Goal: Task Accomplishment & Management: Complete application form

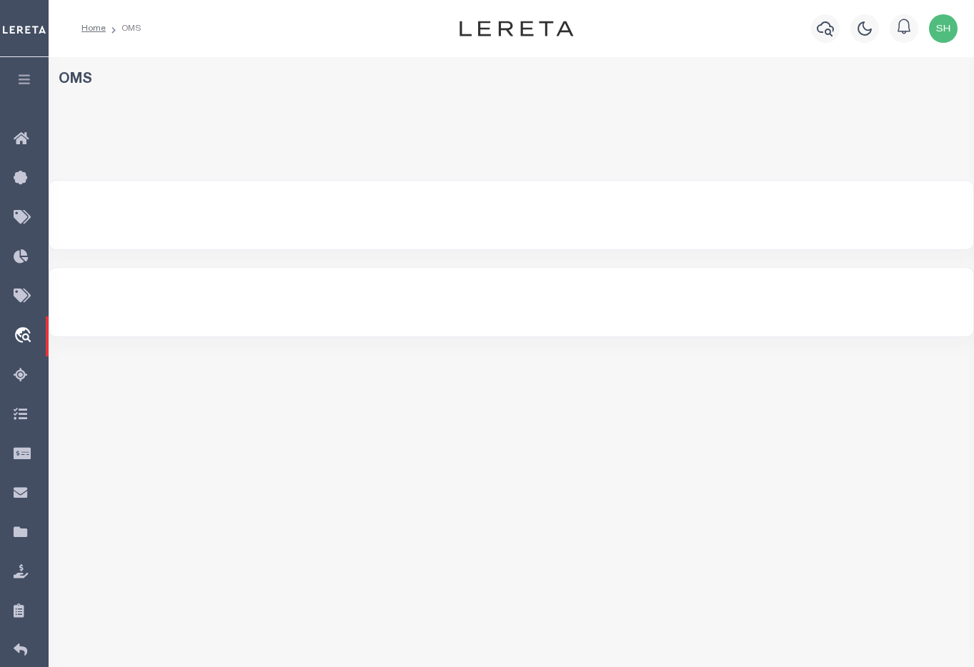
select select "200"
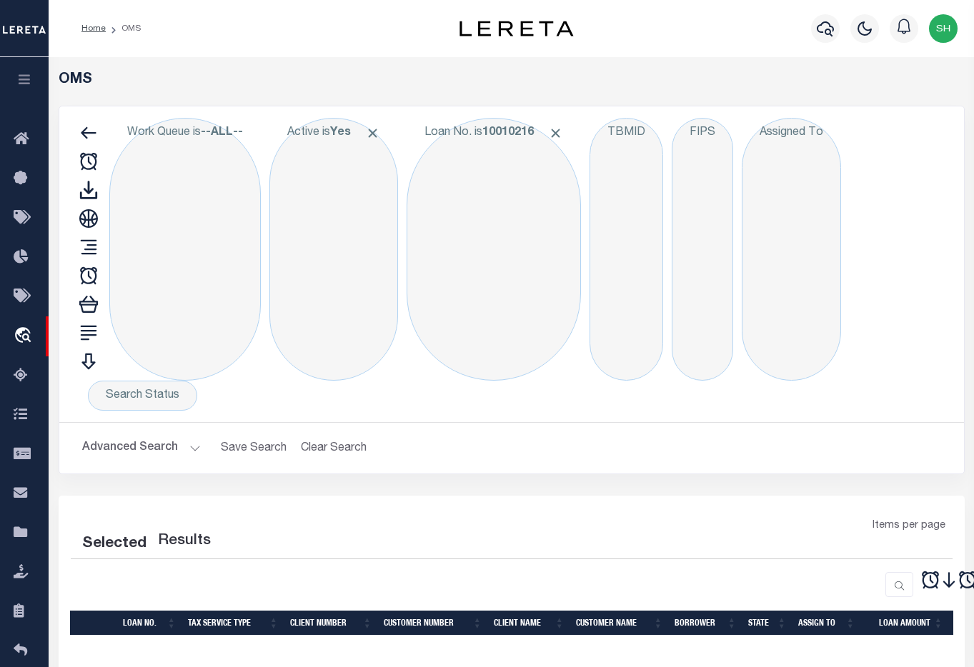
select select "200"
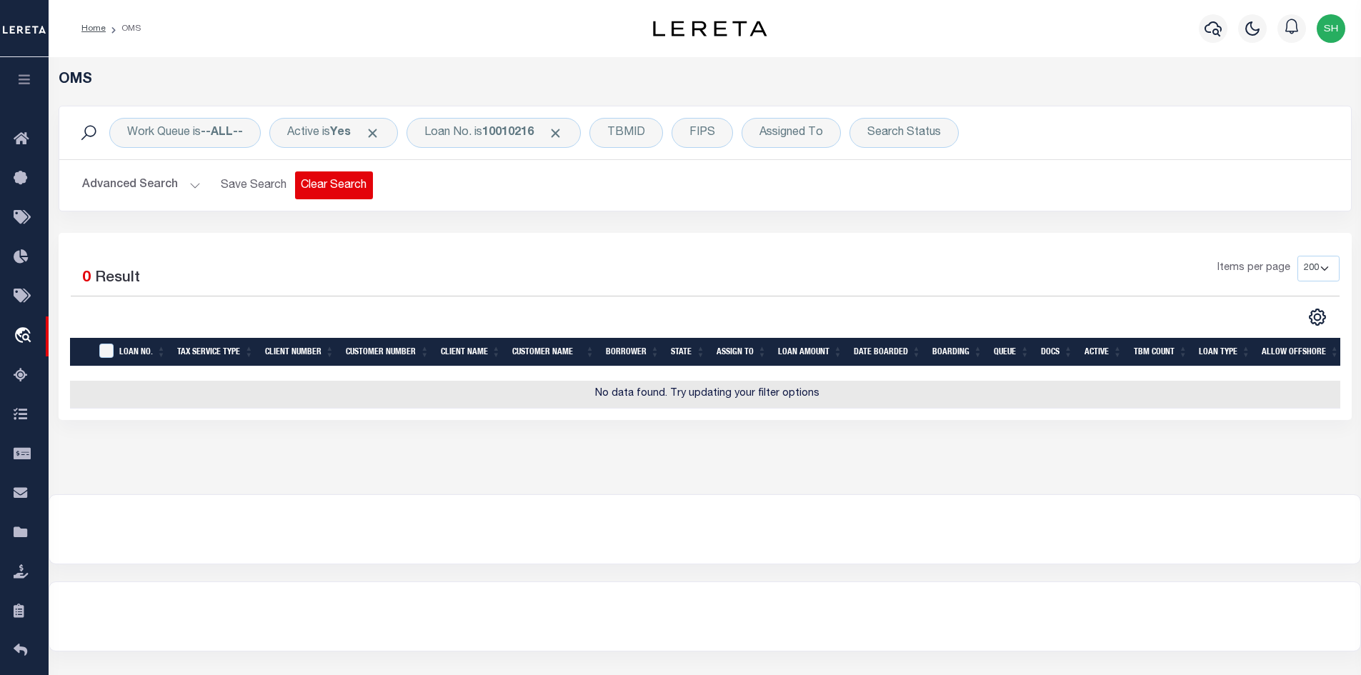
click at [344, 190] on button "Clear Search" at bounding box center [334, 185] width 78 height 28
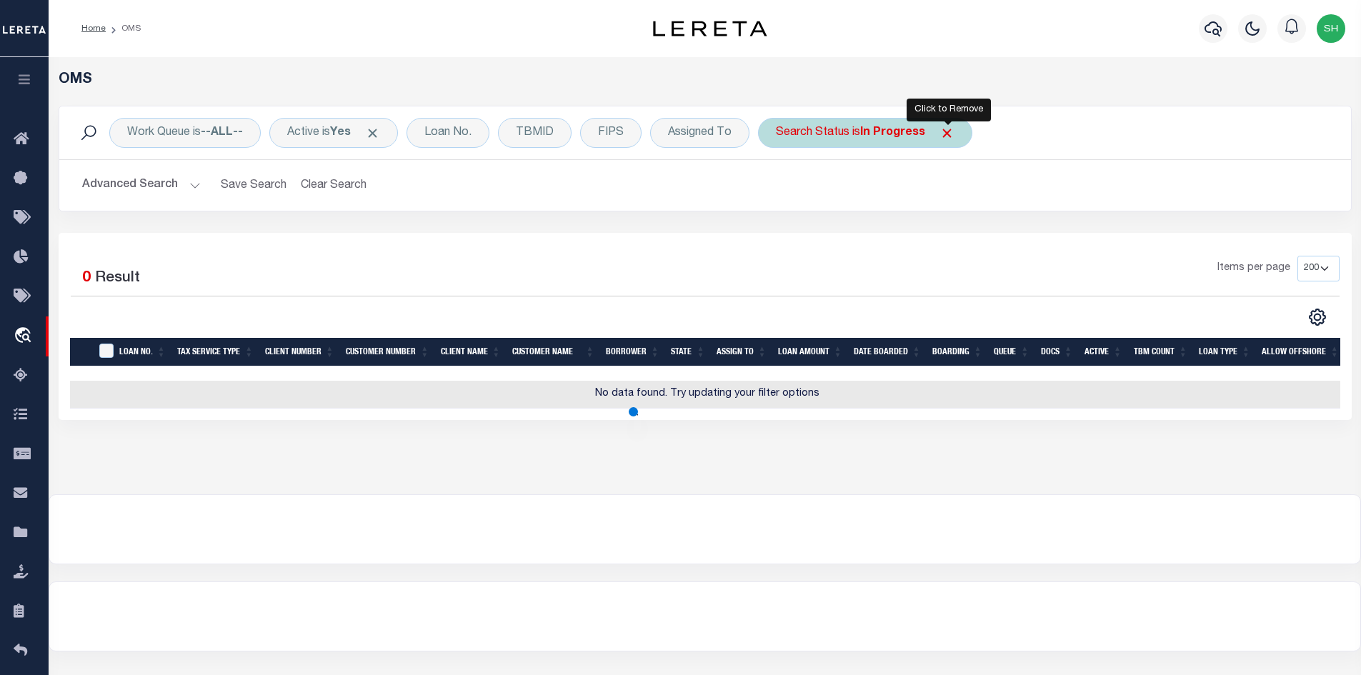
click at [946, 127] on span "Click to Remove" at bounding box center [946, 133] width 15 height 15
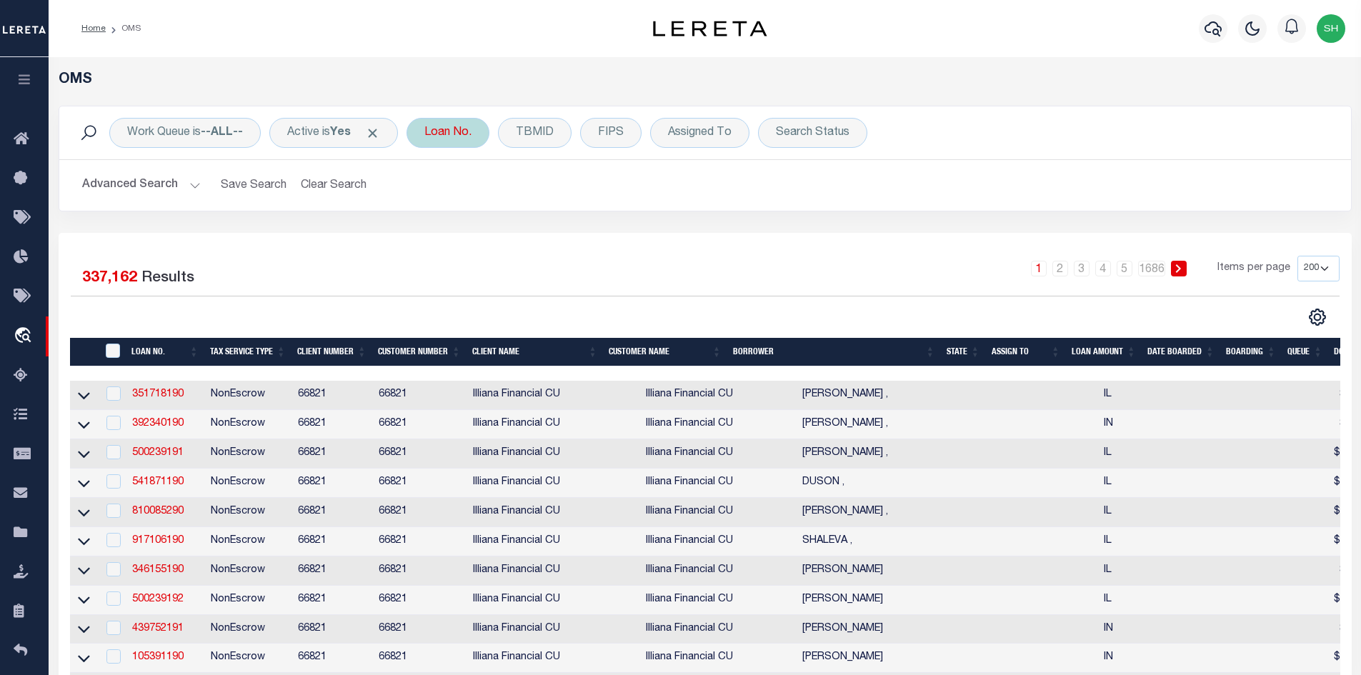
click at [454, 133] on div "Loan No." at bounding box center [447, 133] width 83 height 30
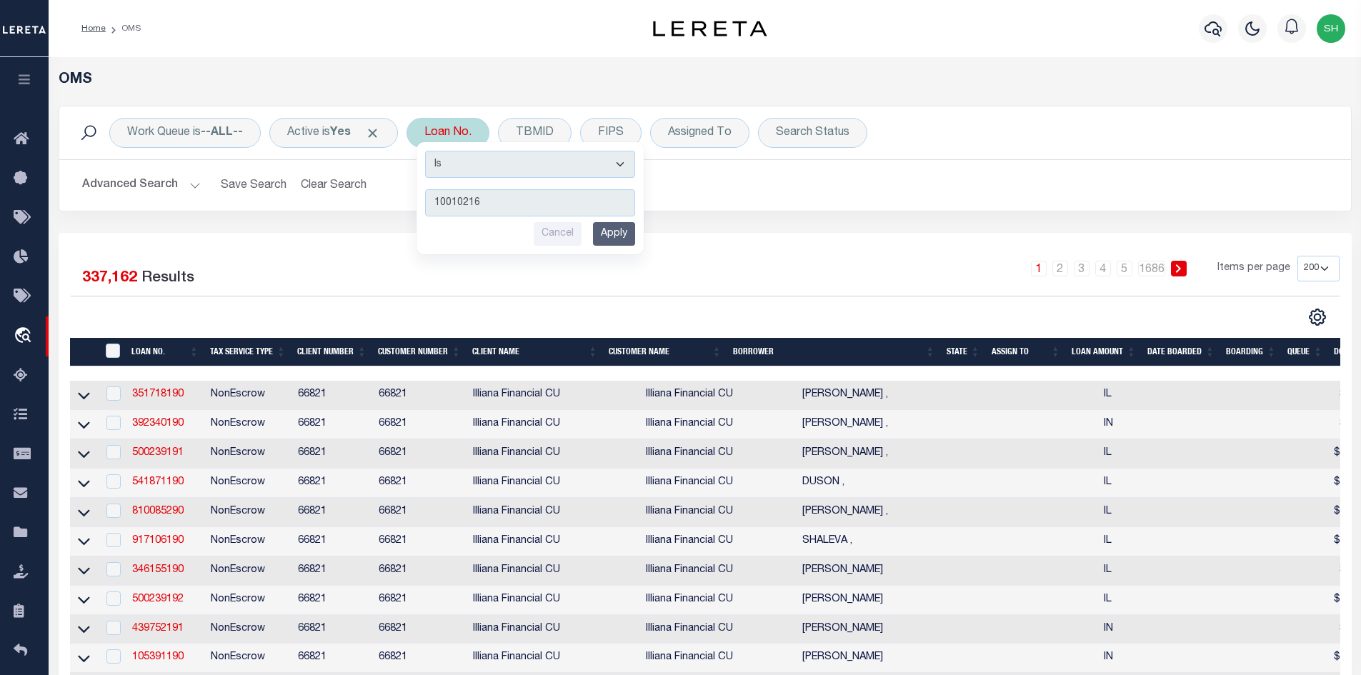
type input "10010216"
click at [610, 237] on input "Apply" at bounding box center [614, 234] width 42 height 24
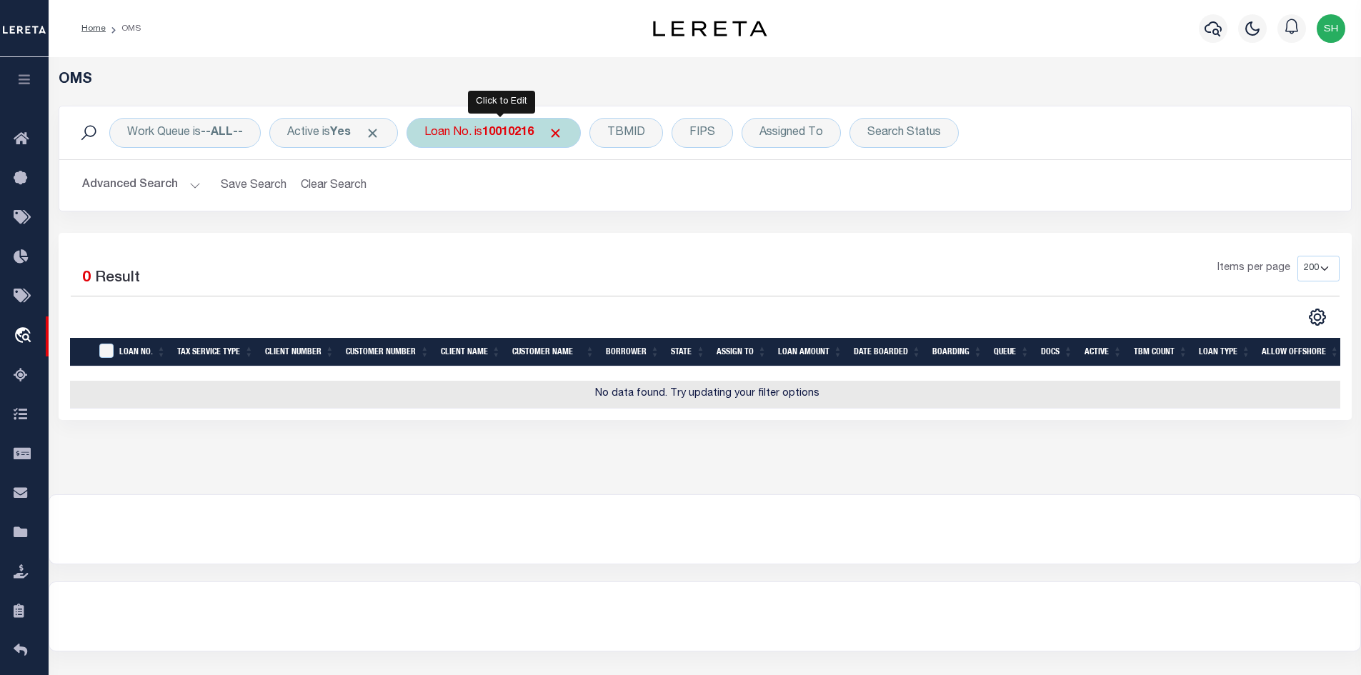
click at [484, 129] on div "Loan No. is 10010216" at bounding box center [493, 133] width 174 height 30
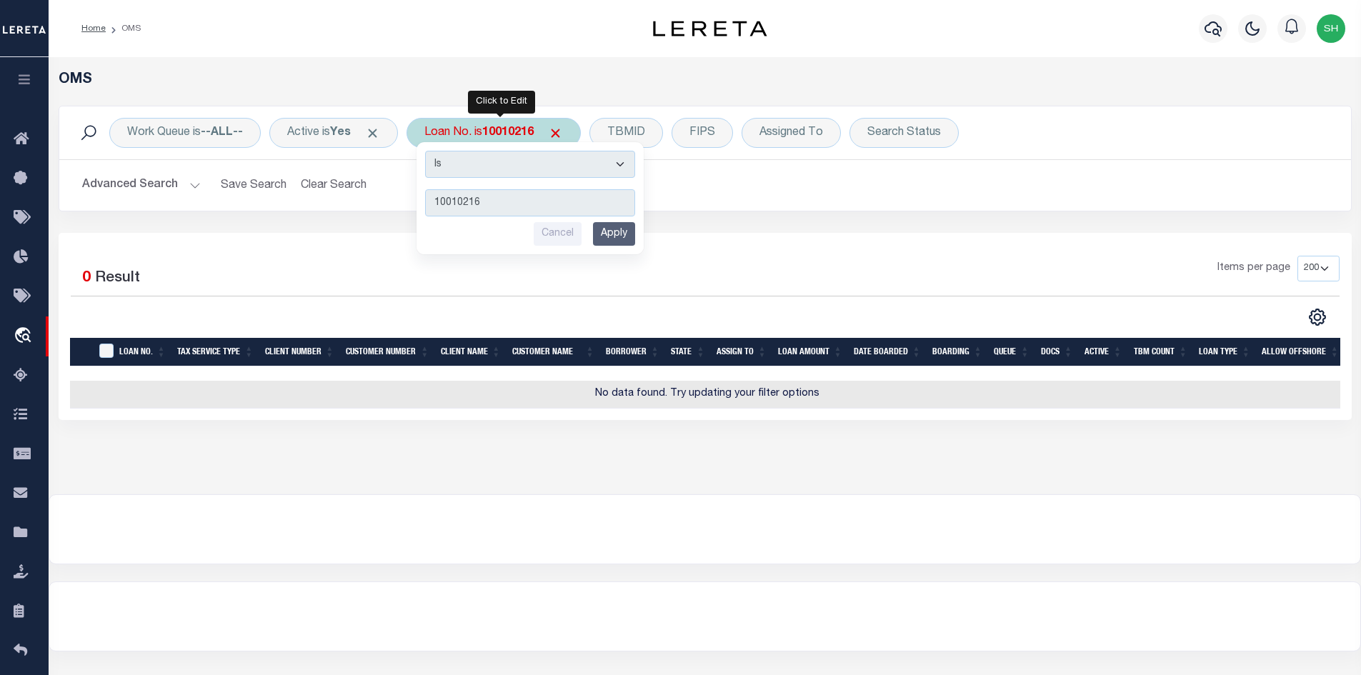
click at [635, 236] on input "Apply" at bounding box center [614, 234] width 42 height 24
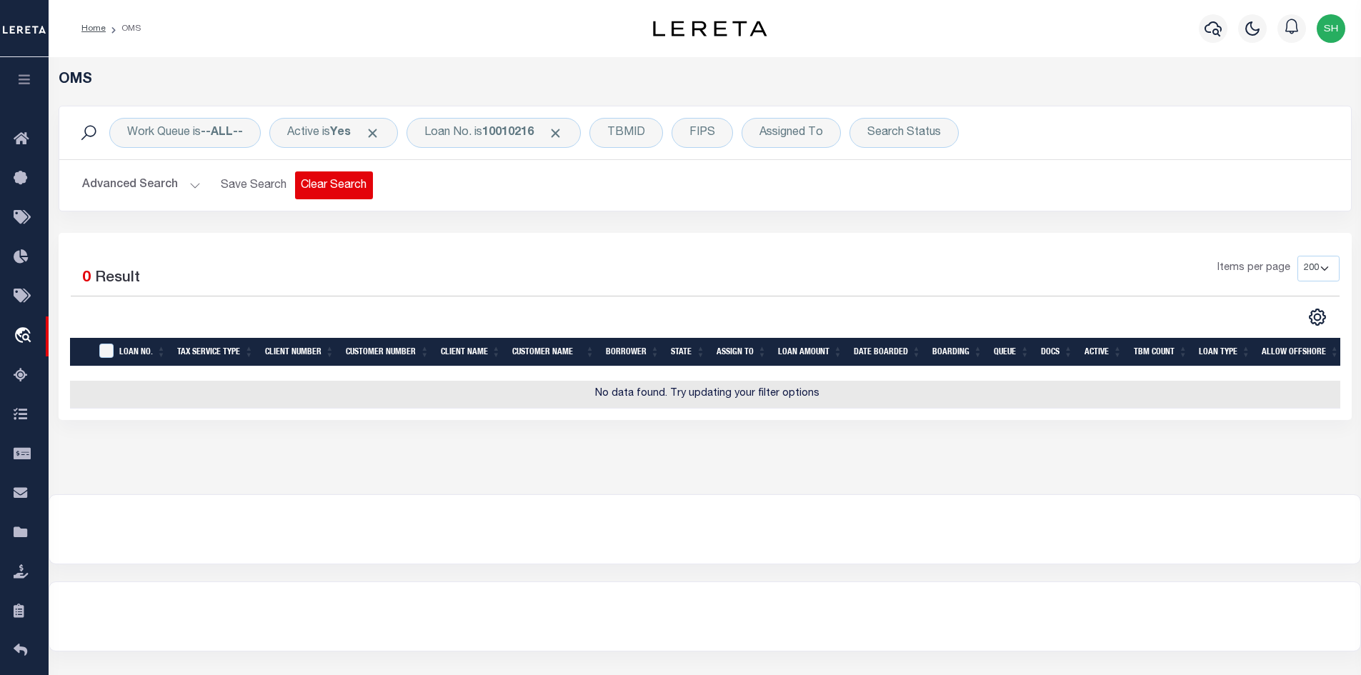
click at [336, 191] on button "Clear Search" at bounding box center [334, 185] width 78 height 28
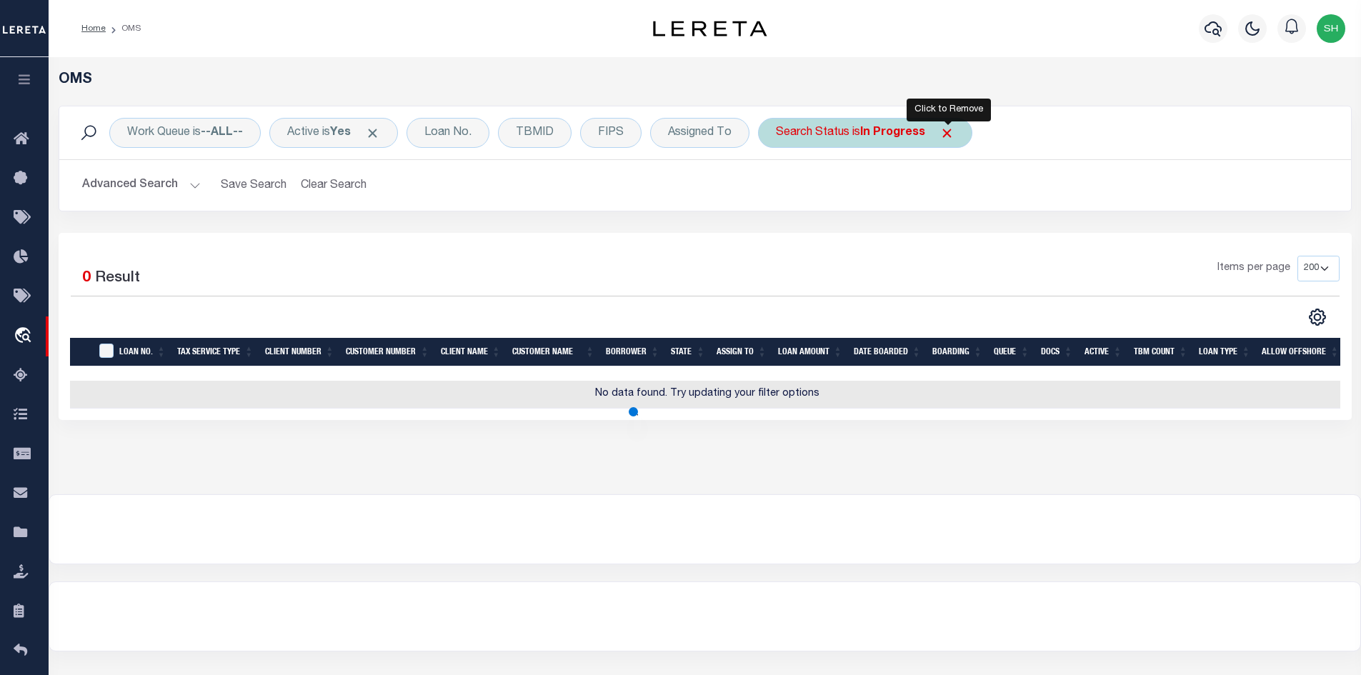
click at [952, 128] on span "Click to Remove" at bounding box center [946, 133] width 15 height 15
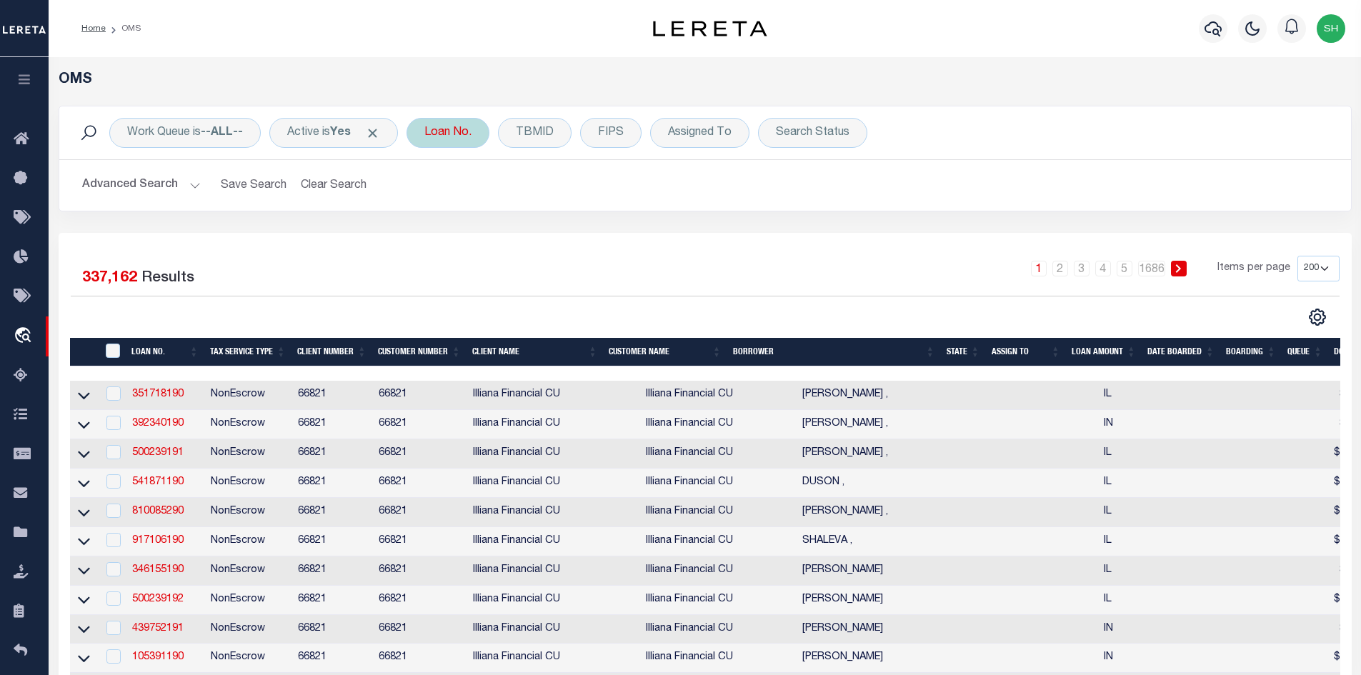
click at [489, 126] on div "Loan No." at bounding box center [447, 133] width 83 height 30
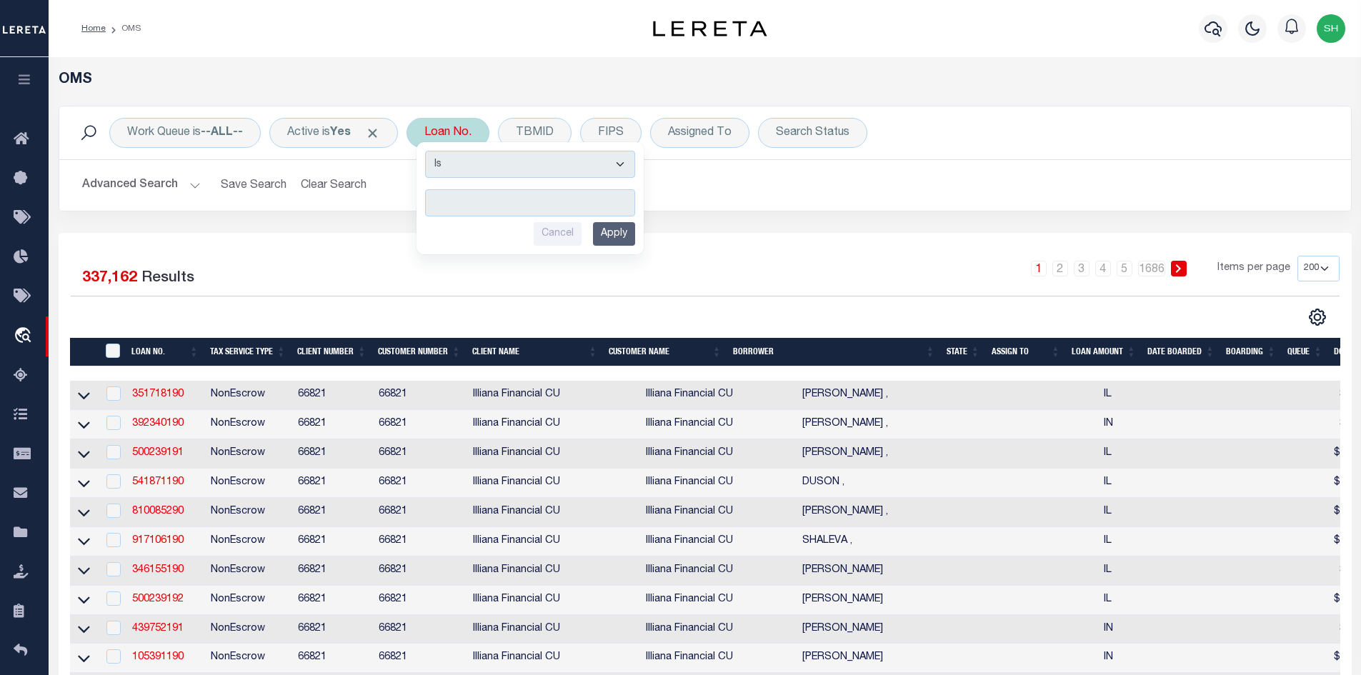
click at [462, 198] on input "text" at bounding box center [530, 202] width 210 height 27
type input "10010216"
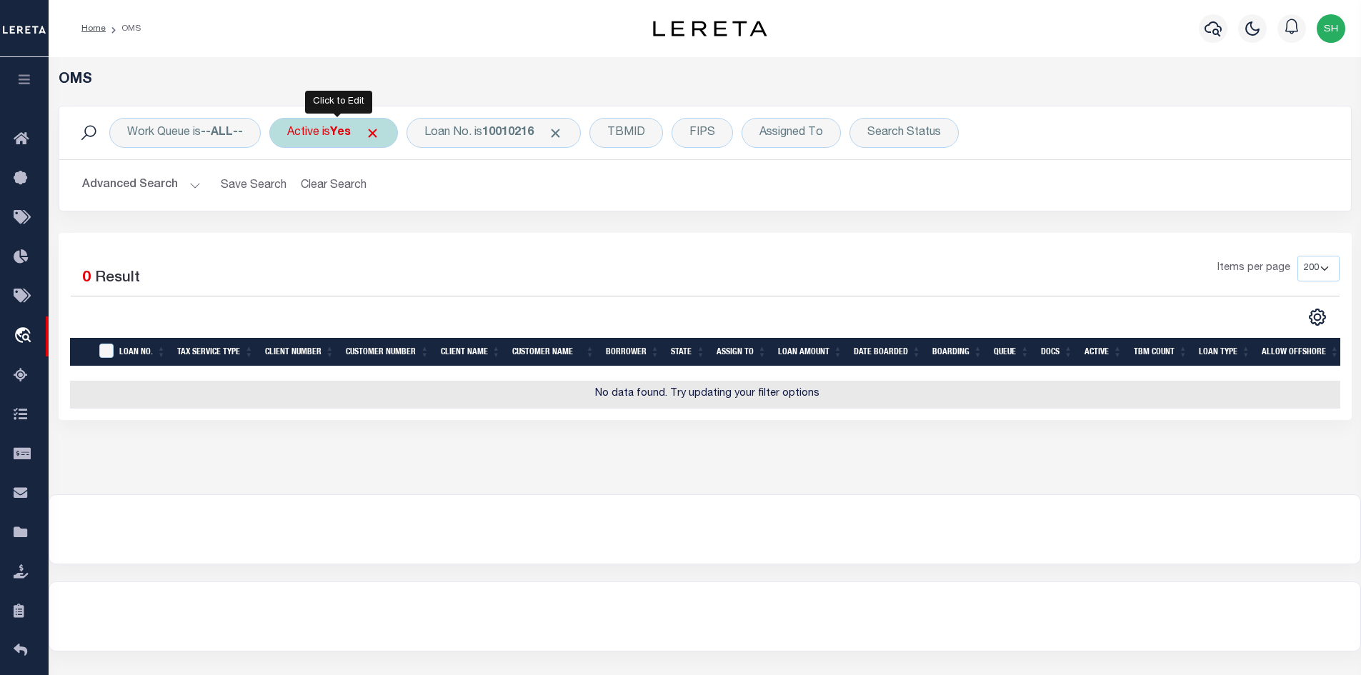
click at [324, 136] on div "Active is Yes" at bounding box center [333, 133] width 129 height 30
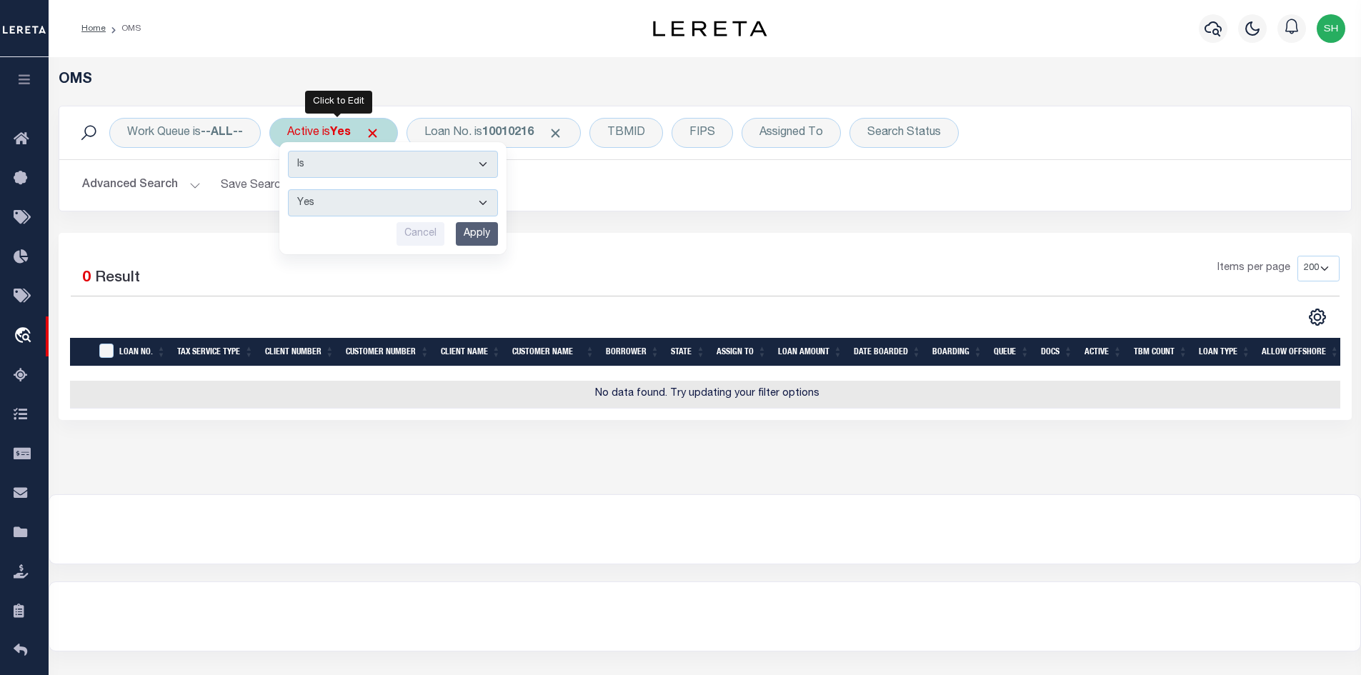
click at [332, 200] on select "Yes No" at bounding box center [393, 202] width 210 height 27
select select "false"
click at [290, 189] on select "Yes No" at bounding box center [393, 202] width 210 height 27
click at [481, 233] on input "Apply" at bounding box center [477, 234] width 42 height 24
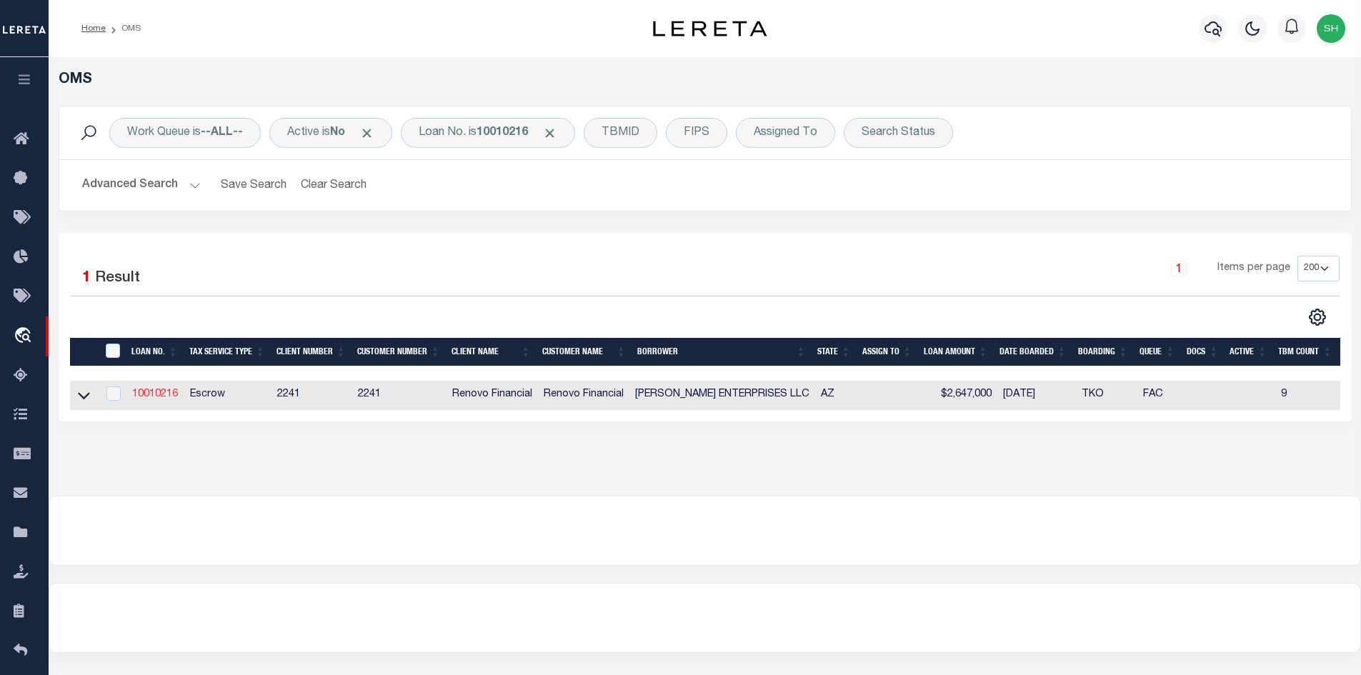
click at [151, 394] on link "10010216" at bounding box center [155, 394] width 46 height 10
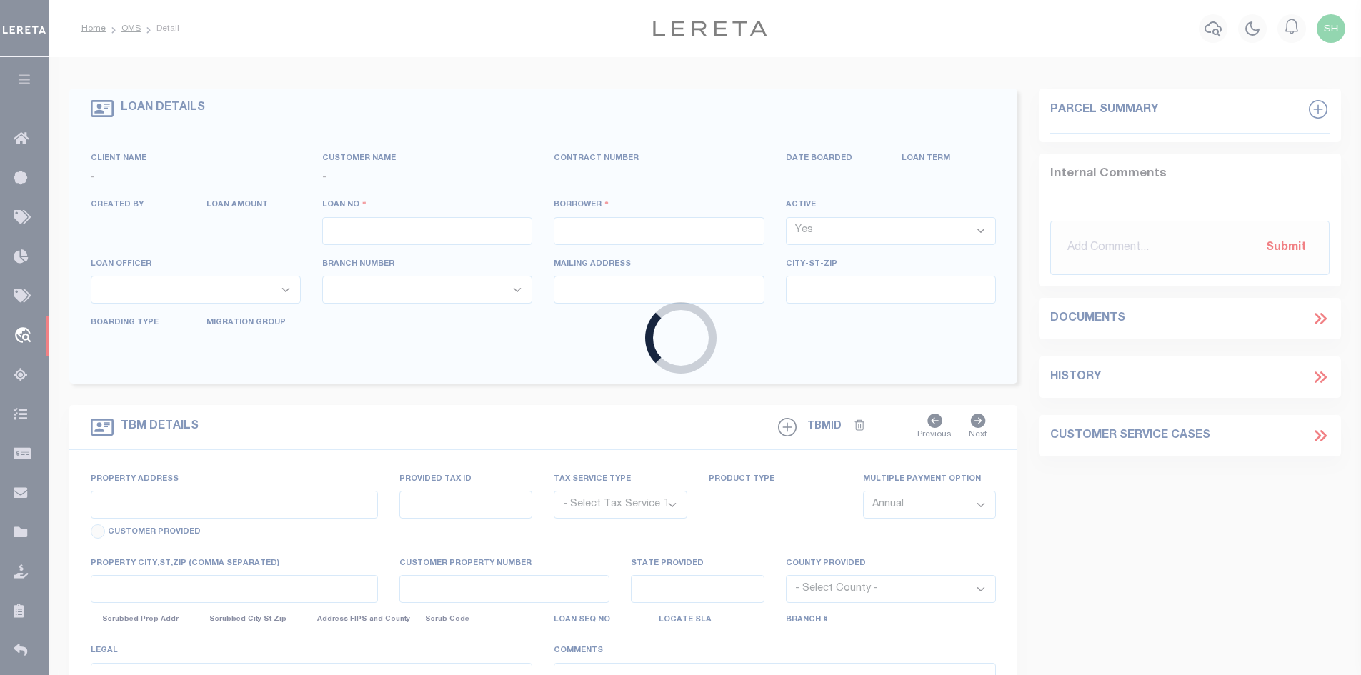
type input "10010216"
type input "[PERSON_NAME] ENTERPRISES LLC"
select select "False"
select select
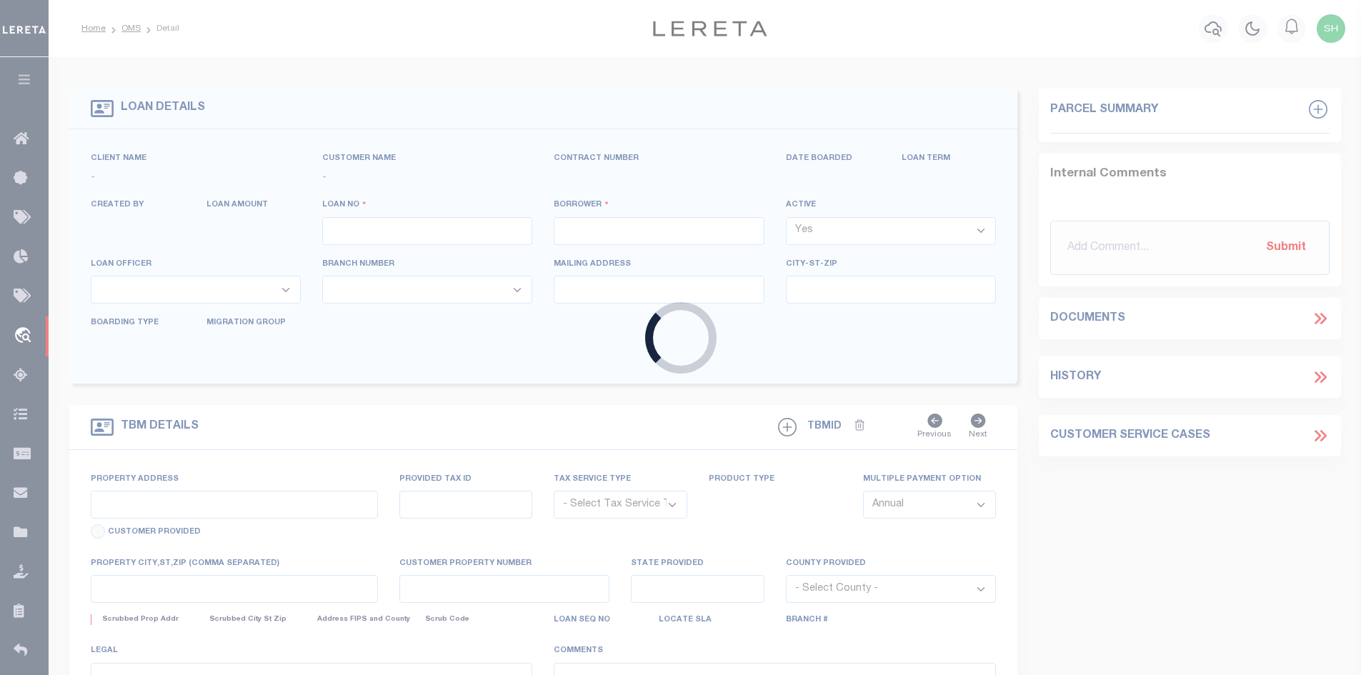
type input "[STREET_ADDRESS]"
type input "[GEOGRAPHIC_DATA],[GEOGRAPHIC_DATA],85042"
select select "10"
select select "Escrow"
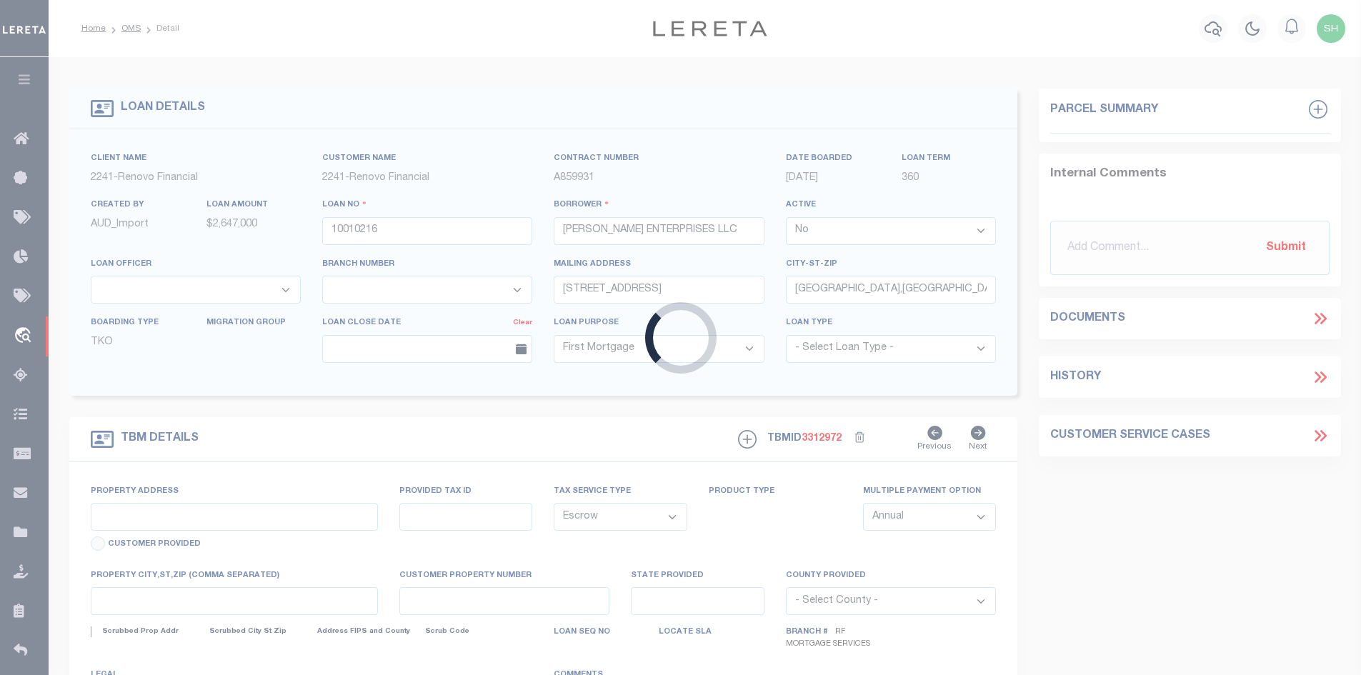
type input "[STREET_ADDRESS]"
type input "[PHONE_NUMBER] 0"
select select
type input "PHOENIX AZ 850411501"
type input "a0k8Y00000jIKq3"
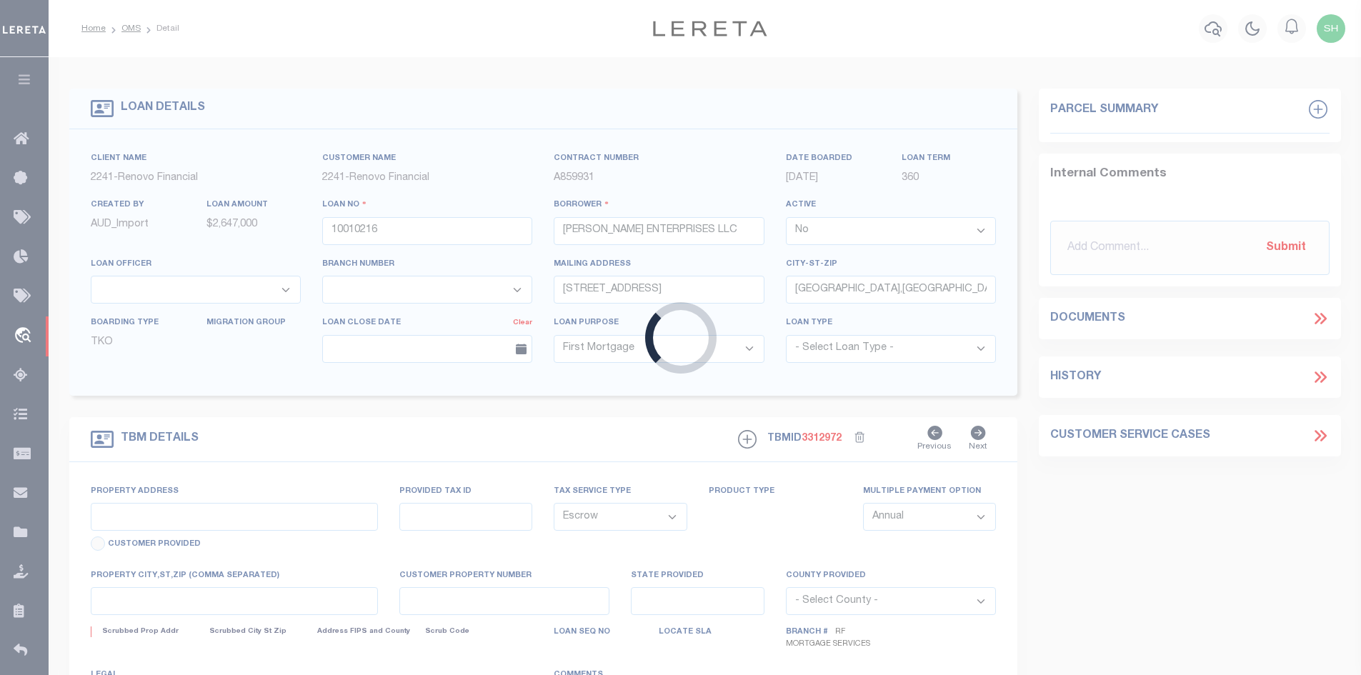
type input "AZ"
select select
select select "25067"
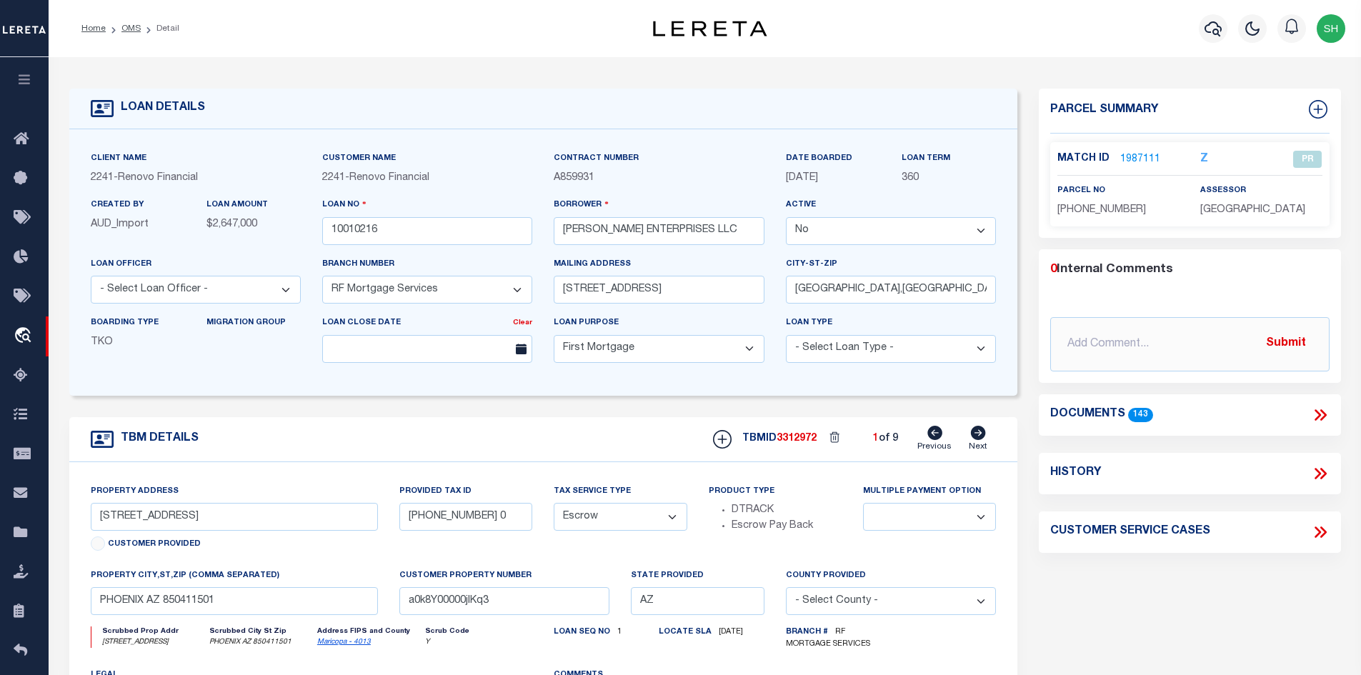
click at [969, 445] on link "Next" at bounding box center [978, 439] width 19 height 27
type input "[STREET_ADDRESS][PERSON_NAME]"
type input "[PHONE_NUMBER] 4"
select select
type input "PHOENIX AZ 85007"
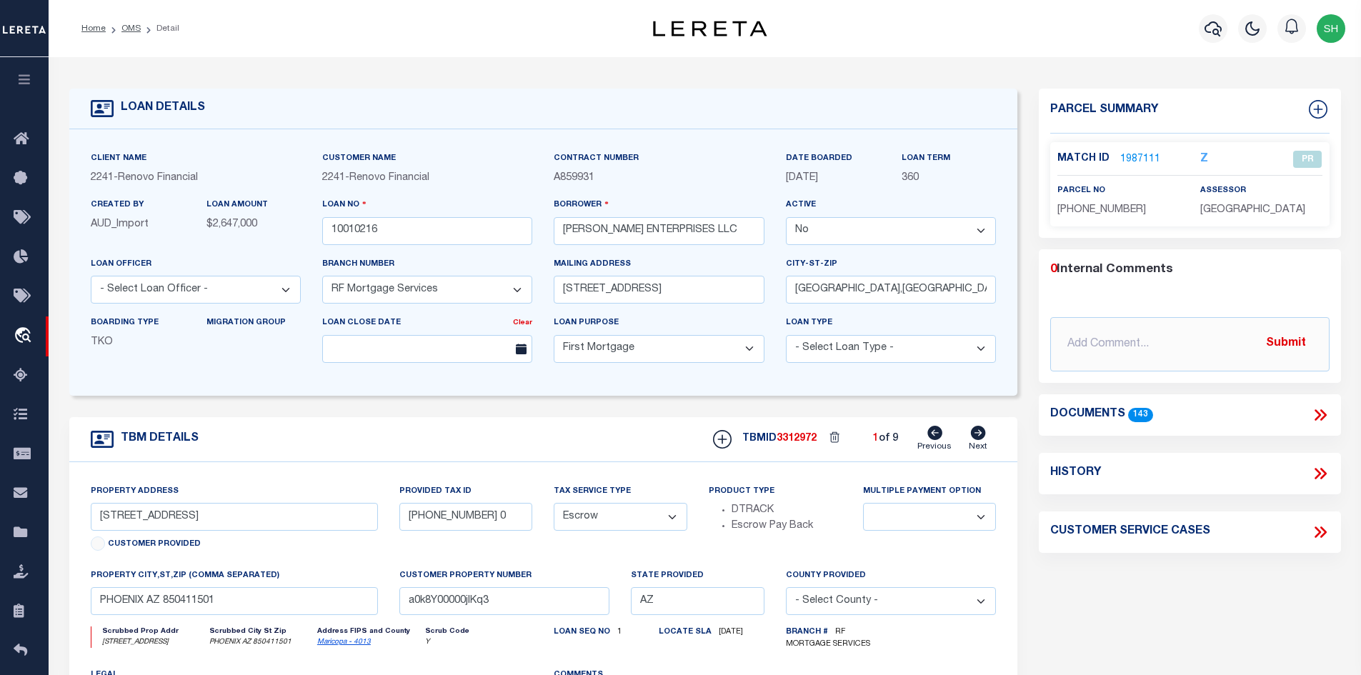
type input "a0k8Y00000jIKq4"
select select
click at [973, 438] on icon at bounding box center [978, 433] width 15 height 14
type input "1713 S 117TH DR"
type input "[PHONE_NUMBER] 4"
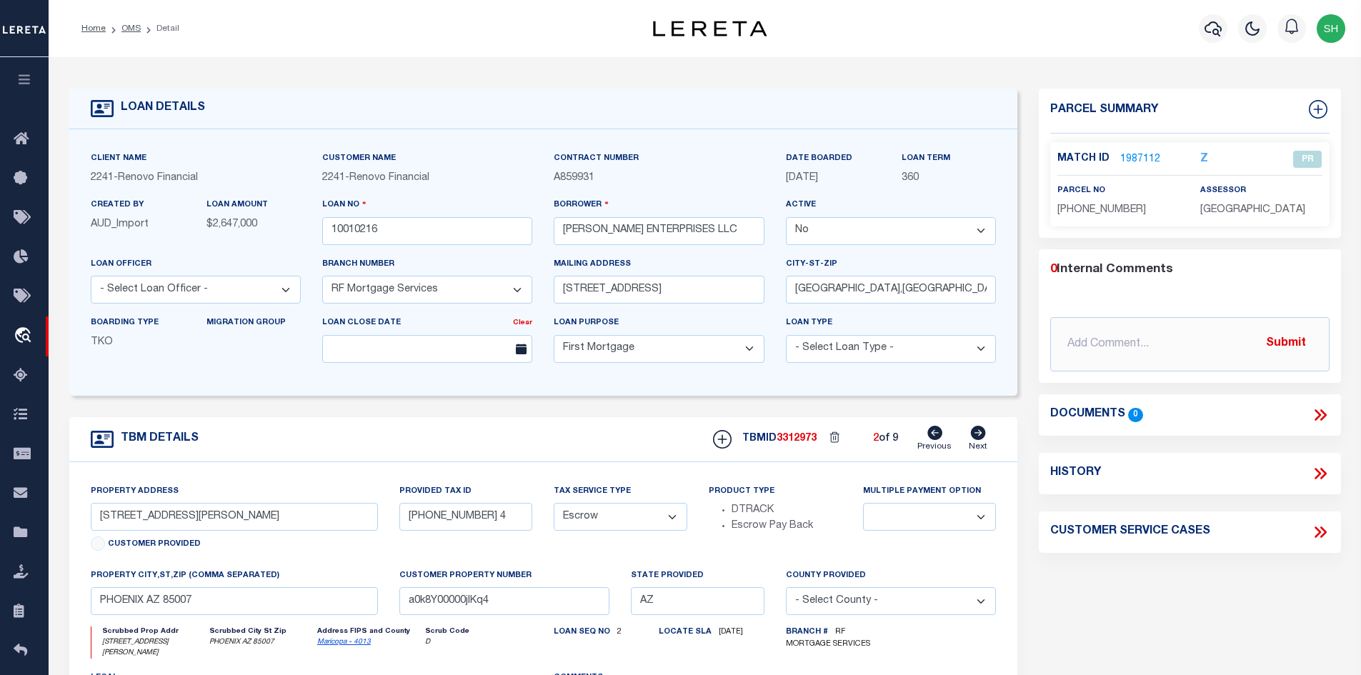
select select
type input "[GEOGRAPHIC_DATA]"
type input "a0k8Y00000jIKq5"
select select
click at [973, 438] on icon at bounding box center [978, 433] width 15 height 14
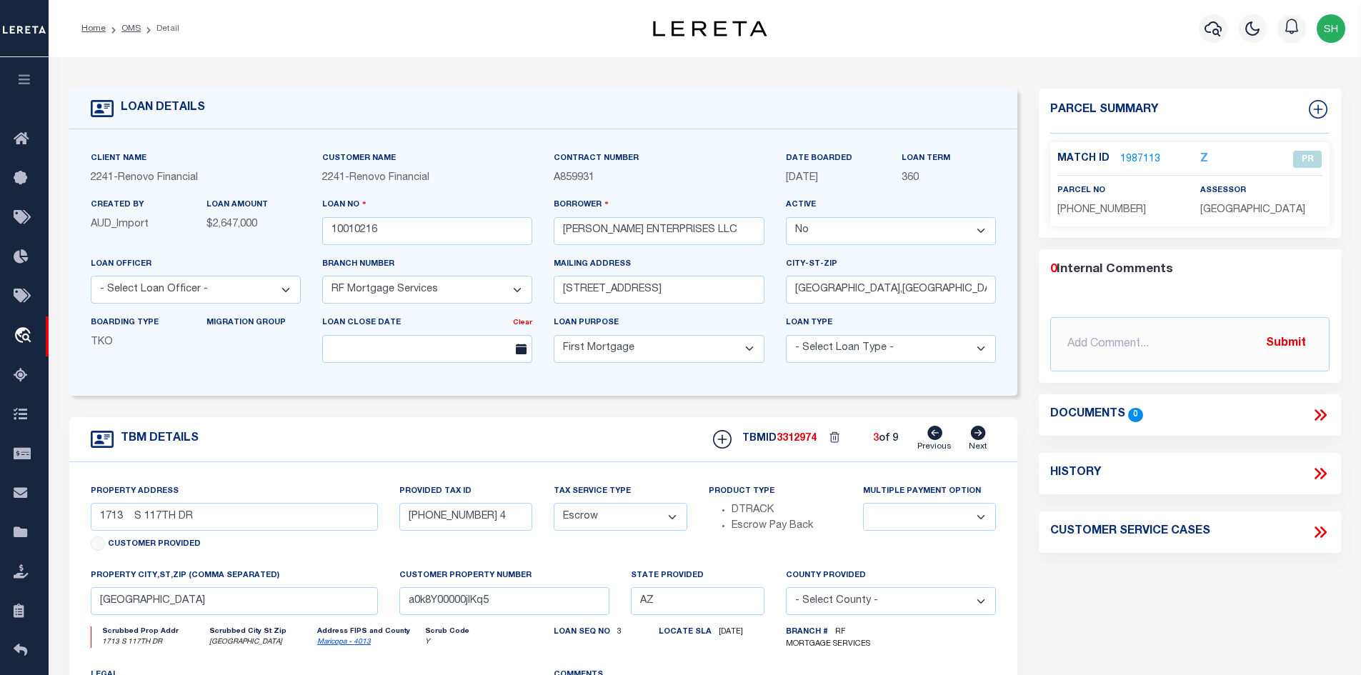
type input "[STREET_ADDRESS][PERSON_NAME]"
type input "[PHONE_NUMBER] 1"
select select
type input "[GEOGRAPHIC_DATA]"
type input "a0k8Y00000jIKq6"
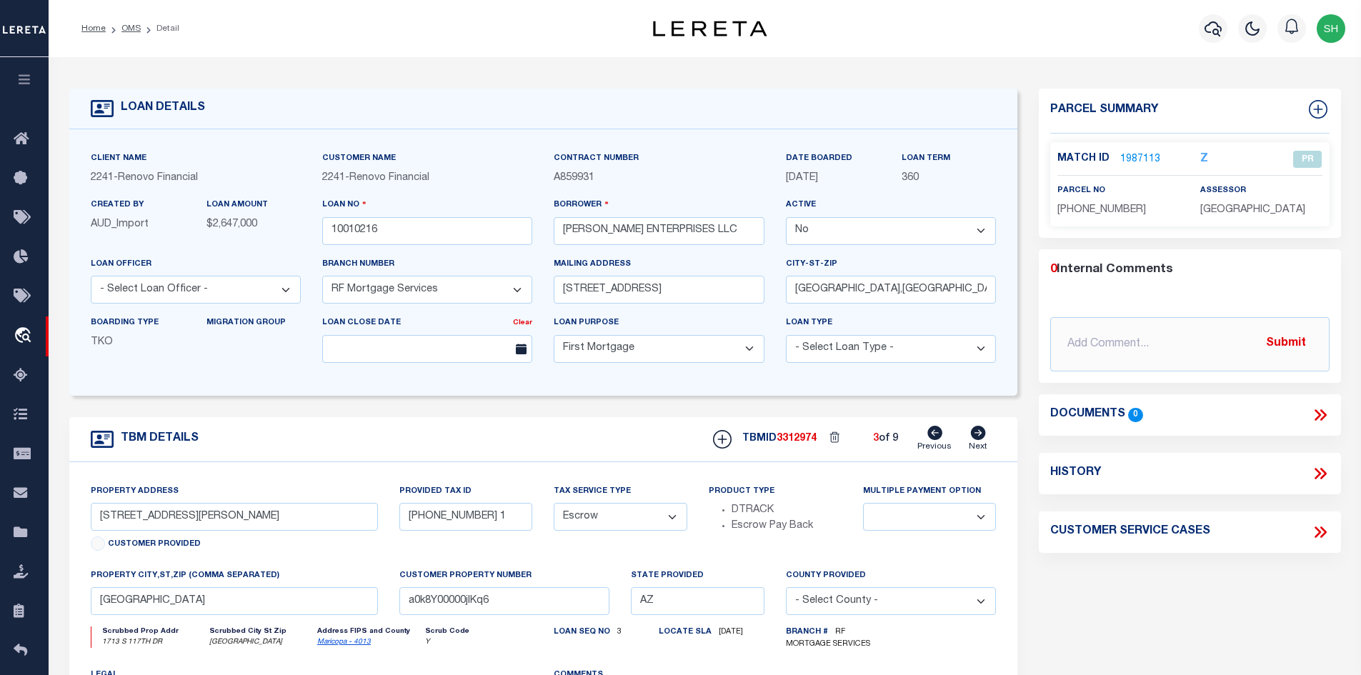
select select
click at [973, 438] on icon at bounding box center [978, 433] width 15 height 14
type input "[STREET_ADDRESS]"
type input "[PHONE_NUMBER] 1"
select select
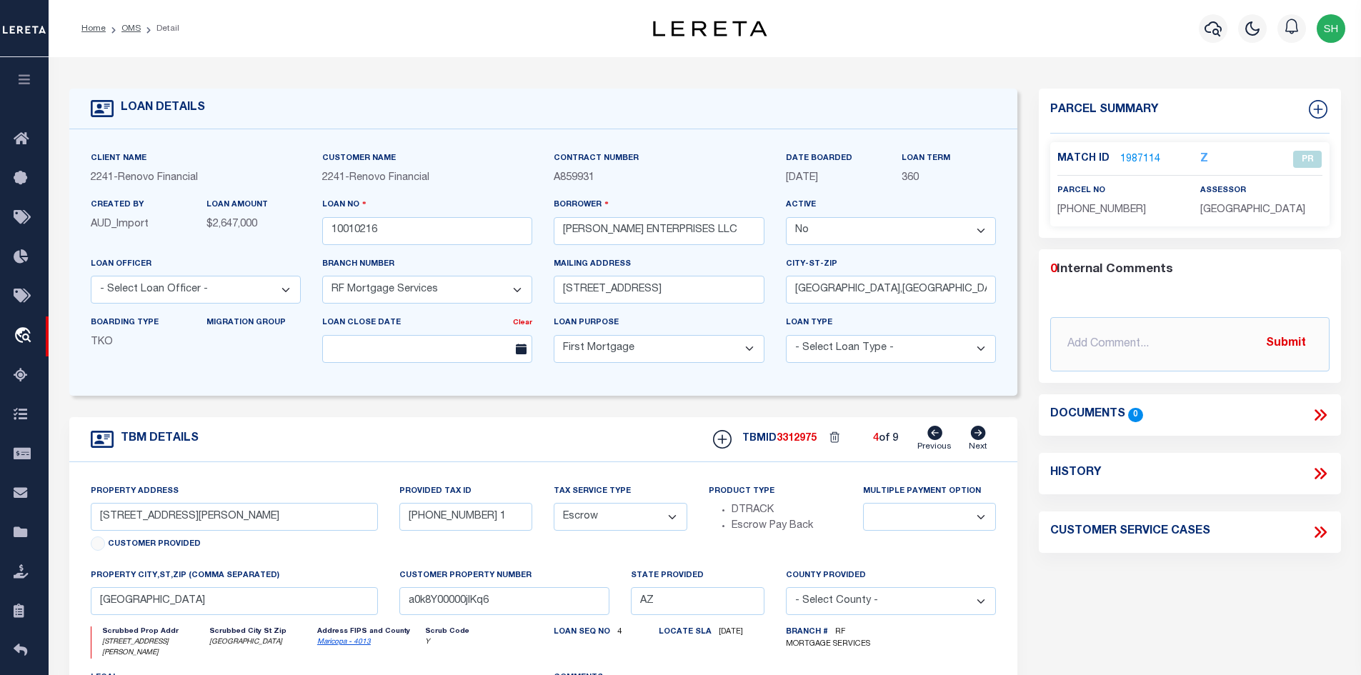
type input "PHOENIX AZ 85008"
type input "a0k8Y00000jIKq7"
select select
click at [925, 436] on link "Previous" at bounding box center [934, 439] width 34 height 27
type input "[STREET_ADDRESS][PERSON_NAME]"
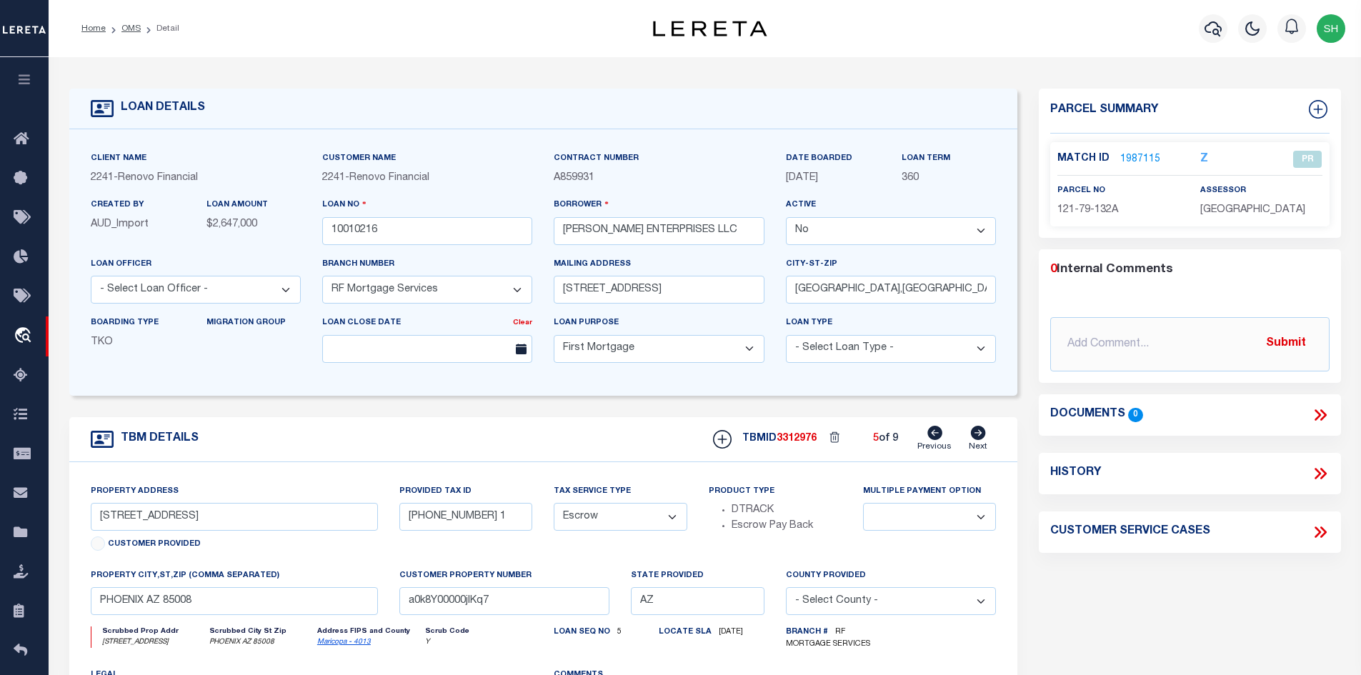
type input "[PHONE_NUMBER] 1"
select select
type input "[GEOGRAPHIC_DATA]"
type input "a0k8Y00000jIKq6"
select select
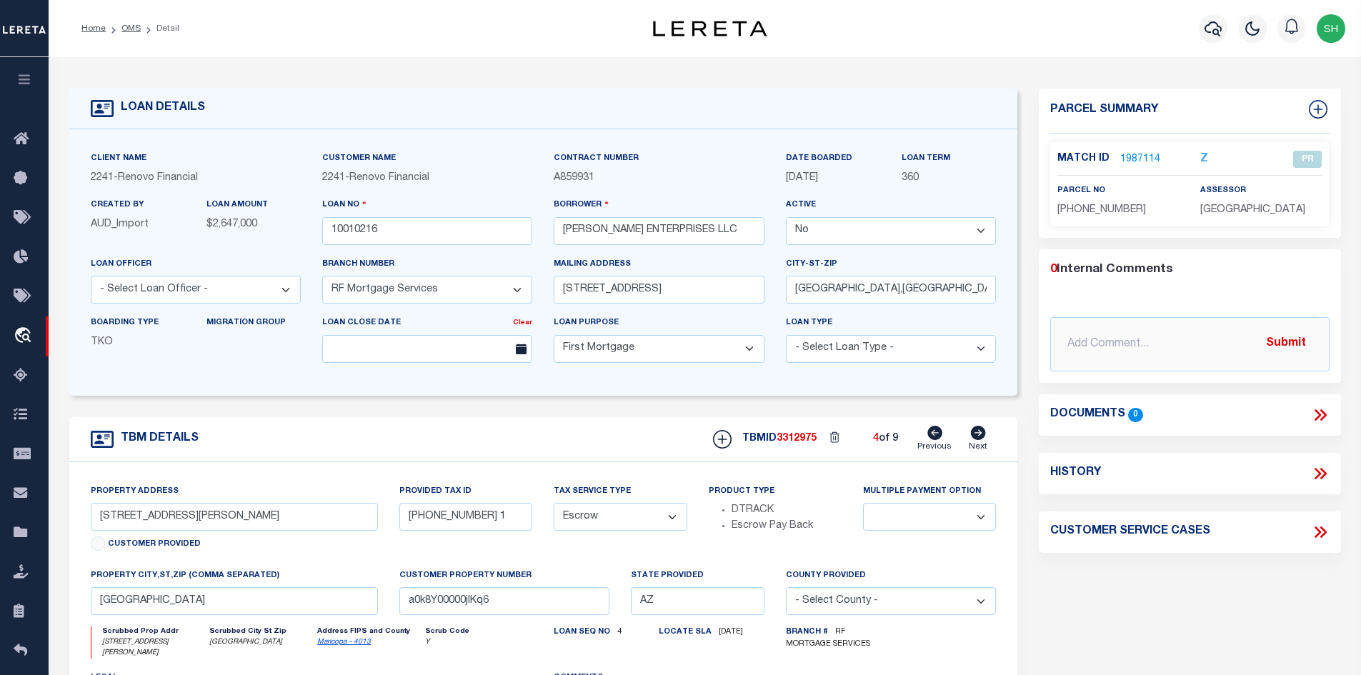
click at [973, 155] on link "1987114" at bounding box center [1140, 159] width 40 height 15
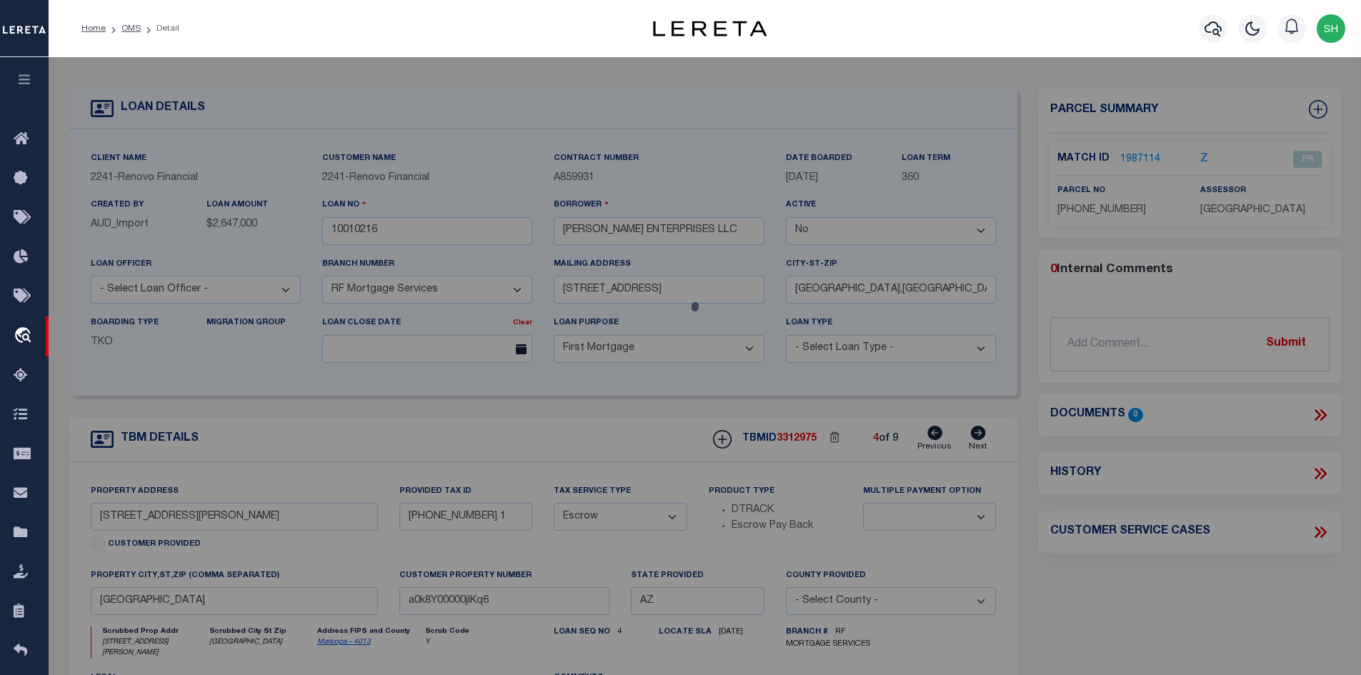
checkbox input "false"
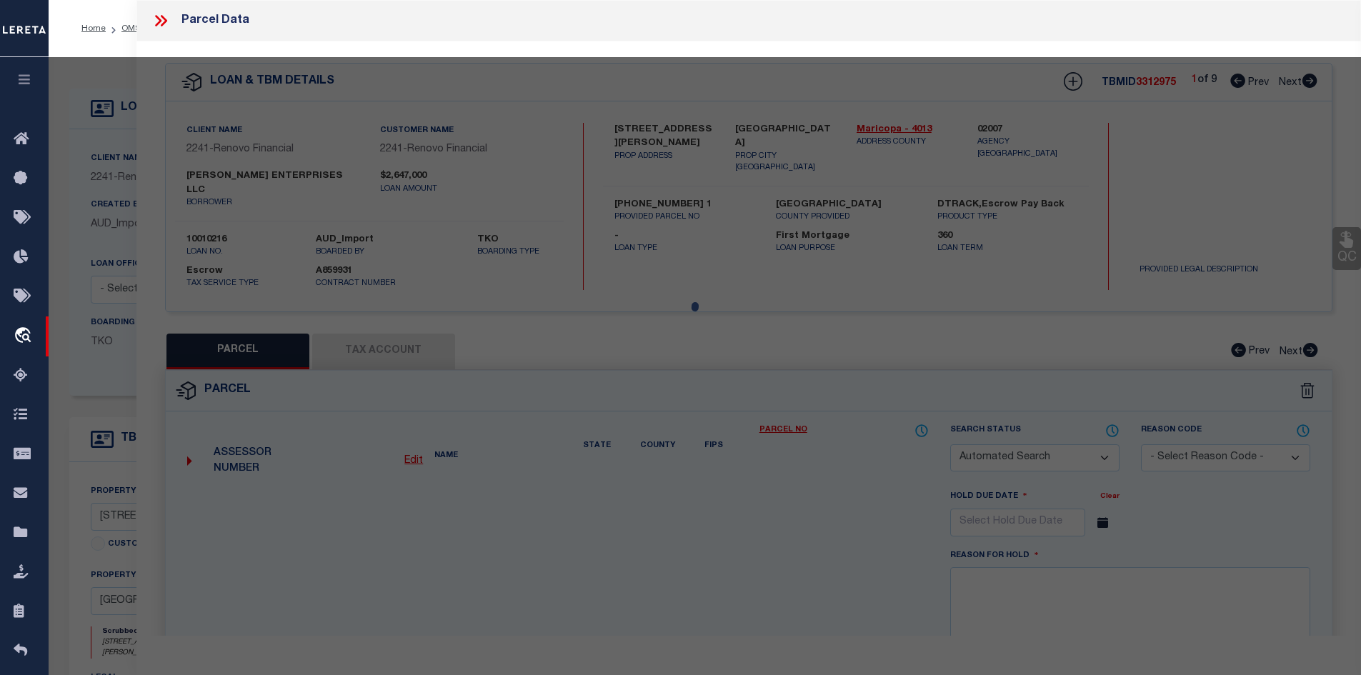
select select "PR"
type input "10489085 0"
type input "[STREET_ADDRESS][PERSON_NAME]"
checkbox input "false"
type textarea "Tax Id Special Project"
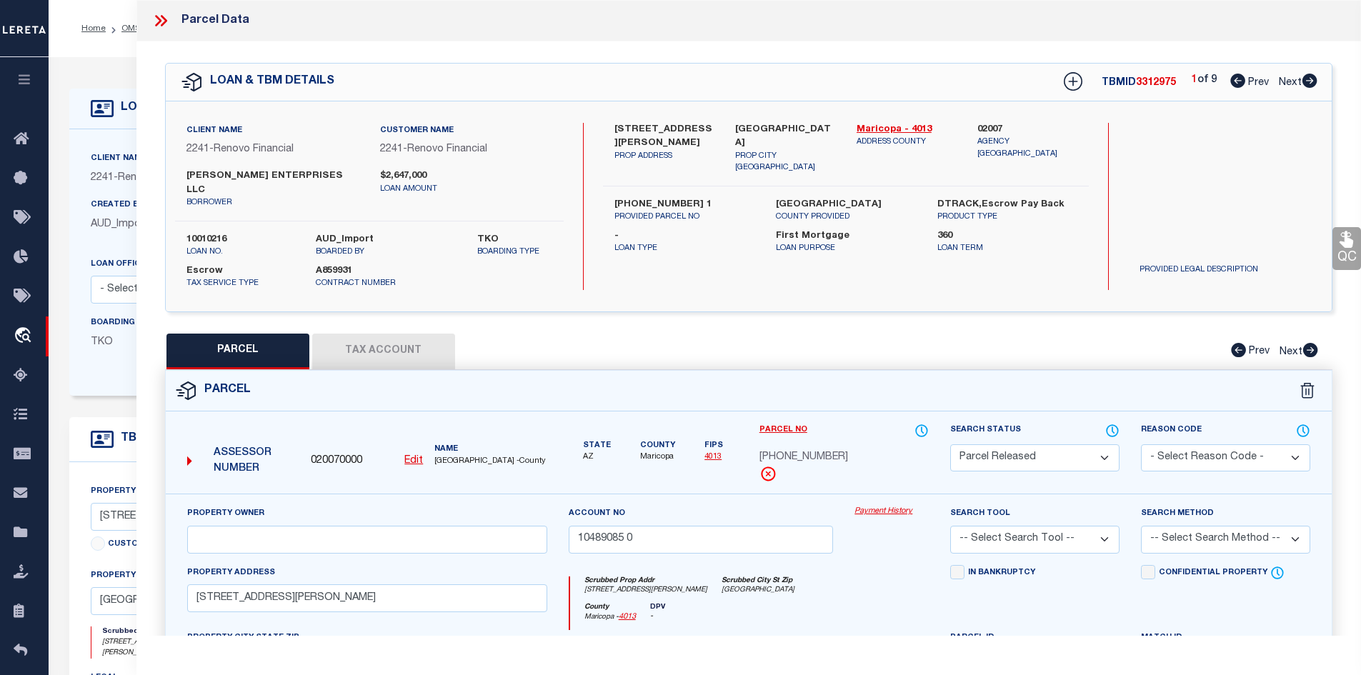
click at [358, 334] on button "Tax Account" at bounding box center [383, 352] width 143 height 36
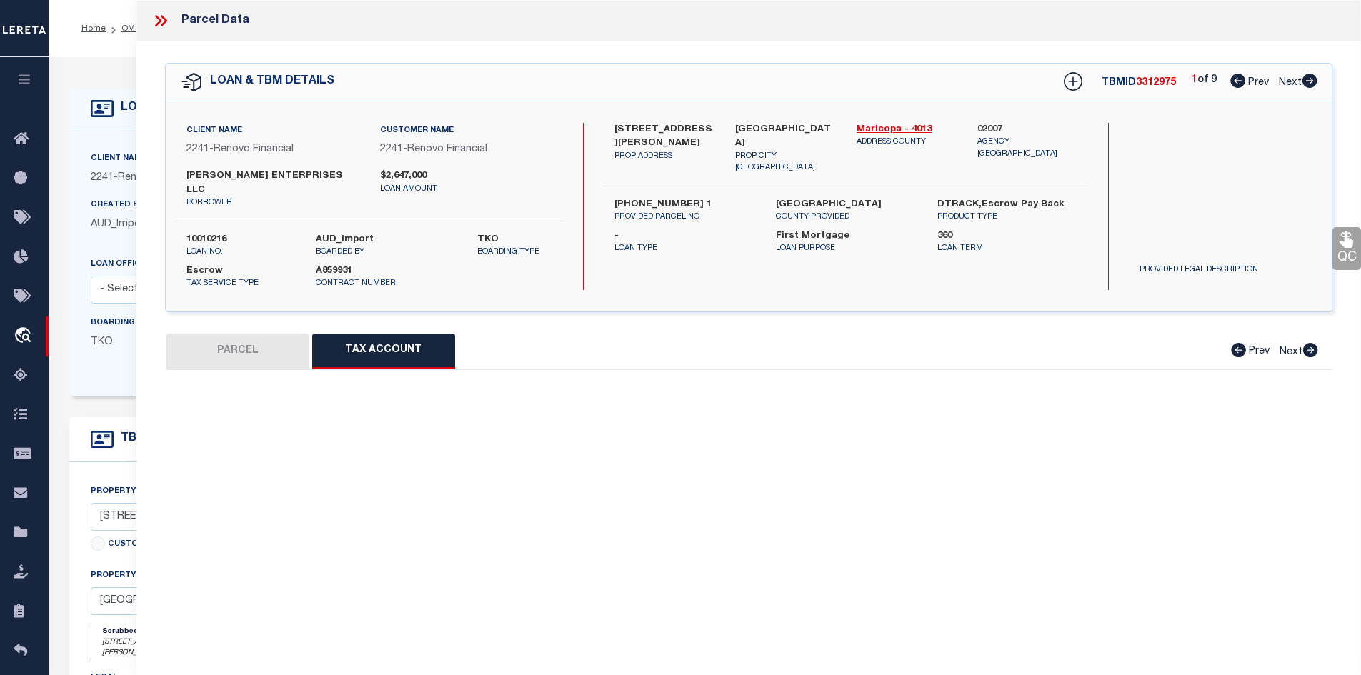
select select "100"
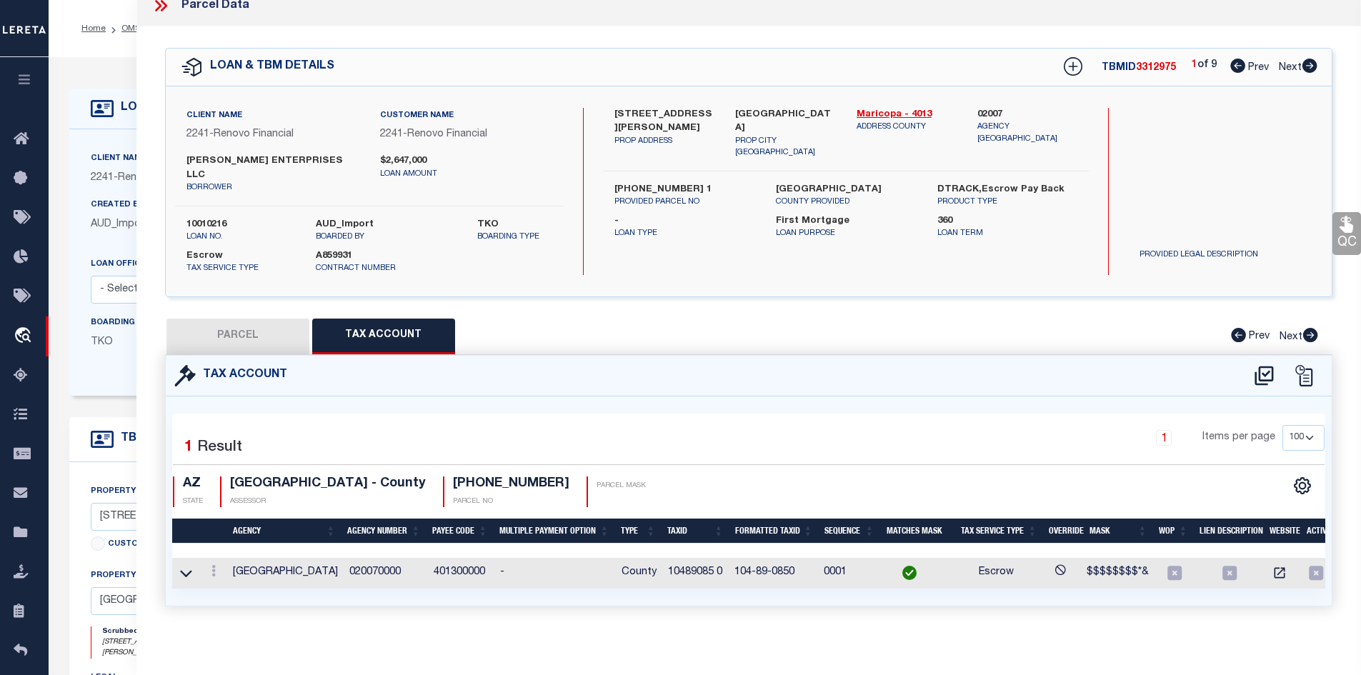
scroll to position [0, 6]
click at [206, 565] on icon at bounding box center [208, 570] width 4 height 11
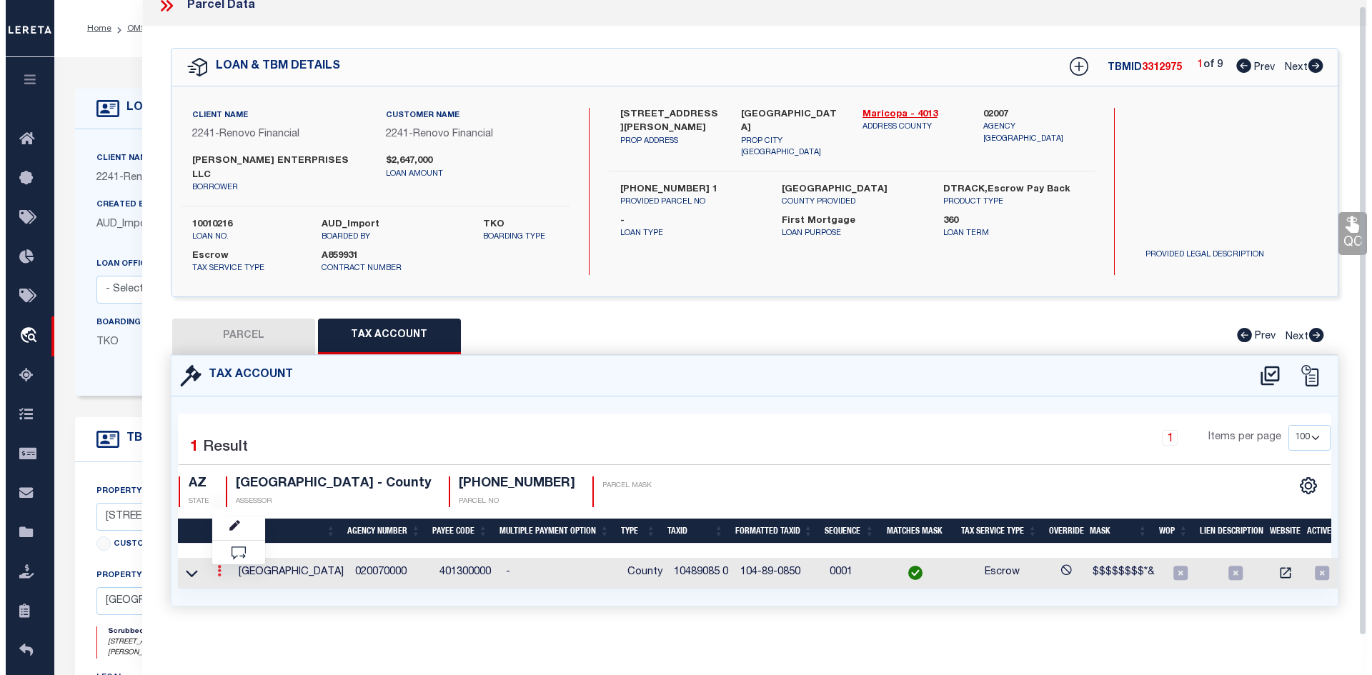
scroll to position [6, 0]
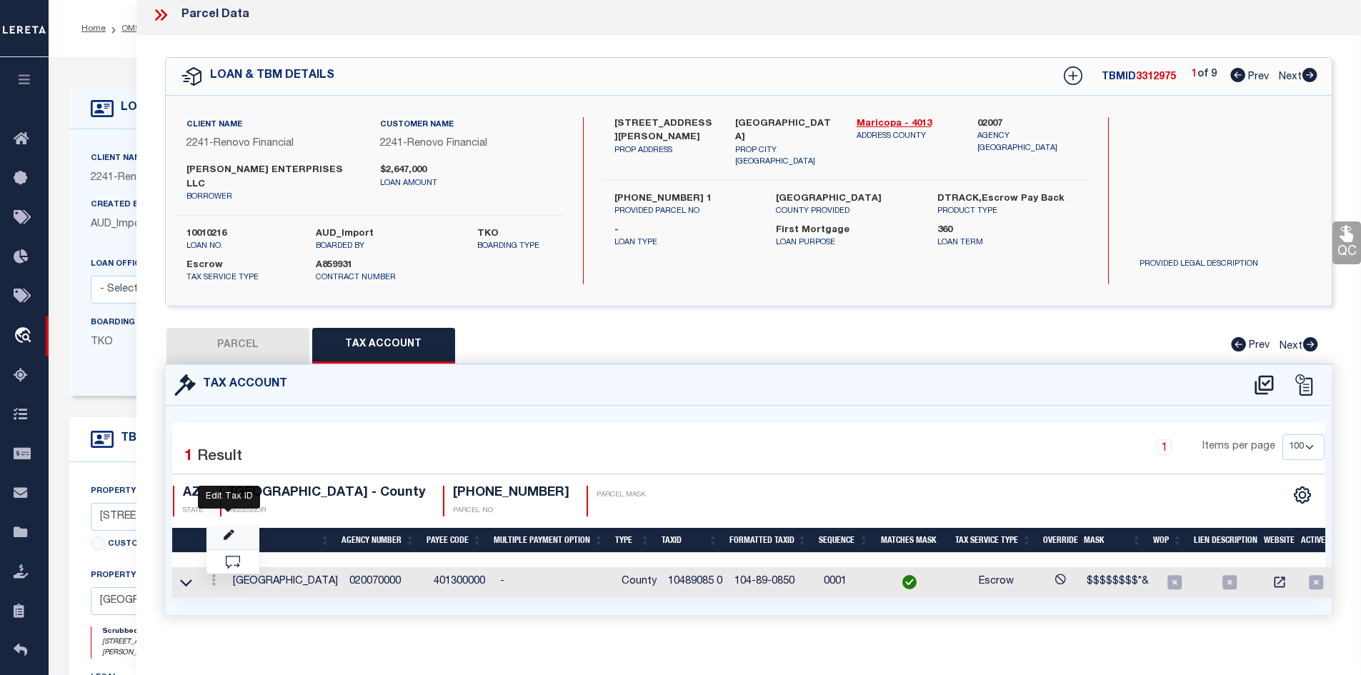
click at [224, 530] on icon "" at bounding box center [229, 535] width 11 height 11
type input "10489085 0"
type textarea "$$$$$$$$*&"
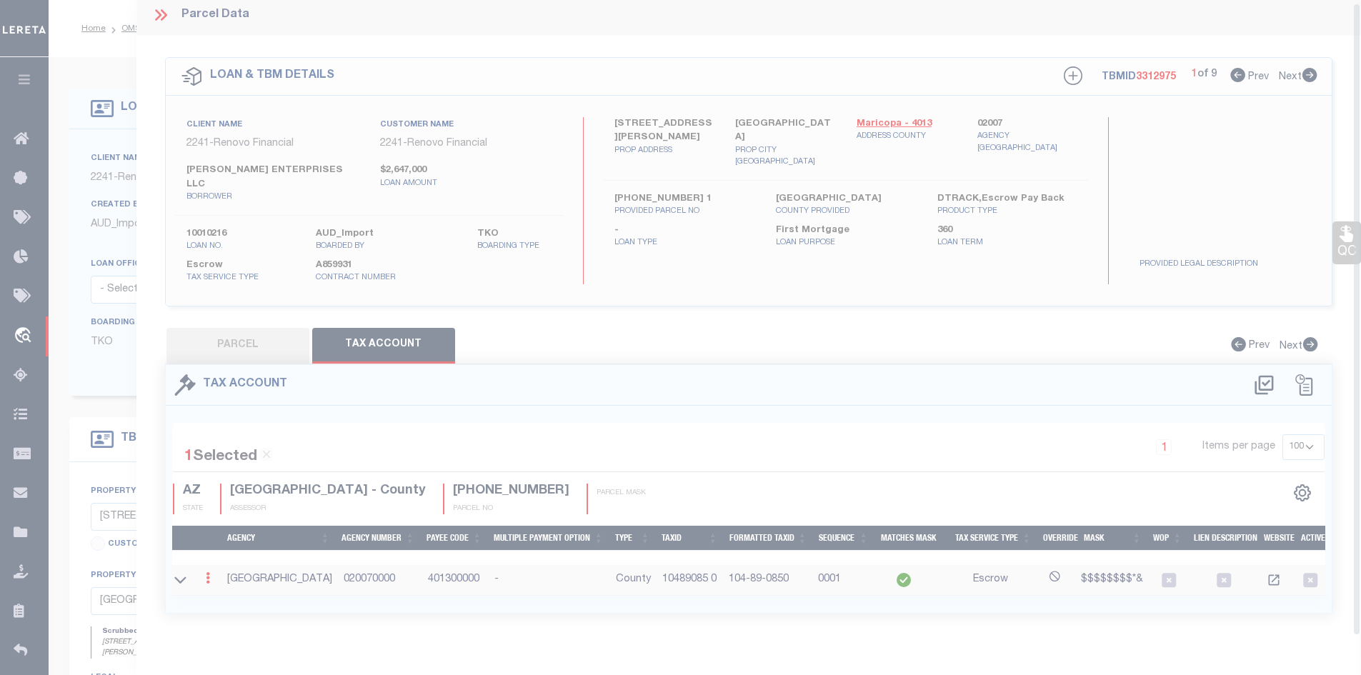
scroll to position [0, 0]
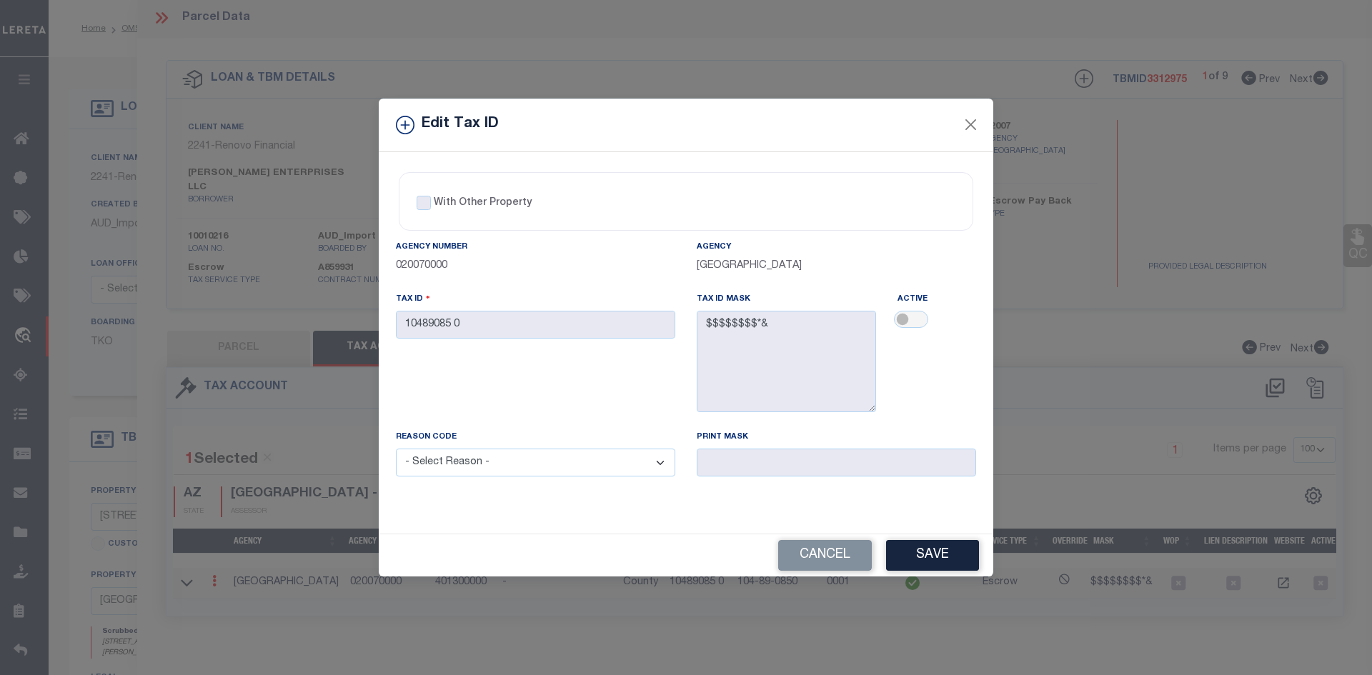
click at [907, 336] on div "Active" at bounding box center [937, 360] width 100 height 138
click at [917, 318] on input "checkbox" at bounding box center [911, 319] width 34 height 17
checkbox input "true"
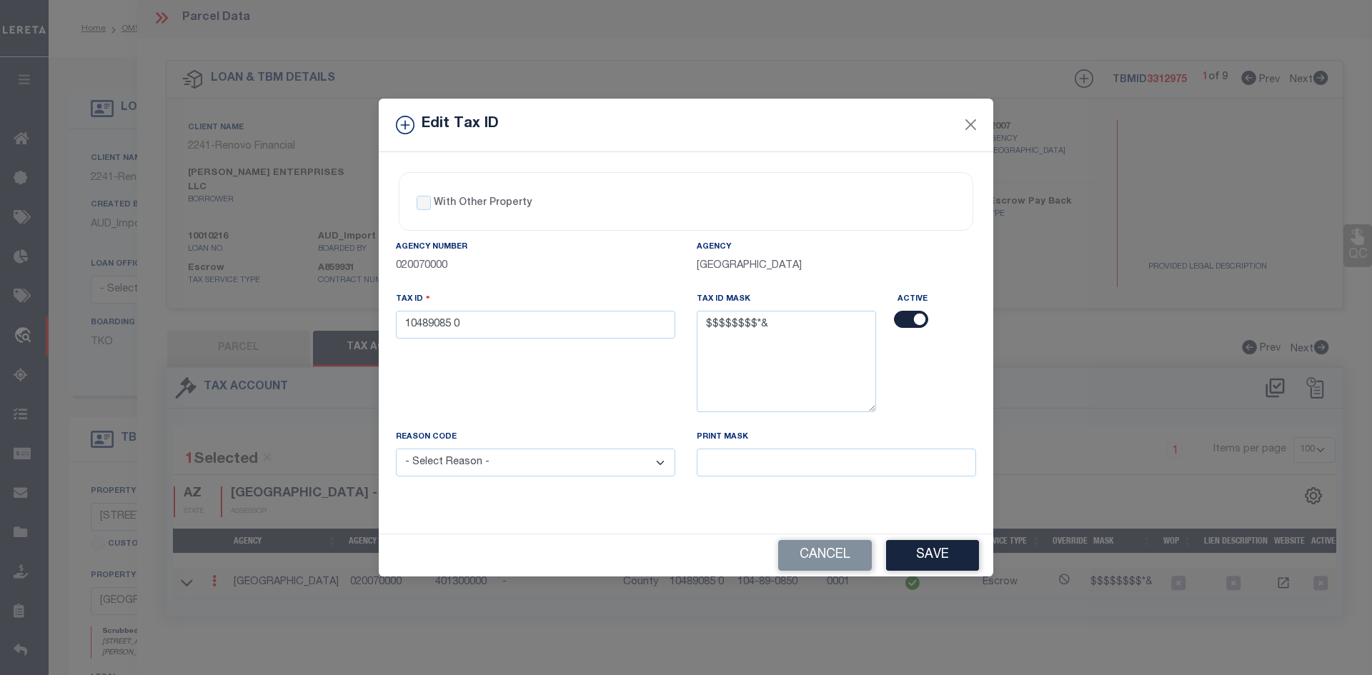
click at [559, 471] on select "- Select Reason - 099 - Other (Provide additional detail) ACT - Agency Changed …" at bounding box center [535, 463] width 279 height 28
select select "099"
click at [396, 449] on select "- Select Reason - 099 - Other (Provide additional detail) ACT - Agency Changed …" at bounding box center [535, 463] width 279 height 28
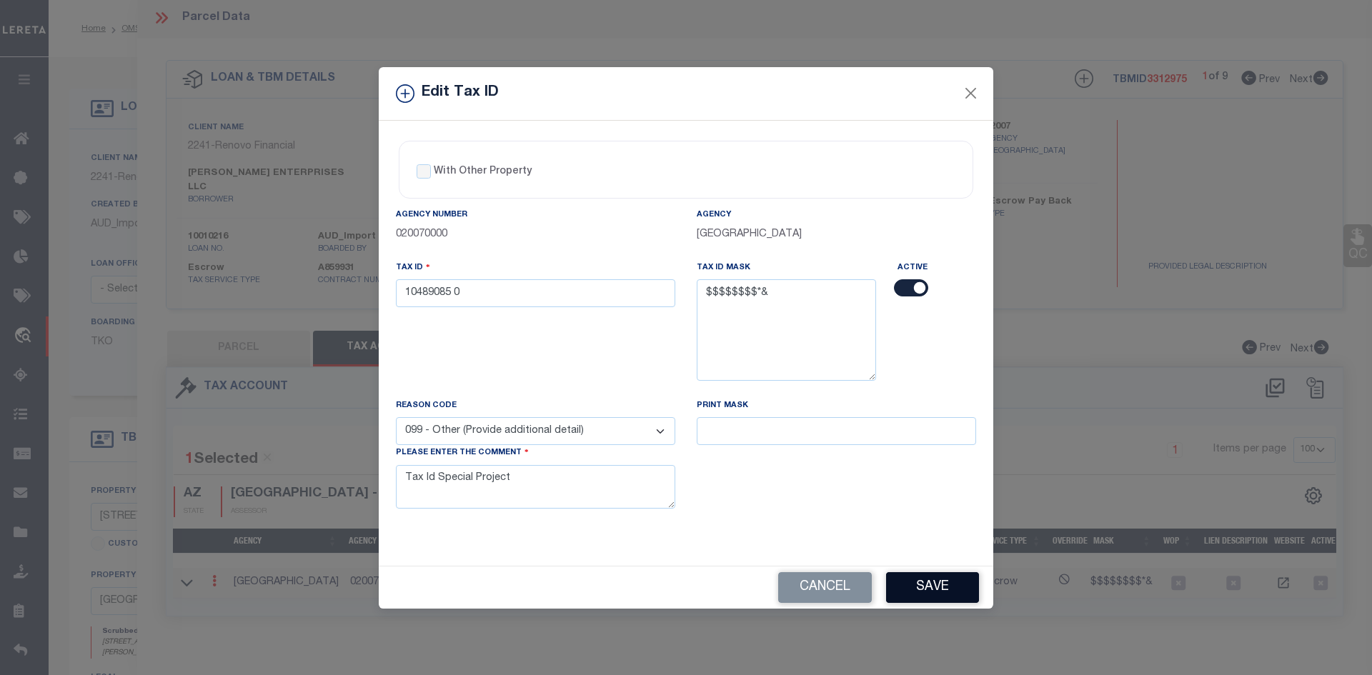
click at [965, 579] on button "Save" at bounding box center [932, 587] width 93 height 31
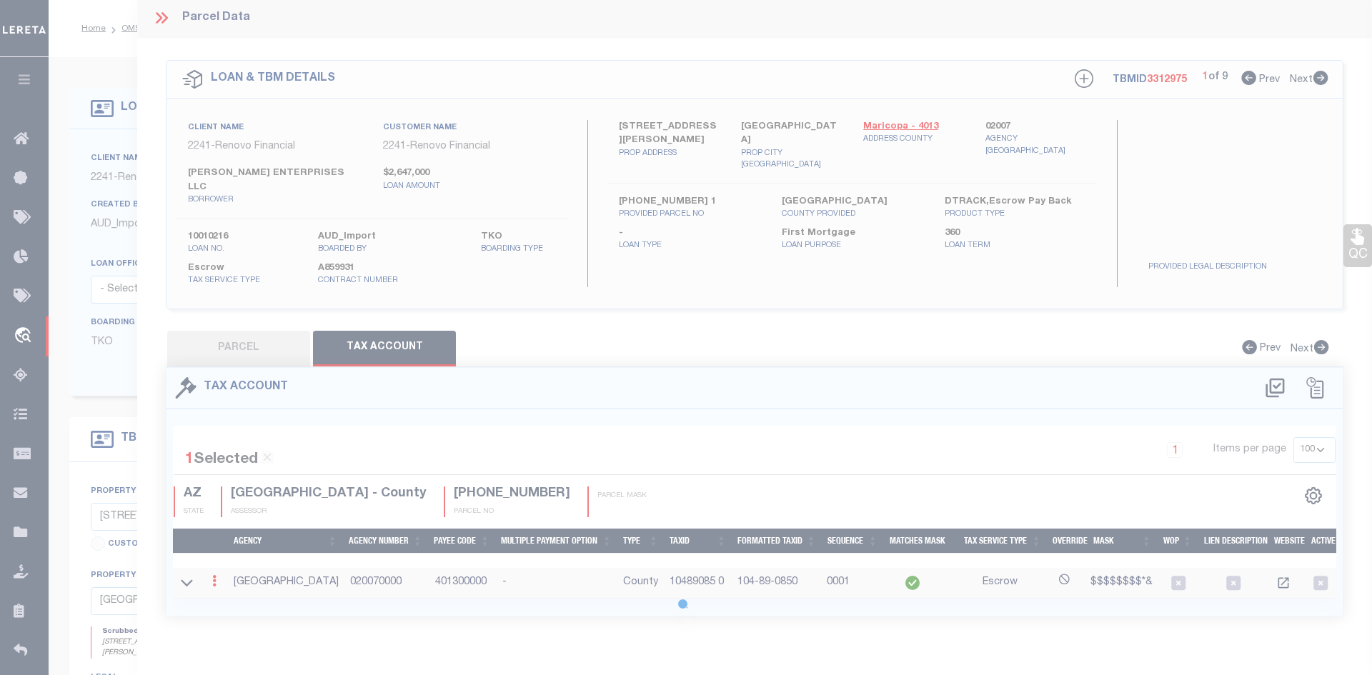
type input "[STREET_ADDRESS]"
type input "[PHONE_NUMBER] 0"
select select
type input "PHOENIX AZ 850411501"
type input "a0k8Y00000jIKq3"
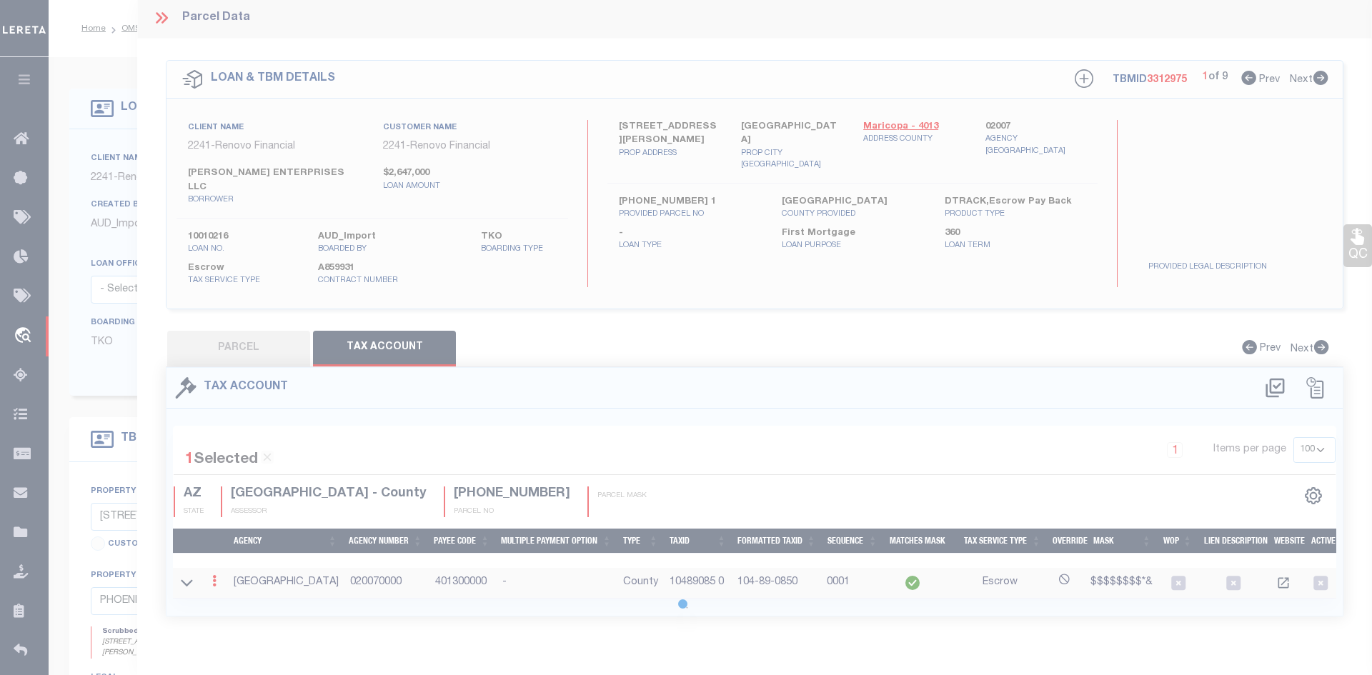
select select
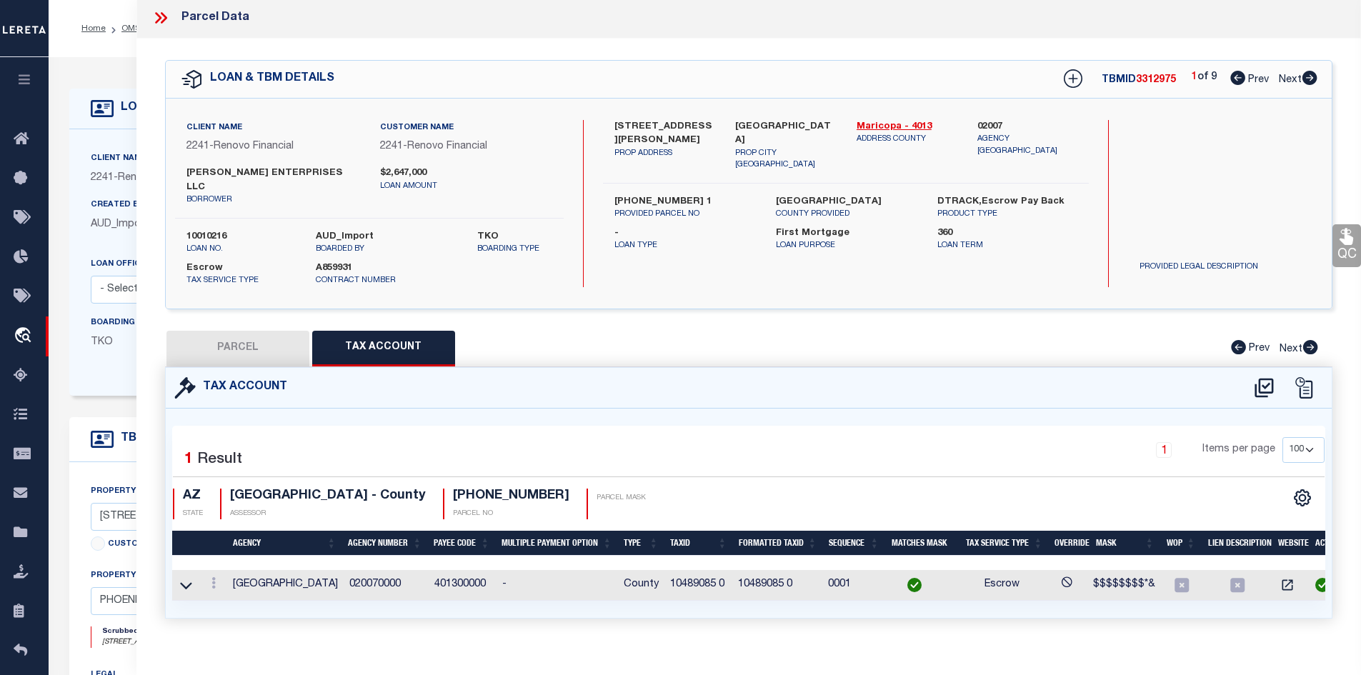
click at [222, 341] on button "PARCEL" at bounding box center [237, 349] width 143 height 36
select select "AS"
checkbox input "false"
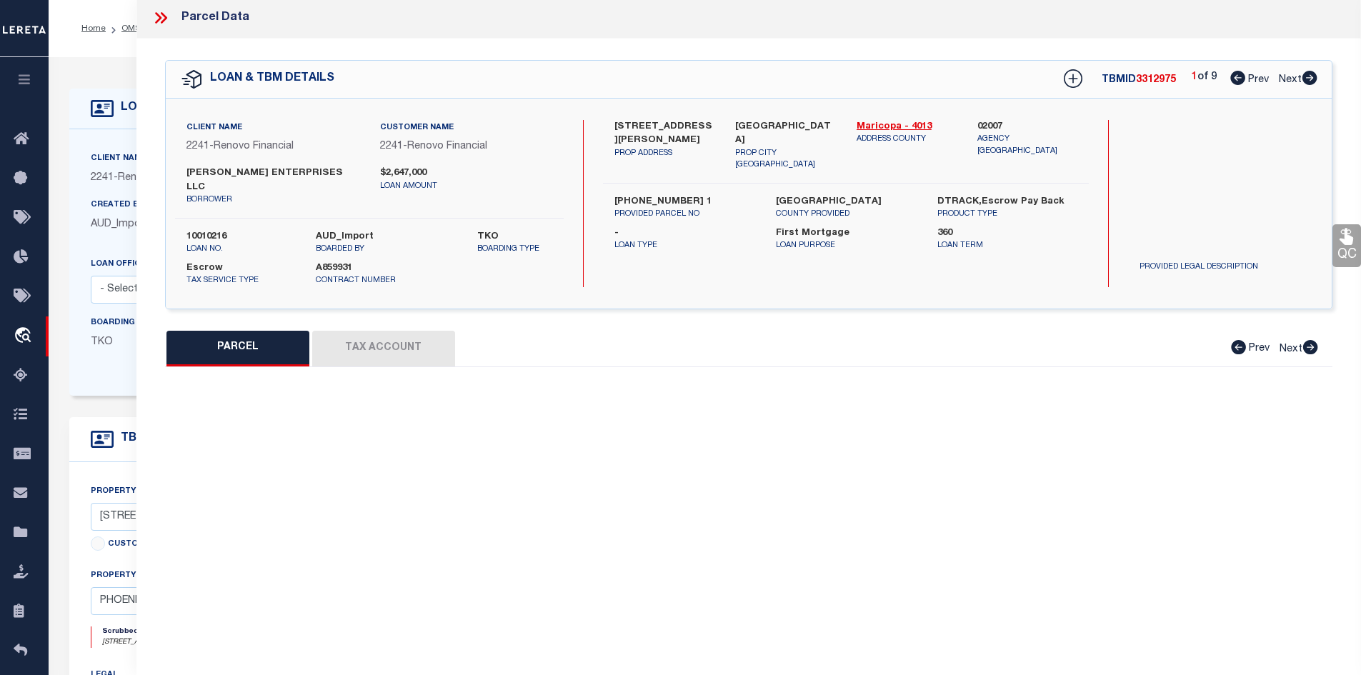
select select "PR"
type input "10489085 0"
type input "[STREET_ADDRESS][PERSON_NAME]"
checkbox input "false"
type textarea "Tax Id Special Project"
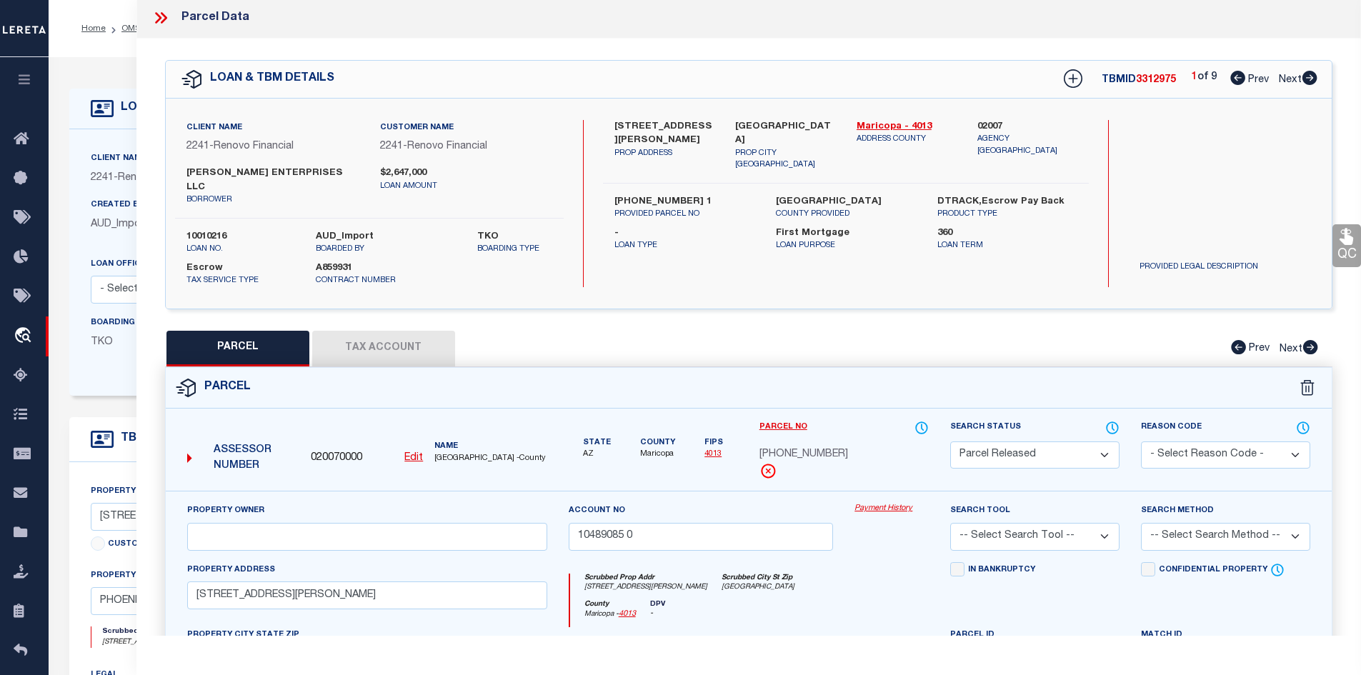
click at [973, 441] on select "Automated Search Bad Parcel Complete Duplicate Parcel High Dollar Reporting In …" at bounding box center [1034, 455] width 169 height 28
select select "PC"
click at [950, 441] on select "Automated Search Bad Parcel Complete Duplicate Parcel High Dollar Reporting In …" at bounding box center [1034, 455] width 169 height 28
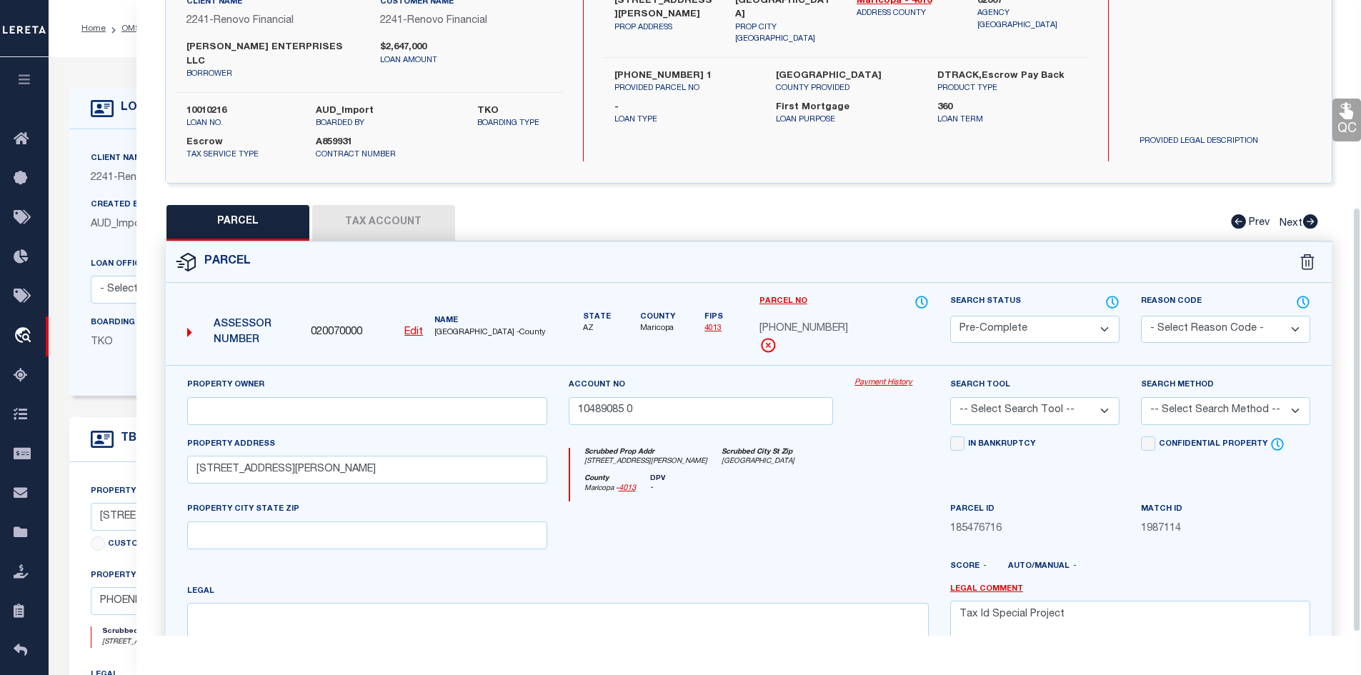
scroll to position [314, 0]
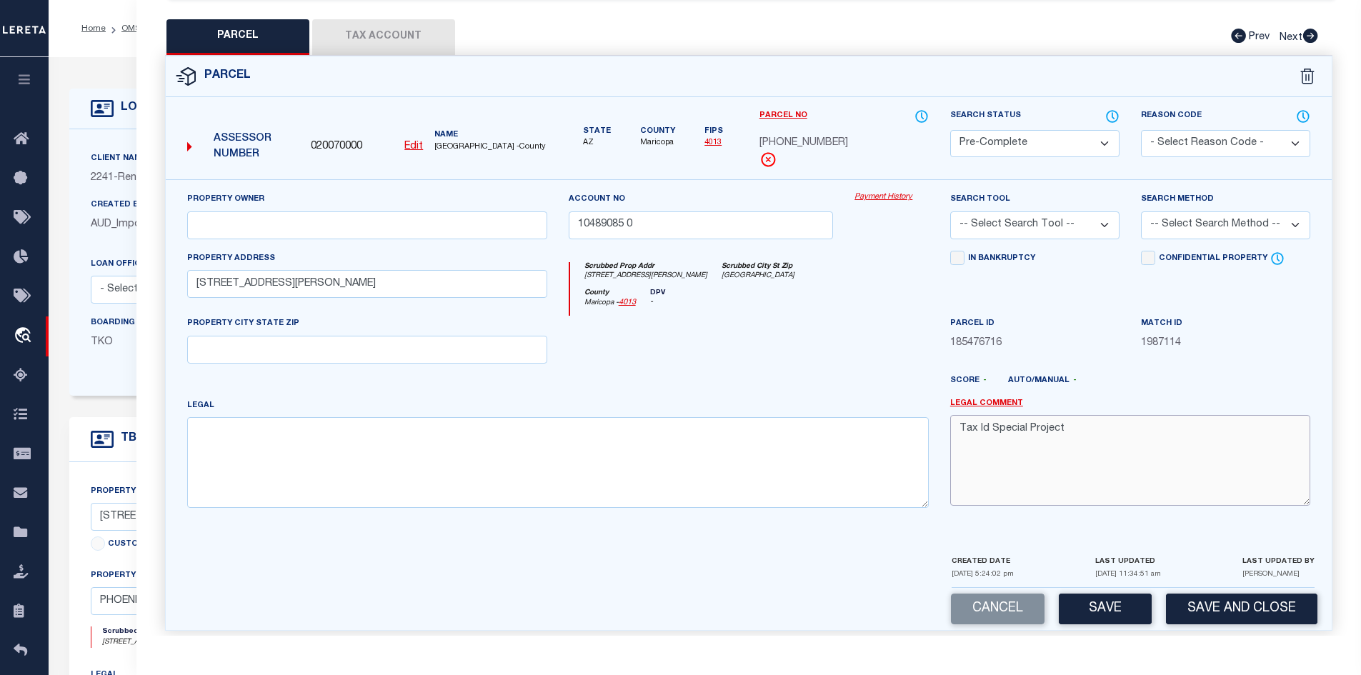
click at [953, 416] on textarea "Tax Id Special Project" at bounding box center [1130, 460] width 360 height 90
click at [969, 415] on textarea "Tax Id Special Project" at bounding box center [1130, 460] width 360 height 90
type textarea "[DATE] Tax Id Special Project"
click at [973, 599] on button "Save" at bounding box center [1105, 609] width 93 height 31
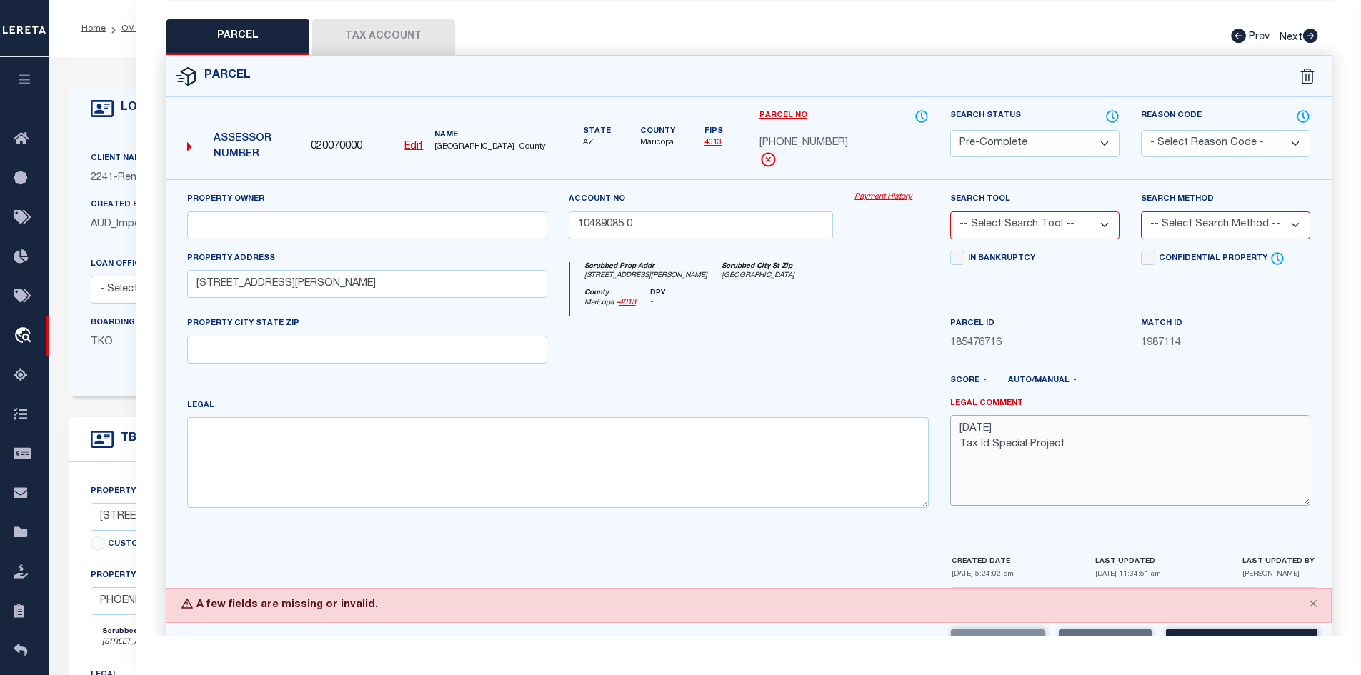
click at [973, 416] on textarea "[DATE] Tax Id Special Project" at bounding box center [1130, 460] width 360 height 90
click at [973, 219] on select "-- Select Search Tool -- 3rd Party Website Agency File Agency Website ATLS CNV-…" at bounding box center [1034, 225] width 169 height 28
select select "AGW"
click at [950, 211] on select "-- Select Search Tool -- 3rd Party Website Agency File Agency Website ATLS CNV-…" at bounding box center [1034, 225] width 169 height 28
click at [973, 211] on select "-- Select Search Method -- Property Address Legal Liability Info Provided" at bounding box center [1225, 225] width 169 height 28
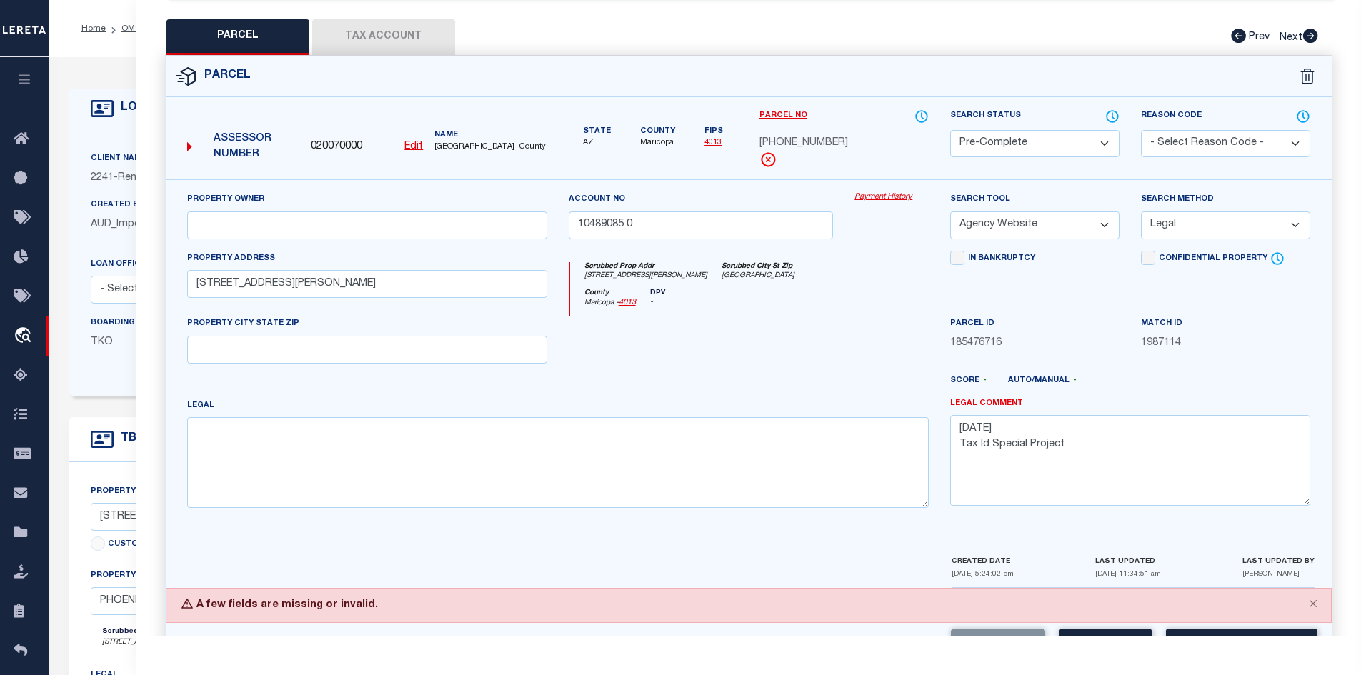
click at [973, 211] on select "-- Select Search Method -- Property Address Legal Liability Info Provided" at bounding box center [1225, 225] width 169 height 28
click at [973, 215] on select "-- Select Search Method -- Property Address Legal Liability Info Provided" at bounding box center [1225, 225] width 169 height 28
select select "ADD"
click at [973, 211] on select "-- Select Search Method -- Property Address Legal Liability Info Provided" at bounding box center [1225, 225] width 169 height 28
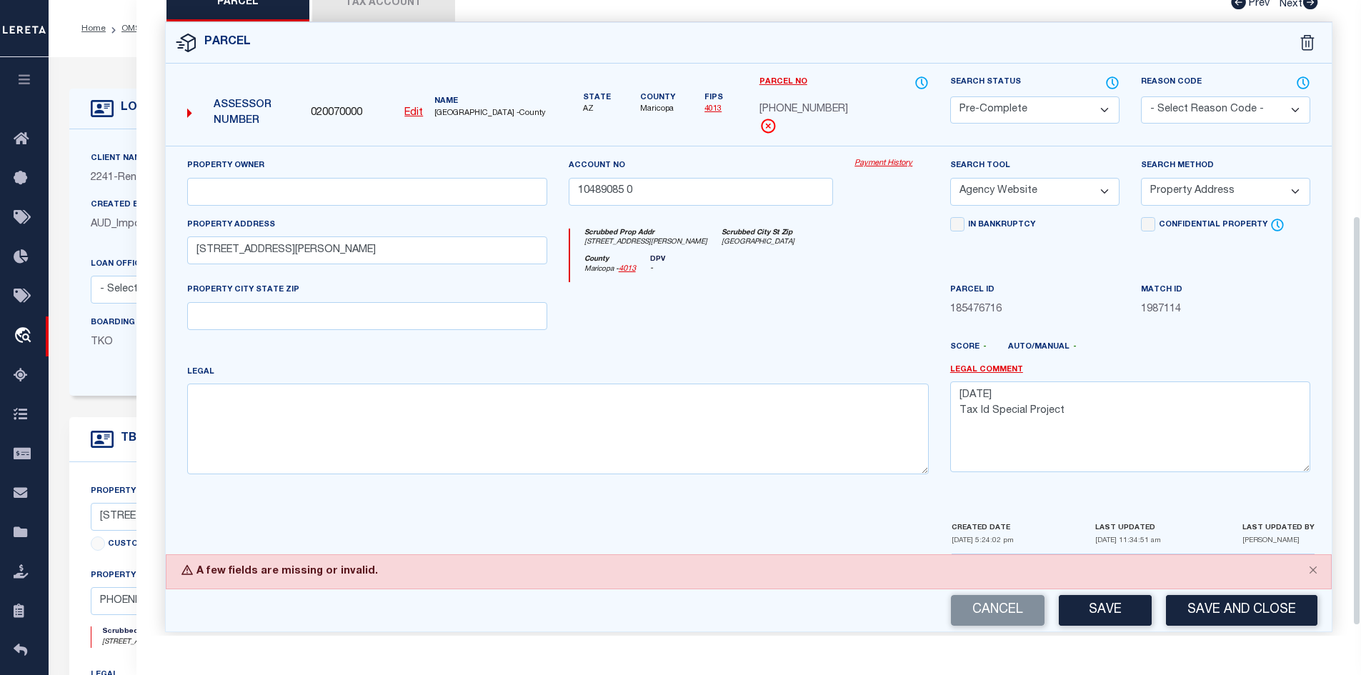
scroll to position [349, 0]
click at [973, 381] on textarea "[DATE] Tax Id Special Project" at bounding box center [1130, 426] width 360 height 90
paste textarea "I contacted [PERSON_NAME] because loan 10010216 is inactive and he submitted a …"
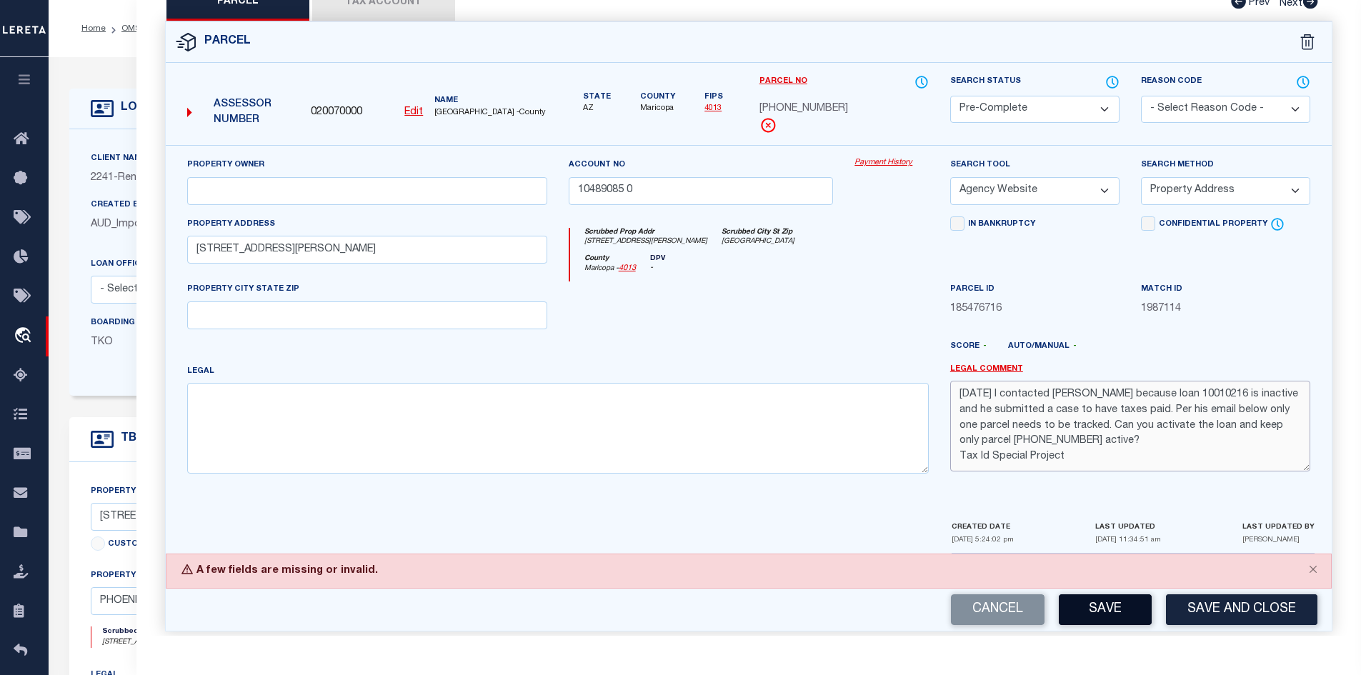
type textarea "[DATE] I contacted [PERSON_NAME] because loan 10010216 is inactive and he submi…"
click at [973, 609] on button "Save" at bounding box center [1105, 609] width 93 height 31
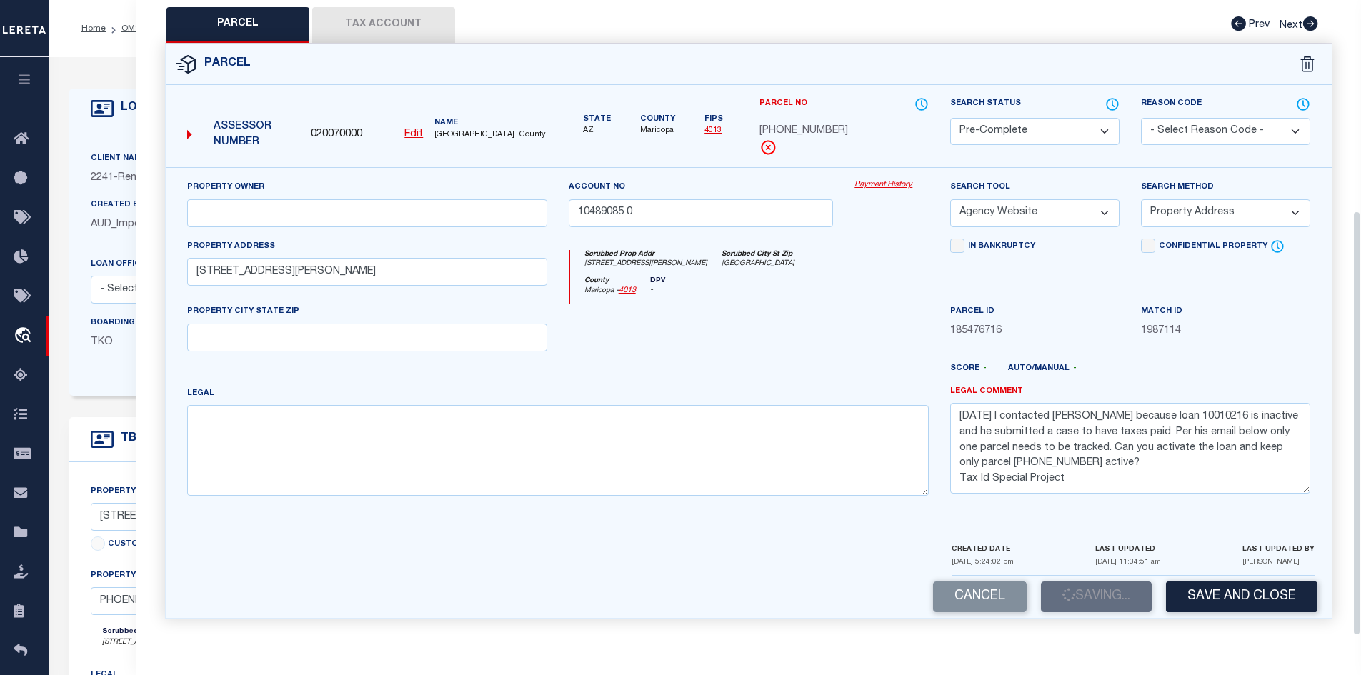
scroll to position [314, 0]
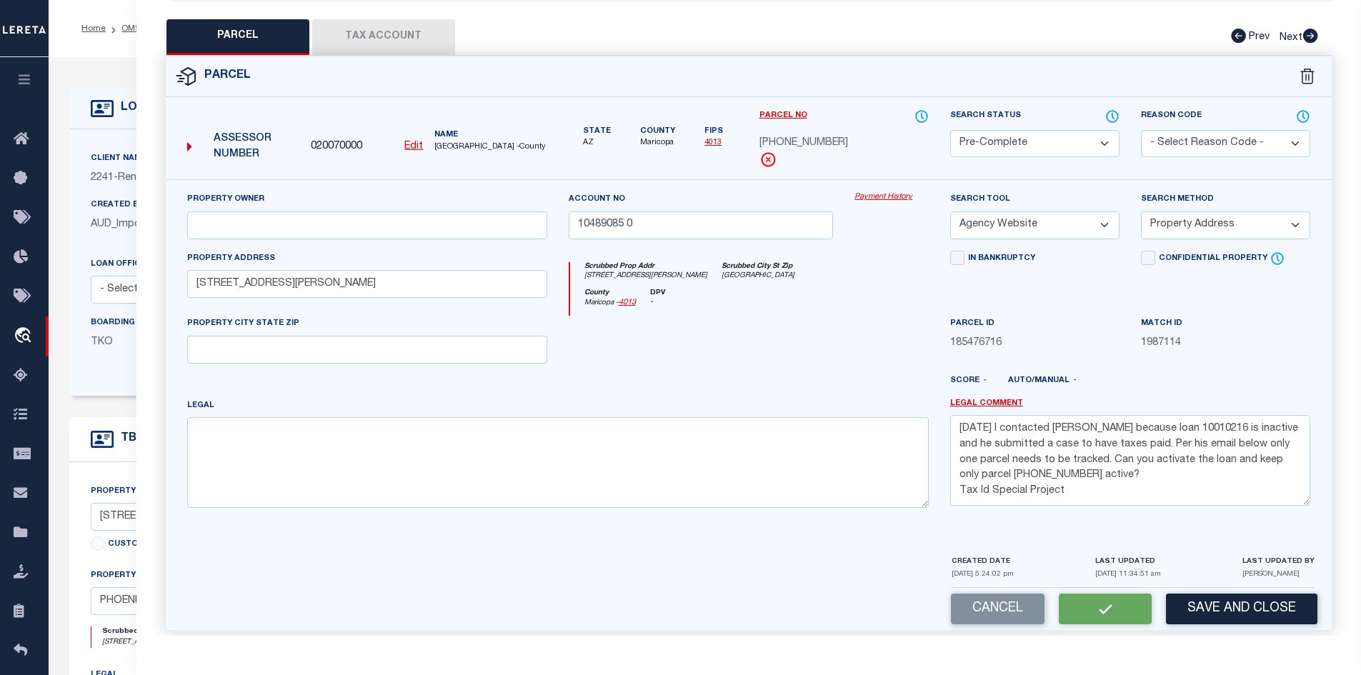
select select "AS"
select select
checkbox input "false"
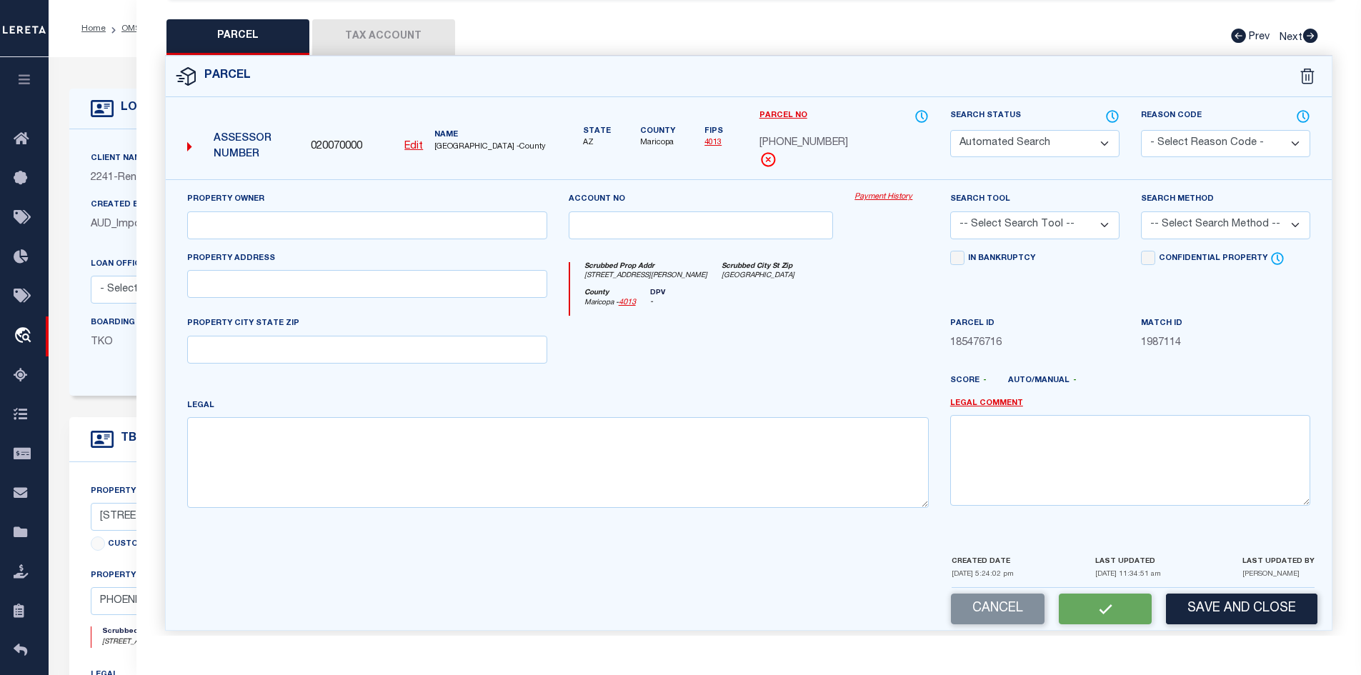
select select "PC"
type input "10489085 0"
select select "AGW"
select select "ADD"
type input "[STREET_ADDRESS][PERSON_NAME]"
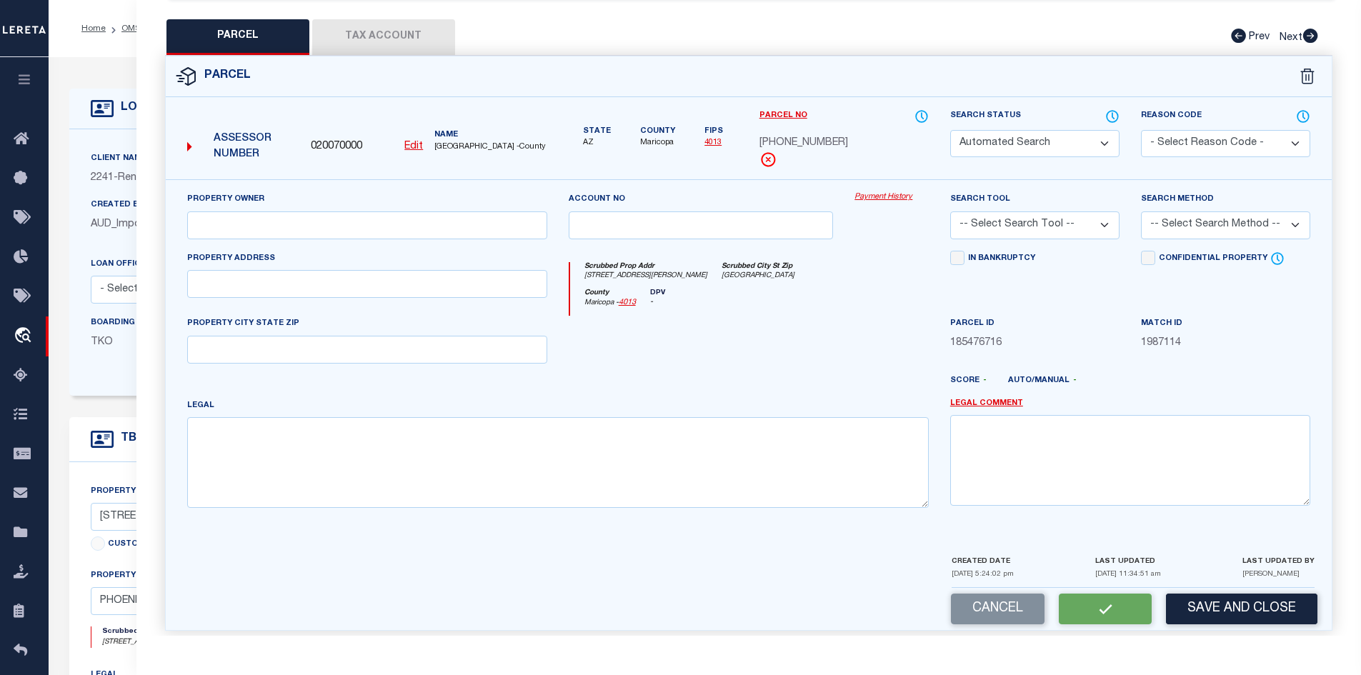
type textarea "[DATE] I contacted [PERSON_NAME] because loan 10010216 is inactive and he submi…"
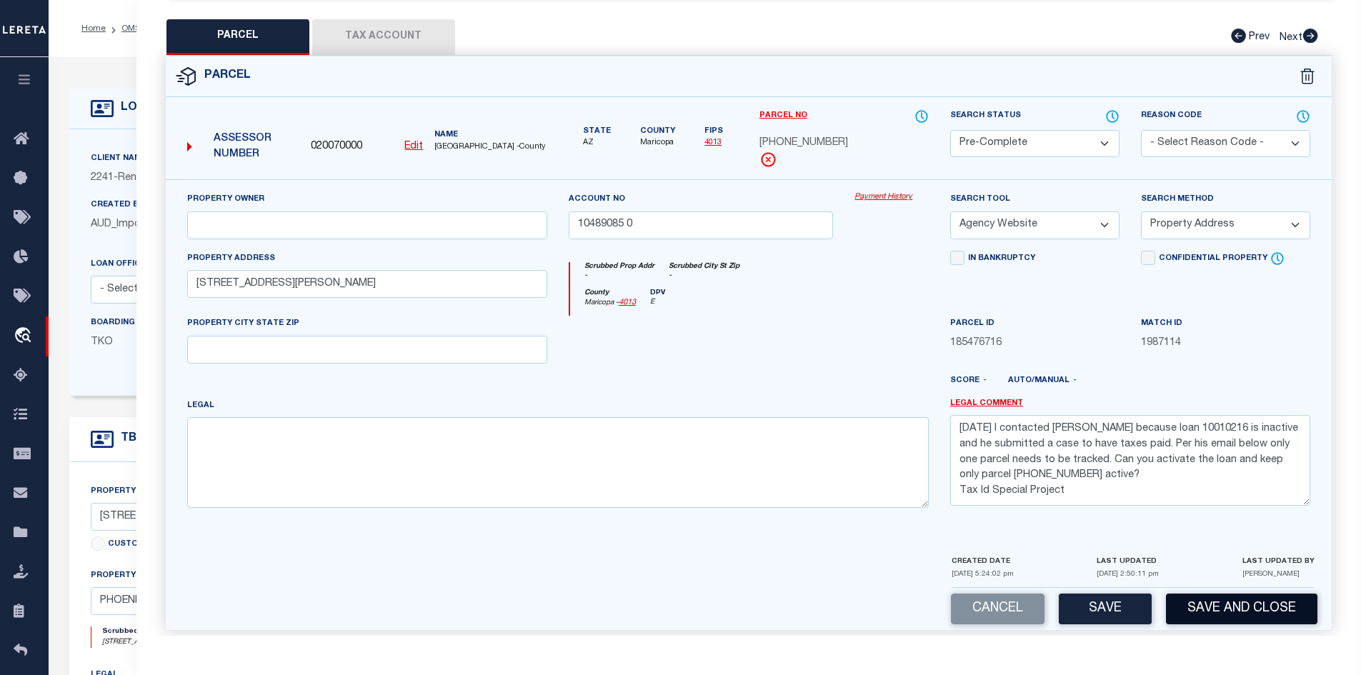
click at [973, 594] on button "Save and Close" at bounding box center [1241, 609] width 151 height 31
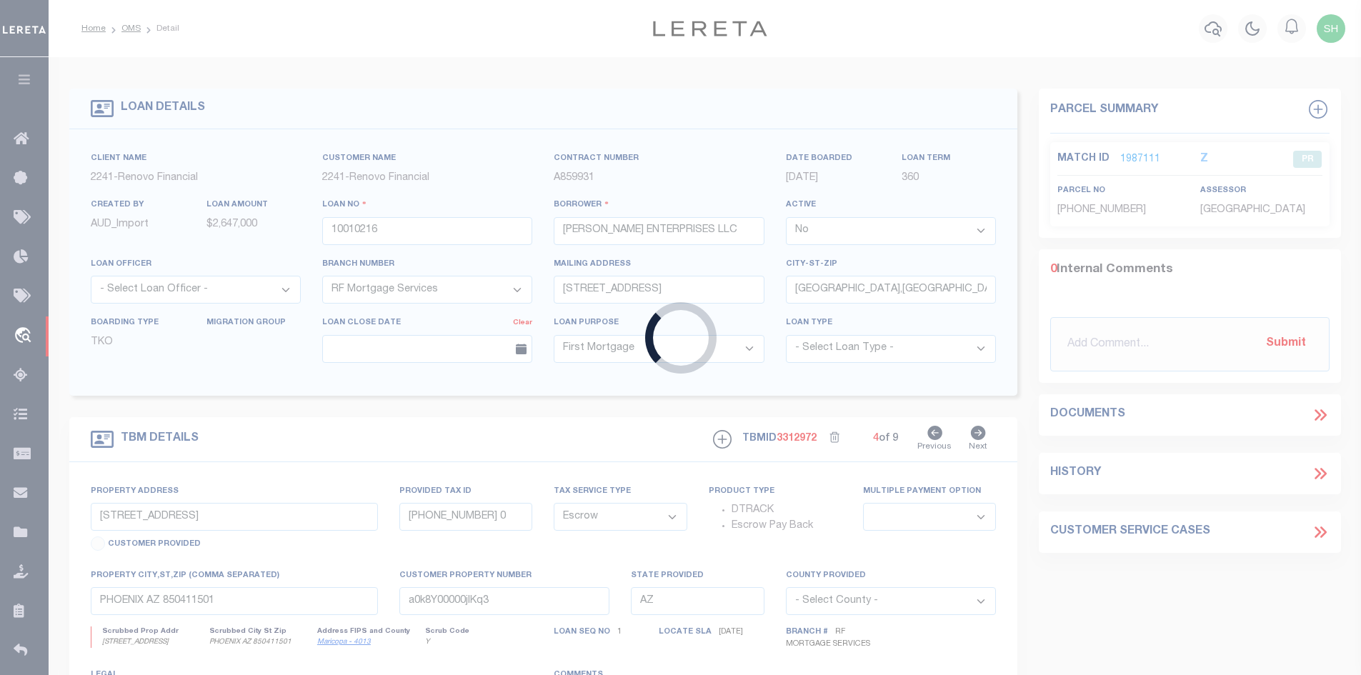
select select
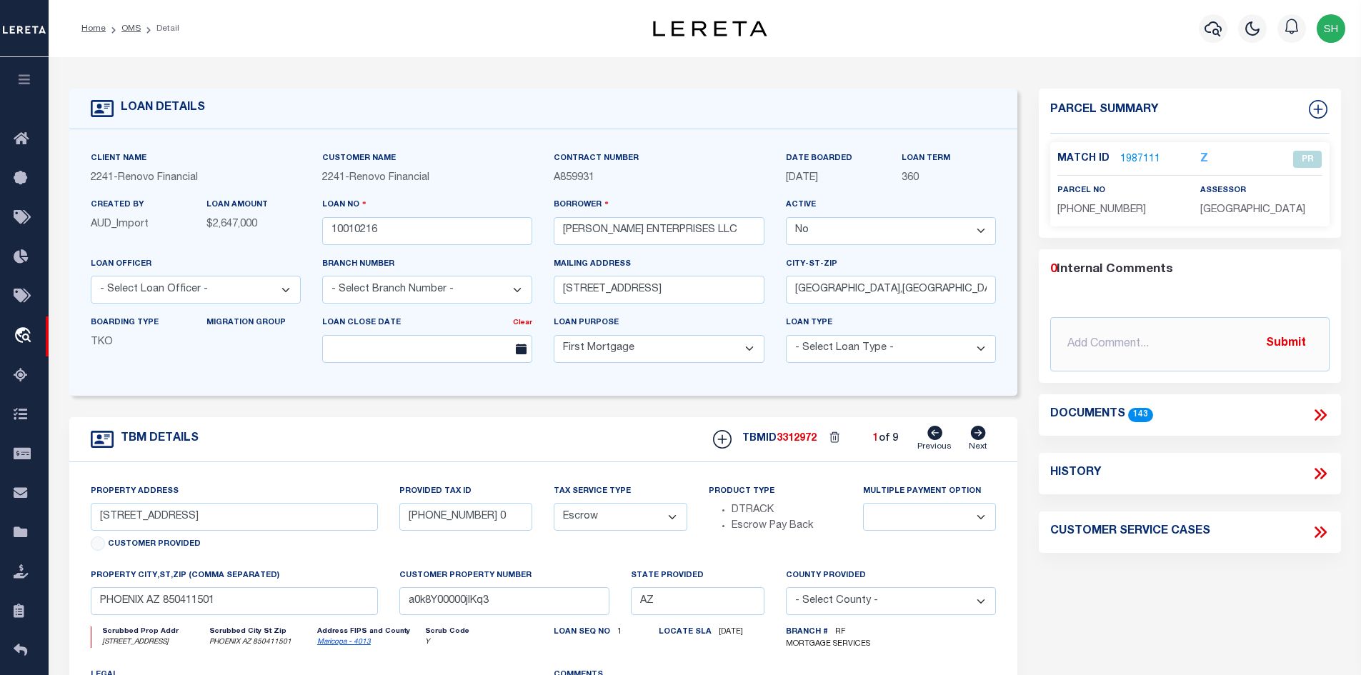
click at [973, 435] on icon at bounding box center [978, 433] width 15 height 14
type input "[STREET_ADDRESS][PERSON_NAME]"
type input "[PHONE_NUMBER] 4"
select select
type input "PHOENIX AZ 85007"
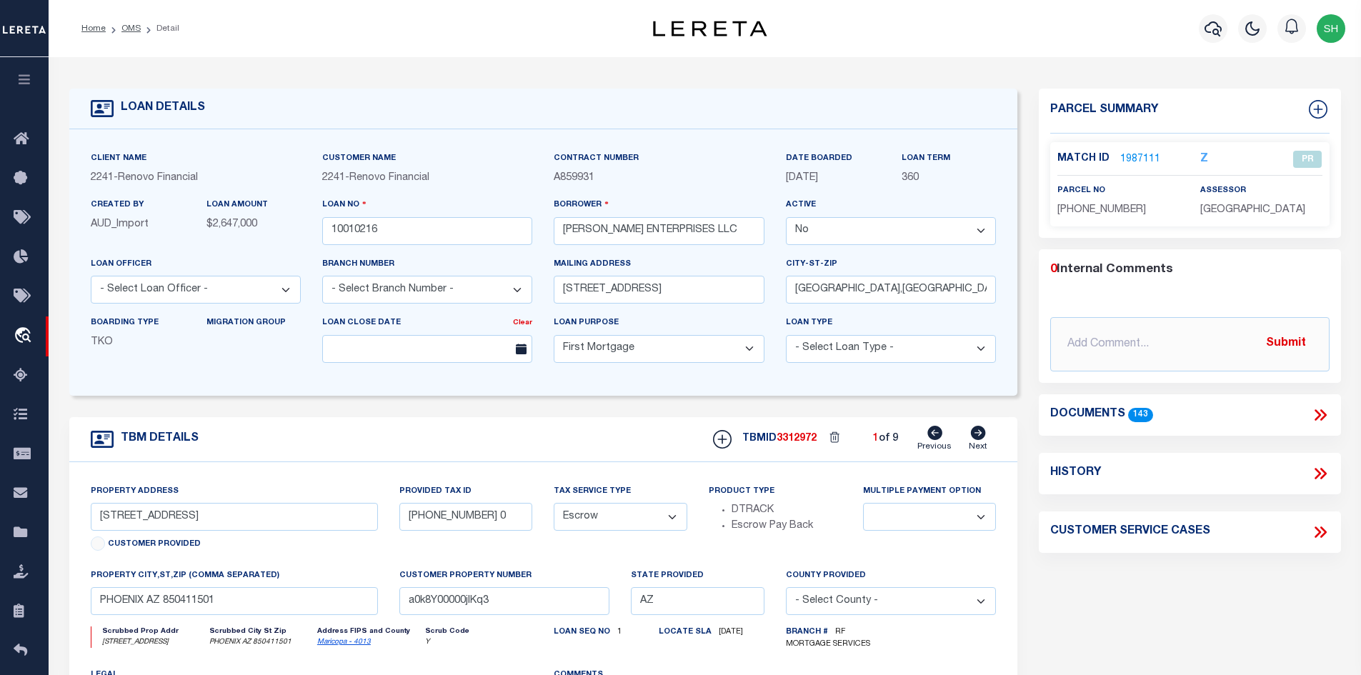
type input "a0k8Y00000jIKq4"
select select
click at [973, 435] on icon at bounding box center [978, 433] width 15 height 14
type input "1713 S 117TH DR"
type input "[PHONE_NUMBER] 4"
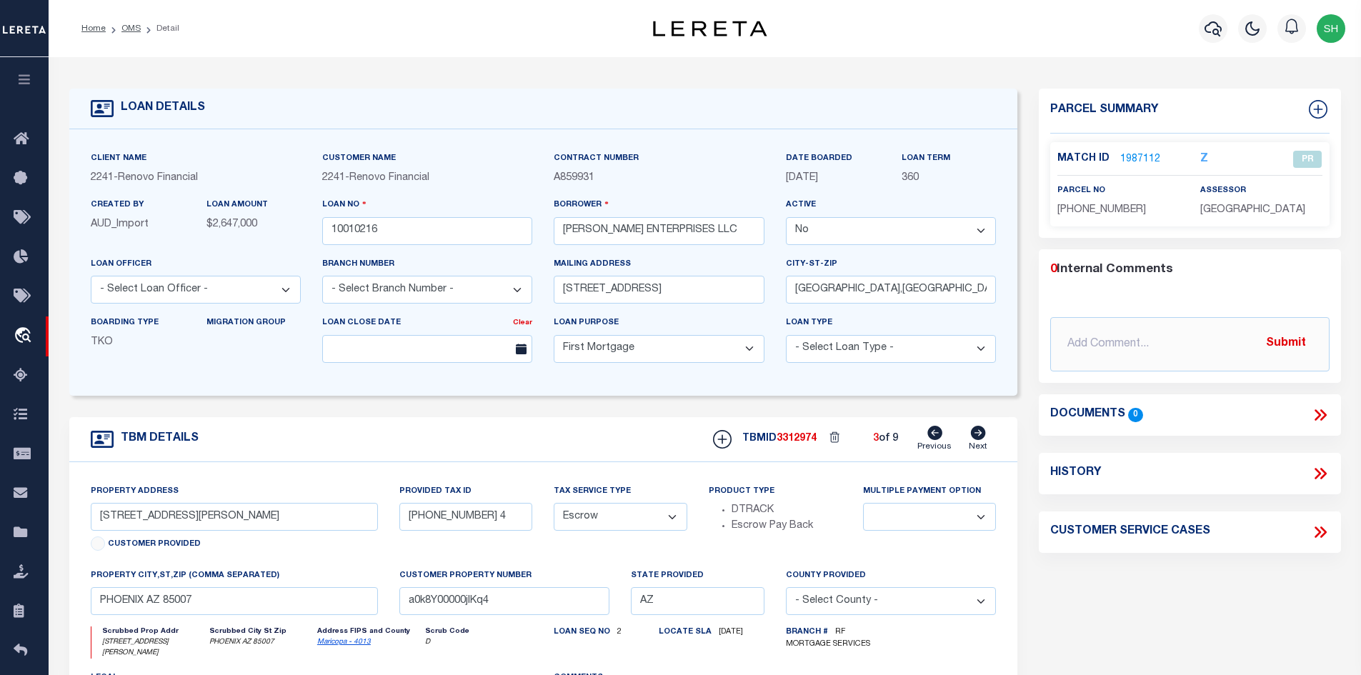
select select
type input "[GEOGRAPHIC_DATA]"
type input "a0k8Y00000jIKq5"
select select
click at [973, 435] on icon at bounding box center [978, 433] width 15 height 14
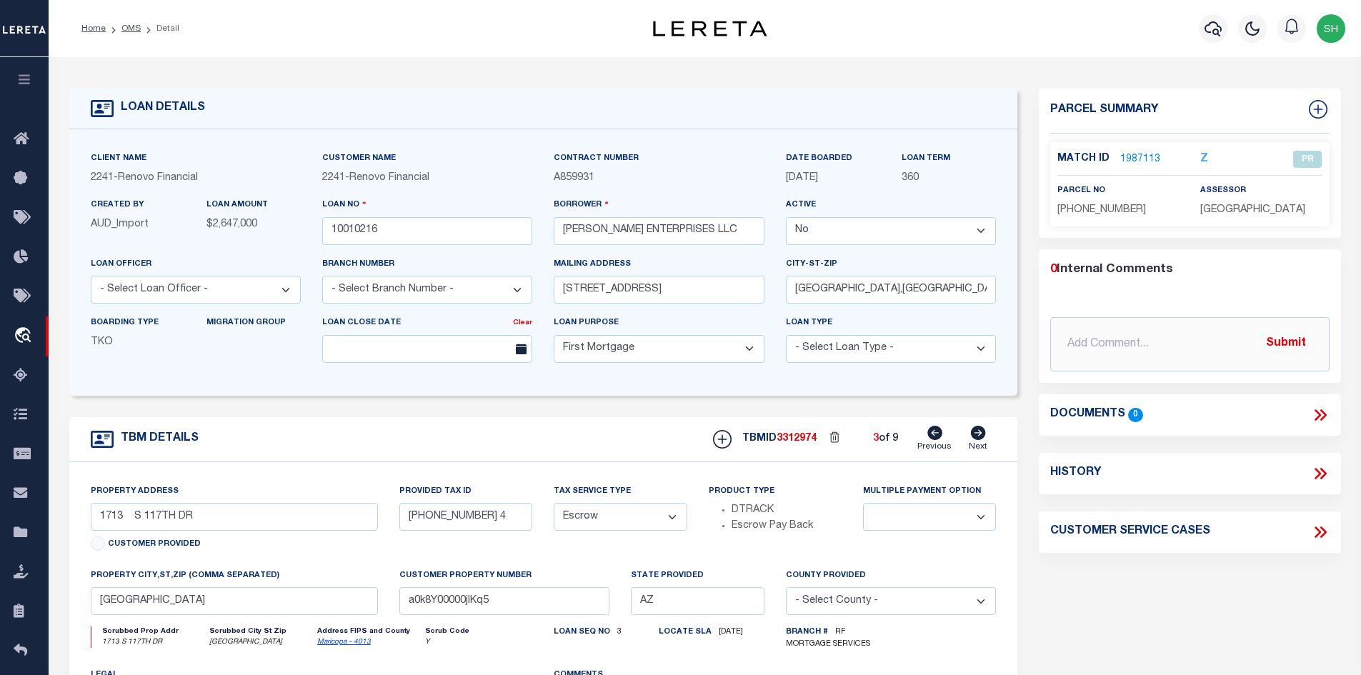
type input "[STREET_ADDRESS][PERSON_NAME]"
type input "[PHONE_NUMBER] 1"
select select
type input "[GEOGRAPHIC_DATA]"
type input "a0k8Y00000jIKq6"
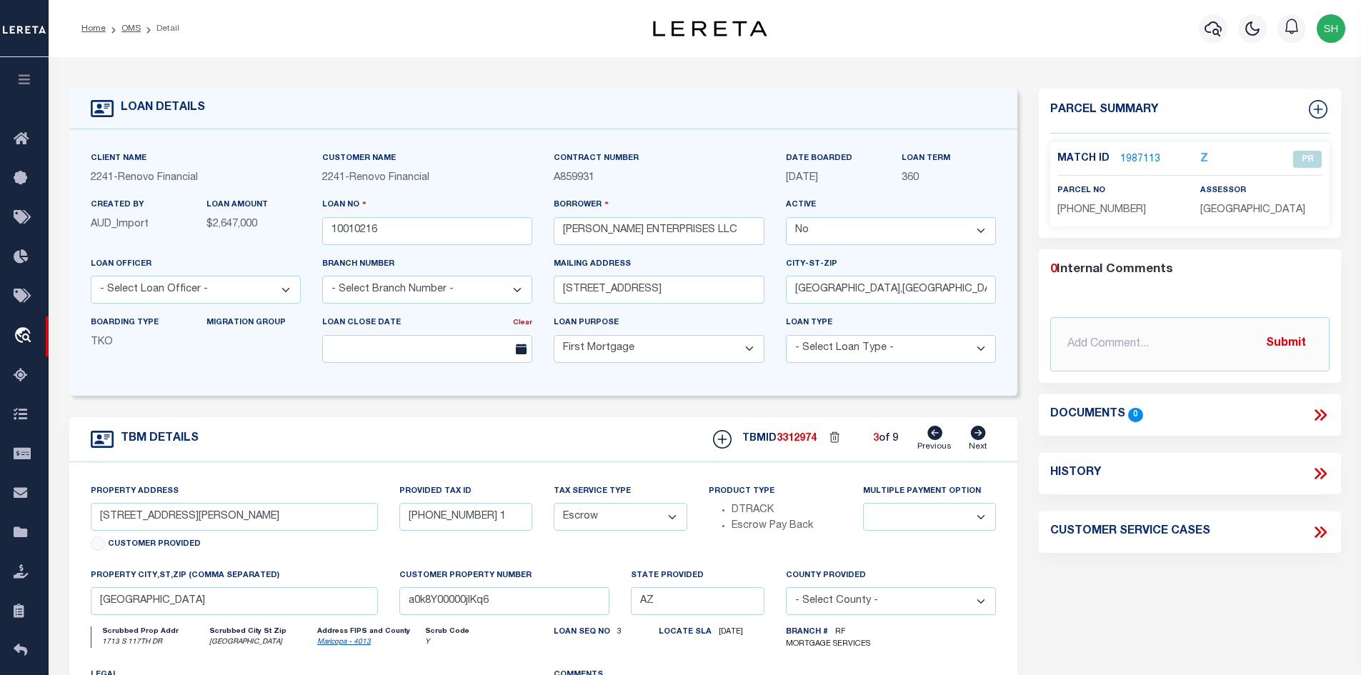
select select
click at [129, 27] on link "OMS" at bounding box center [130, 28] width 19 height 9
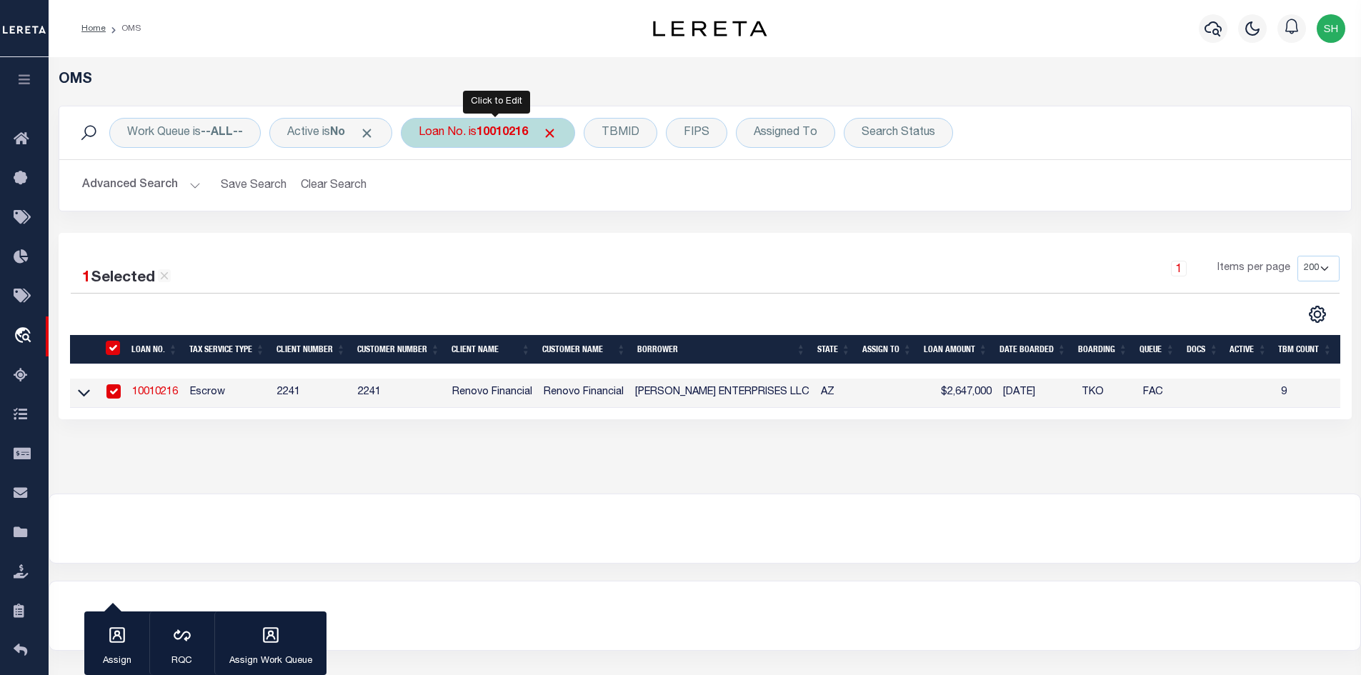
click at [484, 136] on div "Loan No. is 10010216" at bounding box center [488, 133] width 174 height 30
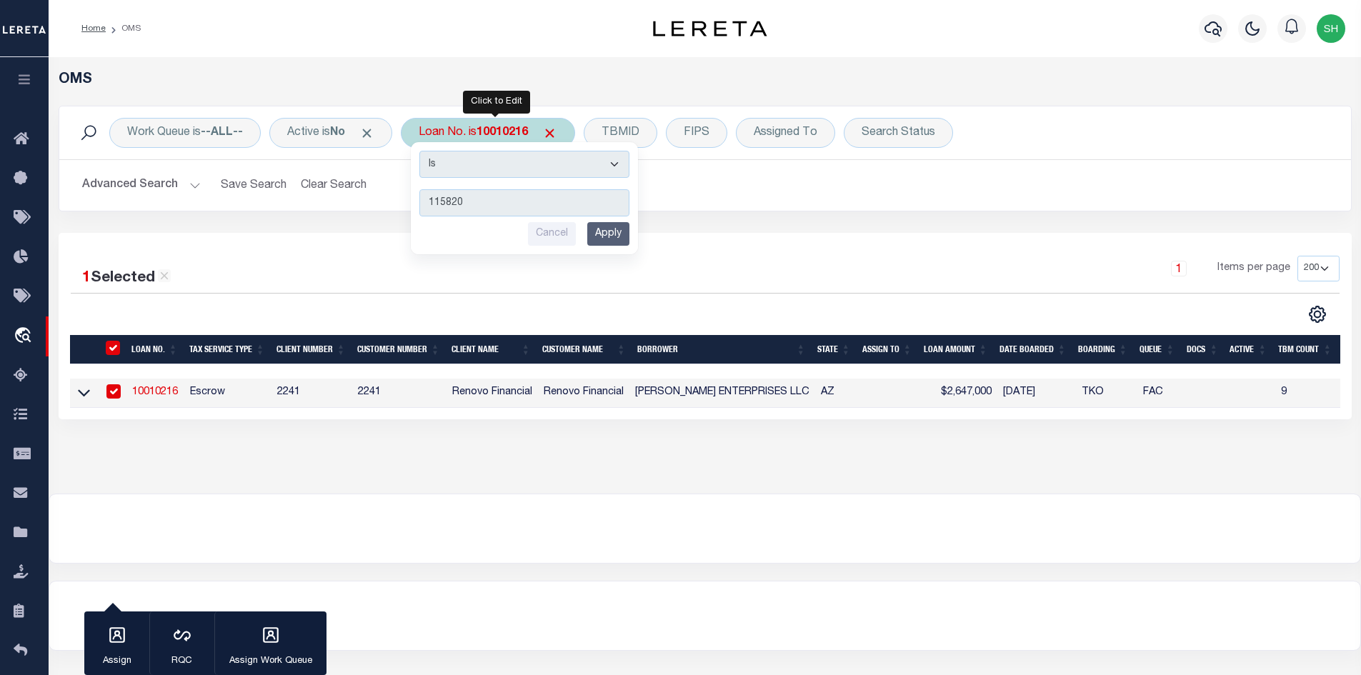
type input "115820"
click at [600, 241] on input "Apply" at bounding box center [608, 234] width 42 height 24
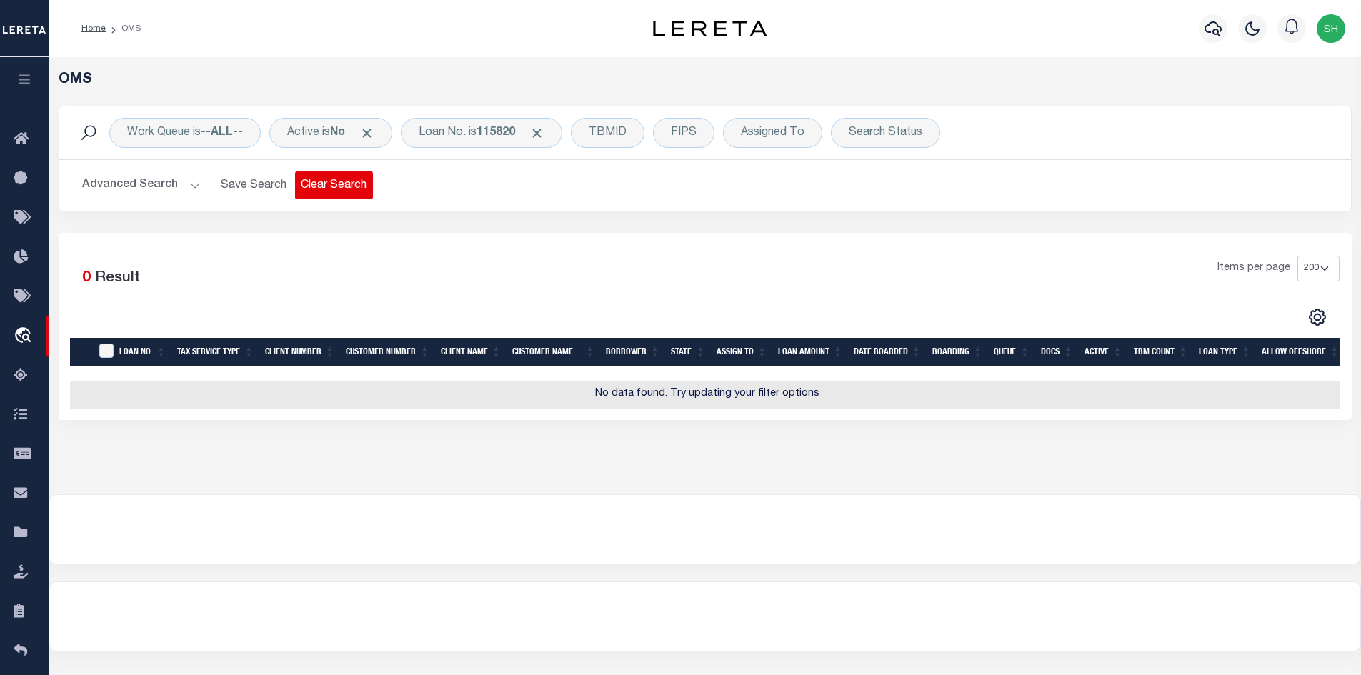
click at [308, 194] on button "Clear Search" at bounding box center [334, 185] width 78 height 28
click at [324, 186] on button "Clear Search" at bounding box center [334, 185] width 78 height 28
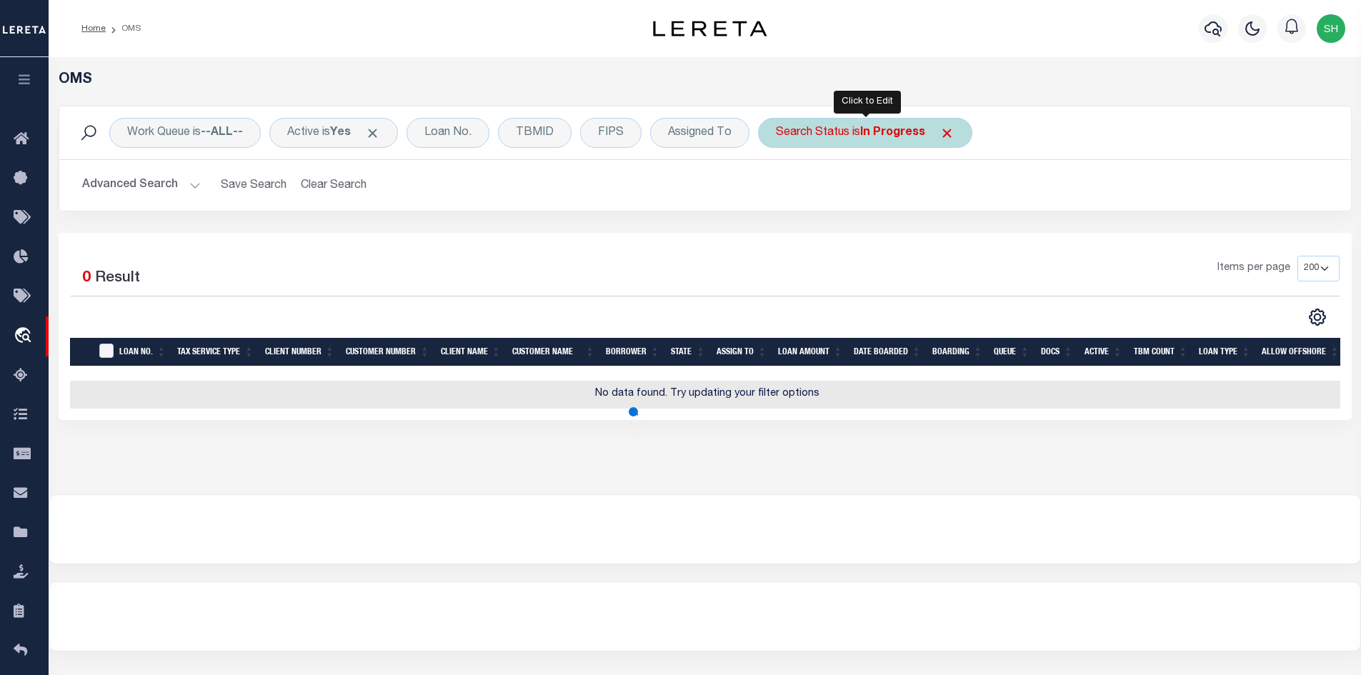
click at [944, 130] on span "Click to Remove" at bounding box center [946, 133] width 15 height 15
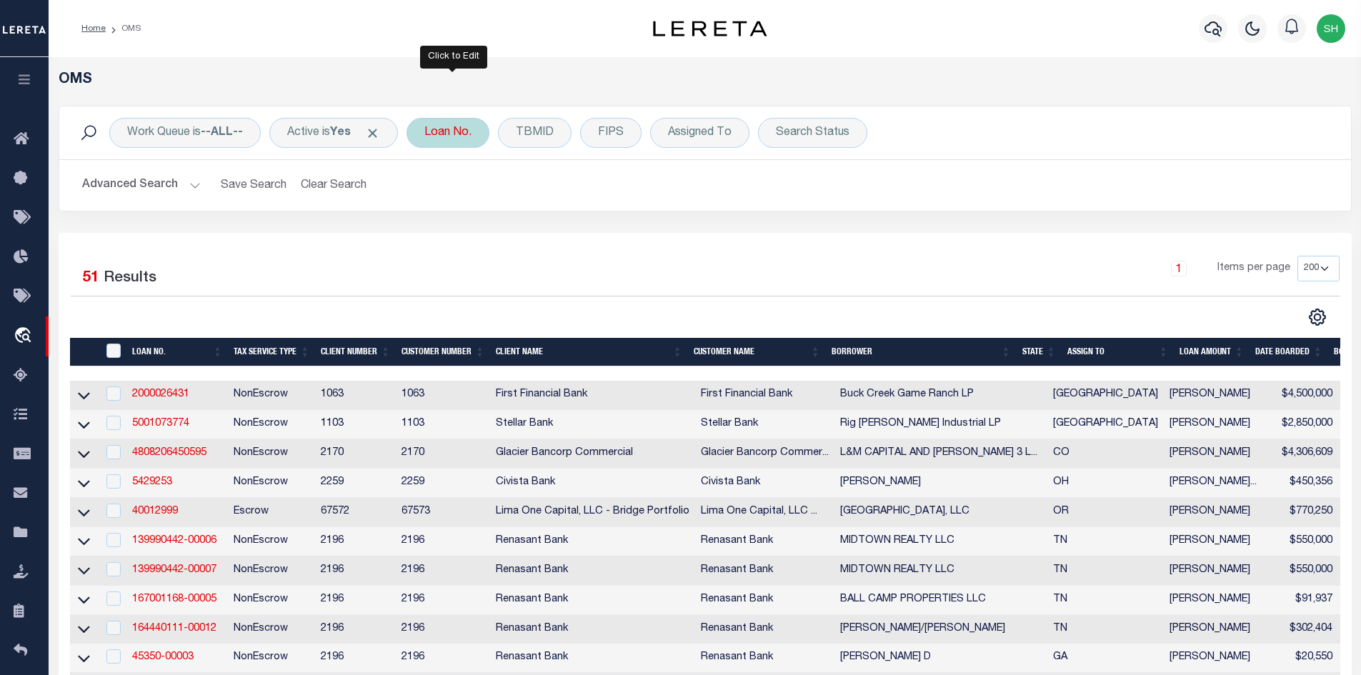
click at [447, 132] on div "Loan No." at bounding box center [447, 133] width 83 height 30
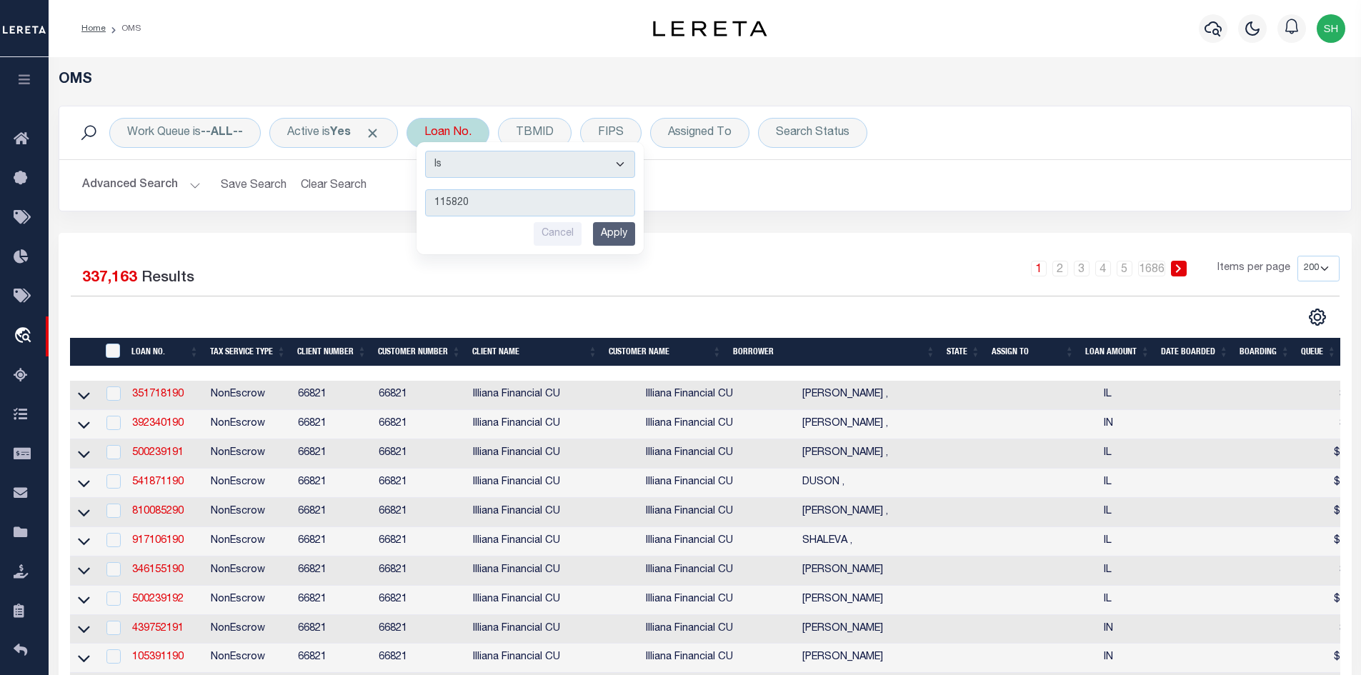
type input "115820"
click at [619, 231] on input "Apply" at bounding box center [614, 234] width 42 height 24
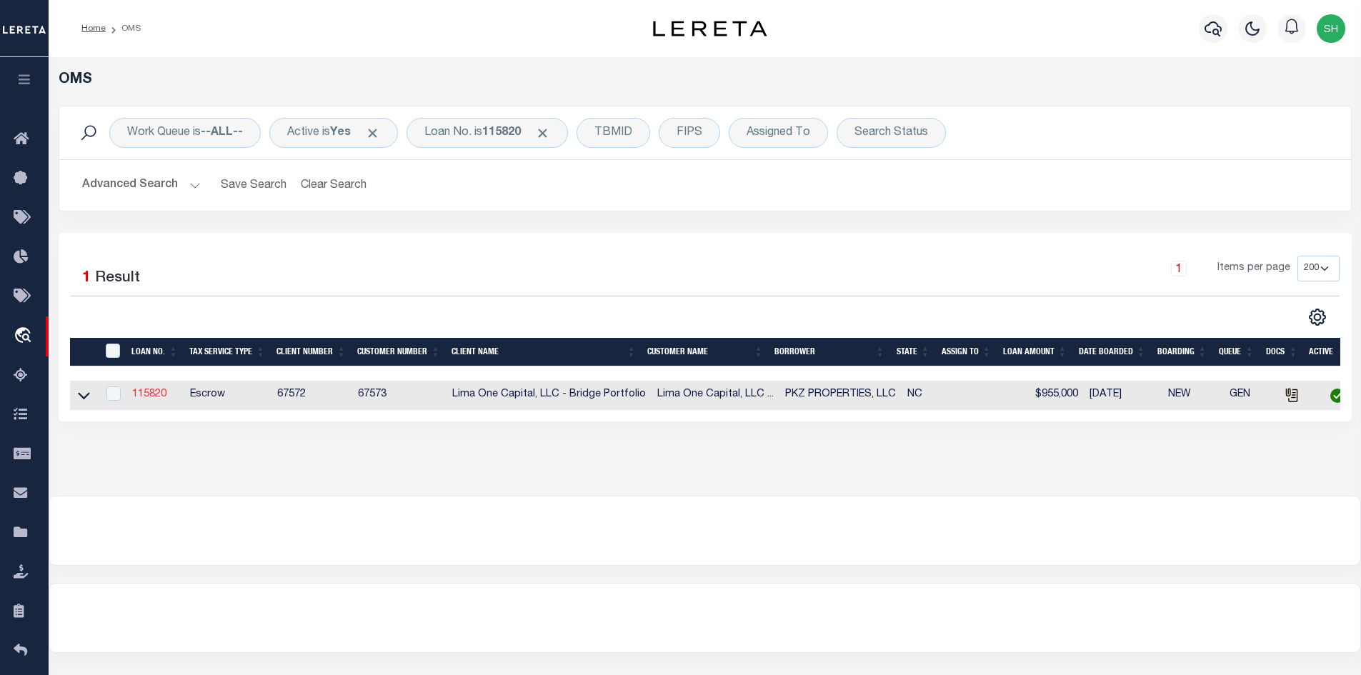
click at [150, 396] on link "115820" at bounding box center [149, 394] width 34 height 10
type input "115820"
type input "PKZ PROPERTIES, LLC"
select select "True"
select select
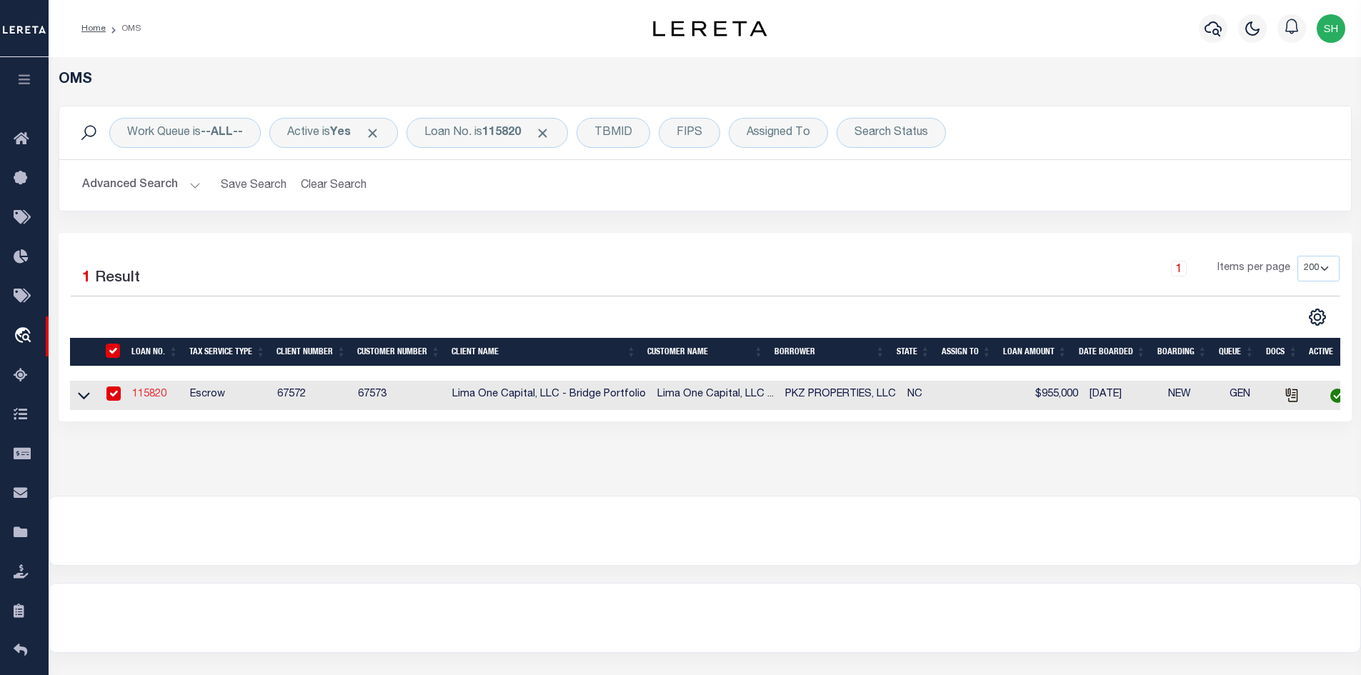
select select
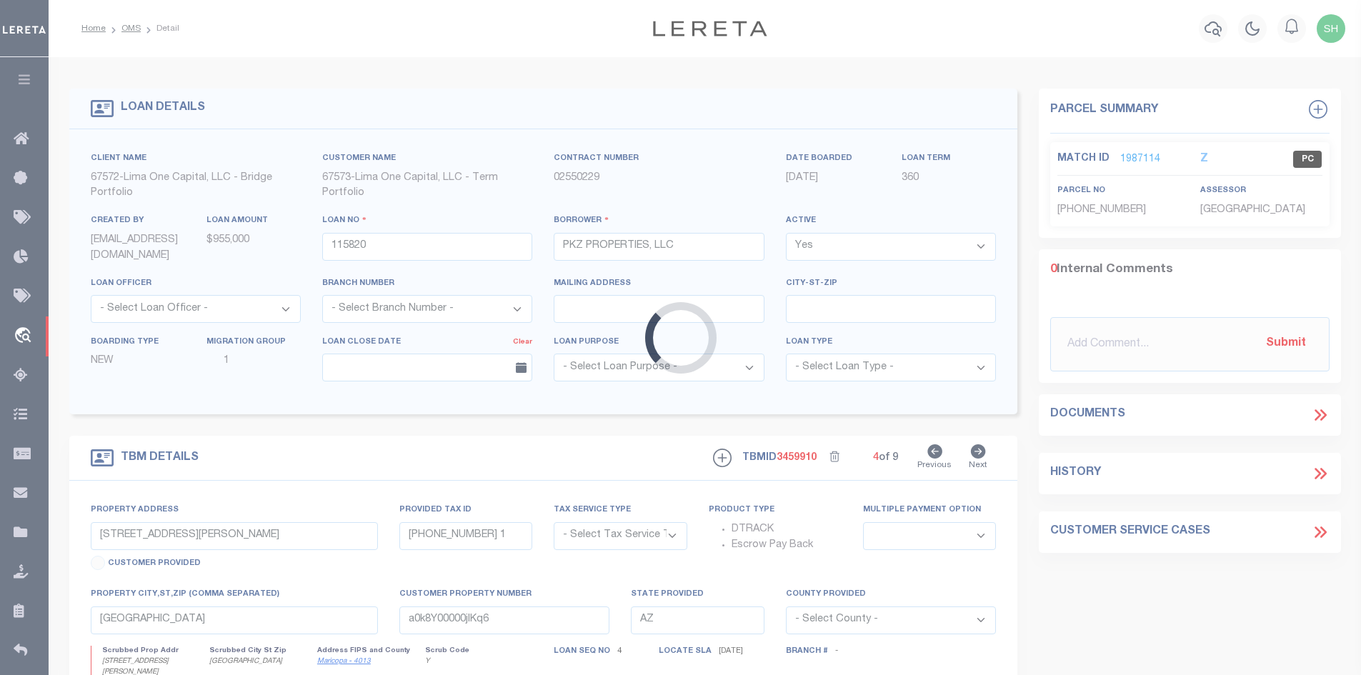
type input "1418 [PERSON_NAME] DR"
radio input "true"
select select "Escrow"
select select
type input "DALLAS NC 28034"
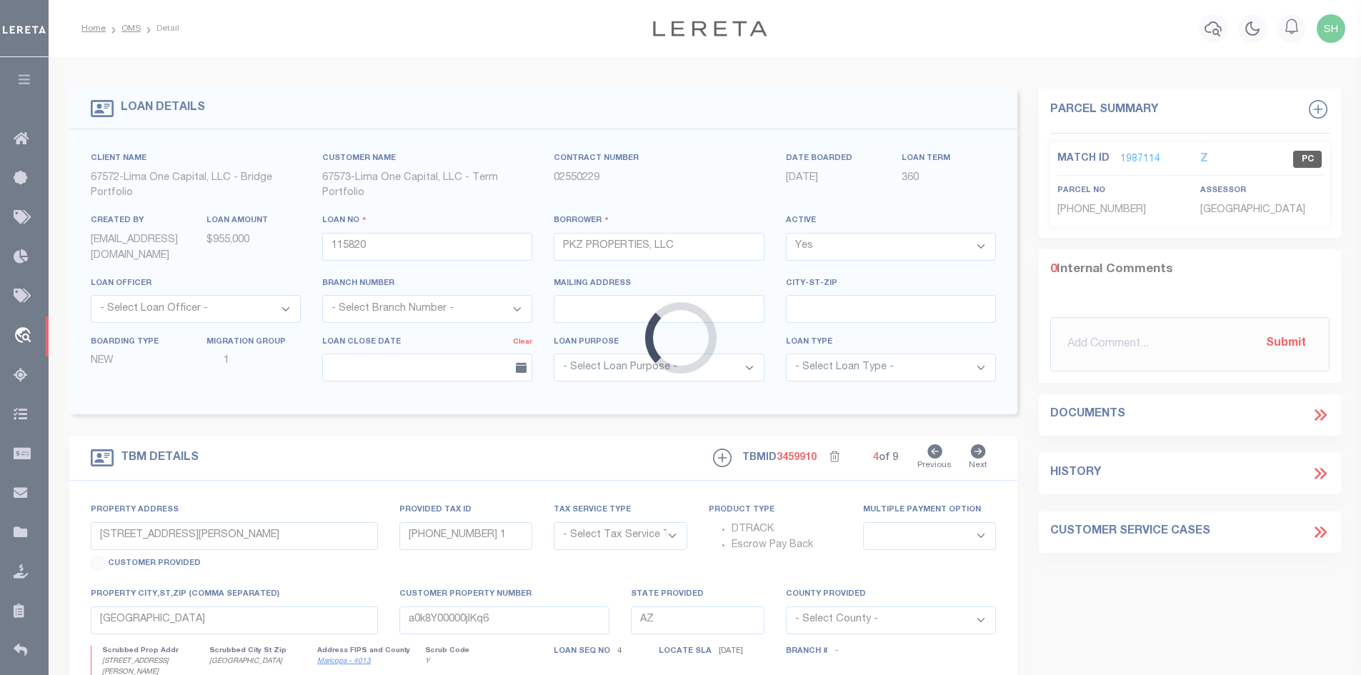
type input "115820-1"
type input "NC"
type textarea "COLLECTOR: ENTITY: PARCEL: 169156"
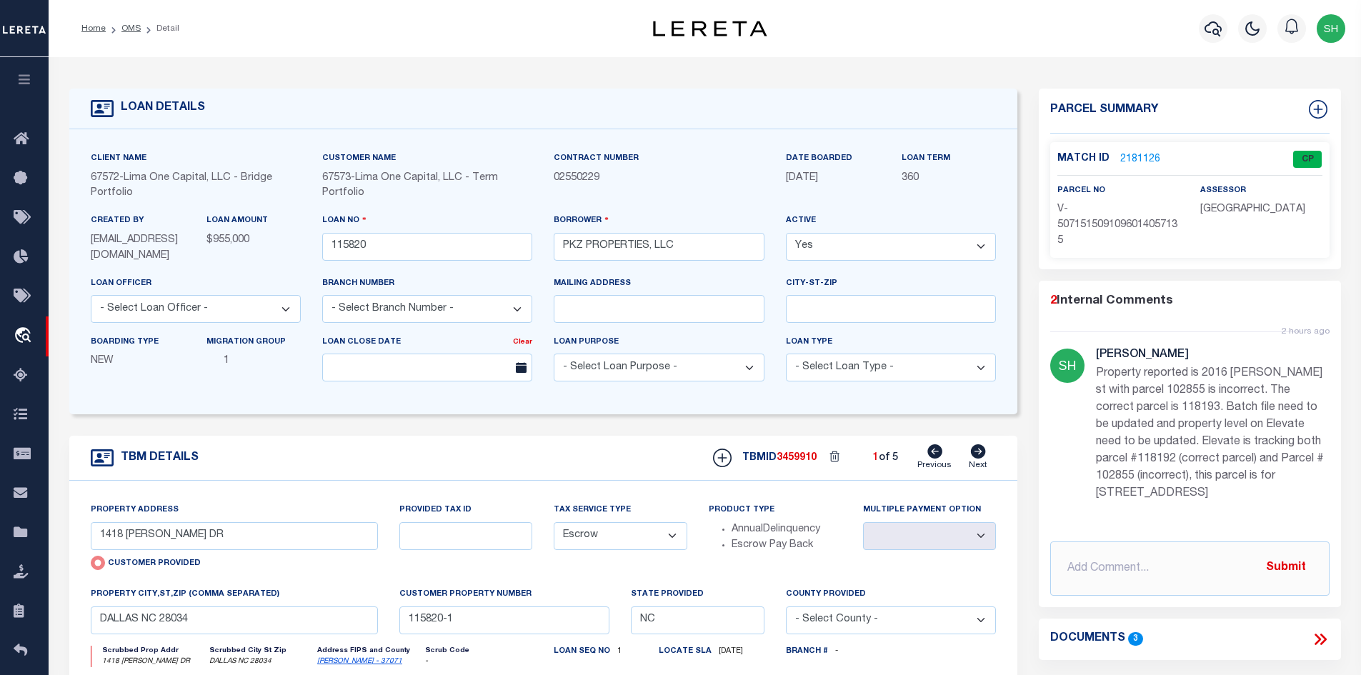
scroll to position [71, 0]
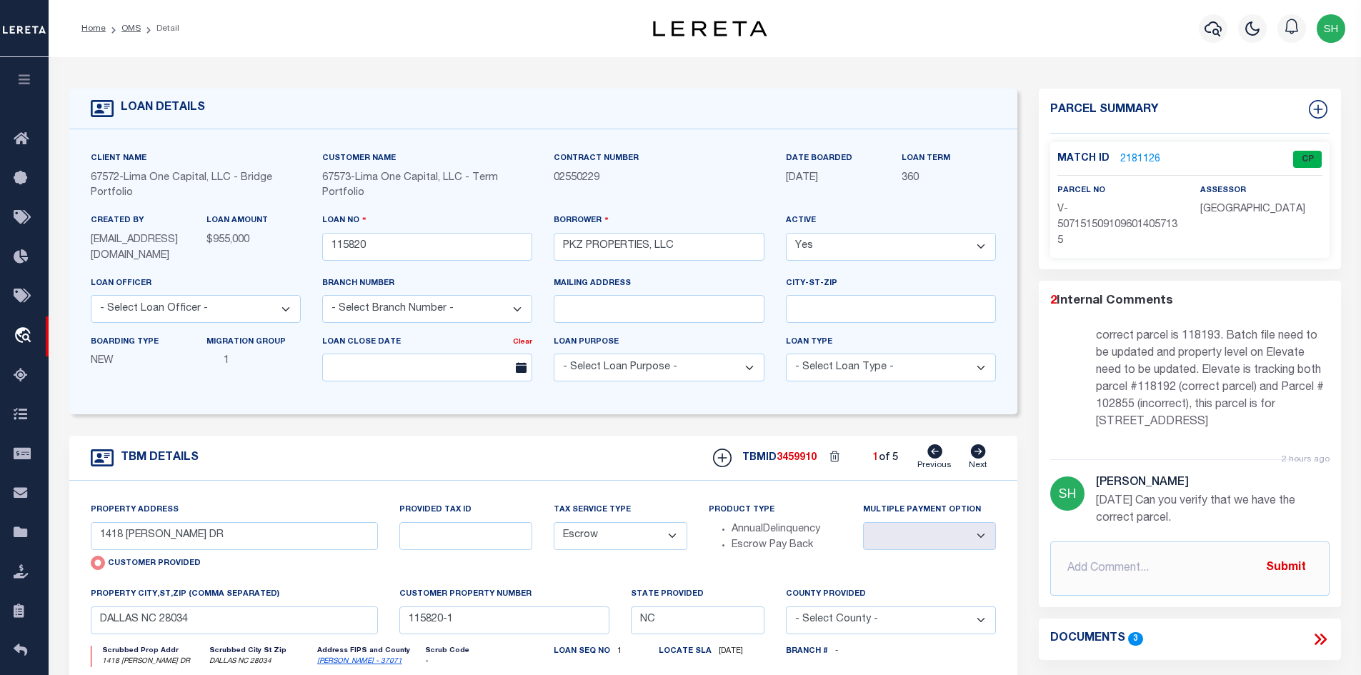
click at [973, 454] on icon at bounding box center [978, 451] width 15 height 14
type input "228 TOURNAMENT DR SW"
radio input "false"
select select
type input "CONCORD NC 28025"
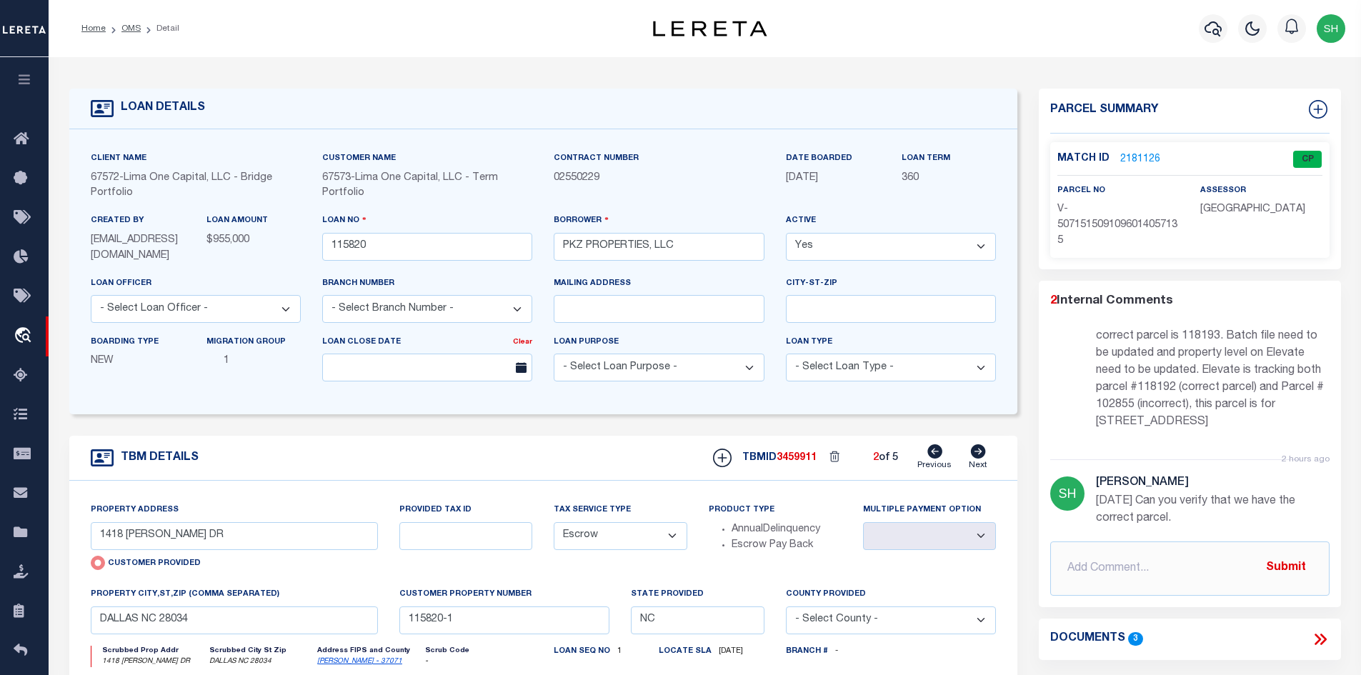
type input "115820-2"
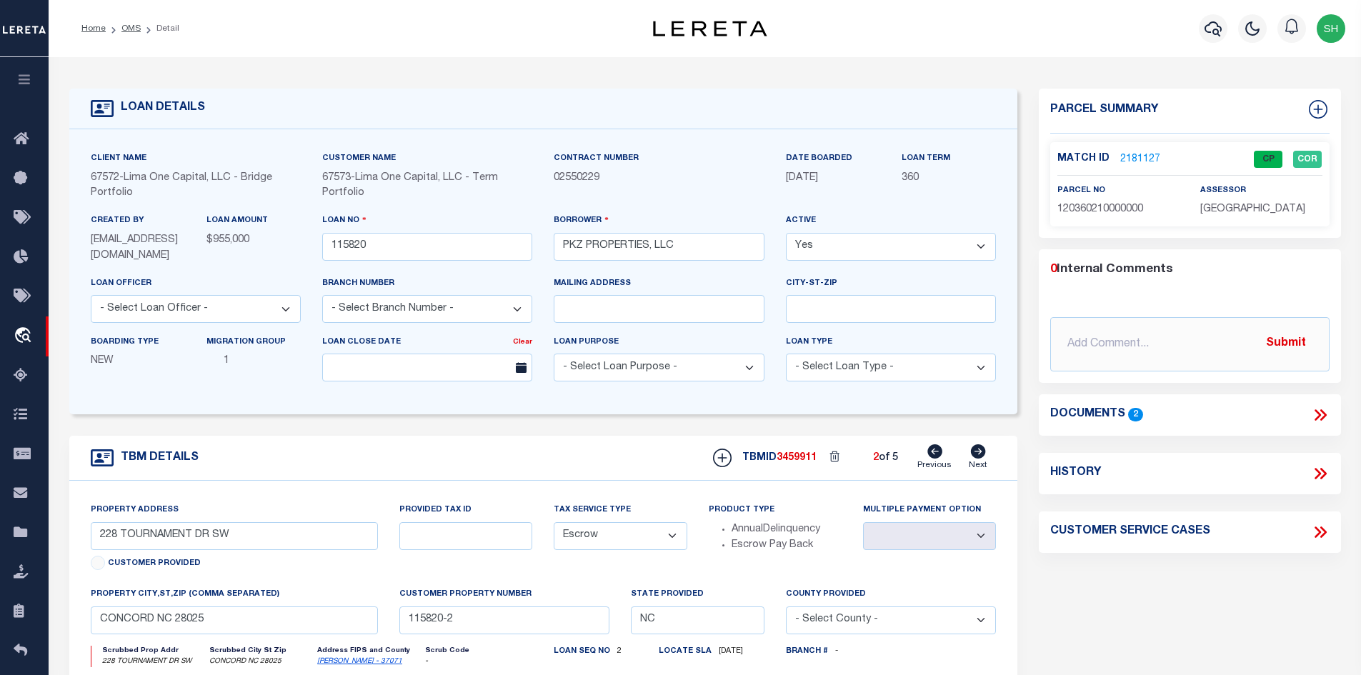
click at [940, 449] on icon at bounding box center [934, 451] width 15 height 14
type input "1418 [PERSON_NAME] DR"
radio input "true"
select select
type input "DALLAS NC 28034"
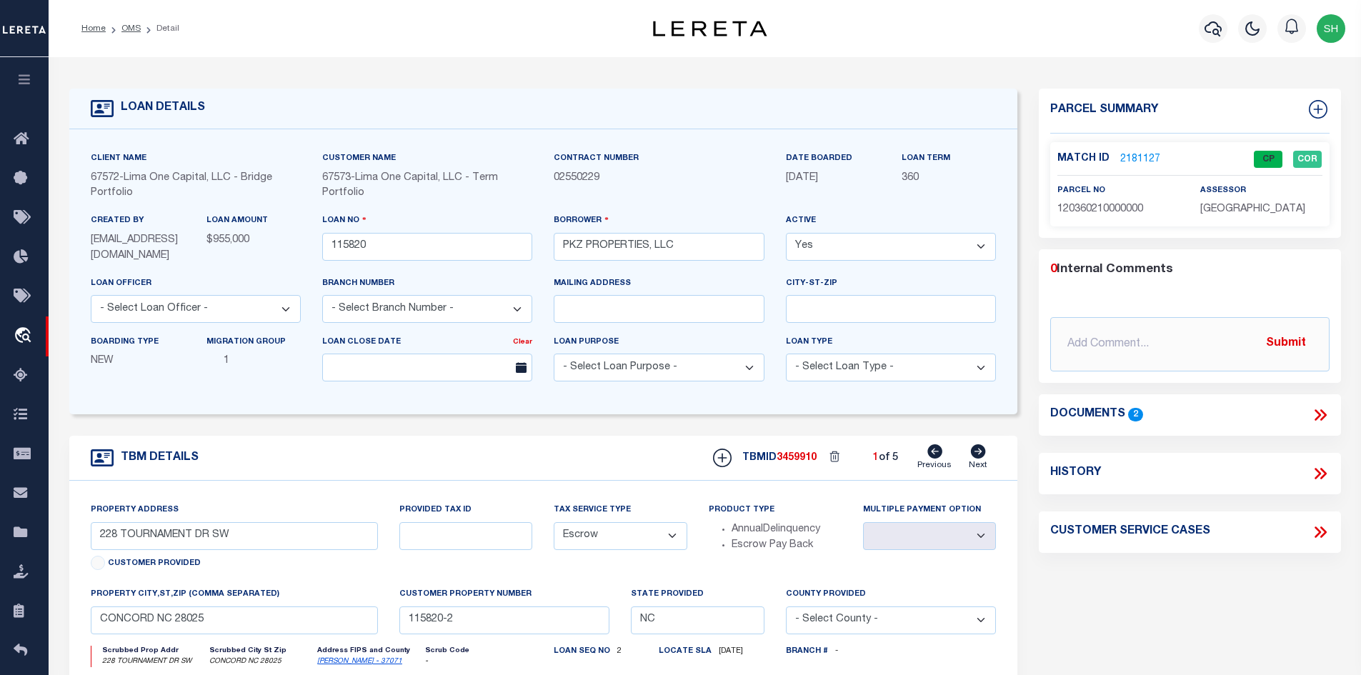
type input "115820-1"
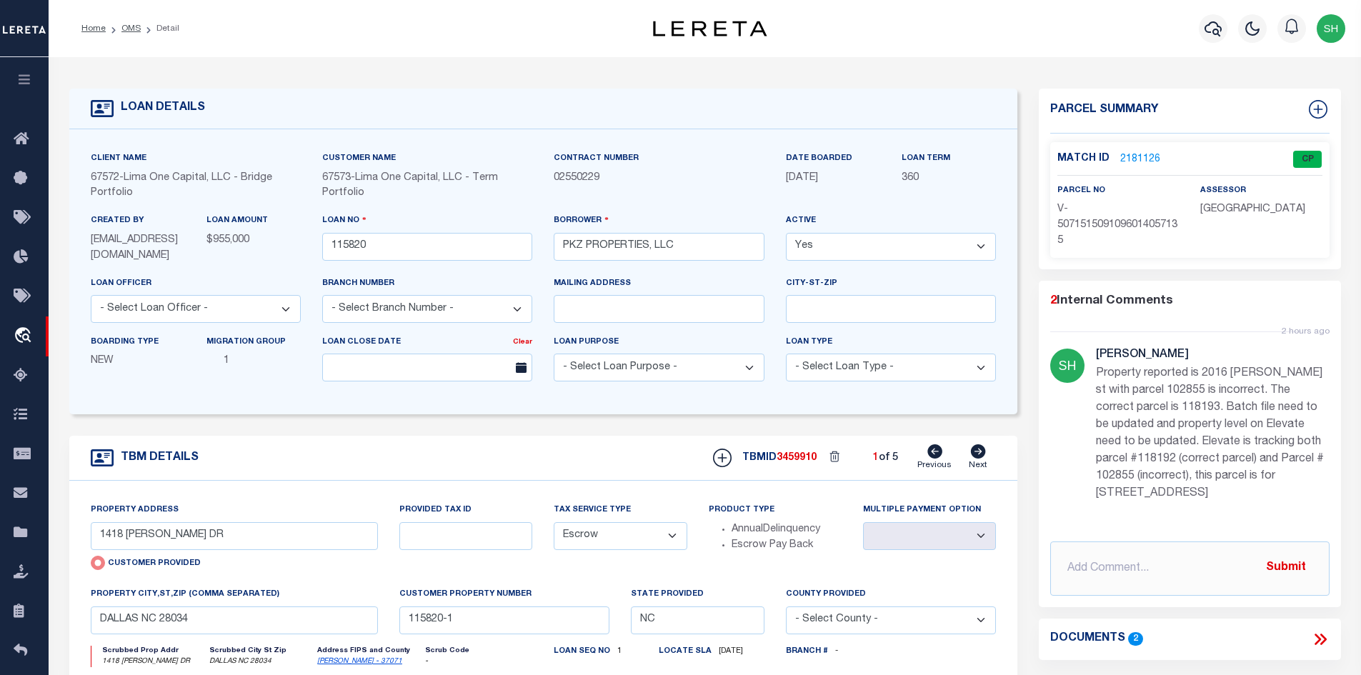
click at [973, 453] on icon at bounding box center [978, 451] width 15 height 14
type input "228 TOURNAMENT DR SW"
radio input "false"
select select
type input "CONCORD NC 28025"
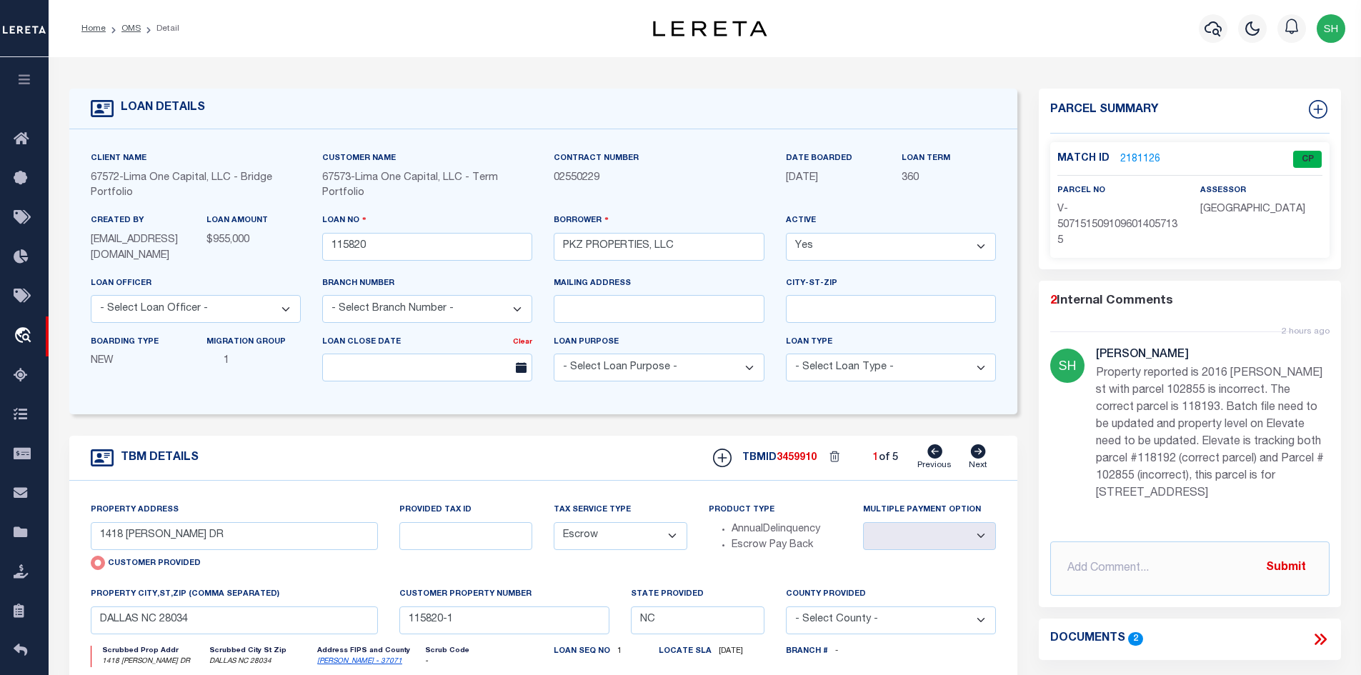
type input "115820-2"
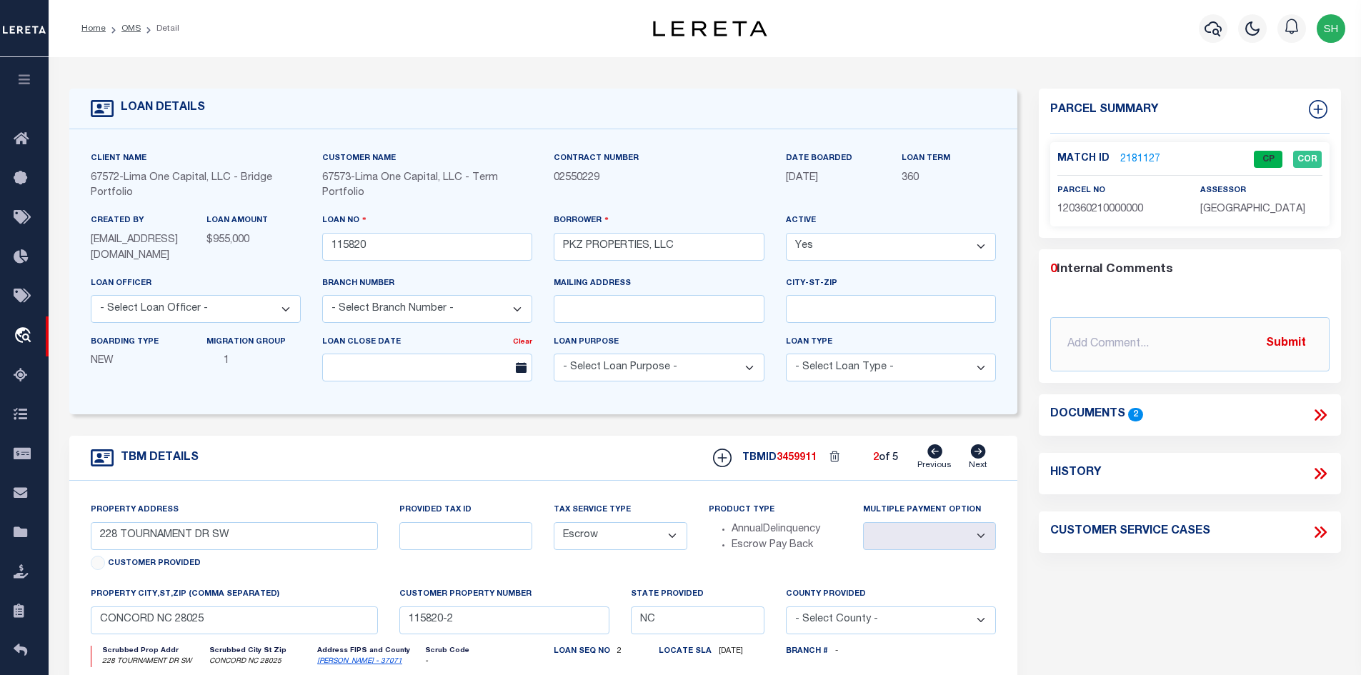
click at [973, 453] on icon at bounding box center [978, 451] width 15 height 14
type input "2016 [PERSON_NAME] ST"
select select
type input "GASTONIA NC 28054"
type input "115820-3"
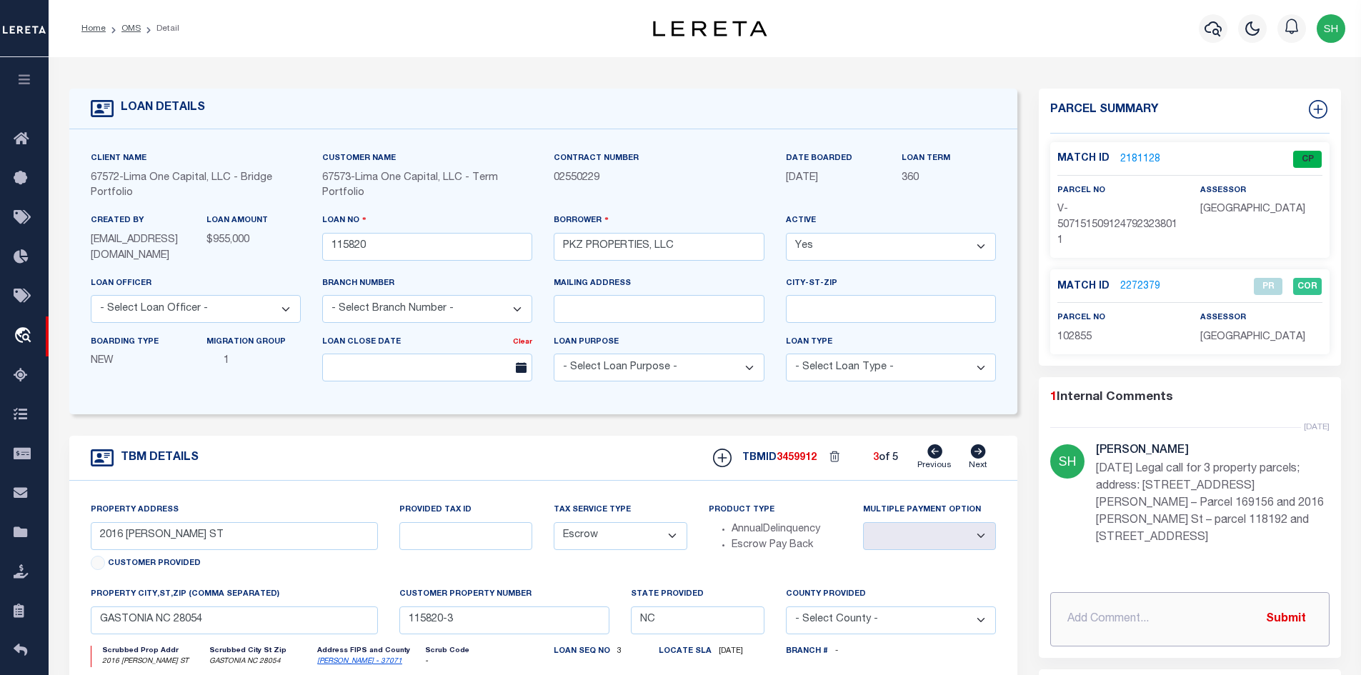
click at [973, 598] on input "text" at bounding box center [1189, 619] width 279 height 54
click at [973, 592] on input "text" at bounding box center [1189, 619] width 279 height 54
type input "r"
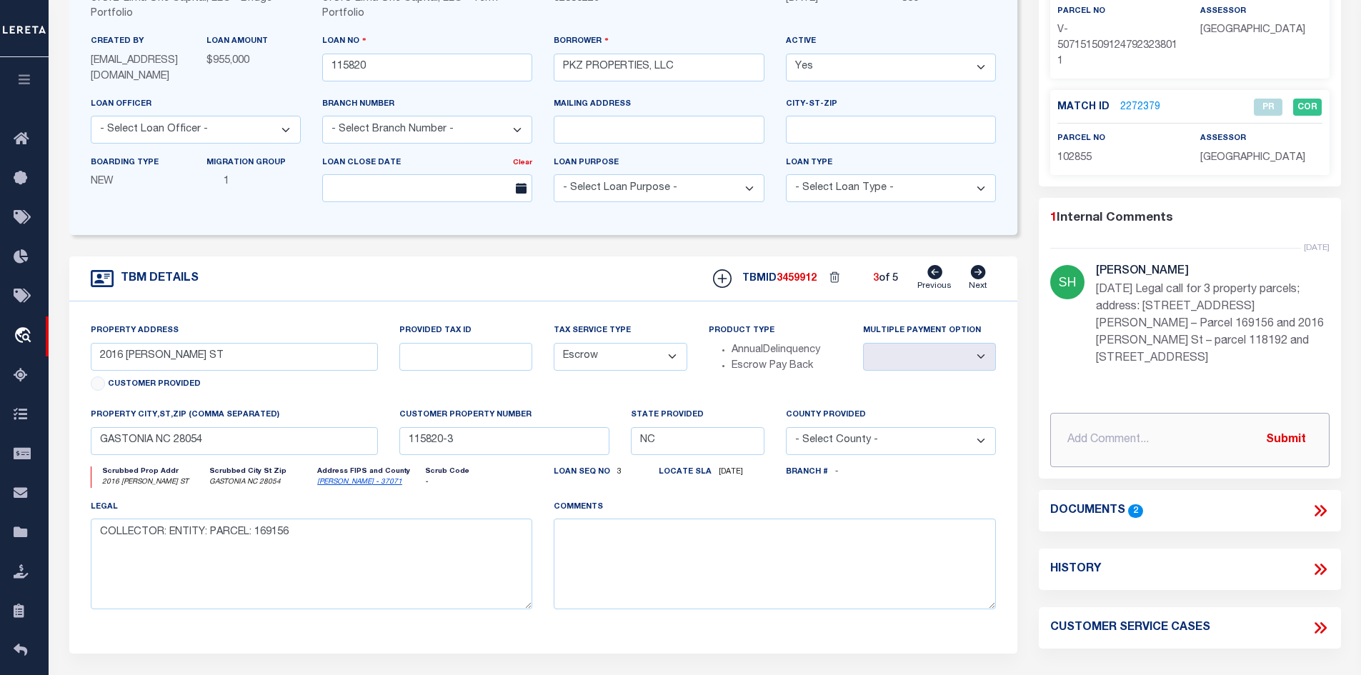
scroll to position [214, 0]
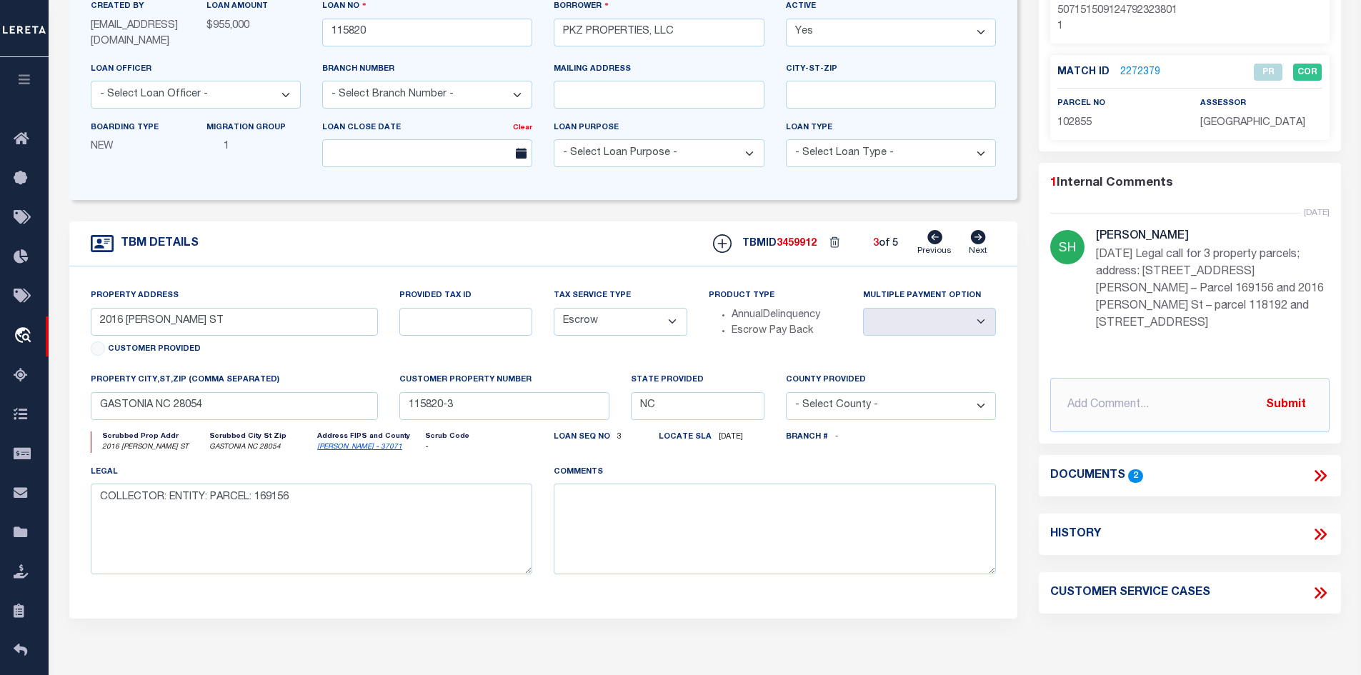
click at [973, 525] on icon at bounding box center [1320, 534] width 19 height 19
select select "100"
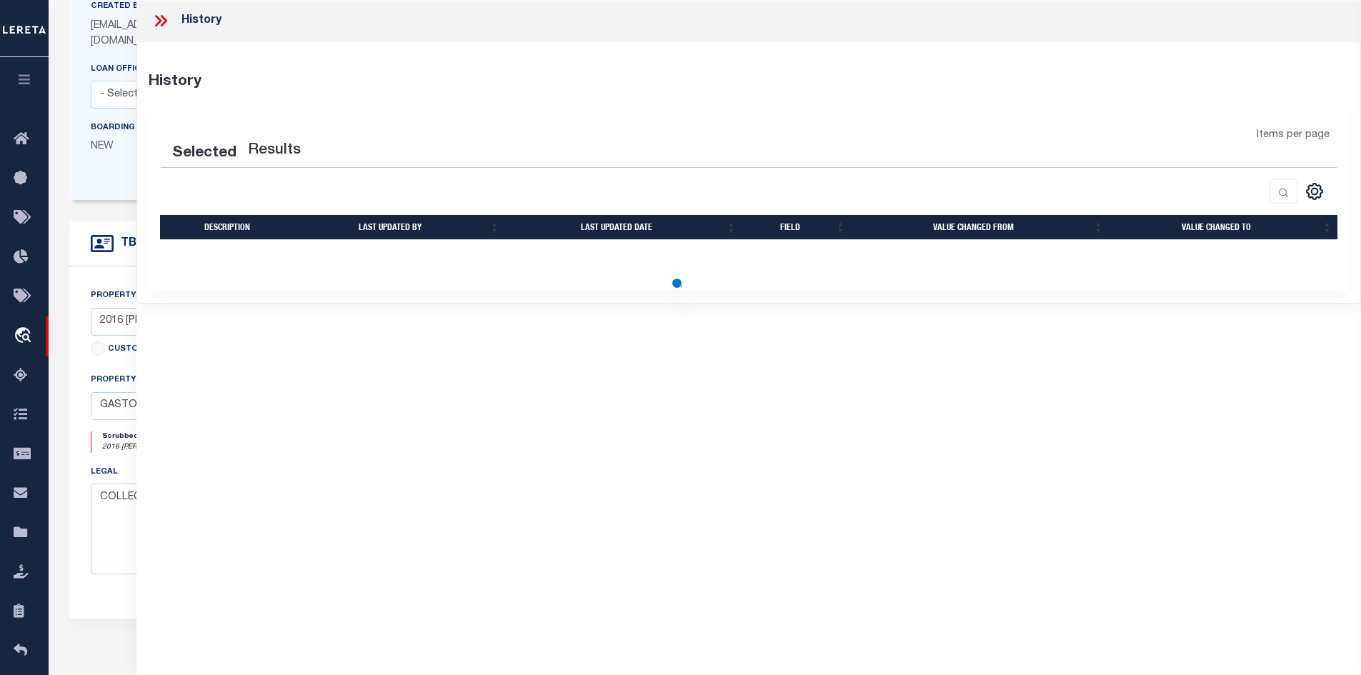
select select "100"
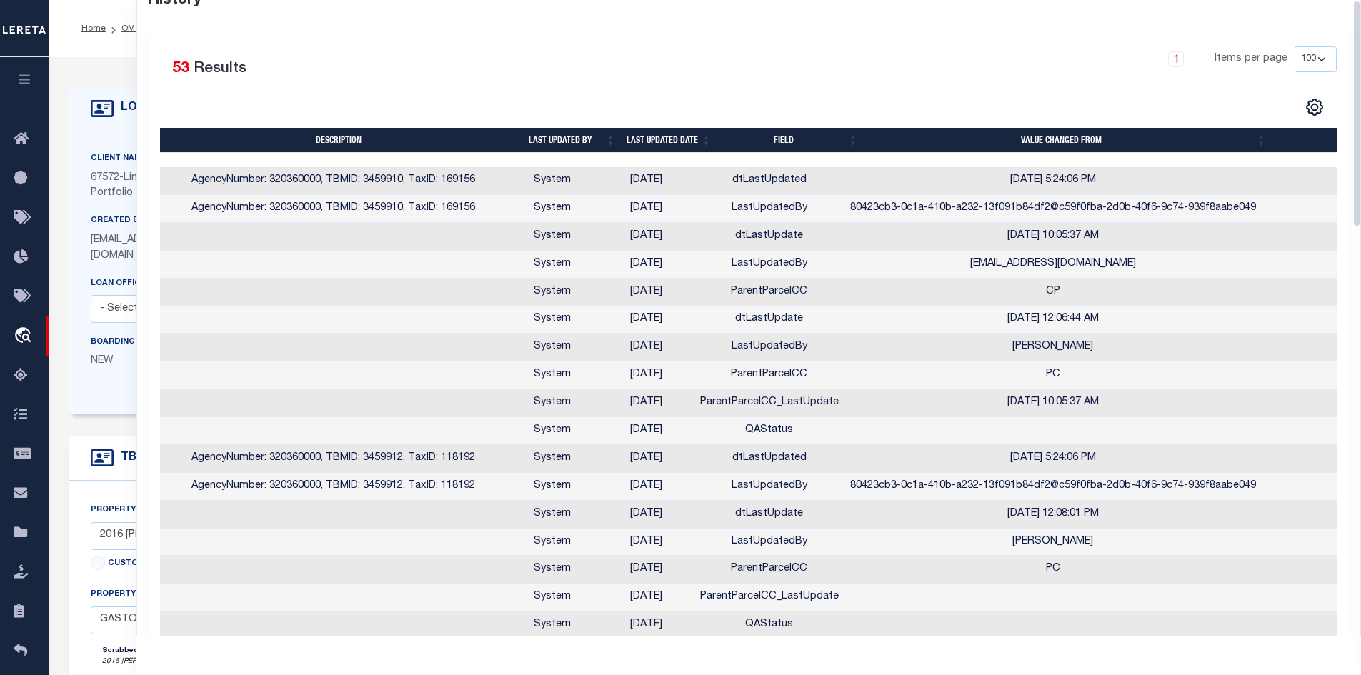
scroll to position [0, 0]
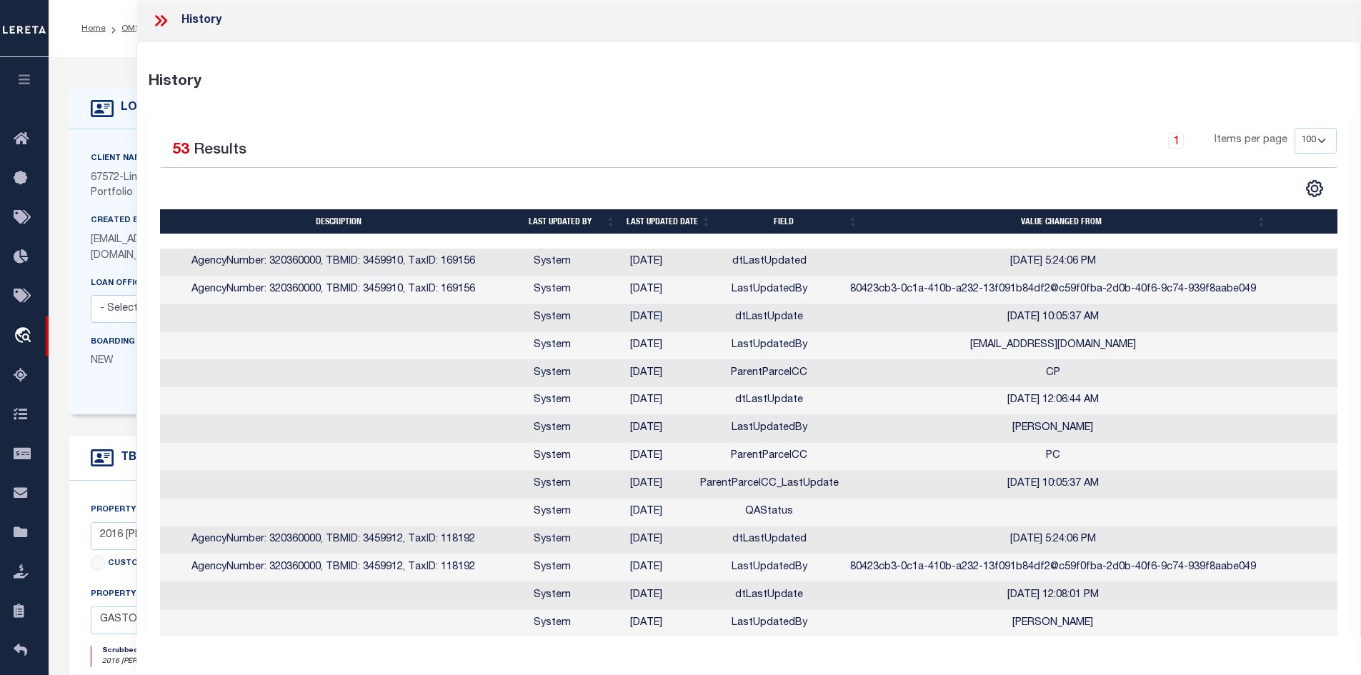
click at [164, 21] on icon at bounding box center [163, 20] width 6 height 11
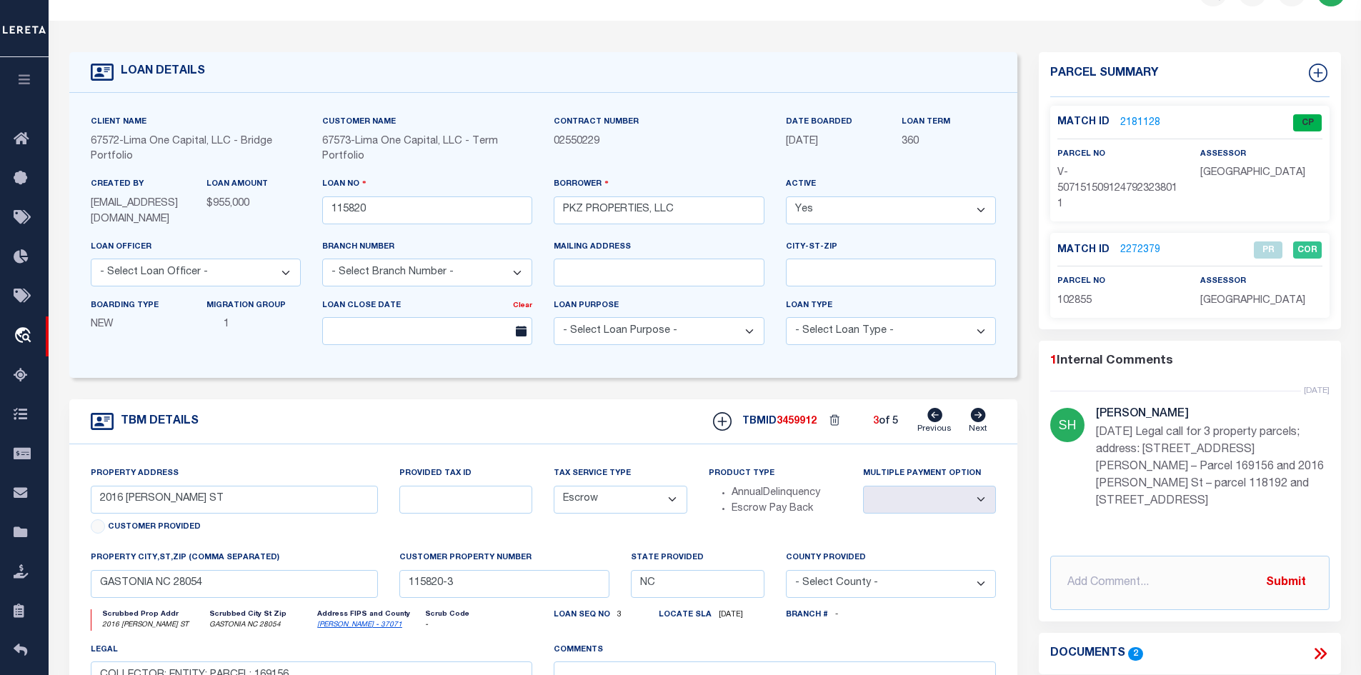
scroll to position [71, 0]
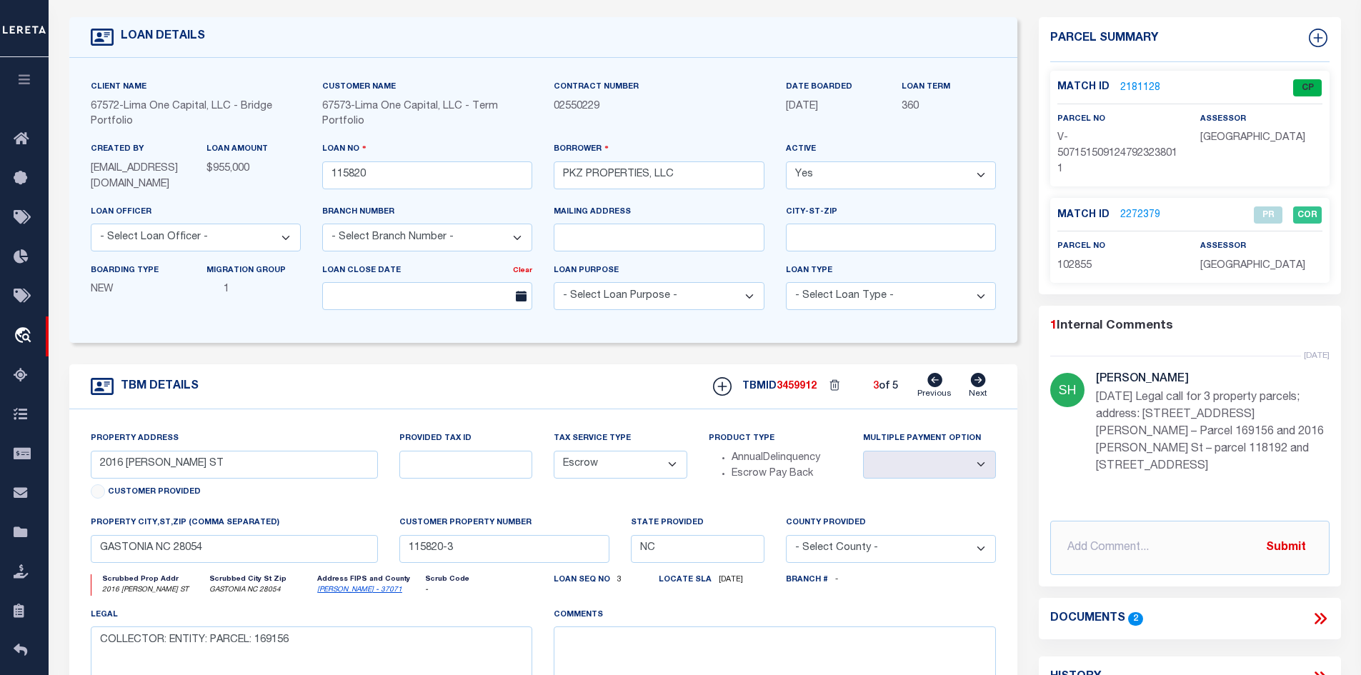
click at [973, 609] on icon at bounding box center [1320, 618] width 19 height 19
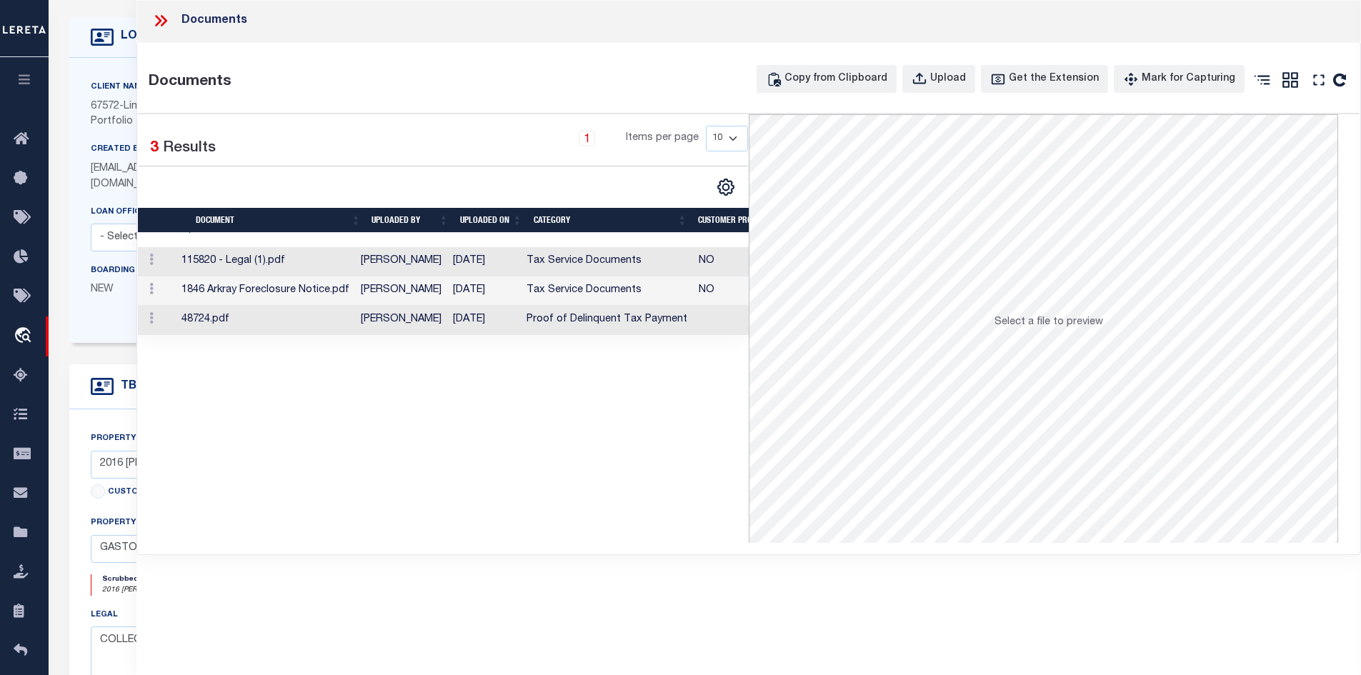
click at [429, 296] on td "[PERSON_NAME]" at bounding box center [401, 290] width 92 height 29
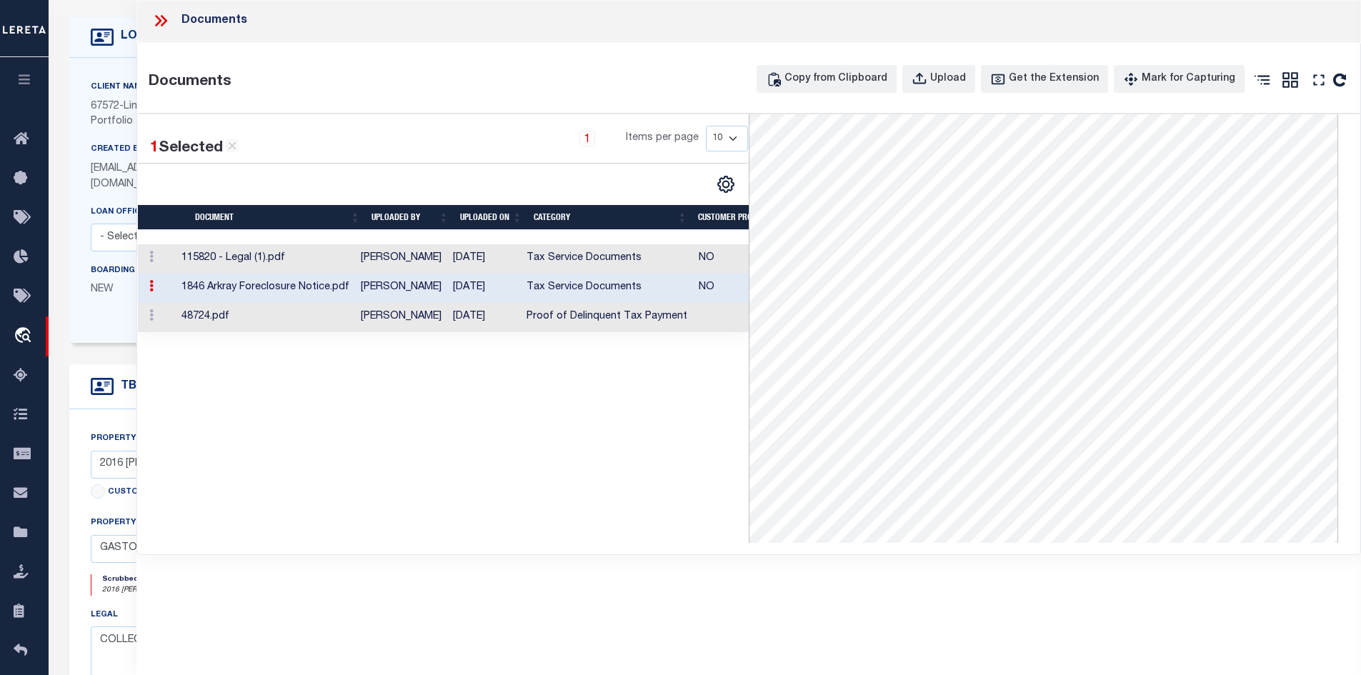
scroll to position [0, 0]
click at [518, 264] on td "[DATE]" at bounding box center [484, 258] width 74 height 29
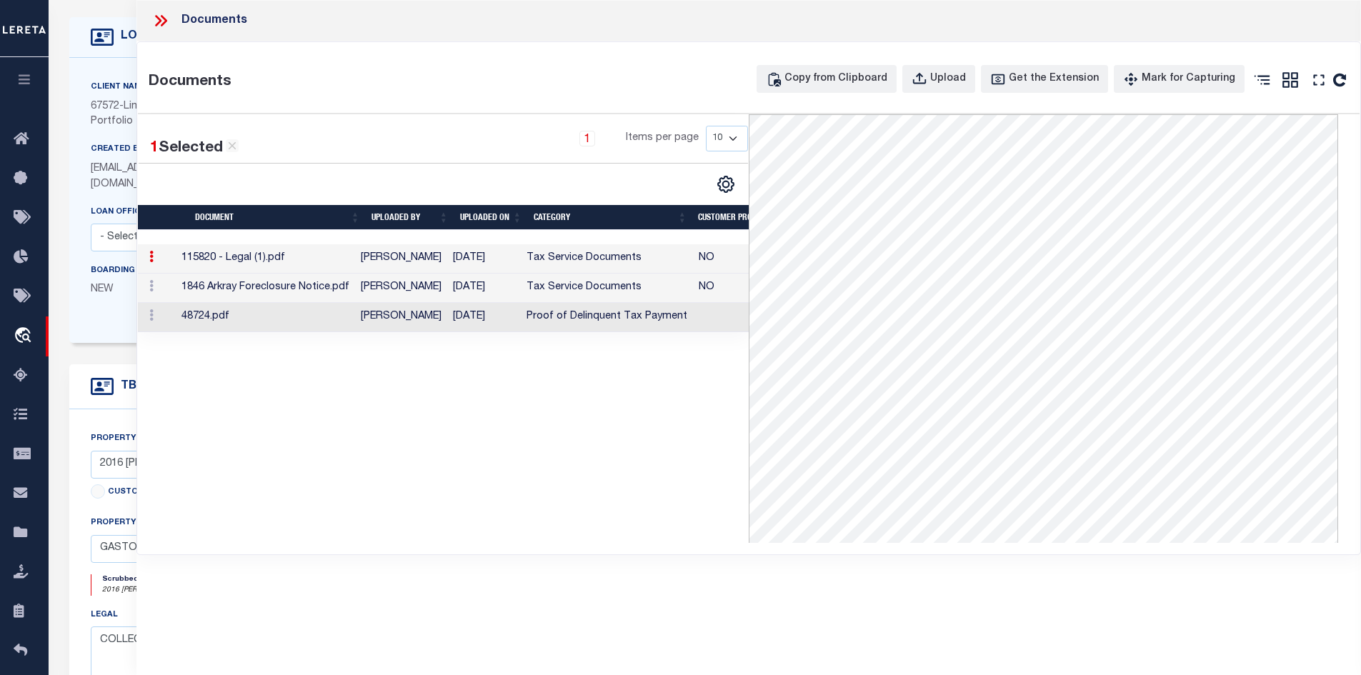
click at [159, 16] on icon at bounding box center [160, 20] width 19 height 19
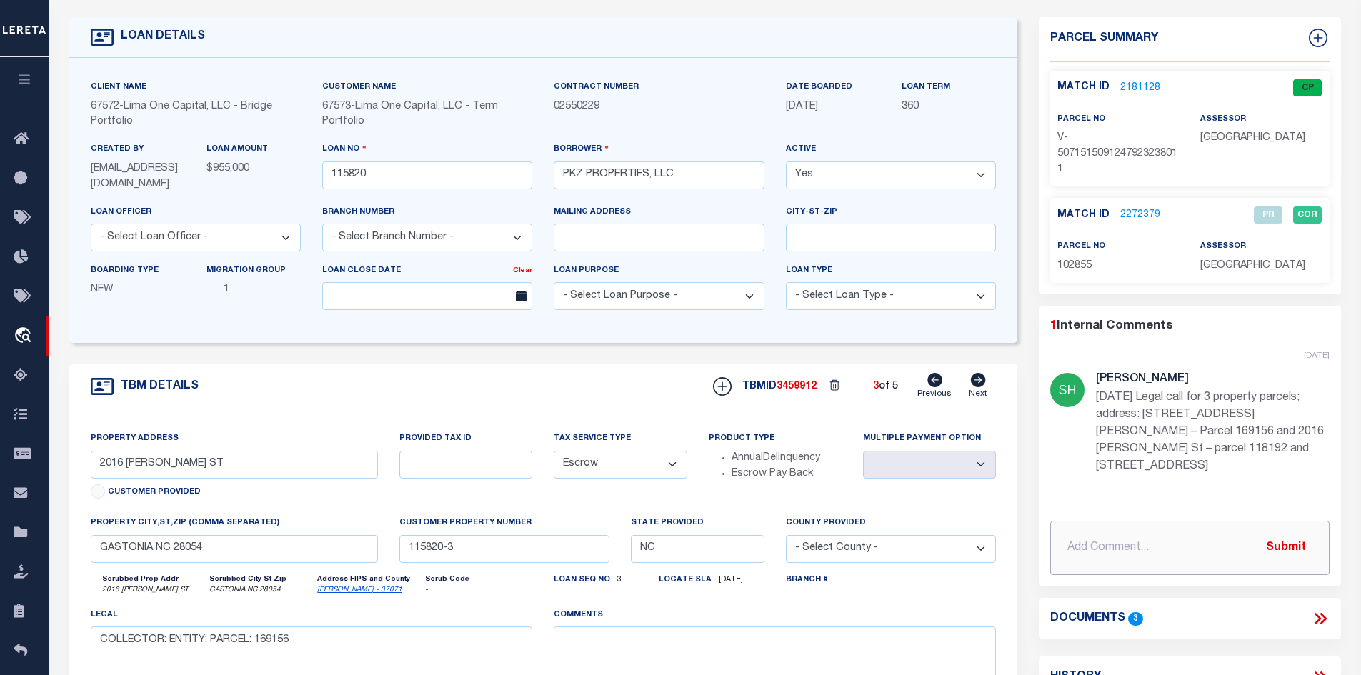
click at [973, 532] on input "text" at bounding box center [1189, 548] width 279 height 54
click at [973, 537] on input "Spoke with [PERSON_NAME] parcel 102855 should be active and not released." at bounding box center [1189, 548] width 279 height 54
type input "Spoke with [PERSON_NAME] parcel 102855 should be active and not released."
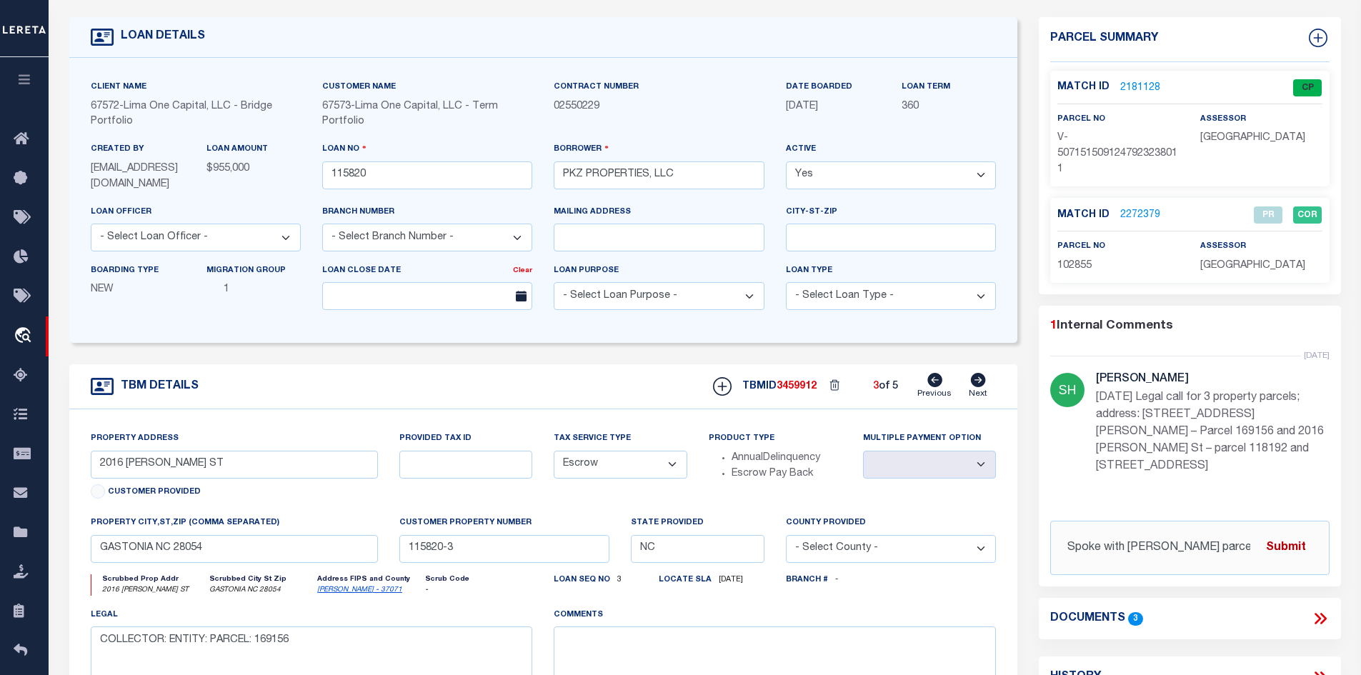
click at [973, 533] on button "Submit" at bounding box center [1286, 547] width 59 height 29
click at [973, 211] on link "2272379" at bounding box center [1140, 215] width 40 height 15
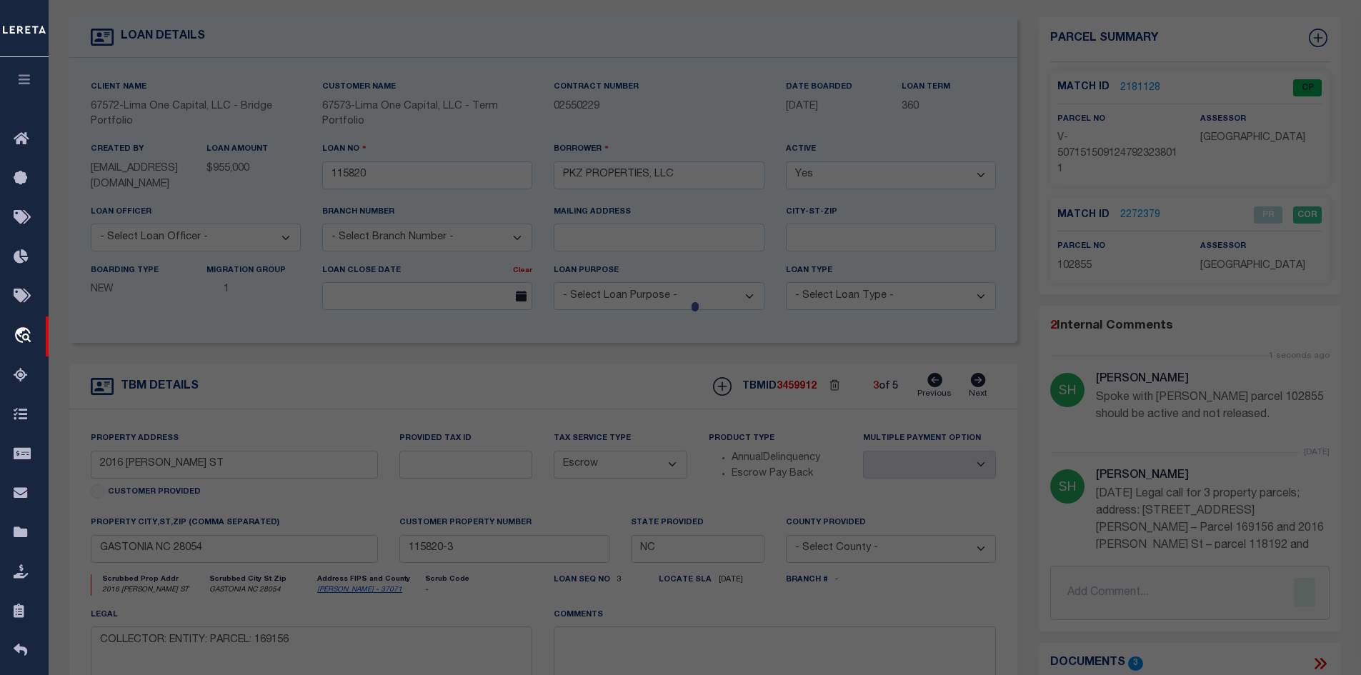
select select "AS"
select select
checkbox input "false"
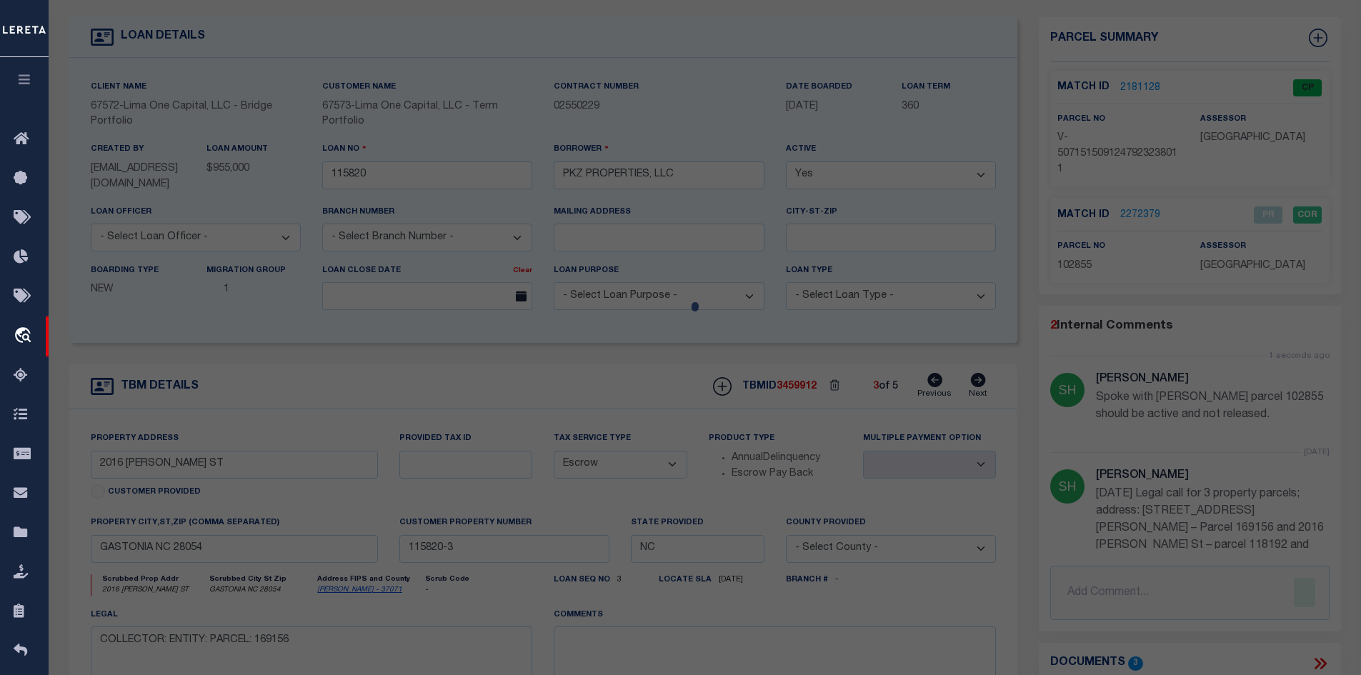
select select "PR"
select select "ADD"
type input "PKZ PROPERTIES LLC,"
select select "AGW"
select select "LEG"
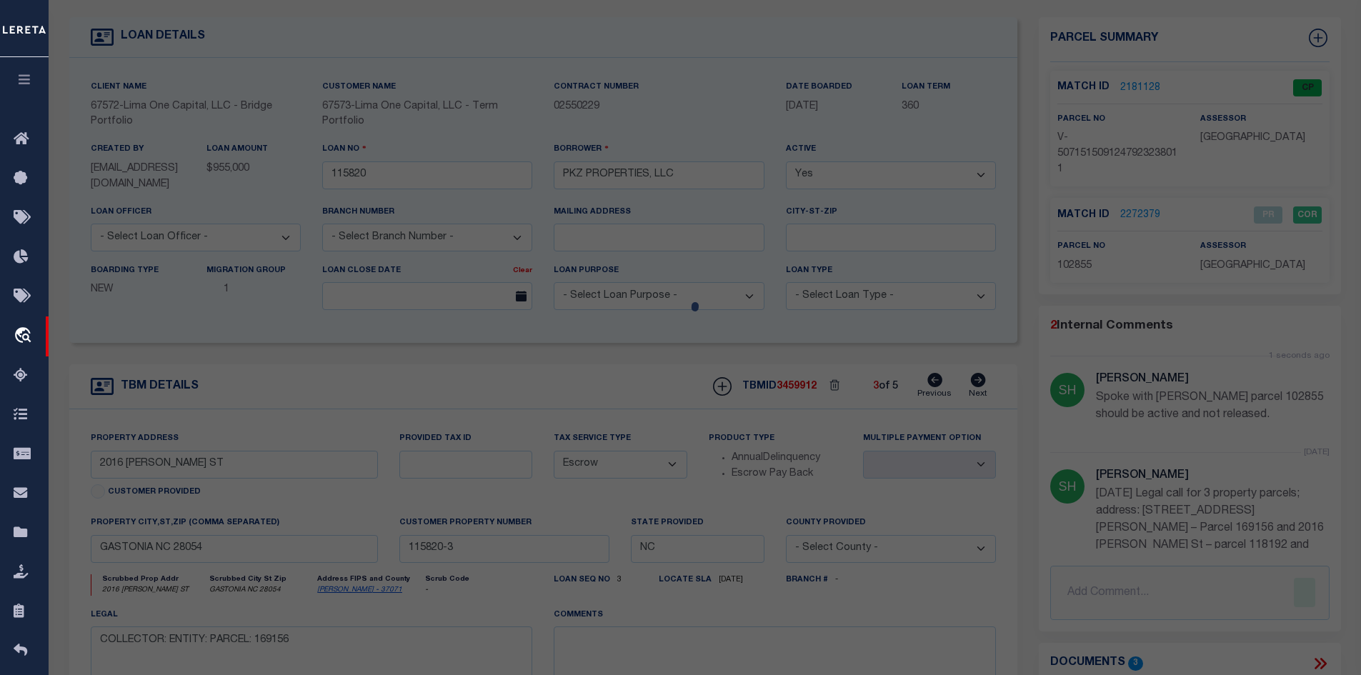
type input "1846 ARKRAY ST"
type input "GASTONIA NC 28052"
type textarea "Parcel released."
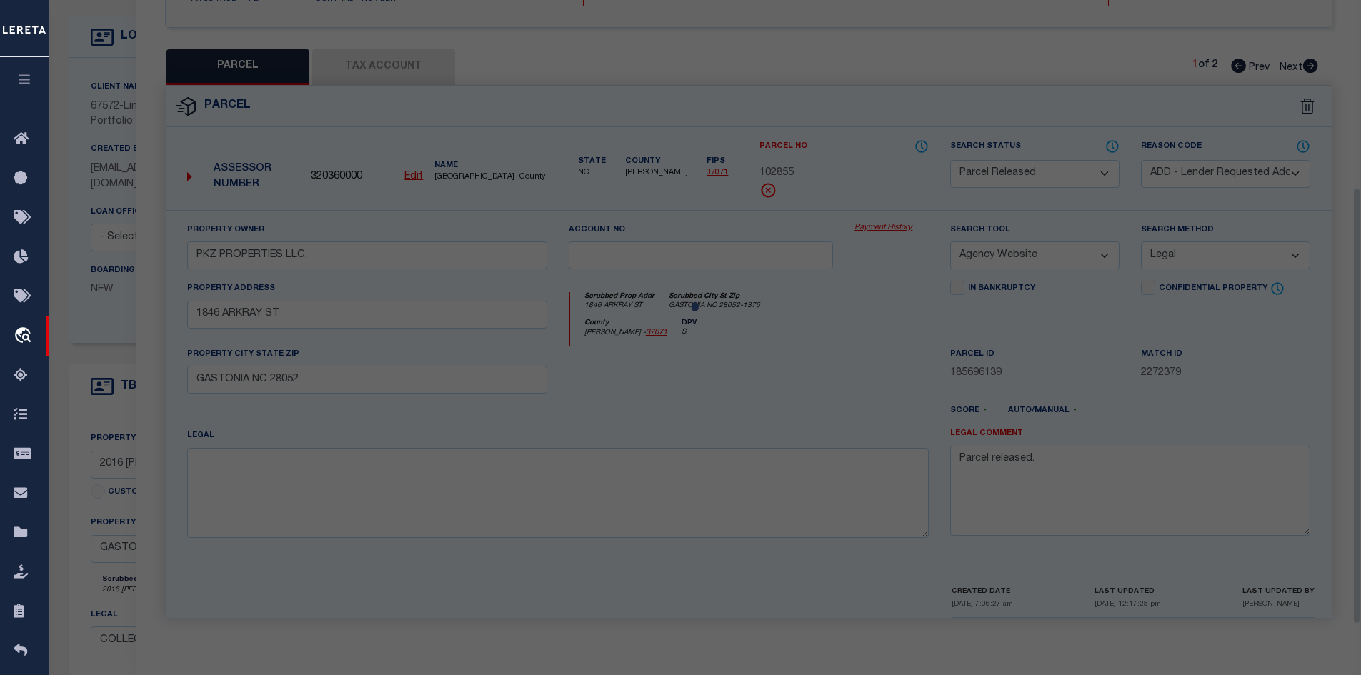
scroll to position [272, 0]
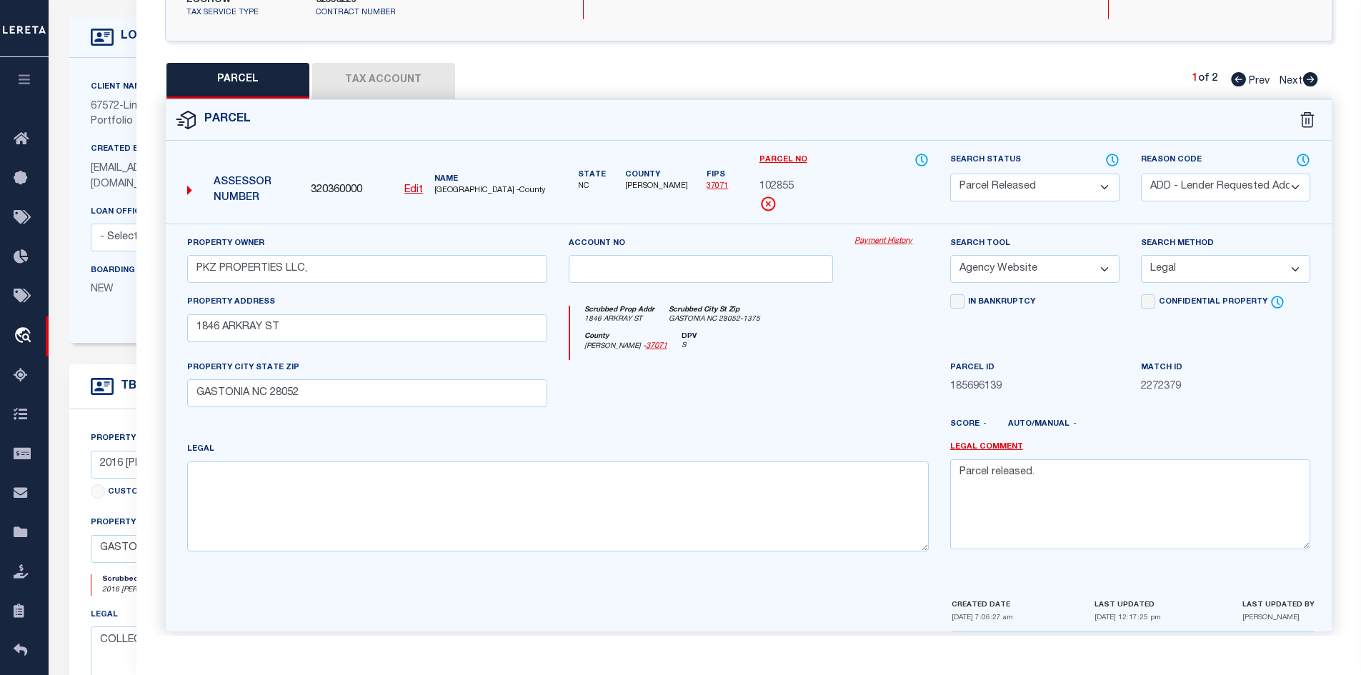
click at [973, 178] on select "Automated Search Bad Parcel Complete Duplicate Parcel High Dollar Reporting In …" at bounding box center [1034, 188] width 169 height 28
click at [950, 174] on select "Automated Search Bad Parcel Complete Duplicate Parcel High Dollar Reporting In …" at bounding box center [1034, 188] width 169 height 28
click at [973, 186] on select "- Select Reason Code - 099 - Other (Provide additional detail) ACT - Agency Cha…" at bounding box center [1225, 188] width 169 height 28
click at [866, 137] on div "Parcel" at bounding box center [749, 120] width 1167 height 41
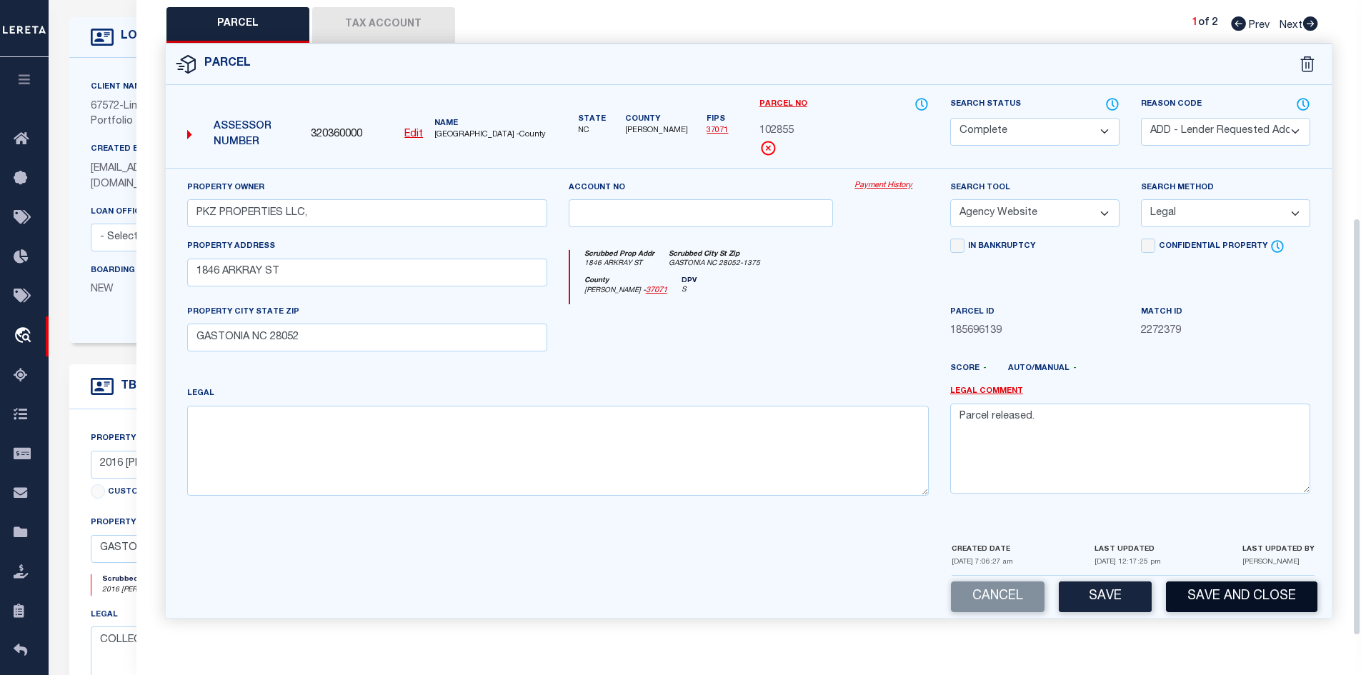
scroll to position [330, 0]
click at [973, 594] on button "Save" at bounding box center [1105, 597] width 93 height 31
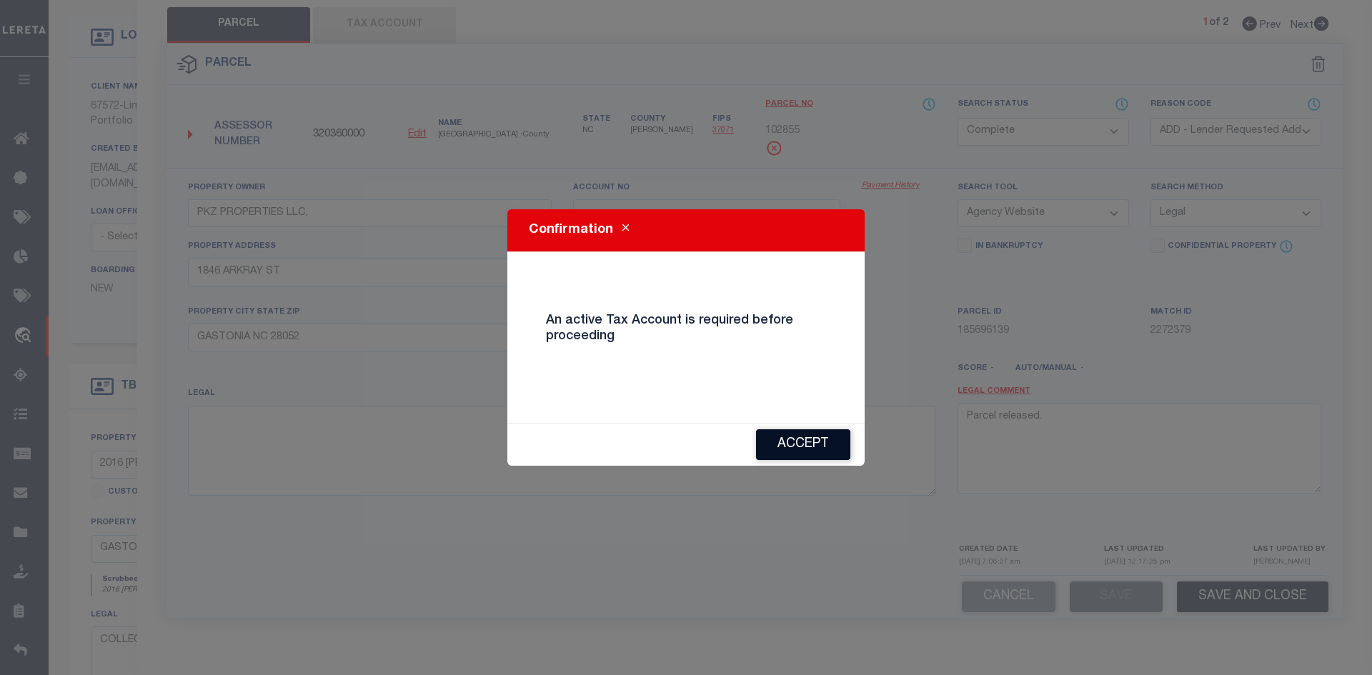
click at [794, 441] on button "Accept" at bounding box center [803, 444] width 94 height 31
select select "AS"
select select
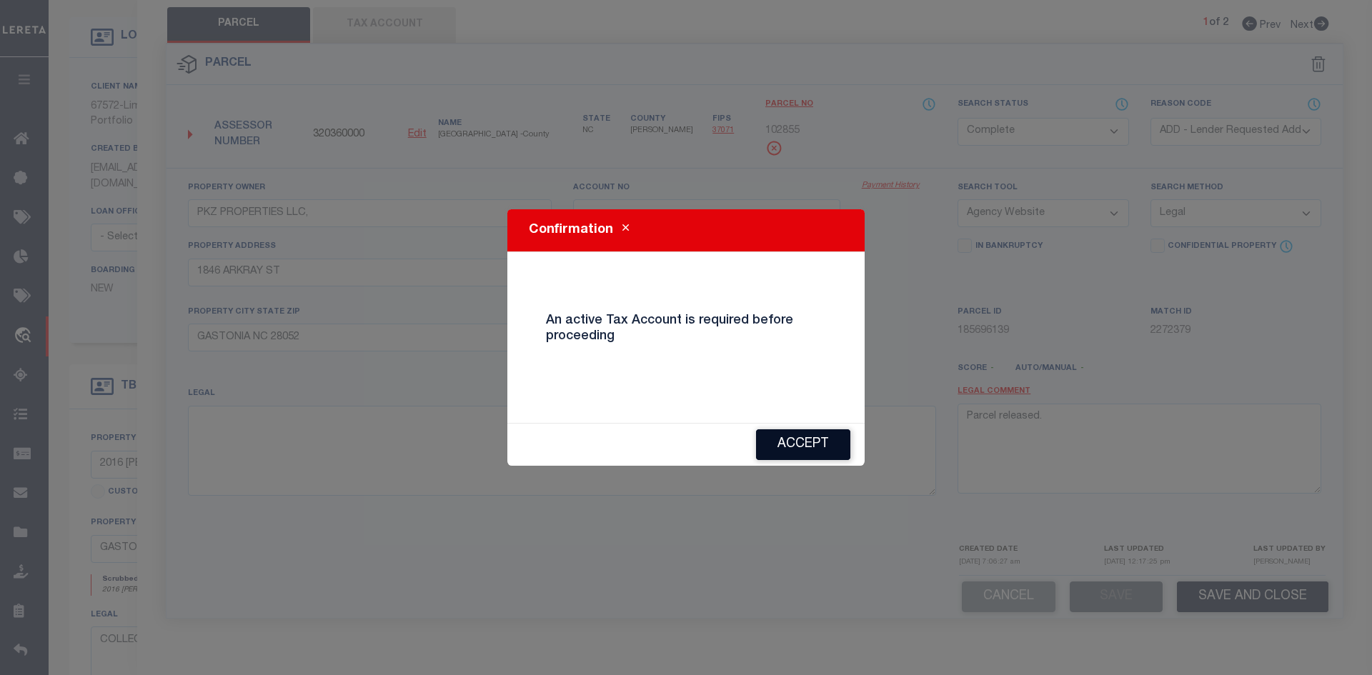
checkbox input "false"
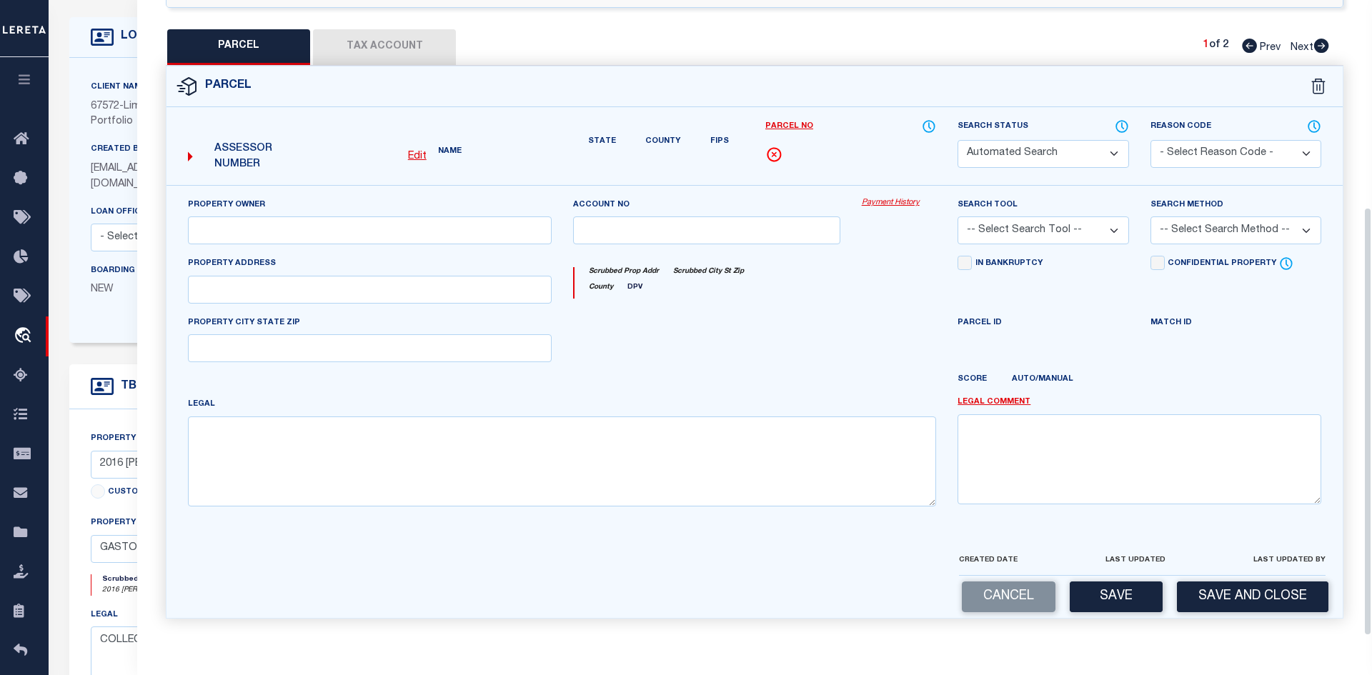
select select "PR"
select select "ADD"
type input "PKZ PROPERTIES LLC,"
select select "AGW"
select select "LEG"
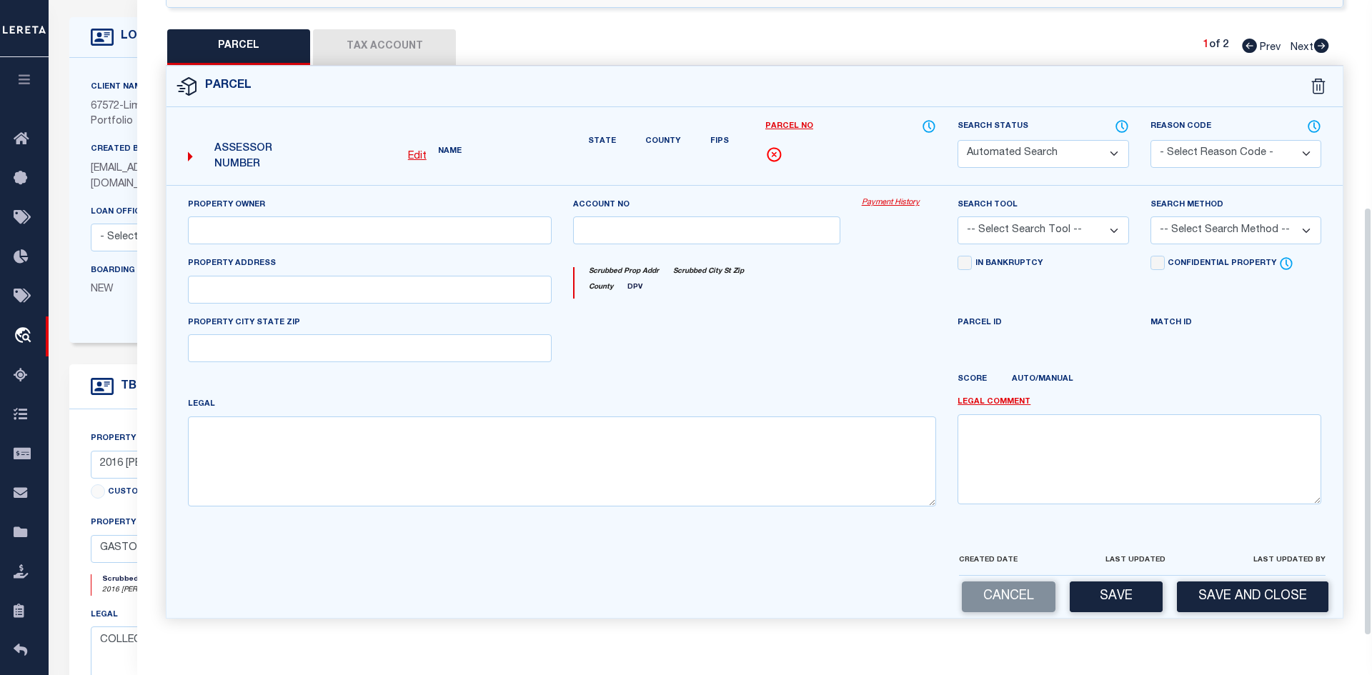
type input "1846 ARKRAY ST"
type input "GASTONIA NC 28052"
type textarea "Parcel released."
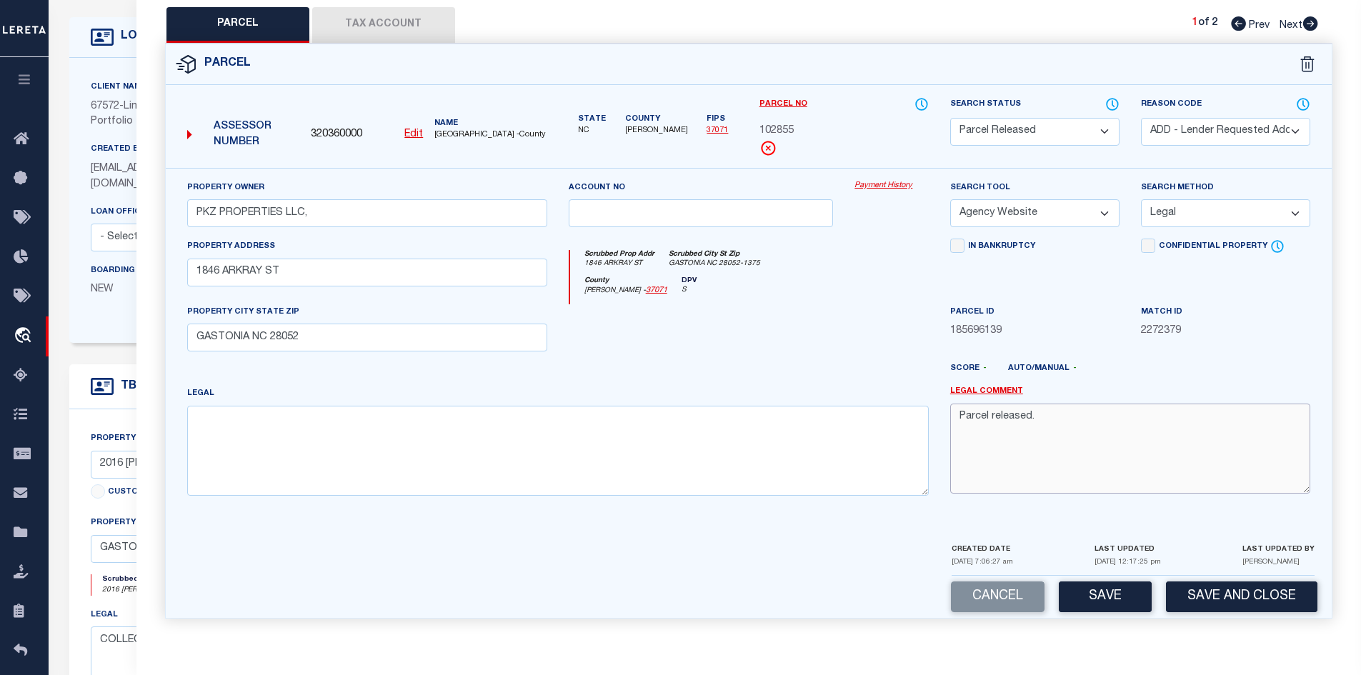
drag, startPoint x: 1053, startPoint y: 418, endPoint x: 888, endPoint y: 417, distance: 165.0
click at [888, 417] on div "Property Owner PKZ PROPERTIES LLC, Account no Payment History Search Tool -- Se…" at bounding box center [748, 343] width 1145 height 327
click at [973, 131] on select "Automated Search Bad Parcel Complete Duplicate Parcel High Dollar Reporting In …" at bounding box center [1034, 132] width 169 height 28
click at [950, 118] on select "Automated Search Bad Parcel Complete Duplicate Parcel High Dollar Reporting In …" at bounding box center [1034, 132] width 169 height 28
click at [973, 589] on button "Save" at bounding box center [1105, 597] width 93 height 31
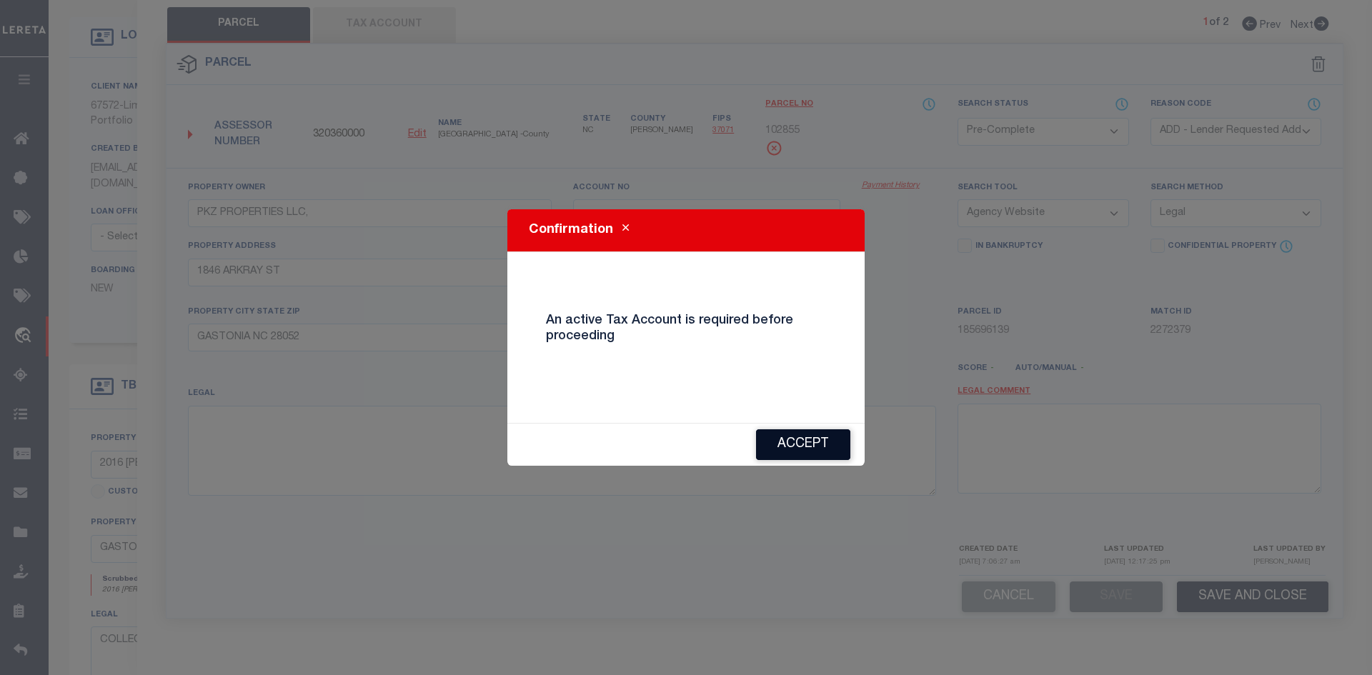
click at [795, 440] on button "Accept" at bounding box center [803, 444] width 94 height 31
select select "AS"
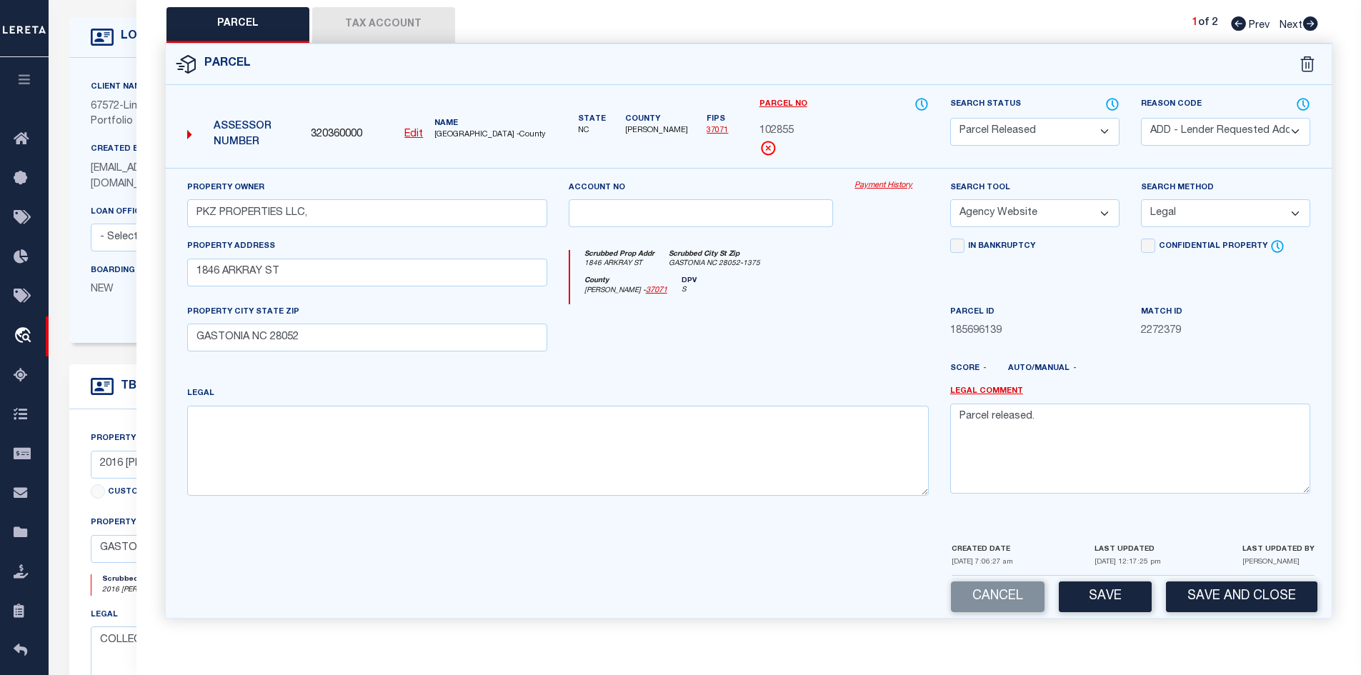
click at [380, 15] on button "Tax Account" at bounding box center [383, 25] width 143 height 36
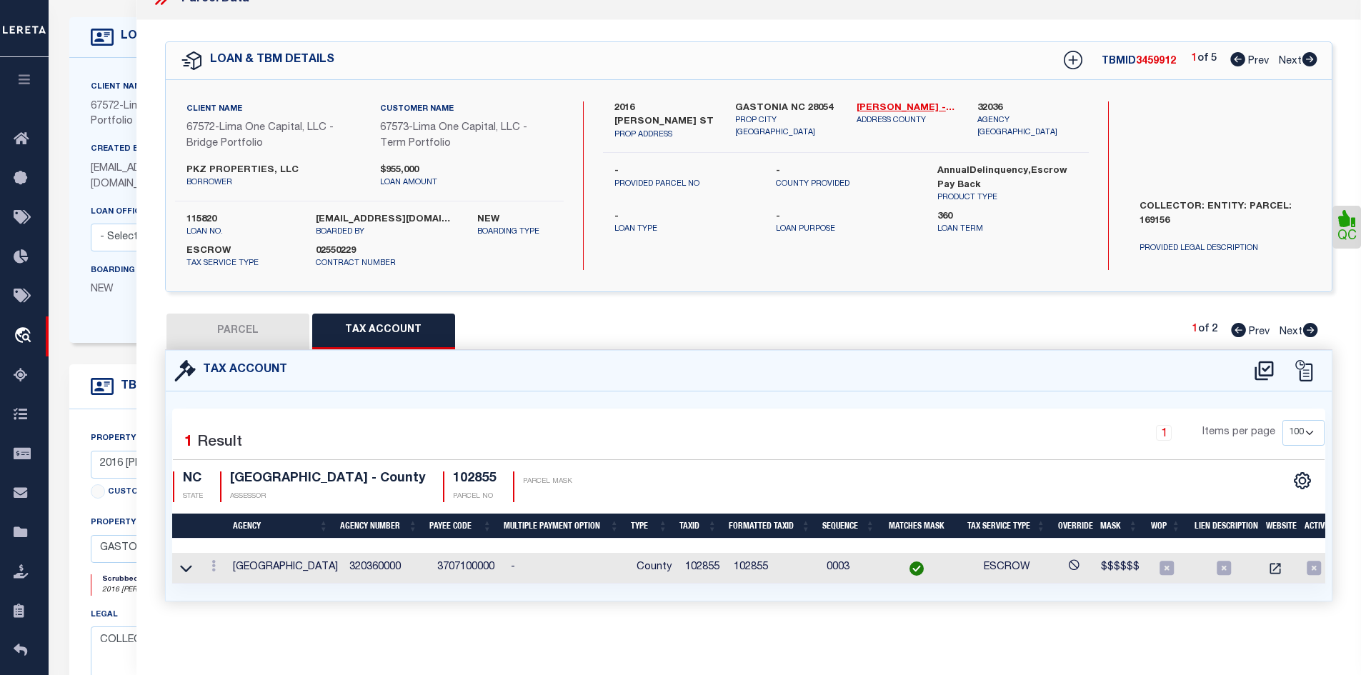
scroll to position [0, 5]
click at [208, 560] on icon at bounding box center [208, 565] width 4 height 11
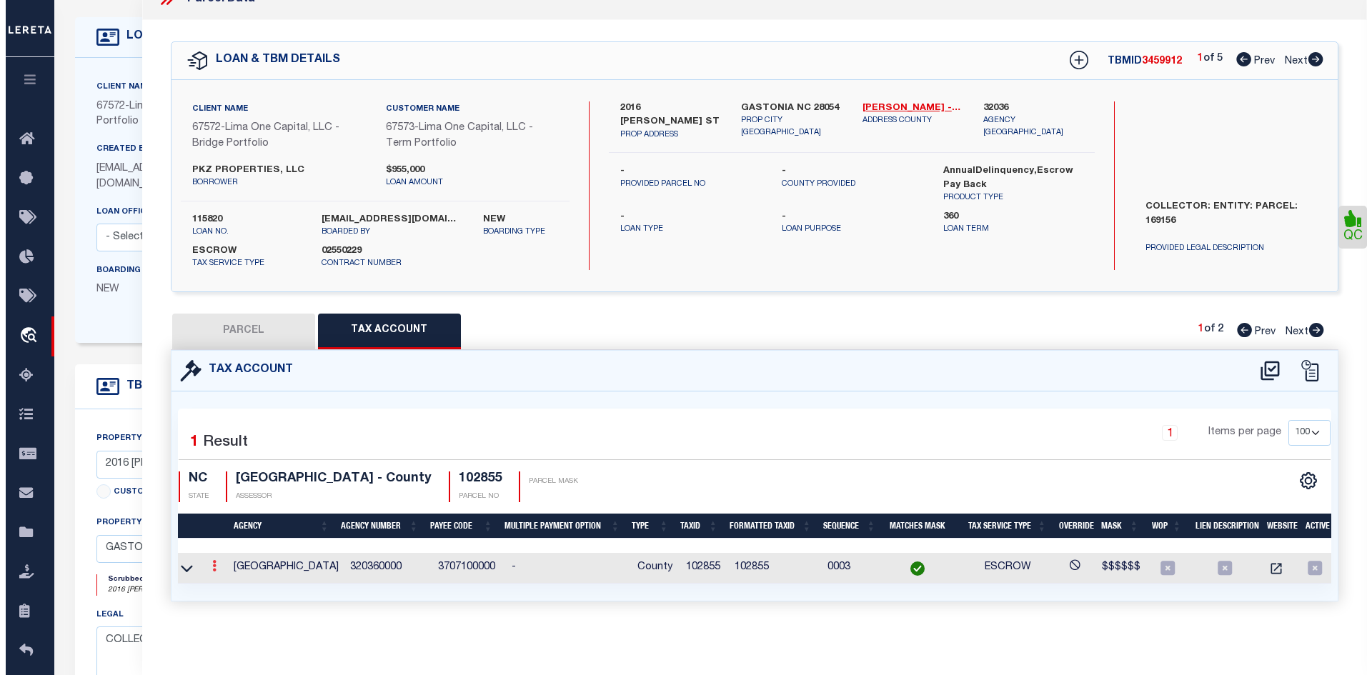
scroll to position [21, 0]
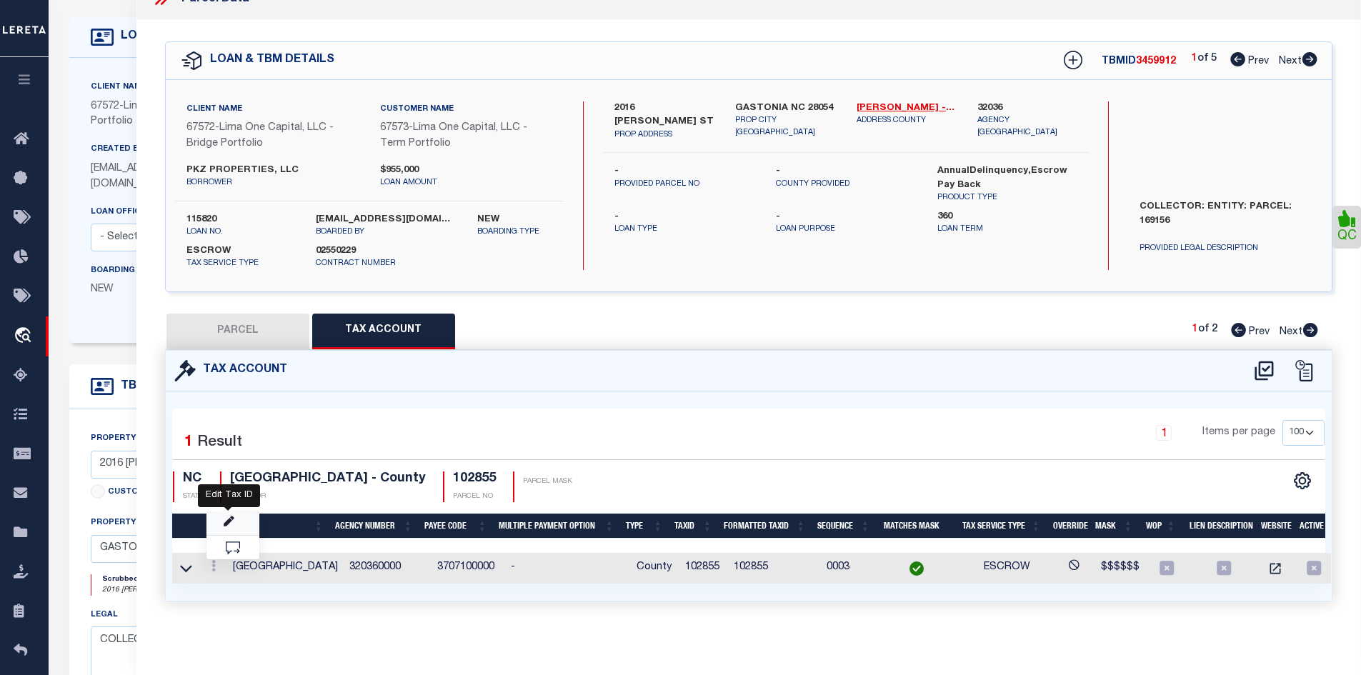
click at [230, 520] on icon "" at bounding box center [229, 521] width 11 height 11
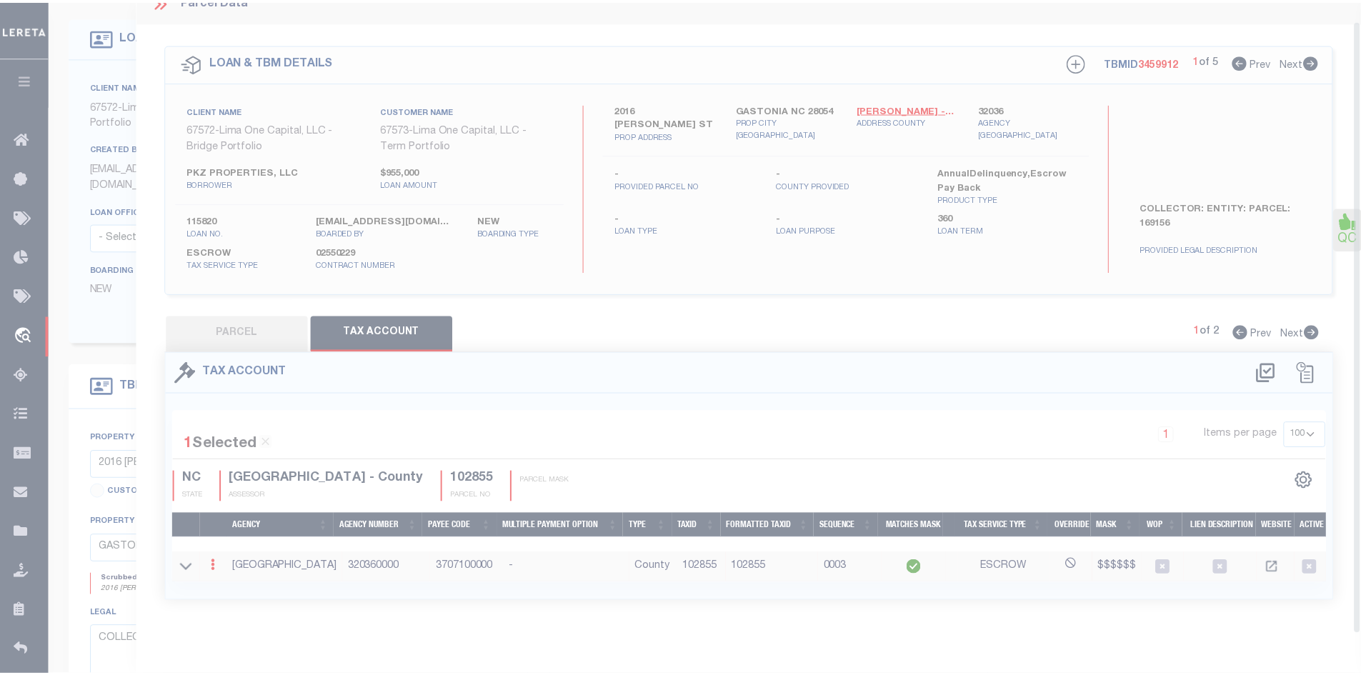
scroll to position [0, 0]
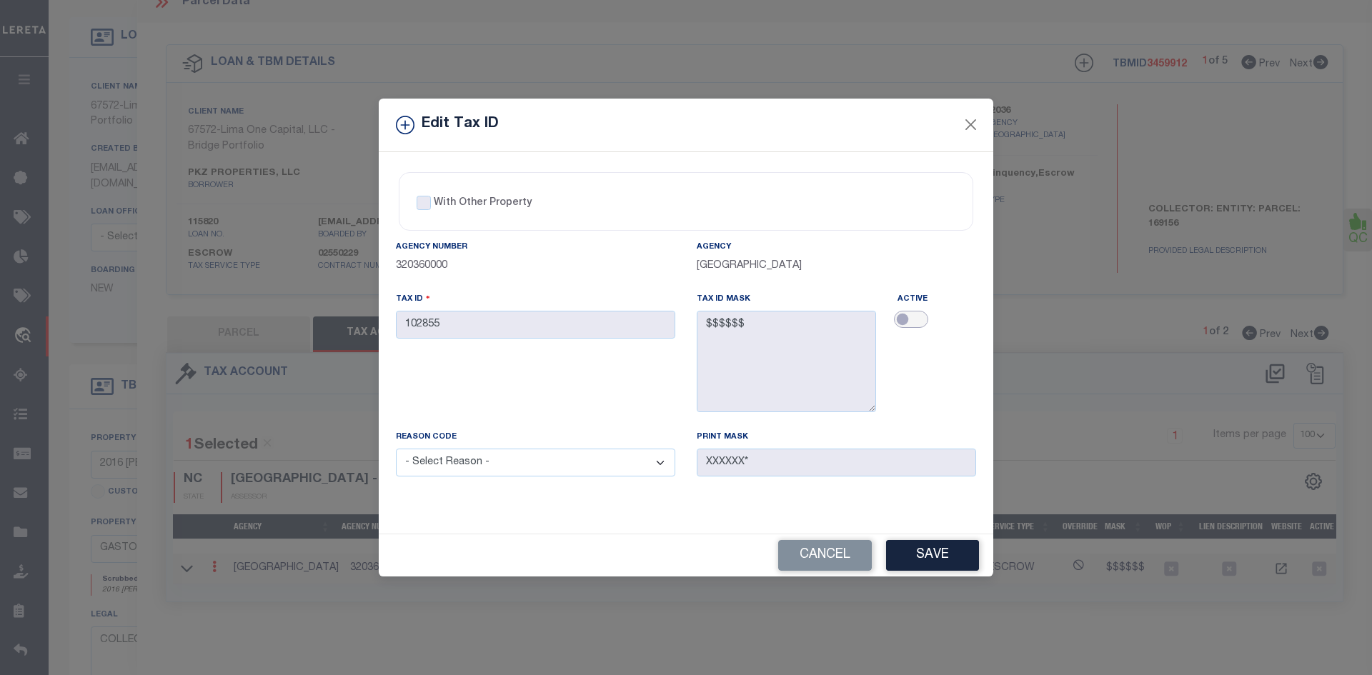
click at [917, 318] on input "checkbox" at bounding box center [911, 319] width 34 height 17
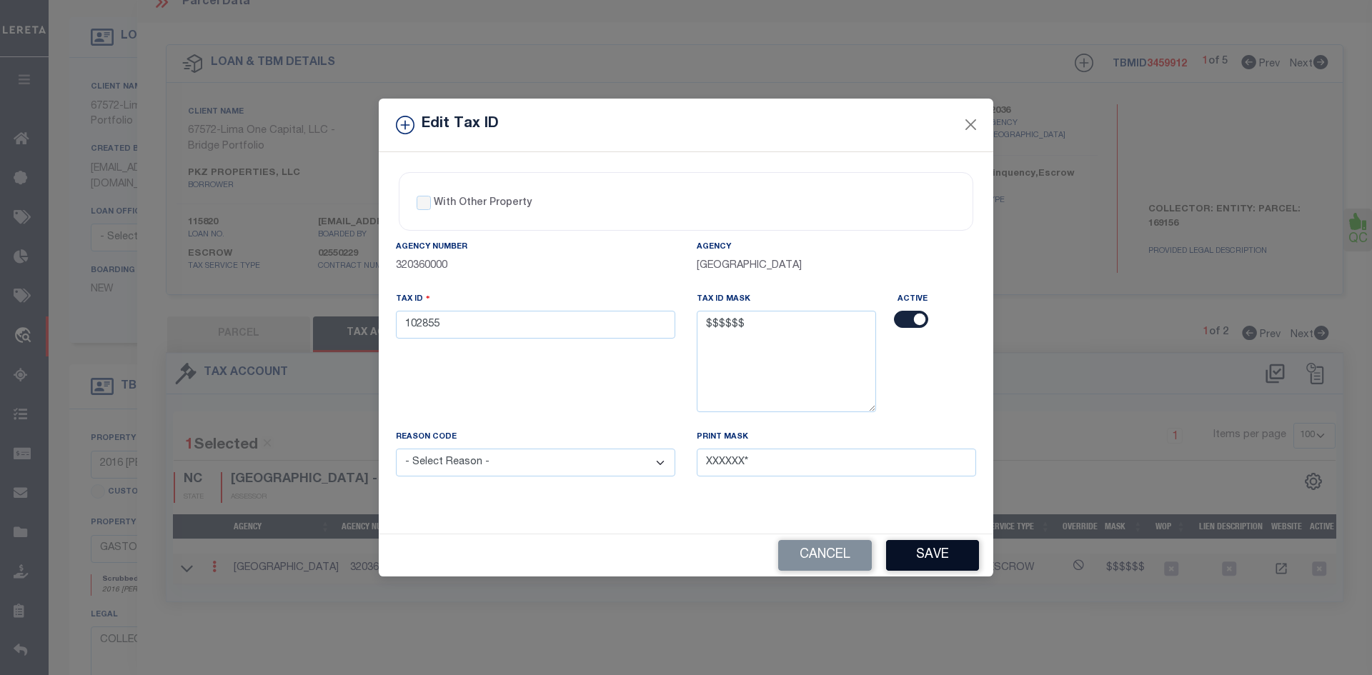
click at [968, 564] on button "Save" at bounding box center [932, 555] width 93 height 31
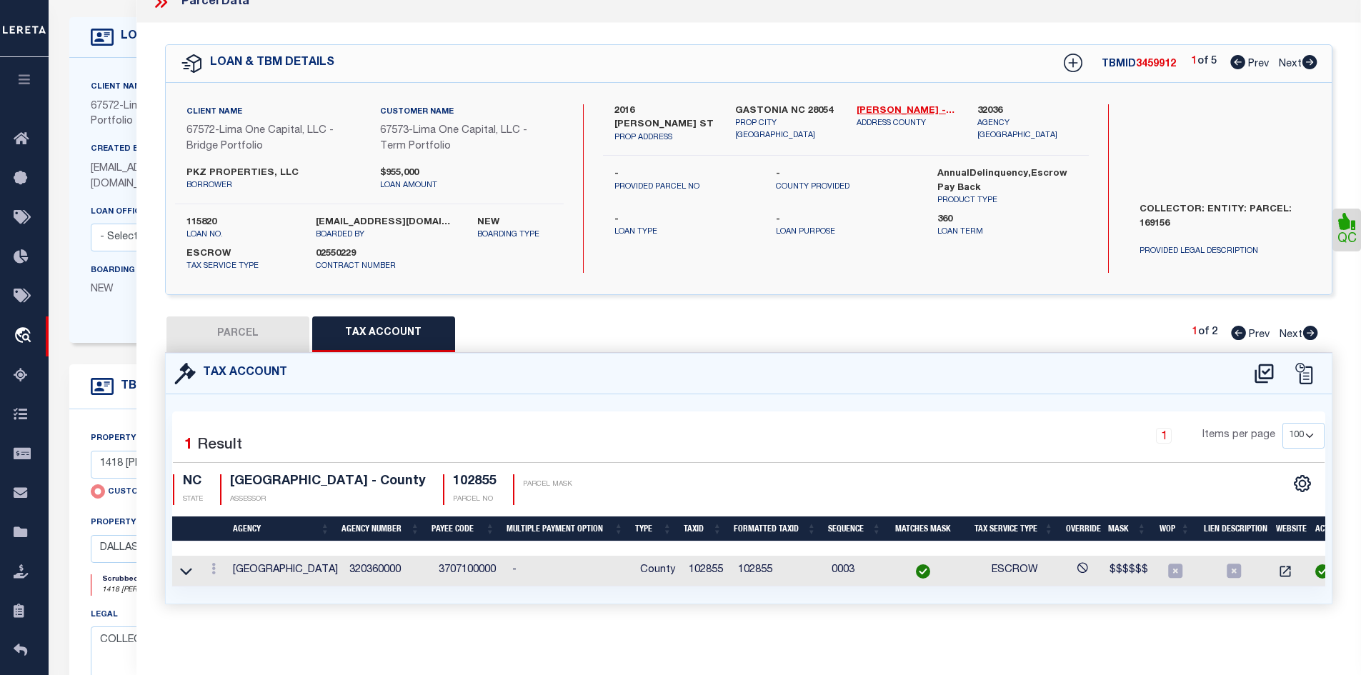
click at [263, 339] on button "PARCEL" at bounding box center [237, 334] width 143 height 36
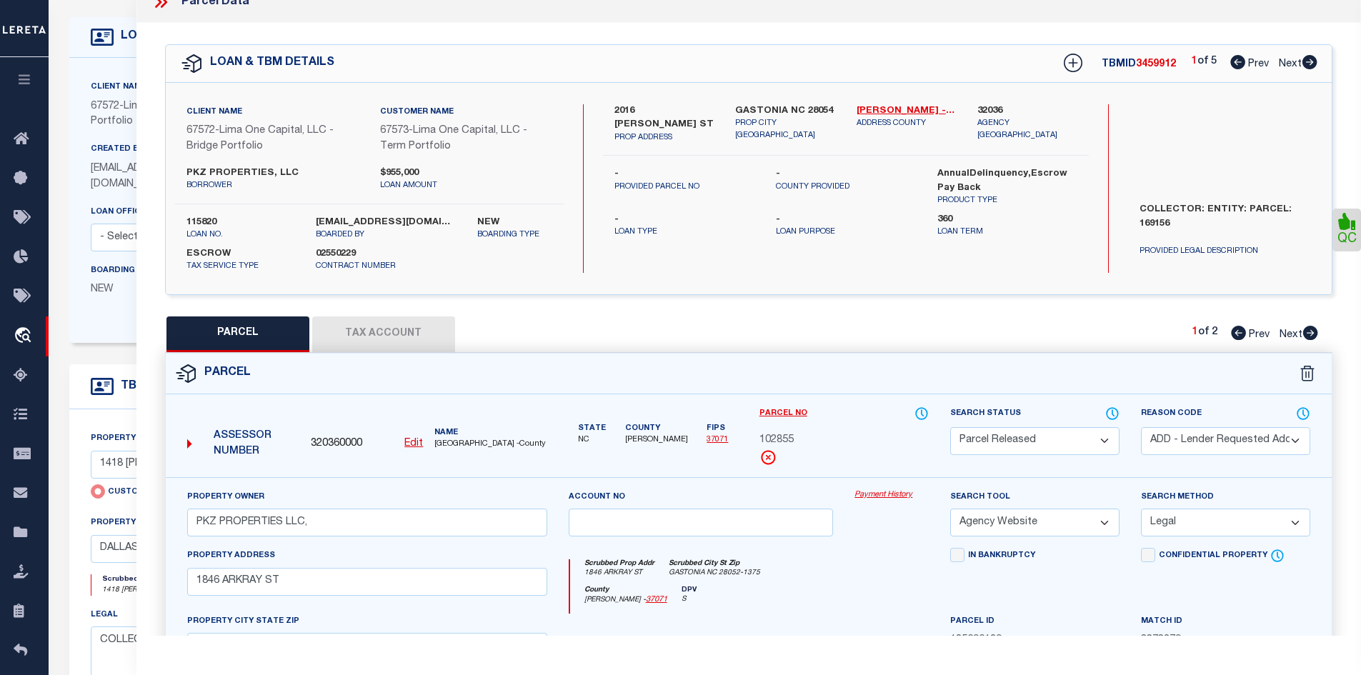
click at [973, 443] on select "Automated Search Bad Parcel Complete Duplicate Parcel High Dollar Reporting In …" at bounding box center [1034, 441] width 169 height 28
click at [950, 427] on select "Automated Search Bad Parcel Complete Duplicate Parcel High Dollar Reporting In …" at bounding box center [1034, 441] width 169 height 28
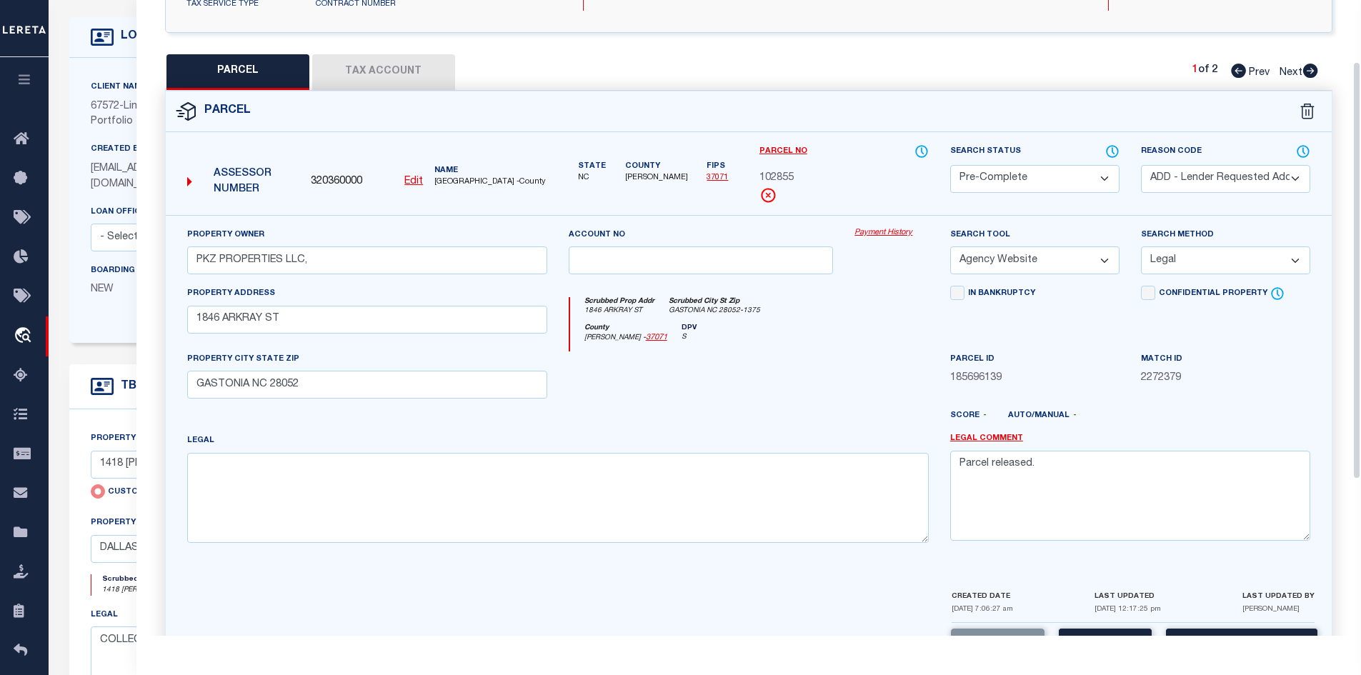
scroll to position [330, 0]
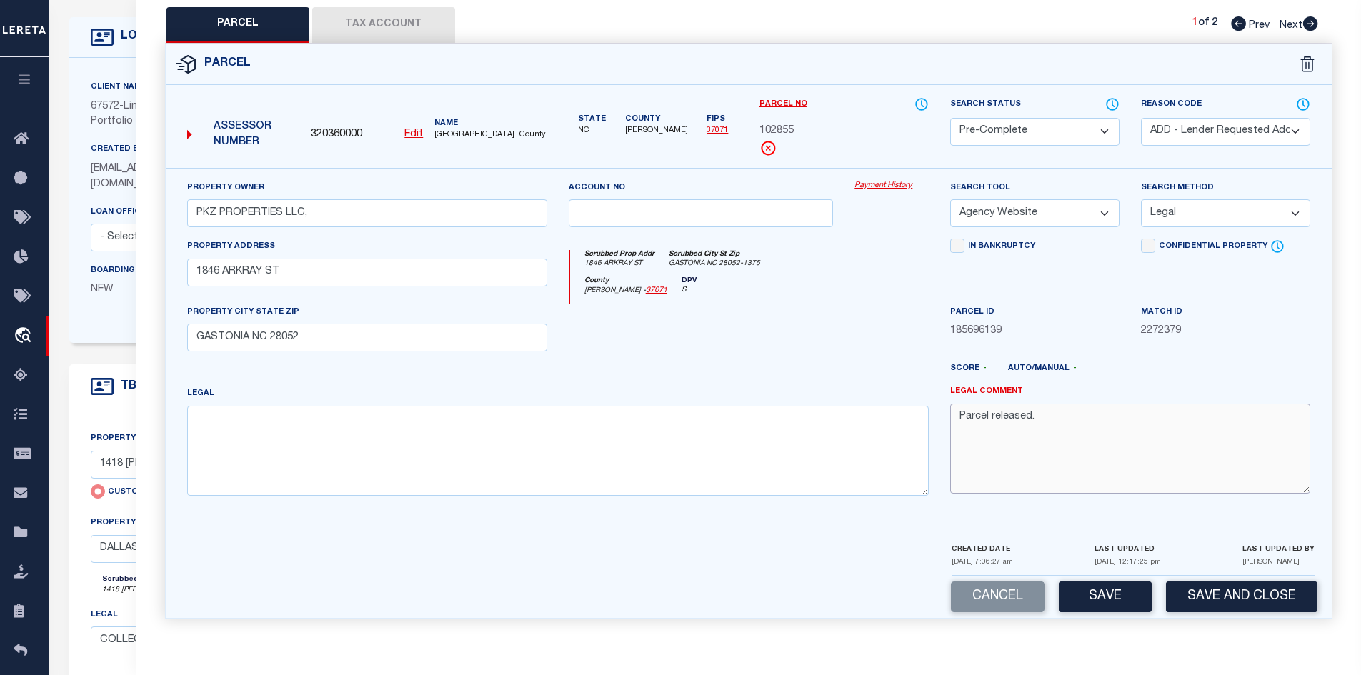
drag, startPoint x: 1057, startPoint y: 421, endPoint x: 920, endPoint y: 416, distance: 136.5
click at [920, 416] on div "Property Owner PKZ PROPERTIES LLC, Account no Payment History Search Tool -- Se…" at bounding box center [748, 343] width 1145 height 327
click at [973, 614] on div "Cancel Save Save and Close" at bounding box center [749, 597] width 1167 height 42
click at [973, 598] on button "Save" at bounding box center [1105, 597] width 93 height 31
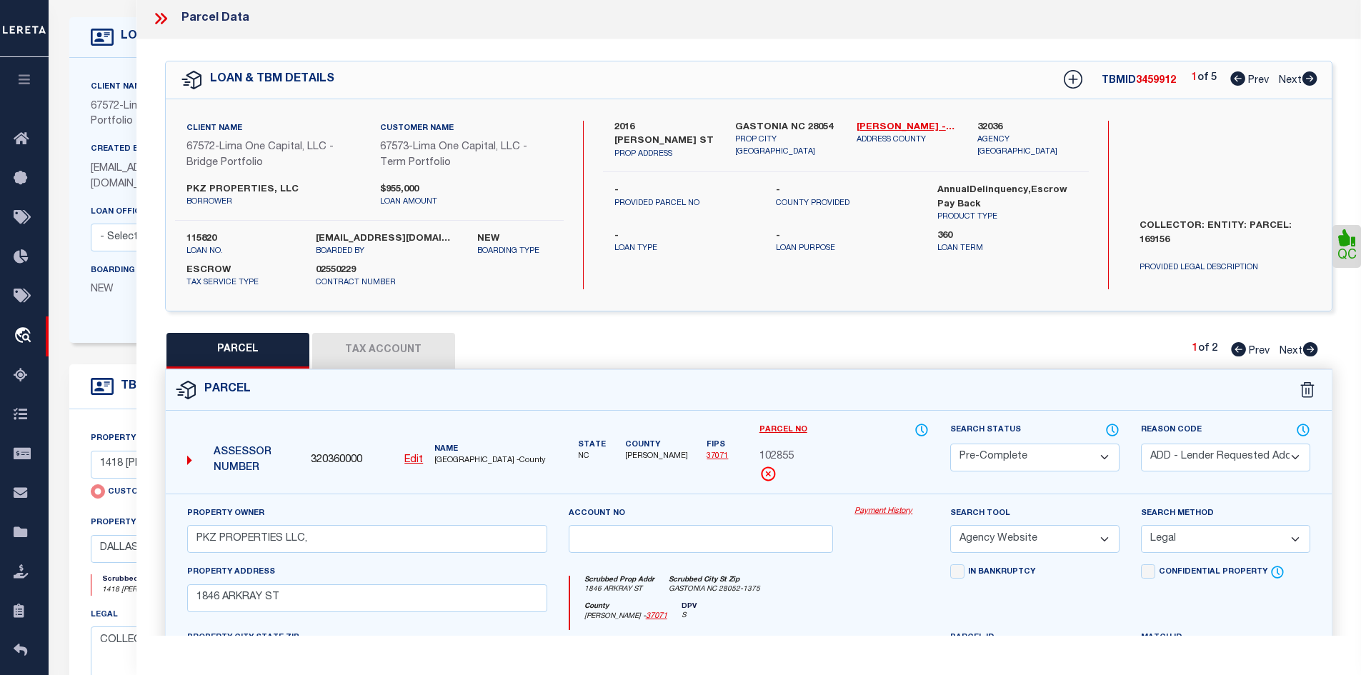
scroll to position [0, 0]
click at [169, 18] on div at bounding box center [166, 20] width 30 height 19
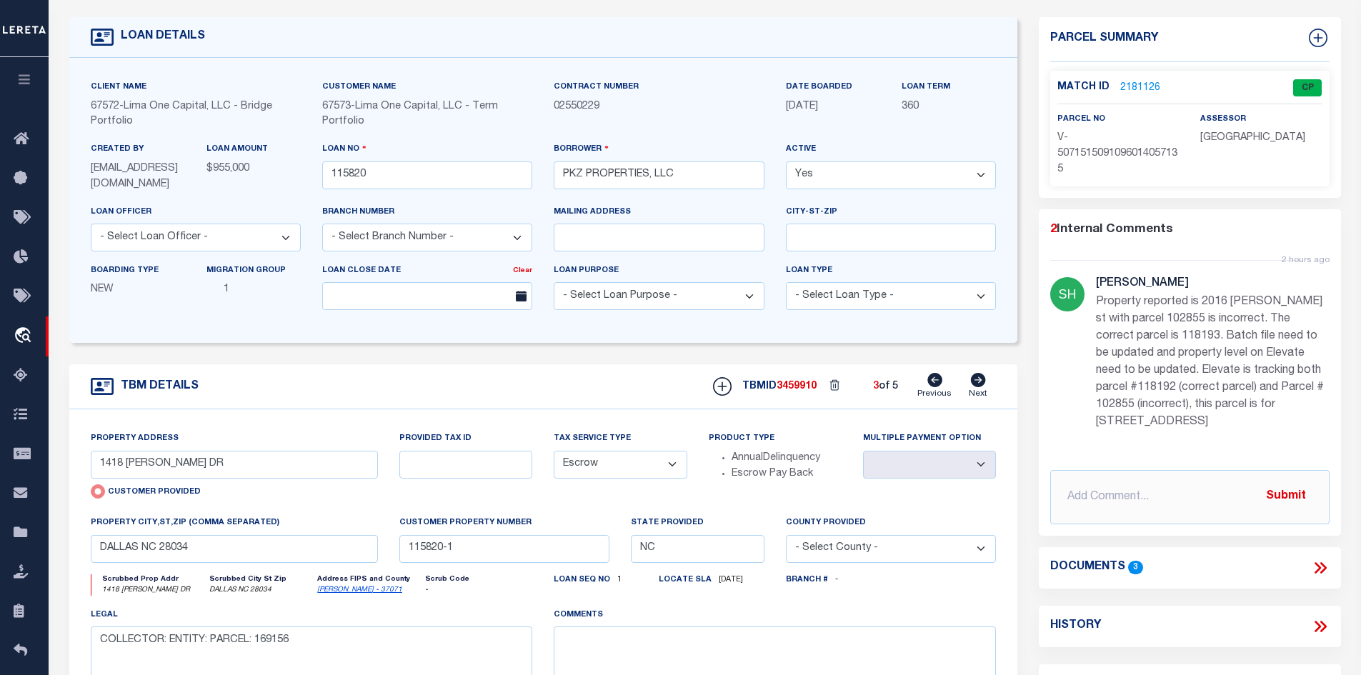
click at [973, 375] on div "TBM DETAILS TBMID 3459910 3 of 5 Next" at bounding box center [543, 386] width 949 height 45
click at [973, 381] on icon at bounding box center [978, 380] width 16 height 14
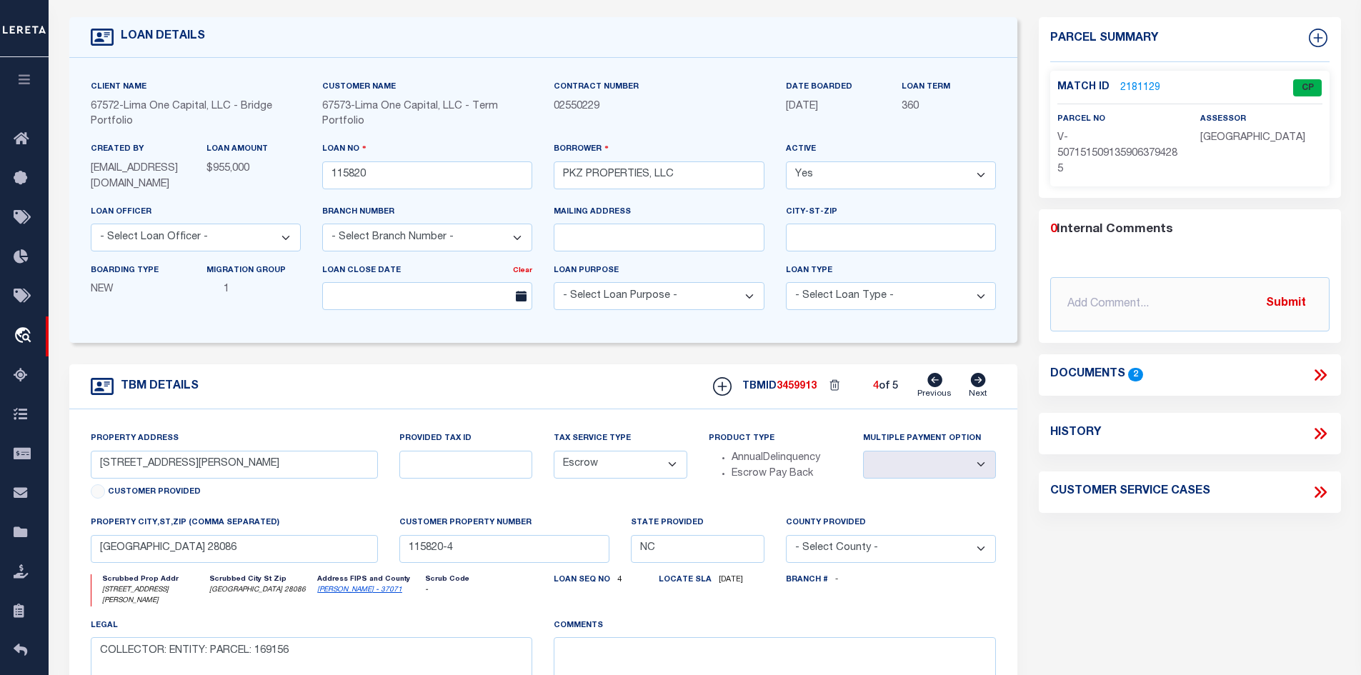
click at [973, 381] on icon at bounding box center [978, 380] width 16 height 14
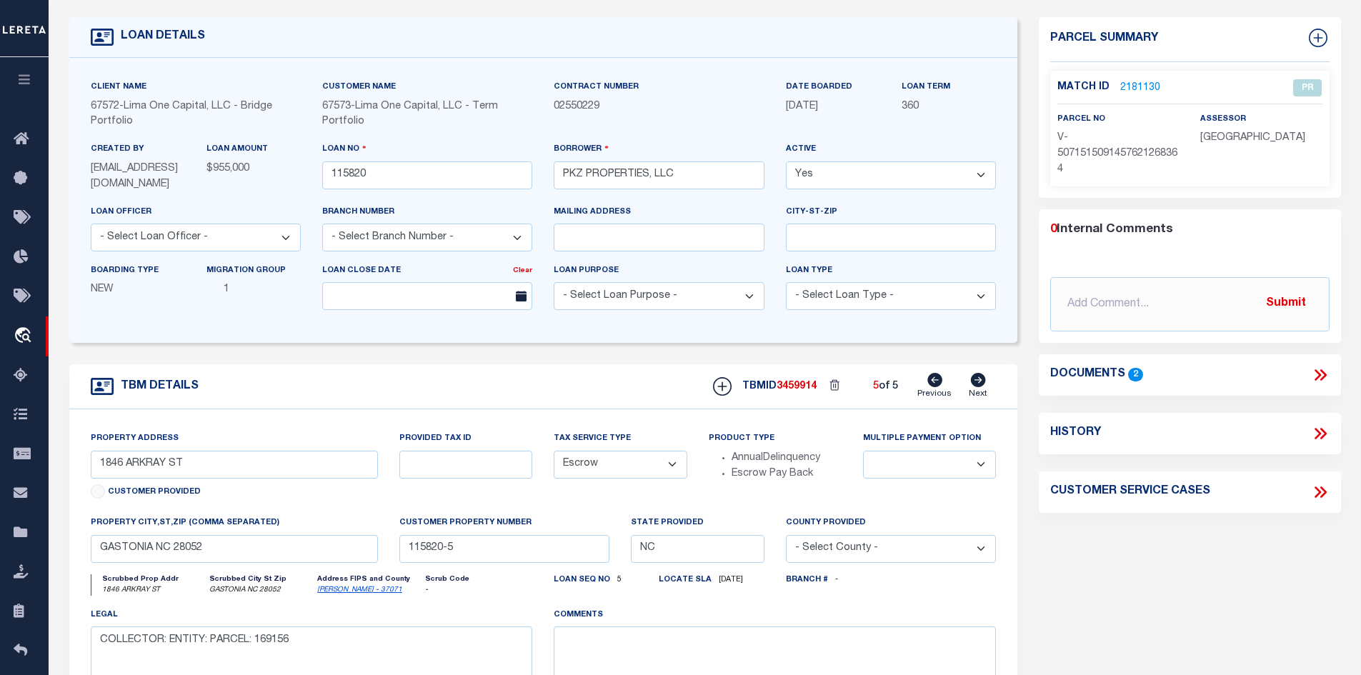
click at [949, 381] on link "Previous" at bounding box center [934, 386] width 34 height 27
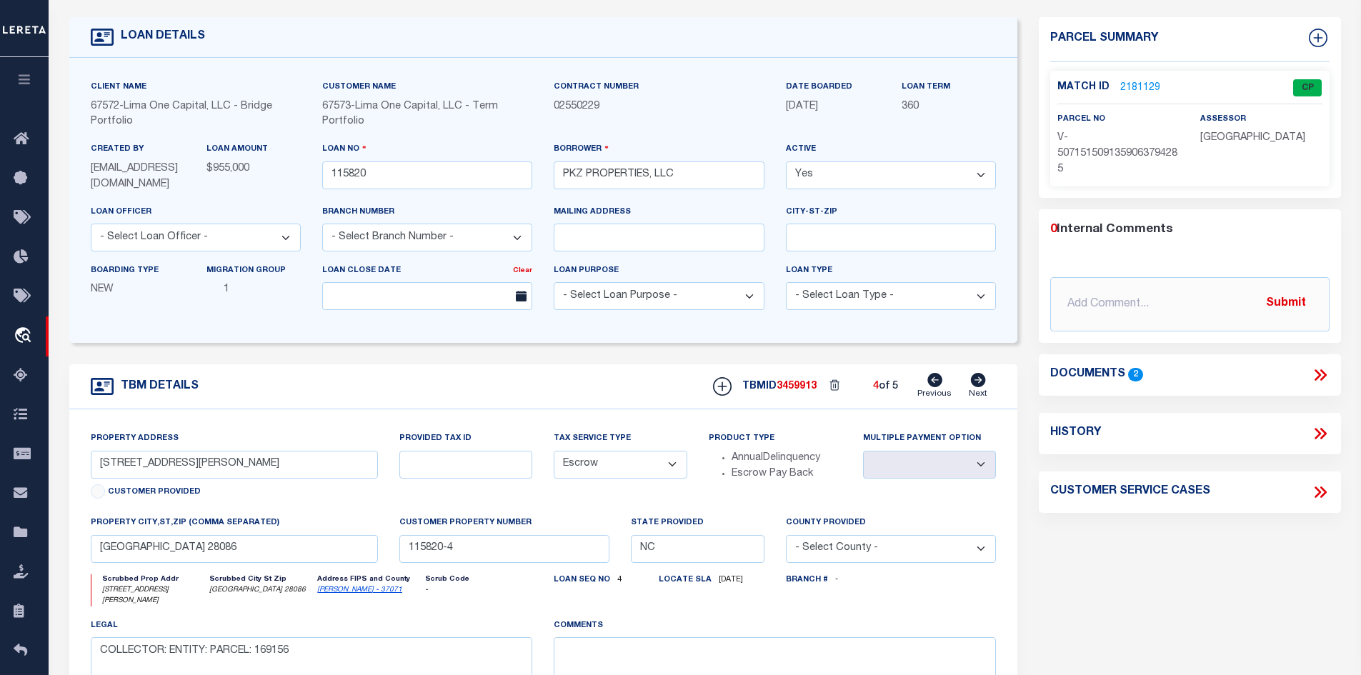
click at [949, 381] on link "Previous" at bounding box center [934, 386] width 34 height 27
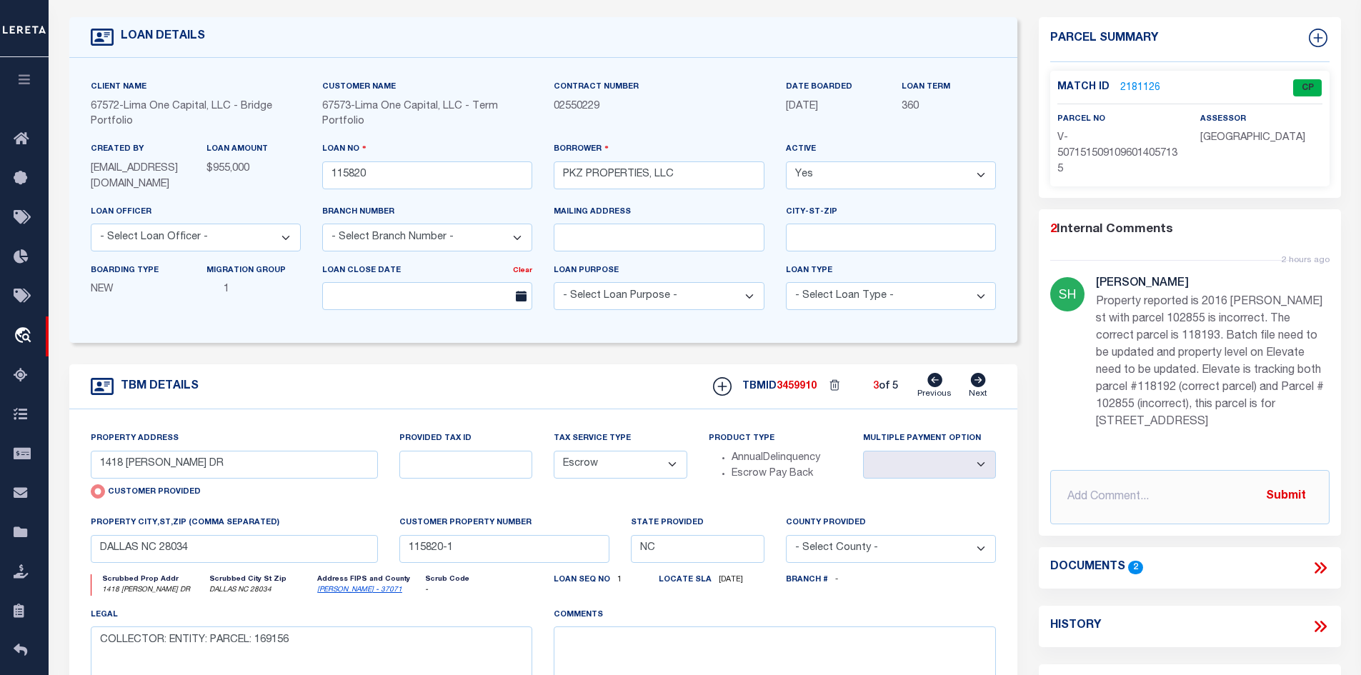
click at [949, 381] on link "Previous" at bounding box center [934, 386] width 34 height 27
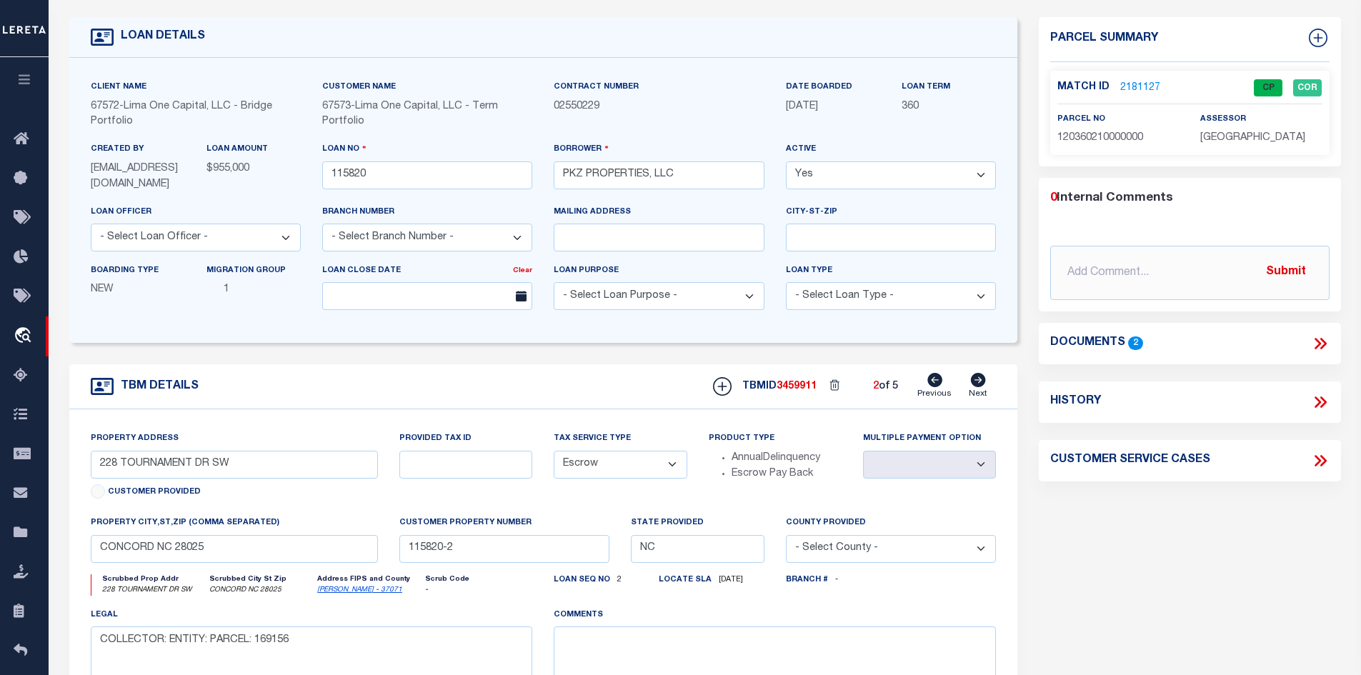
click at [949, 381] on link "Previous" at bounding box center [934, 386] width 34 height 27
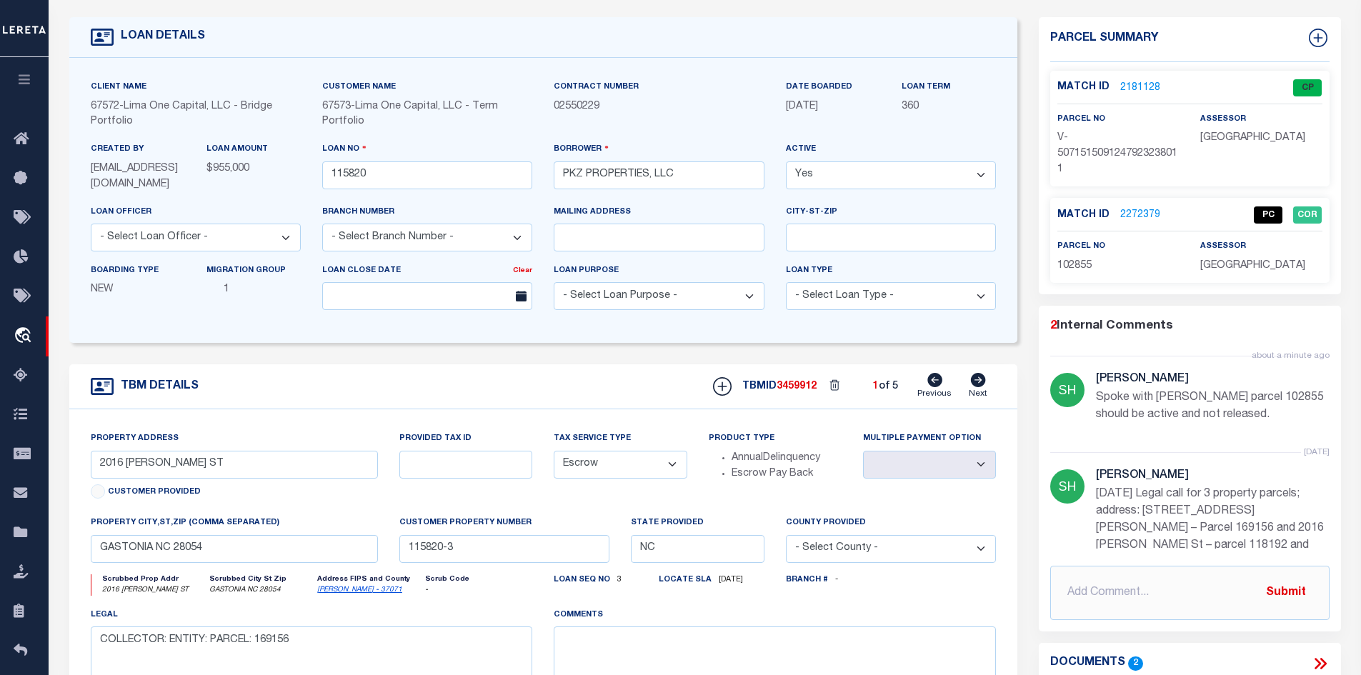
click at [973, 80] on p "2181128" at bounding box center [1140, 88] width 40 height 16
click at [973, 85] on link "2181128" at bounding box center [1140, 88] width 40 height 15
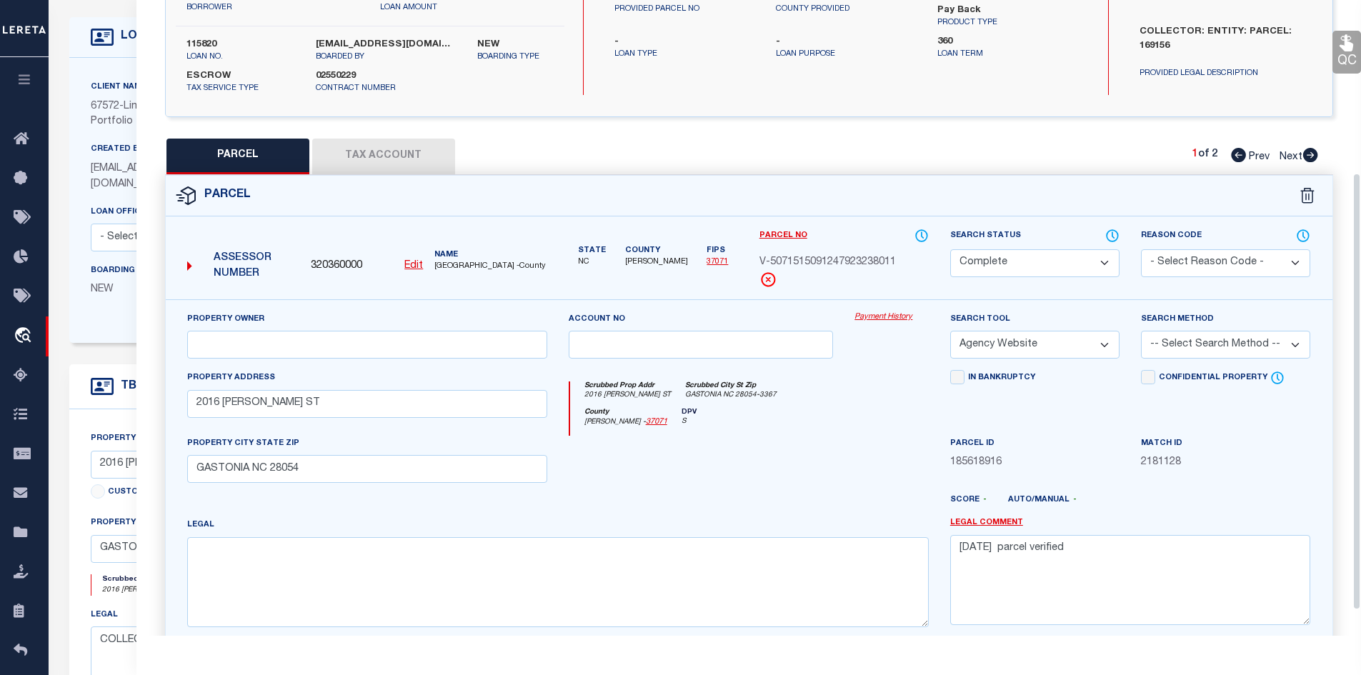
scroll to position [145, 0]
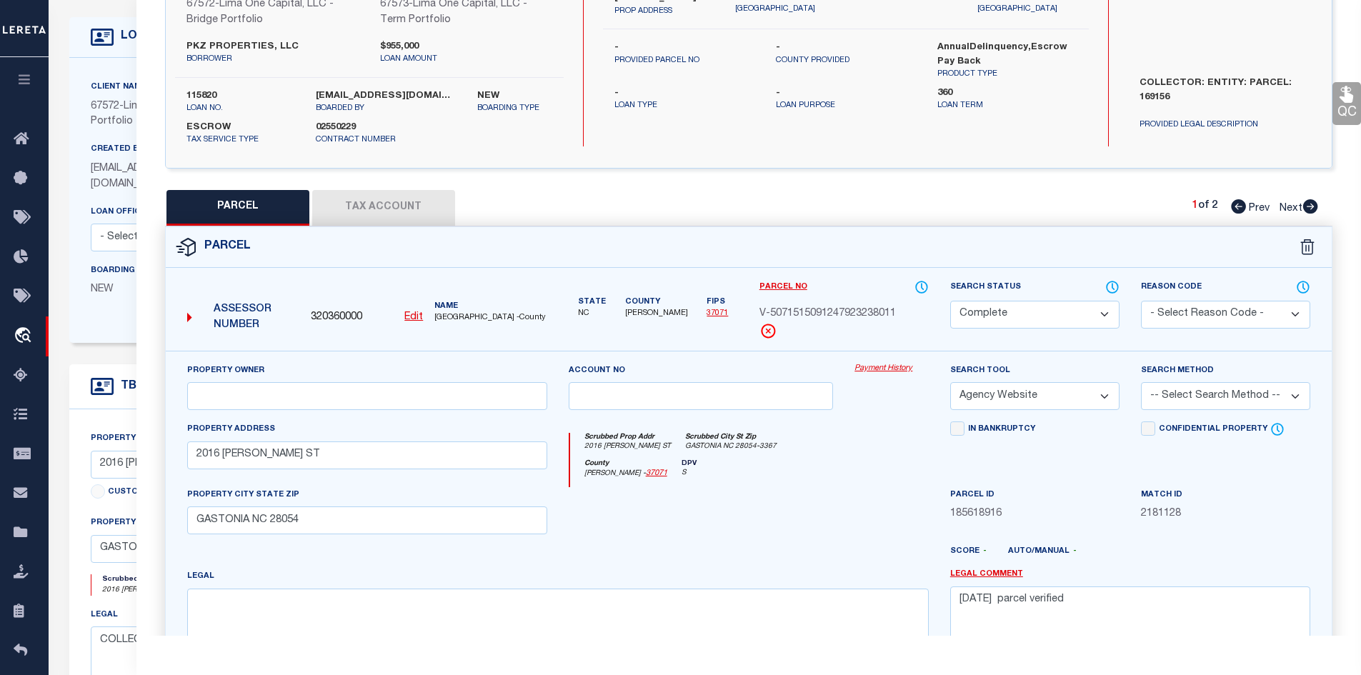
click at [394, 208] on button "Tax Account" at bounding box center [383, 208] width 143 height 36
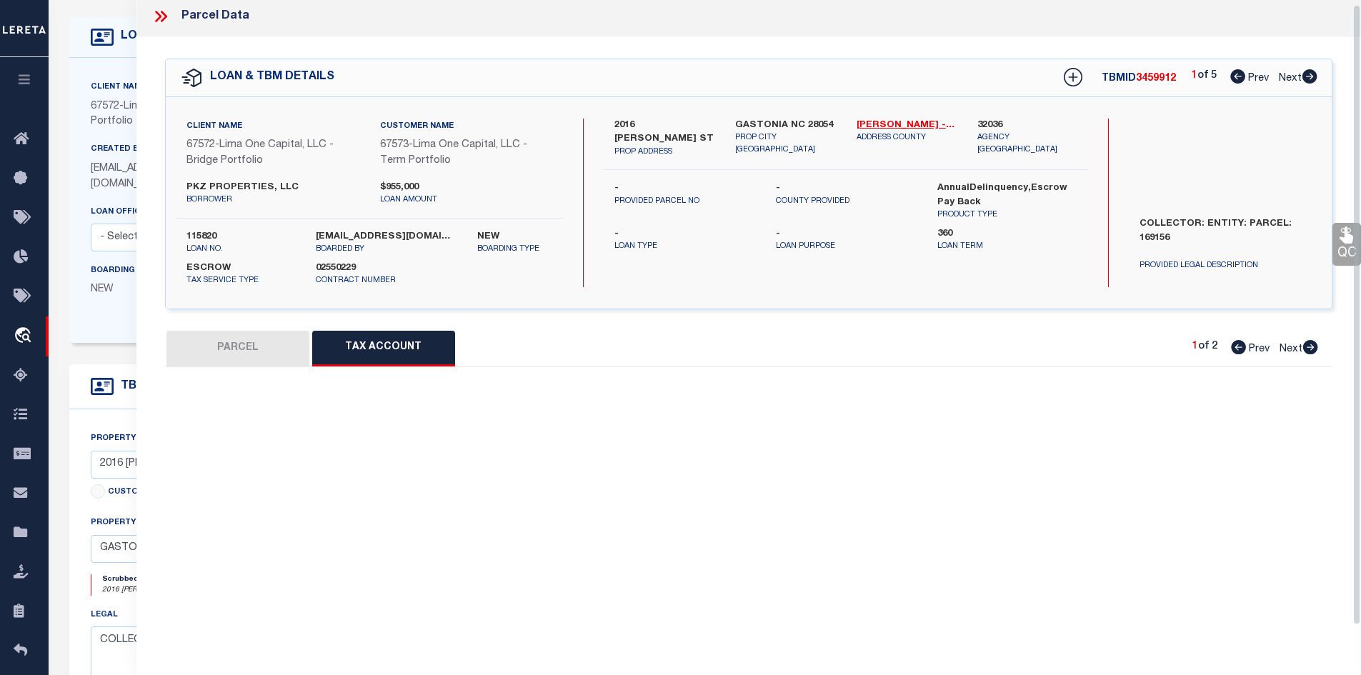
scroll to position [31, 0]
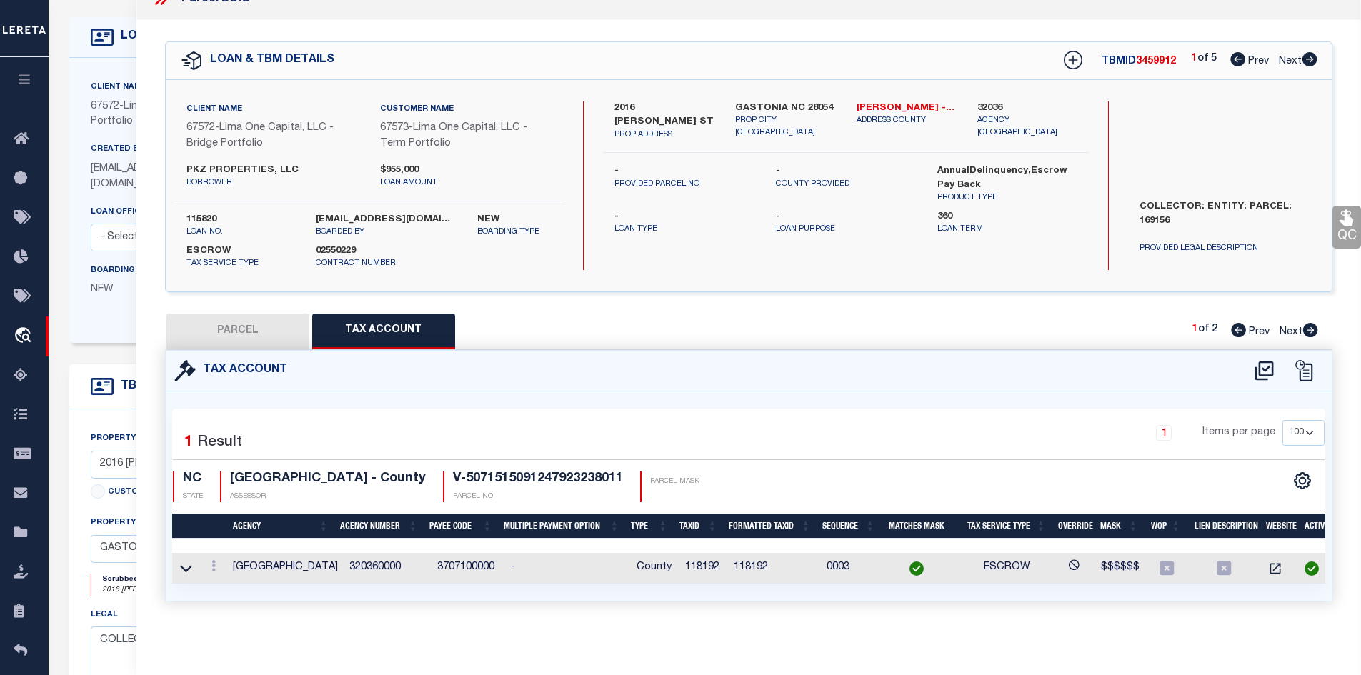
click at [973, 52] on icon at bounding box center [1309, 59] width 15 height 14
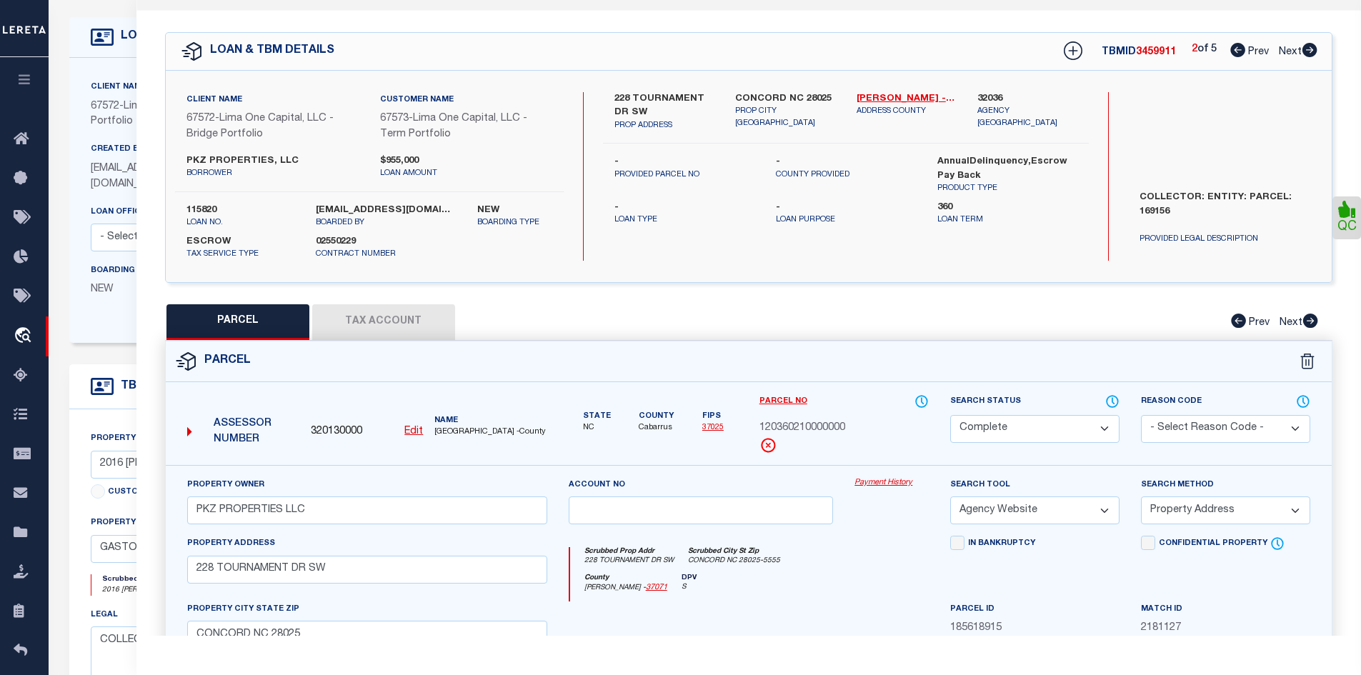
click at [395, 334] on button "Tax Account" at bounding box center [383, 322] width 143 height 36
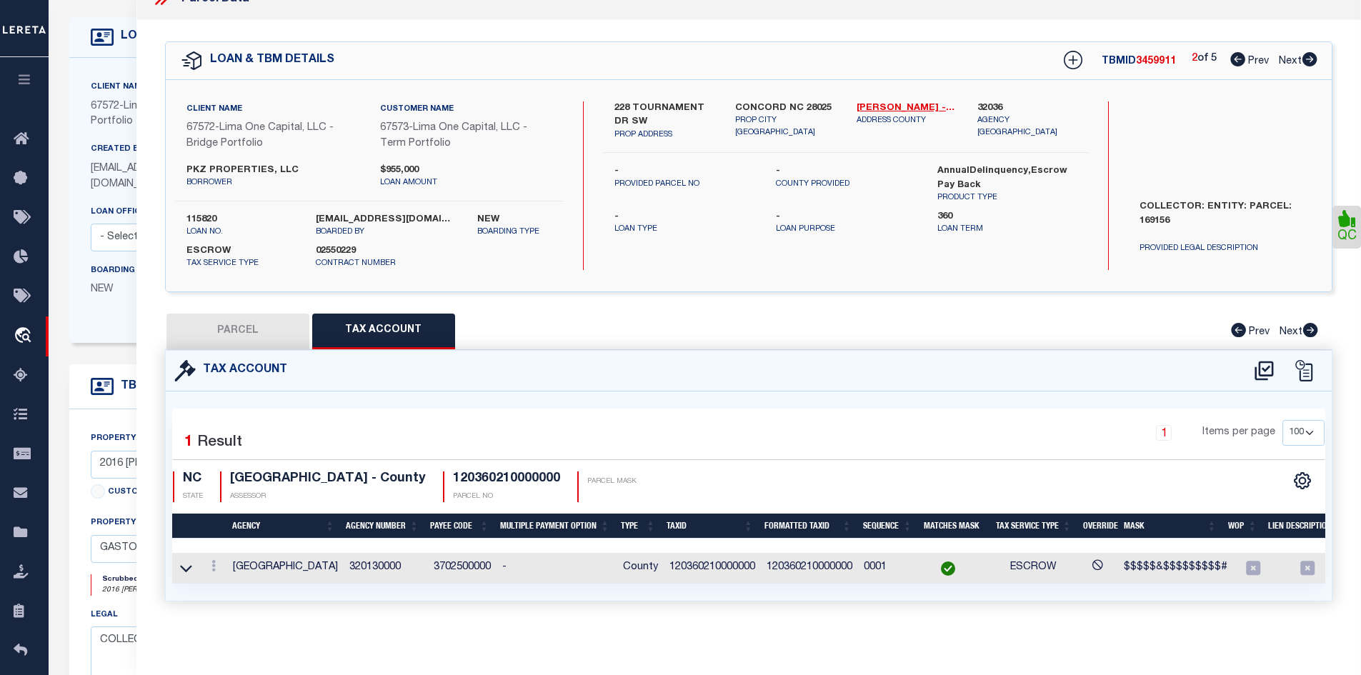
click at [973, 52] on icon at bounding box center [1310, 59] width 16 height 14
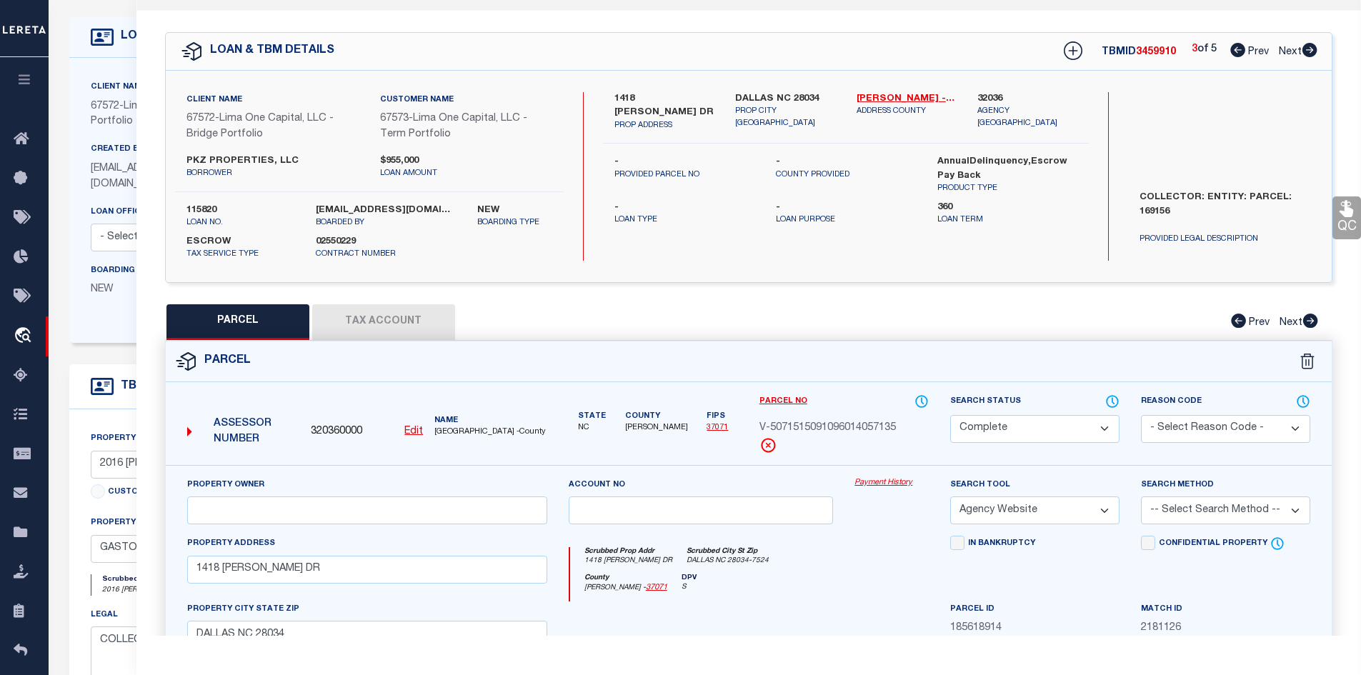
click at [406, 320] on button "Tax Account" at bounding box center [383, 322] width 143 height 36
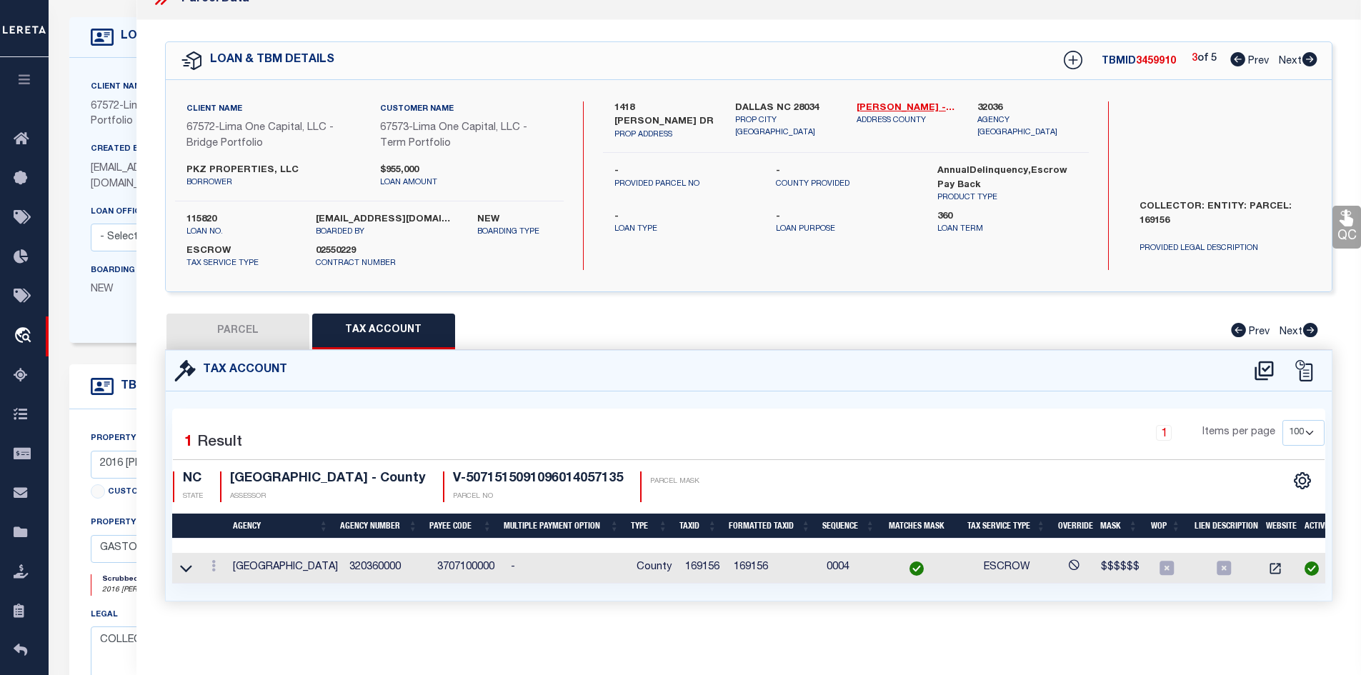
click at [973, 52] on icon at bounding box center [1309, 59] width 15 height 14
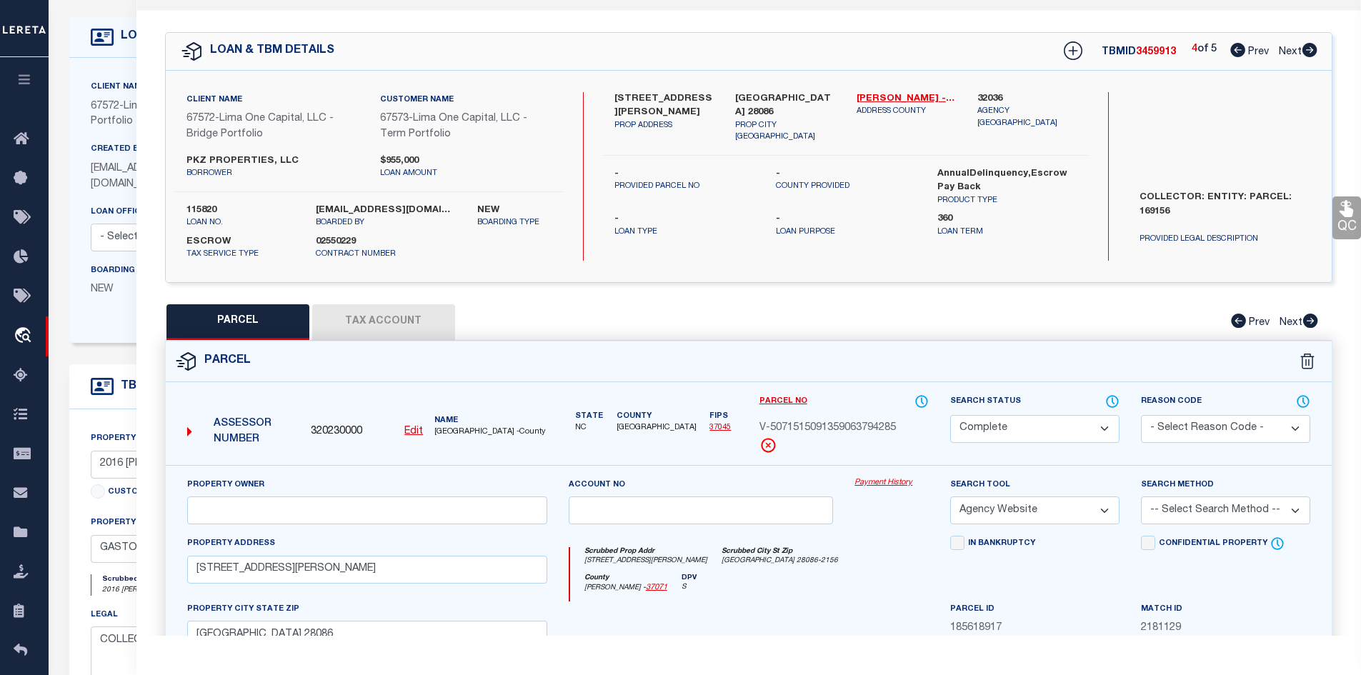
click at [361, 321] on button "Tax Account" at bounding box center [383, 322] width 143 height 36
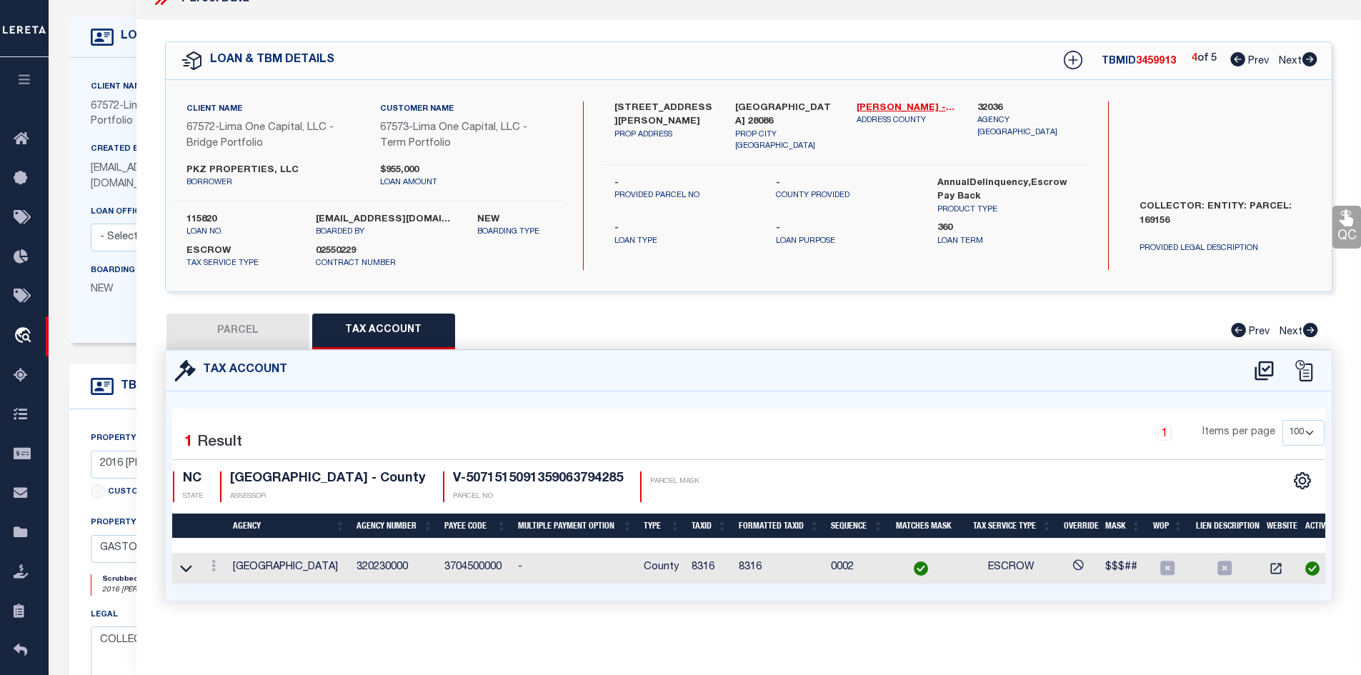
click at [213, 322] on button "PARCEL" at bounding box center [237, 332] width 143 height 36
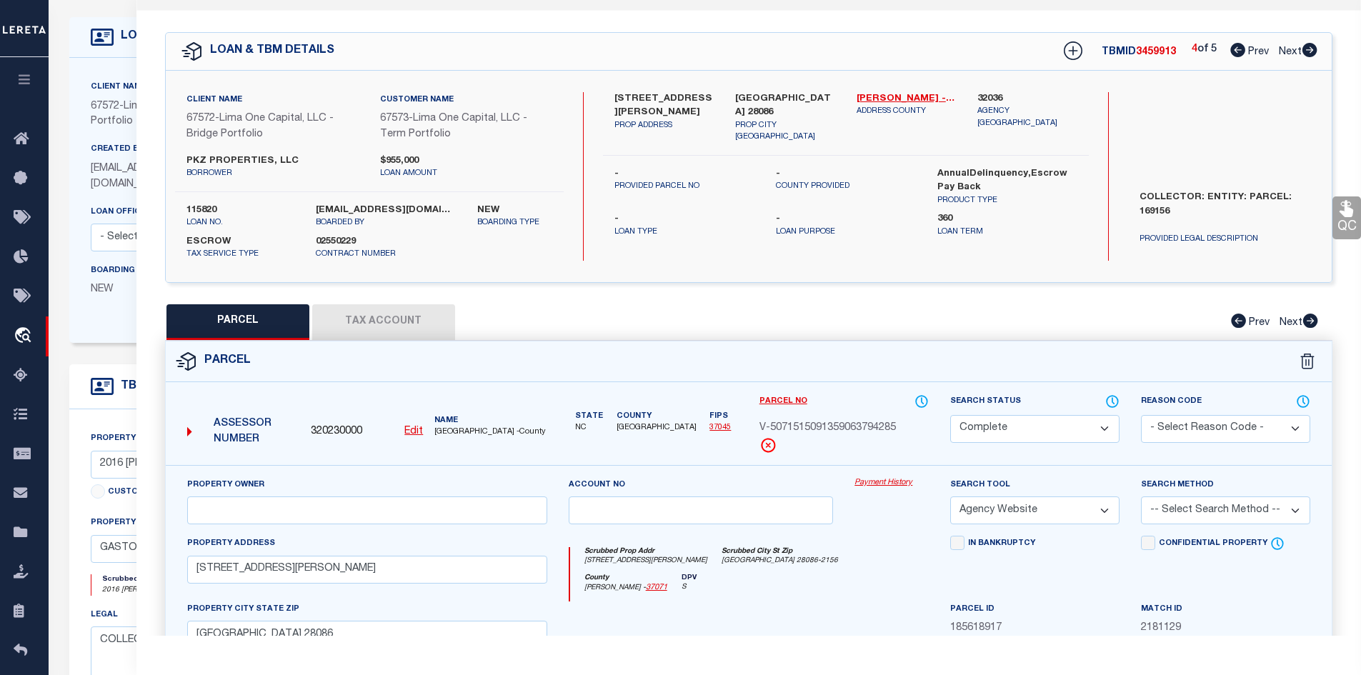
click at [973, 45] on icon at bounding box center [1310, 50] width 16 height 14
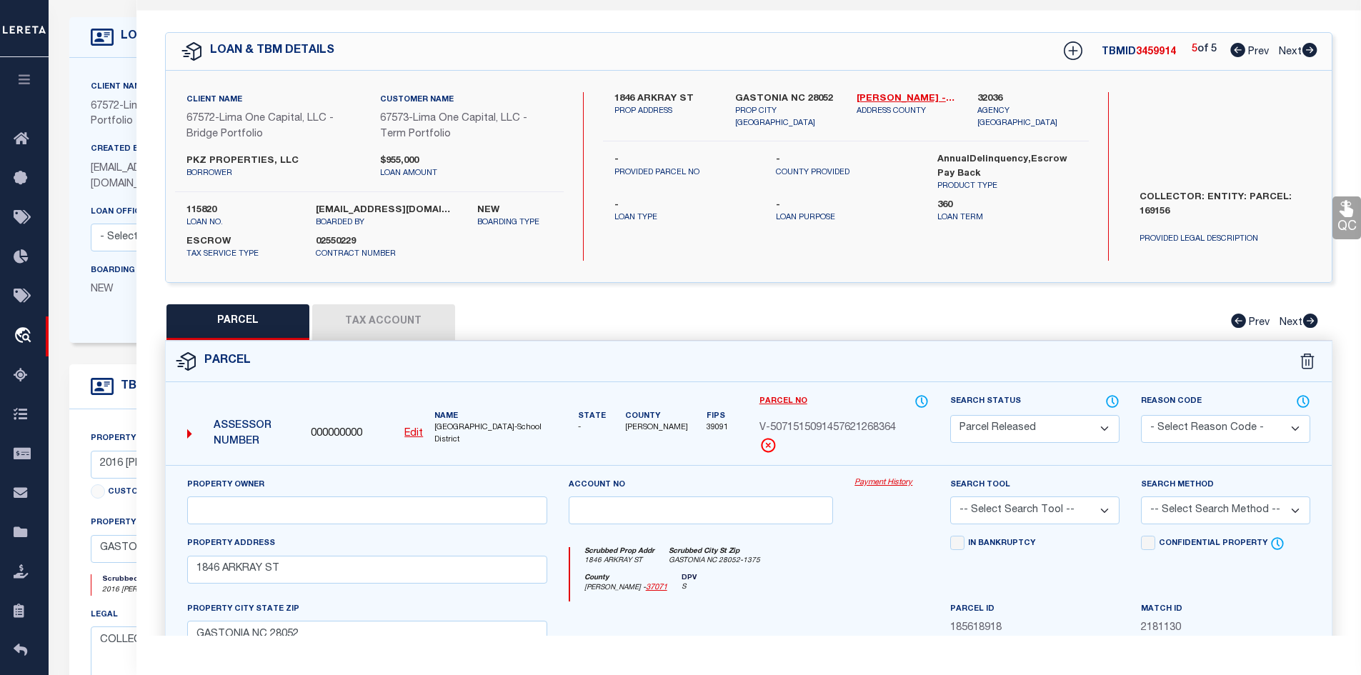
click at [369, 316] on button "Tax Account" at bounding box center [383, 322] width 143 height 36
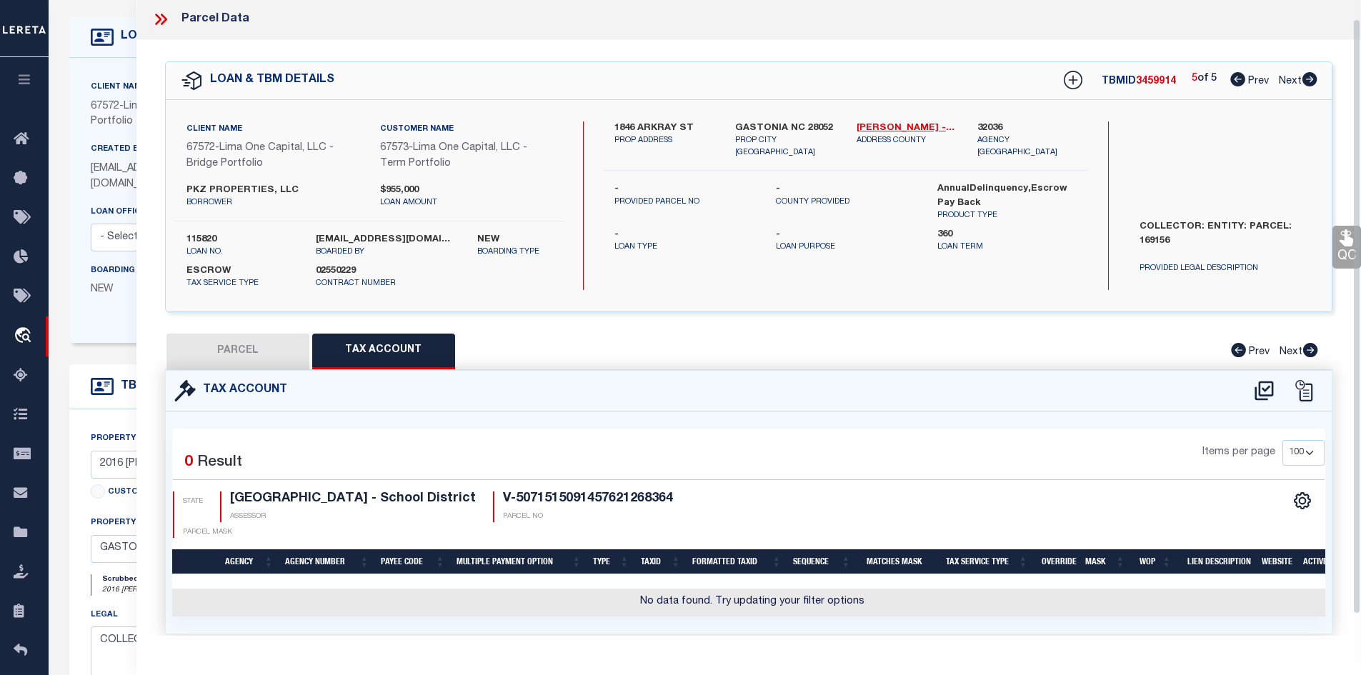
scroll to position [0, 0]
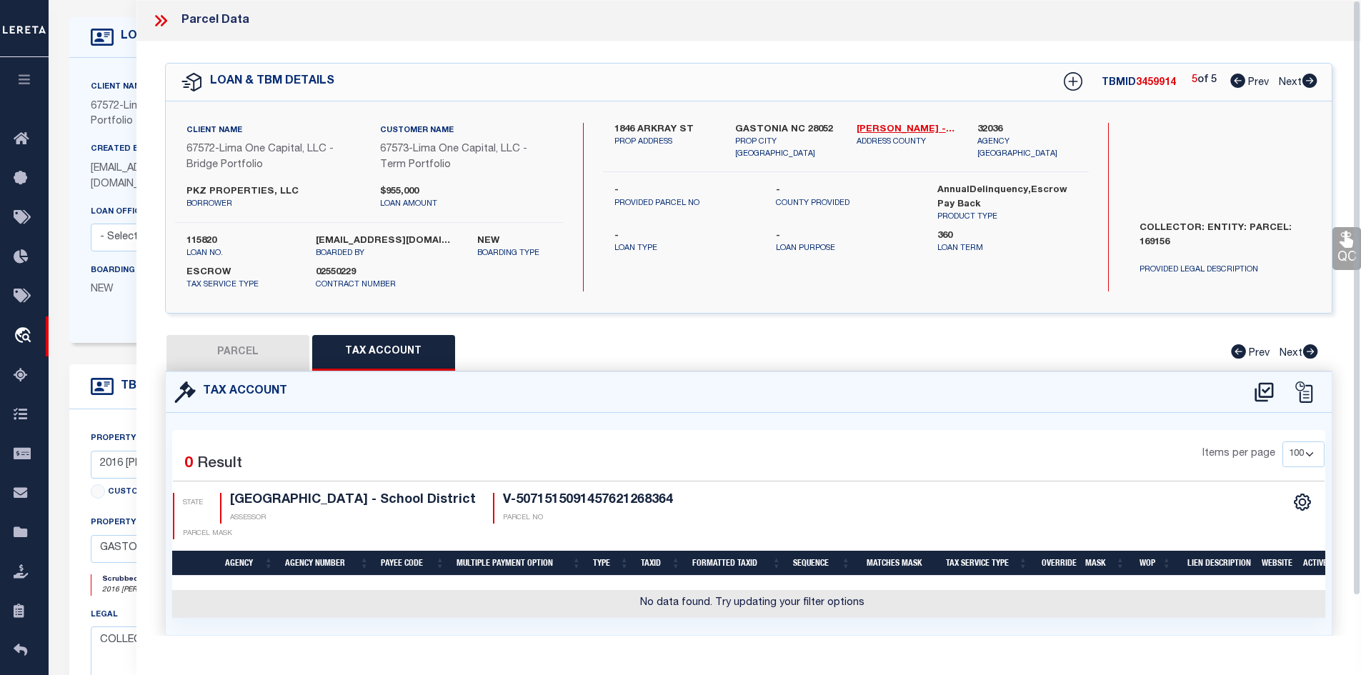
click at [169, 20] on icon at bounding box center [160, 20] width 19 height 19
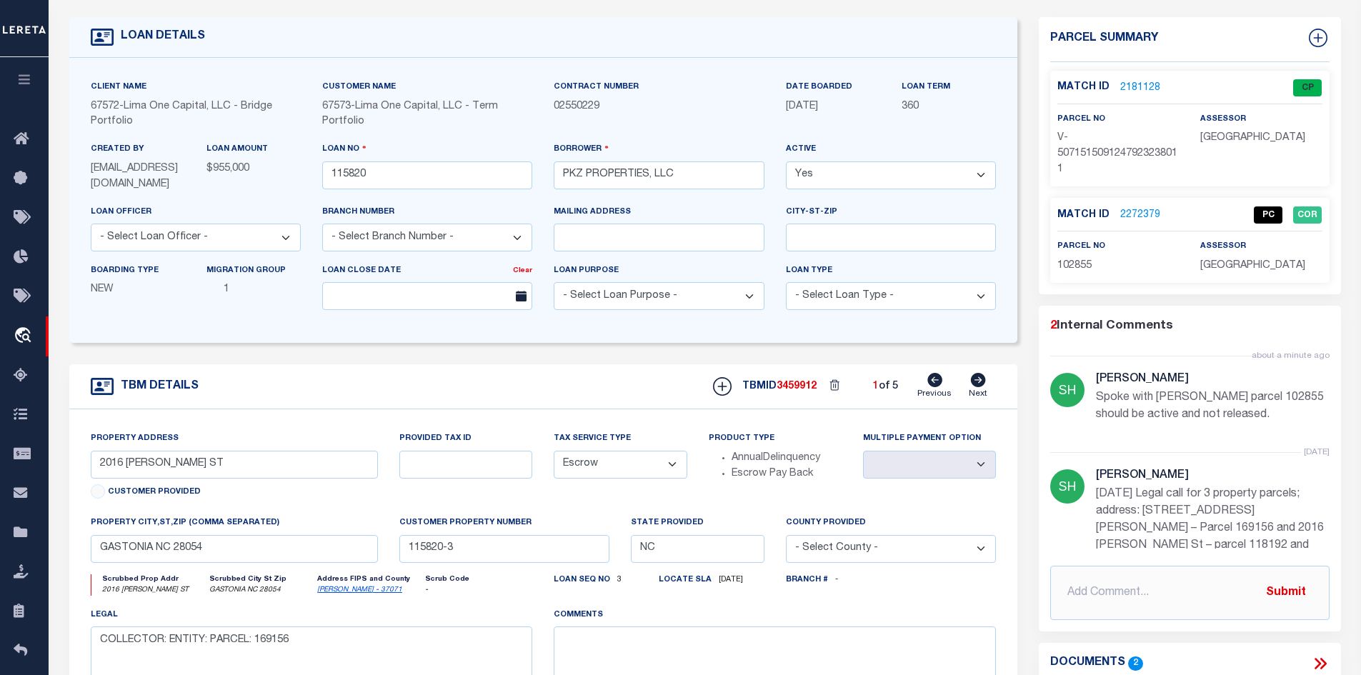
click at [973, 381] on icon at bounding box center [978, 380] width 15 height 14
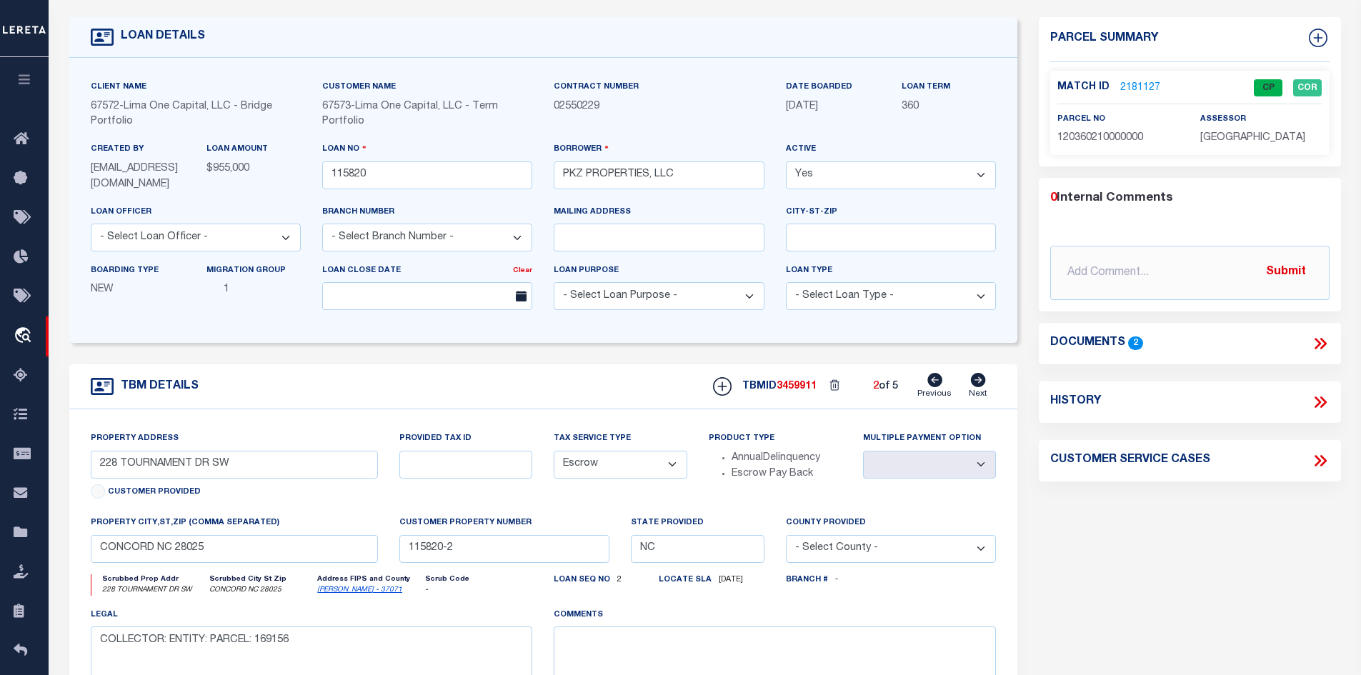
click at [973, 381] on icon at bounding box center [978, 380] width 15 height 14
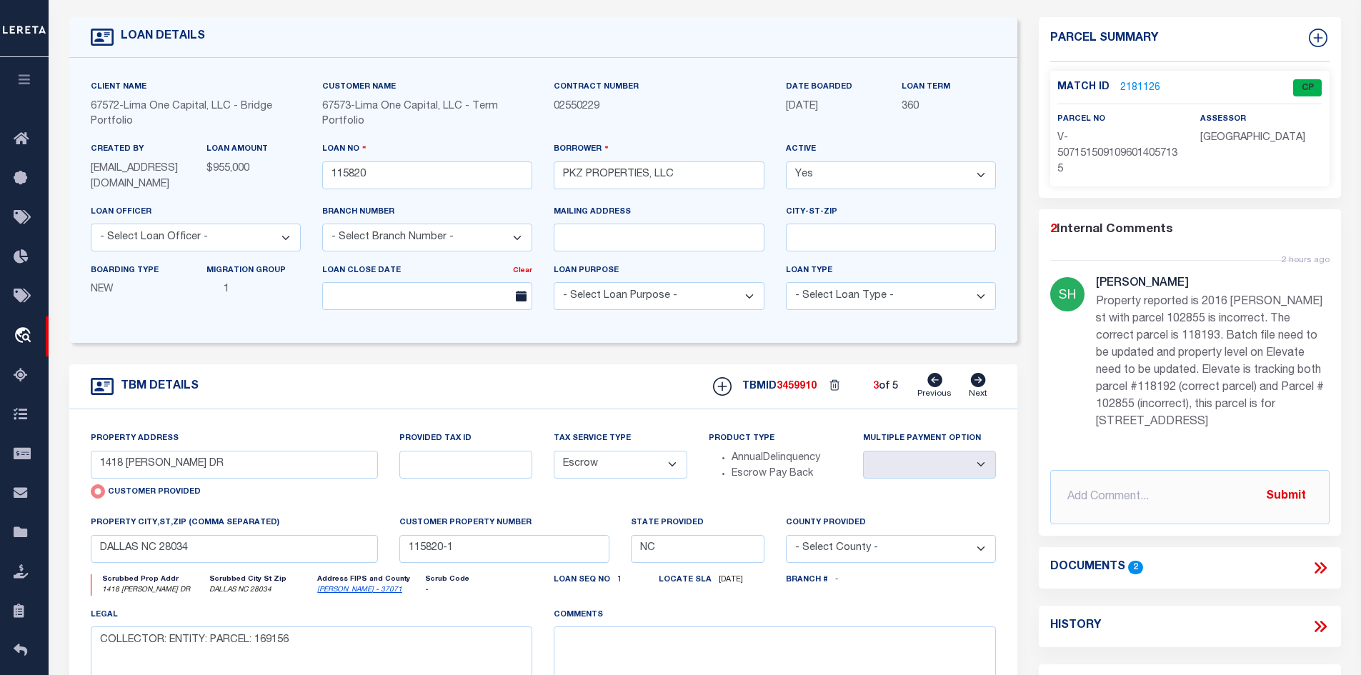
click at [973, 381] on icon at bounding box center [978, 380] width 15 height 14
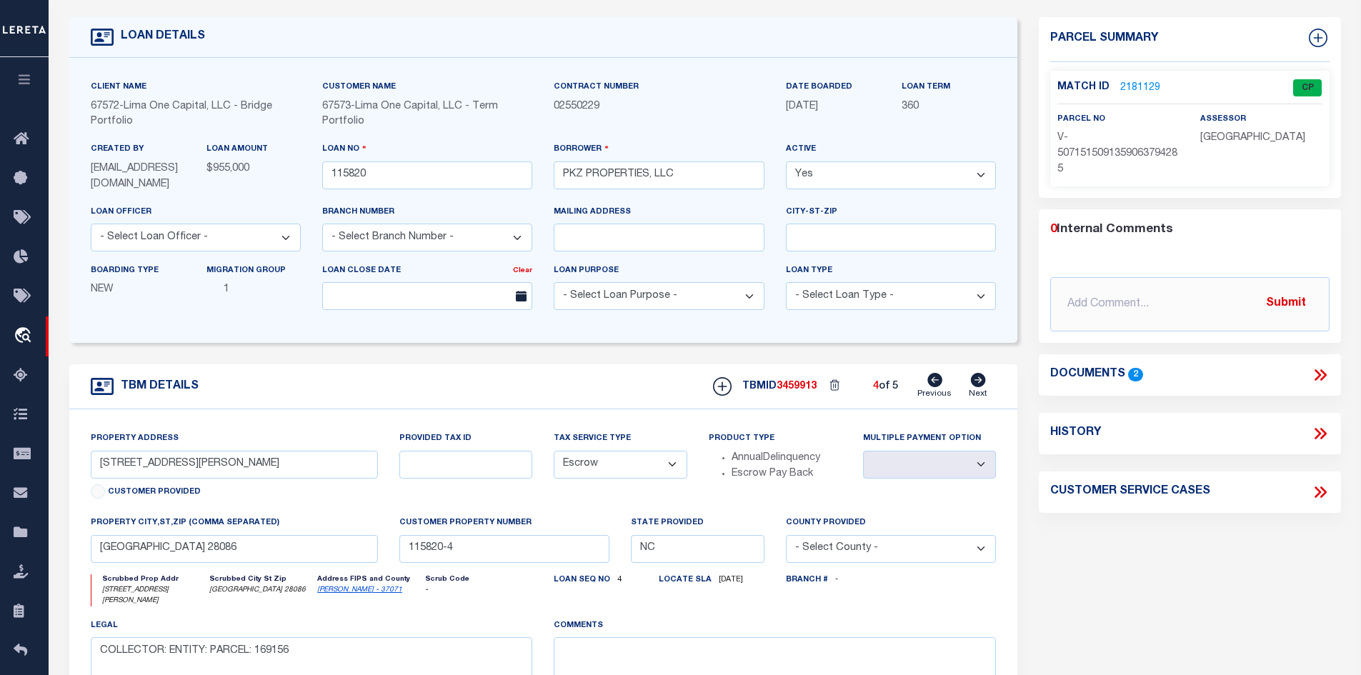
click at [973, 381] on icon at bounding box center [978, 380] width 15 height 14
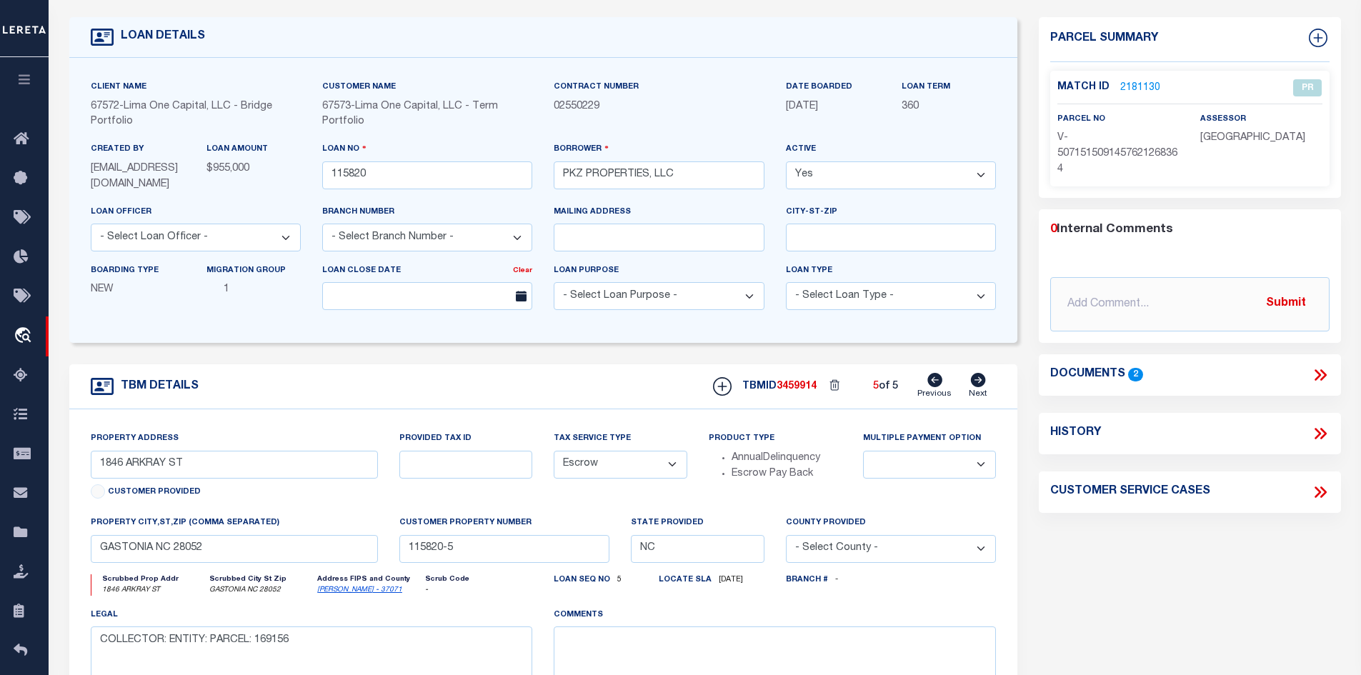
click at [942, 386] on icon at bounding box center [934, 380] width 15 height 14
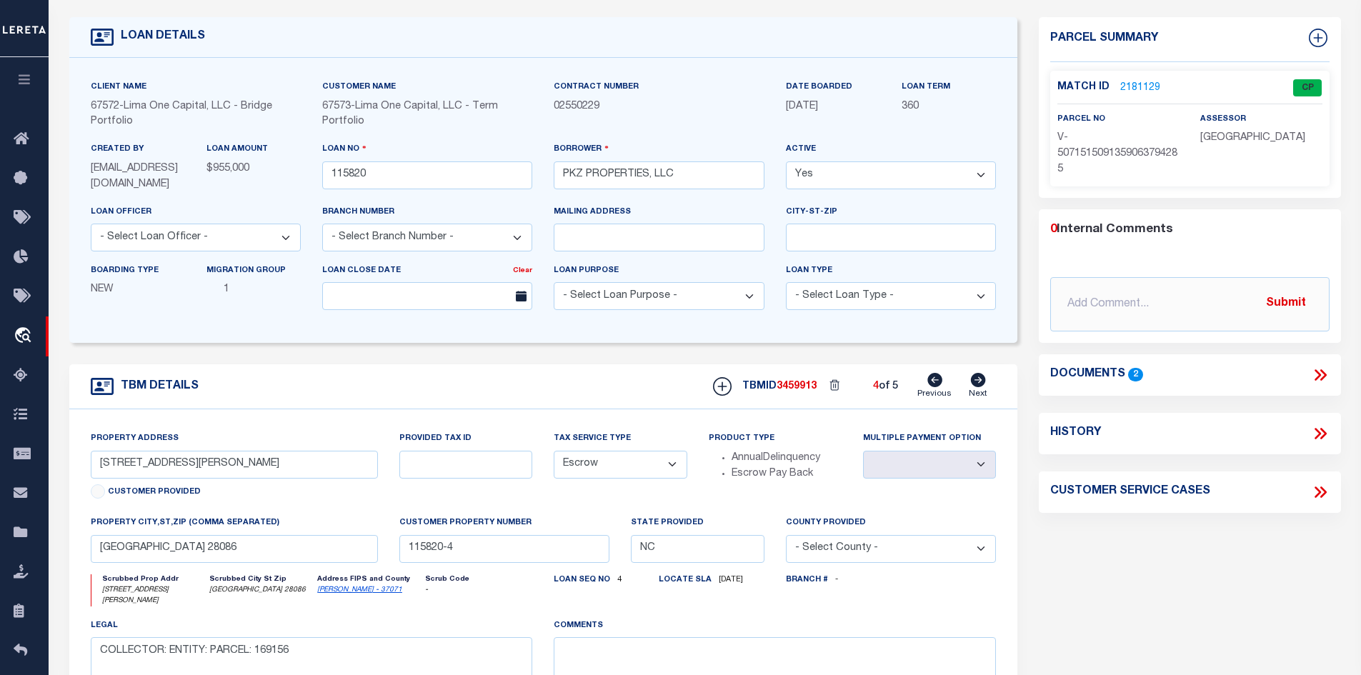
click at [942, 386] on icon at bounding box center [934, 380] width 15 height 14
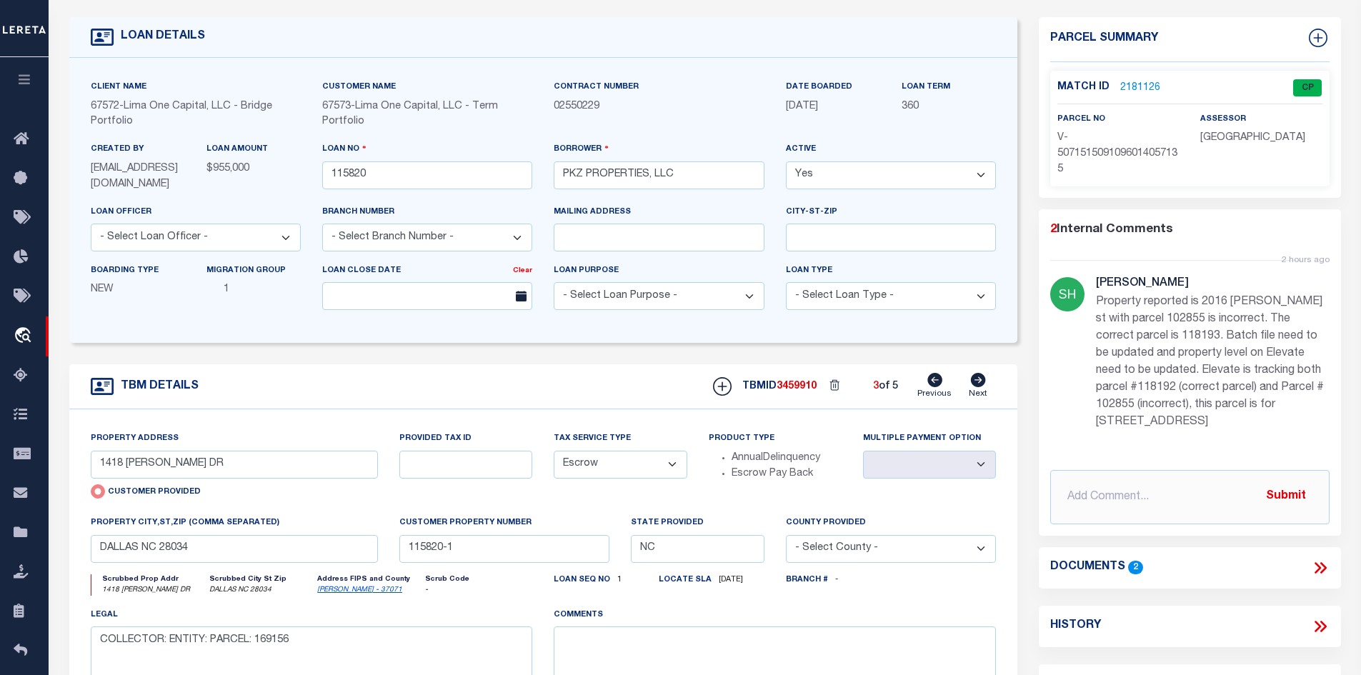
click at [942, 386] on icon at bounding box center [934, 380] width 15 height 14
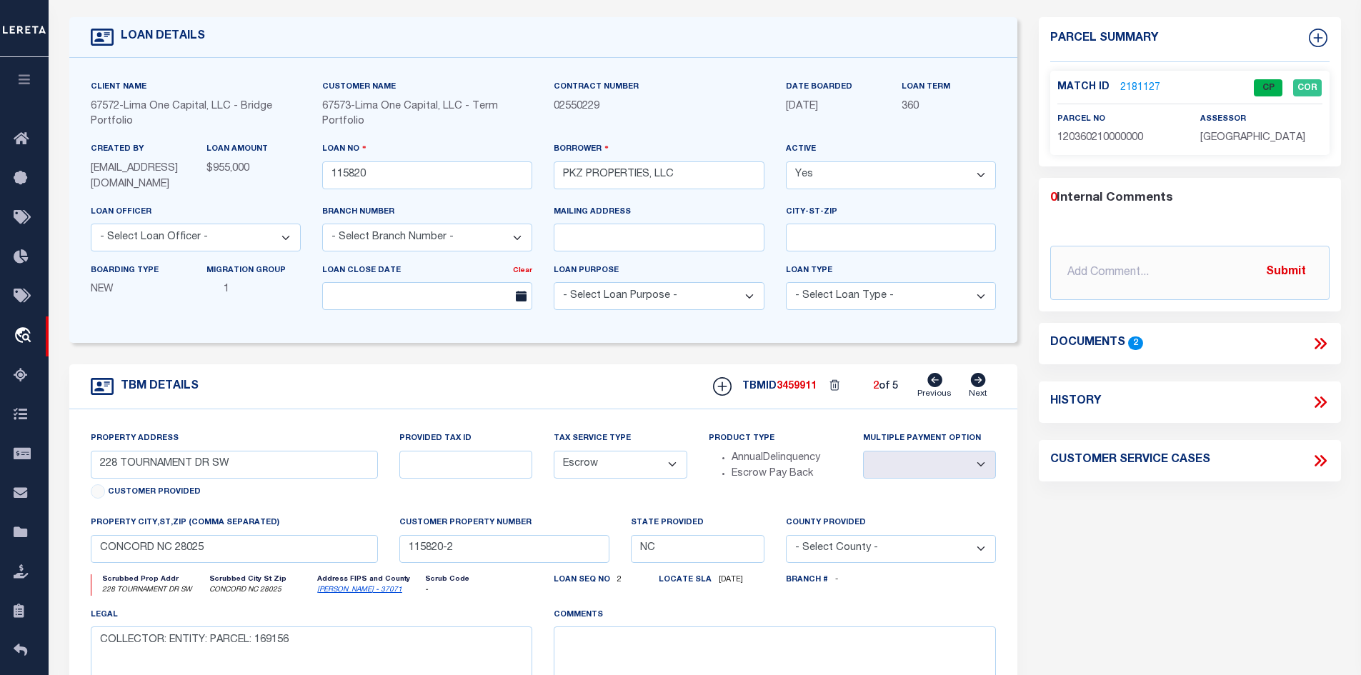
click at [942, 386] on icon at bounding box center [934, 380] width 15 height 14
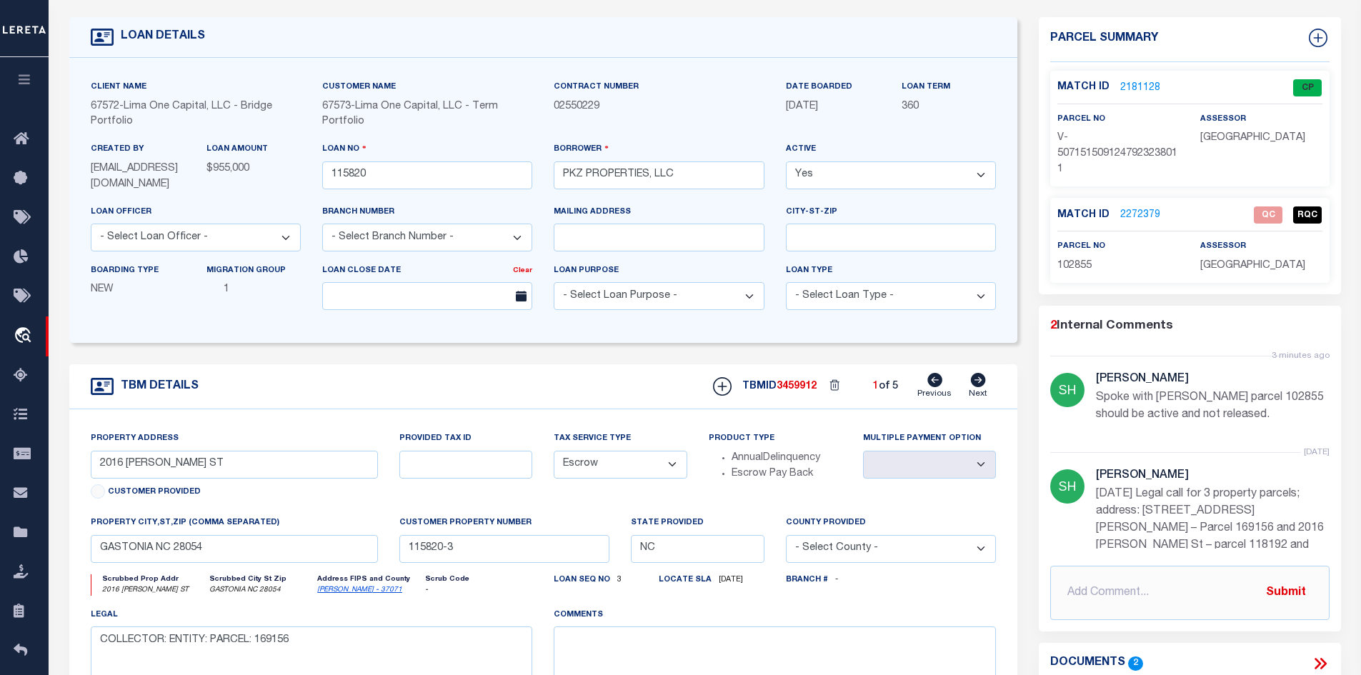
click at [973, 87] on link "2181128" at bounding box center [1140, 88] width 40 height 15
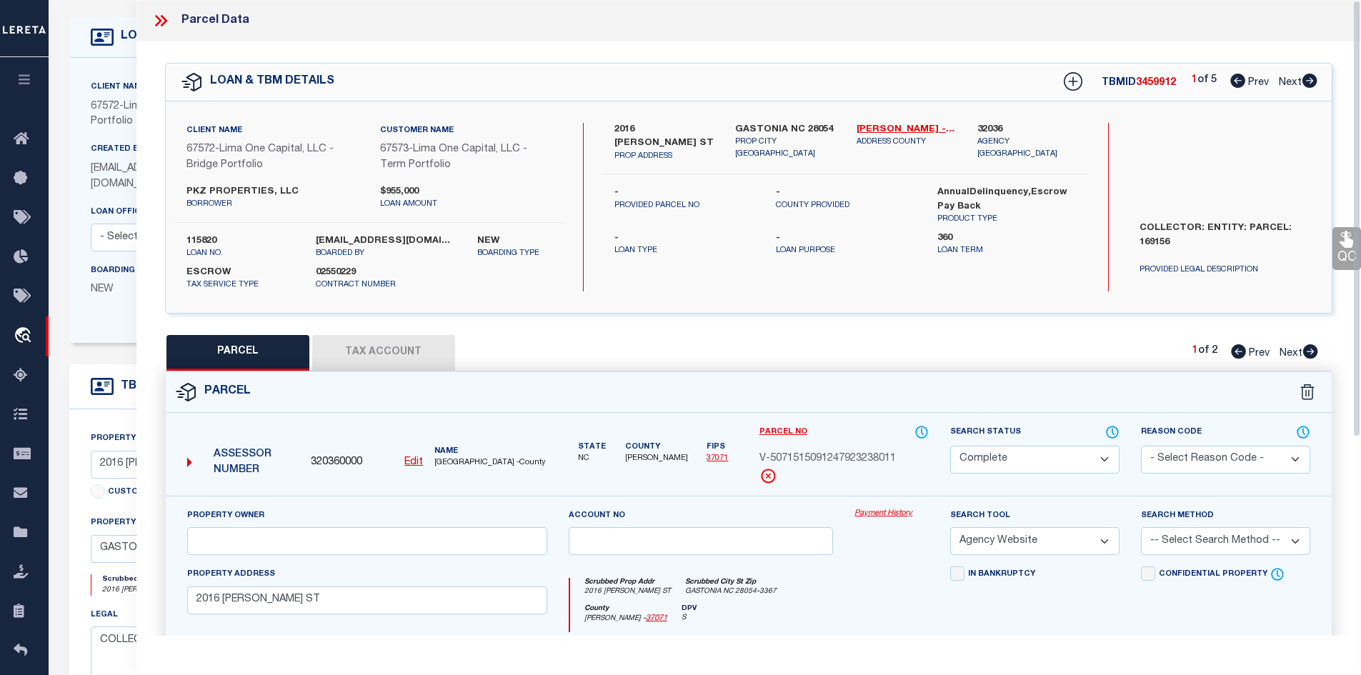
drag, startPoint x: 426, startPoint y: 343, endPoint x: 440, endPoint y: 358, distance: 20.7
click at [426, 344] on button "Tax Account" at bounding box center [383, 353] width 143 height 36
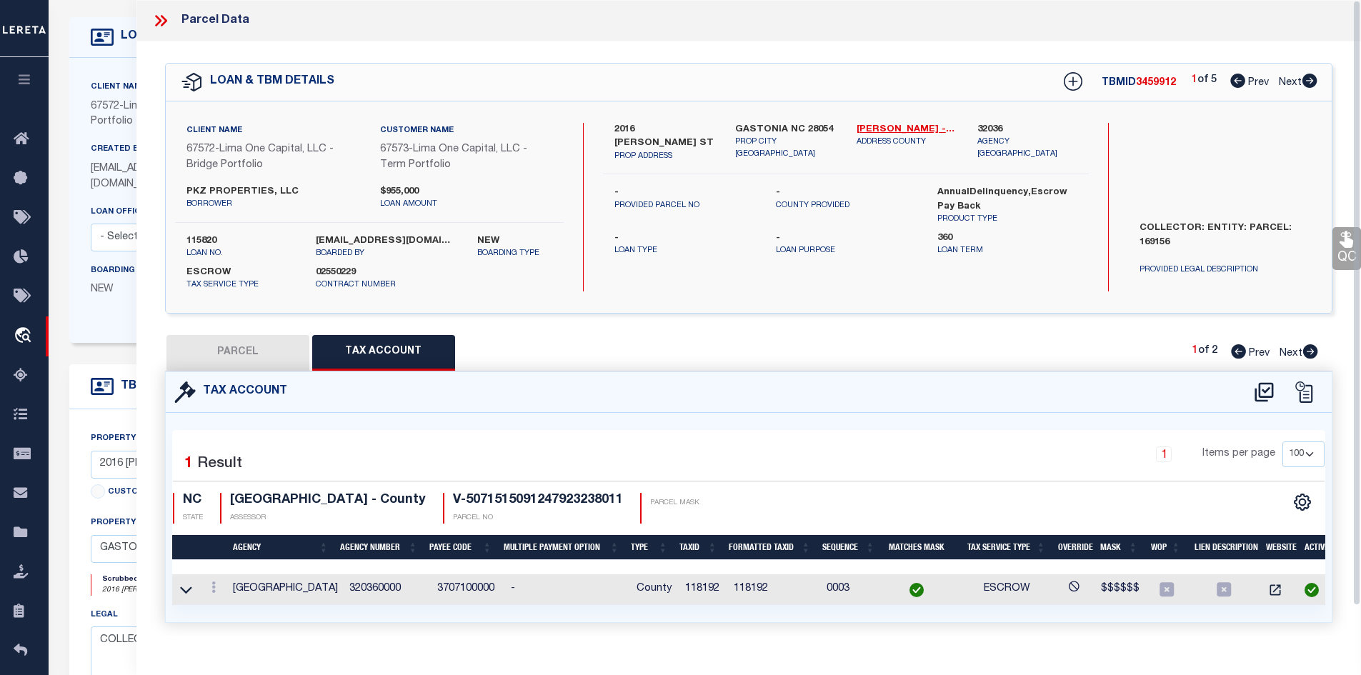
click at [160, 18] on icon at bounding box center [160, 20] width 19 height 19
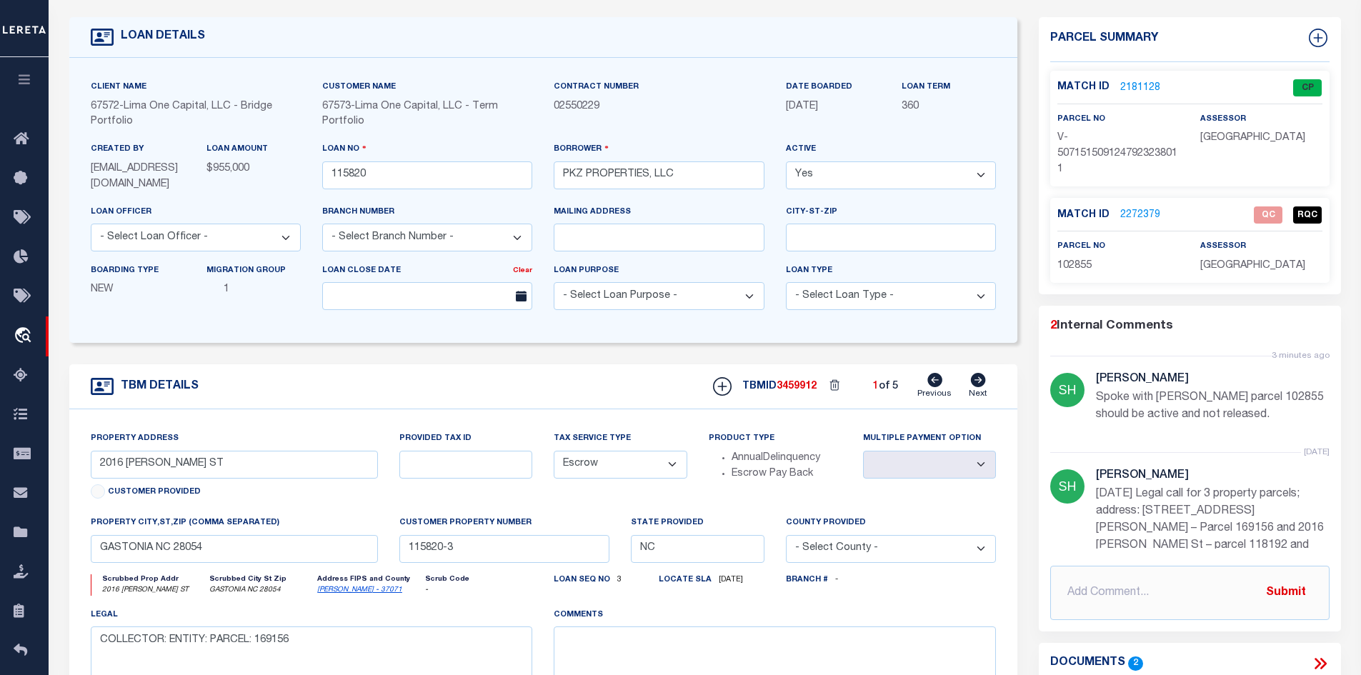
click at [973, 86] on link "2181128" at bounding box center [1140, 88] width 40 height 15
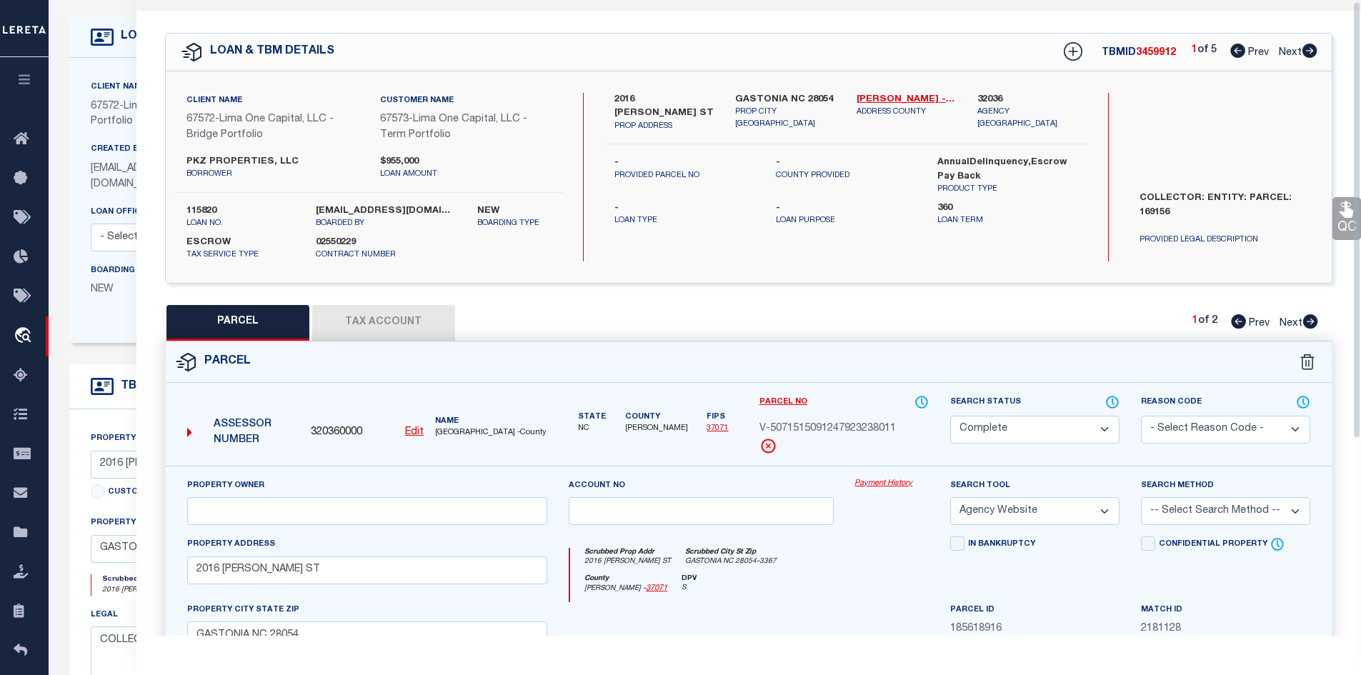
scroll to position [2, 0]
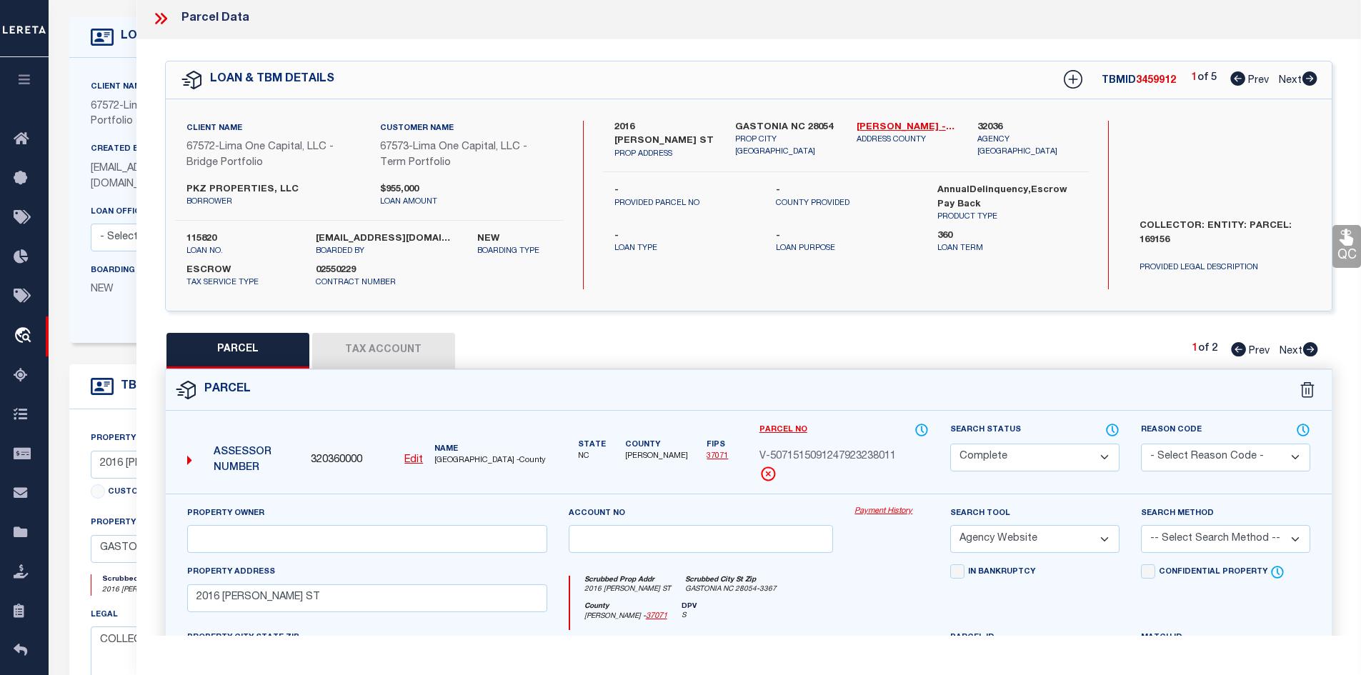
click at [424, 355] on button "Tax Account" at bounding box center [383, 351] width 143 height 36
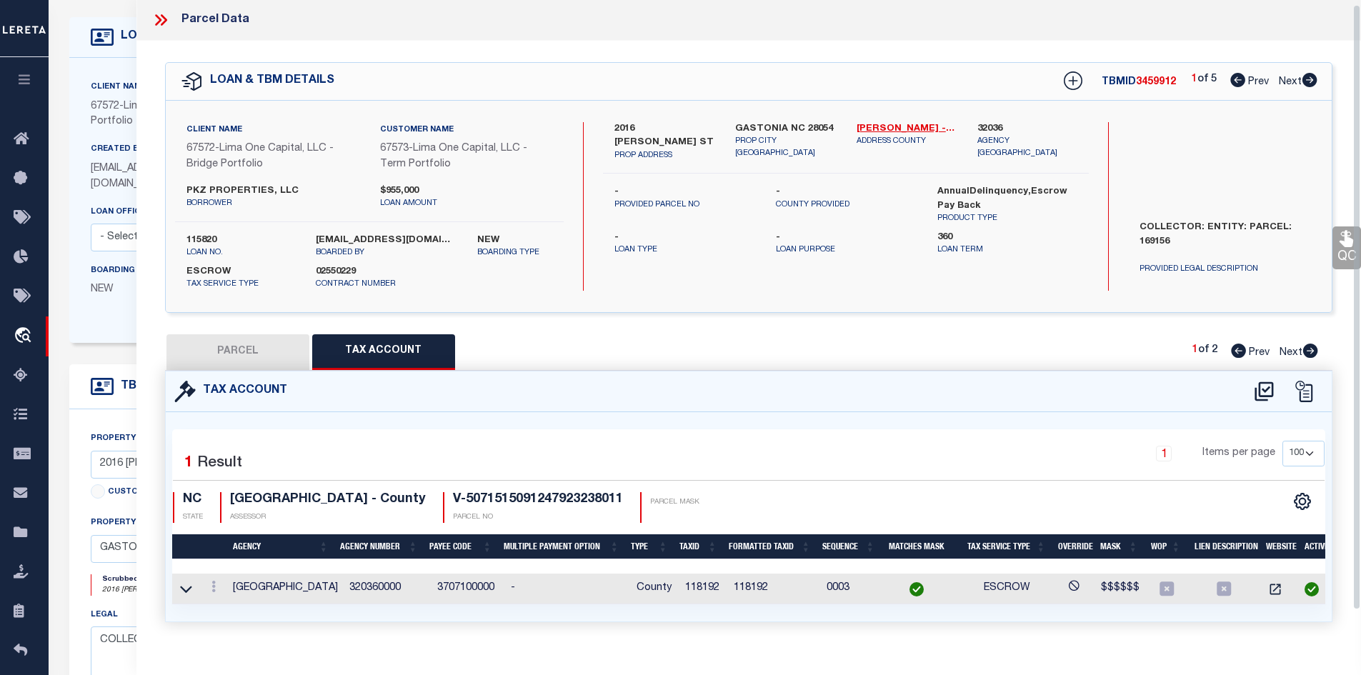
scroll to position [0, 0]
click at [163, 23] on icon at bounding box center [163, 20] width 6 height 11
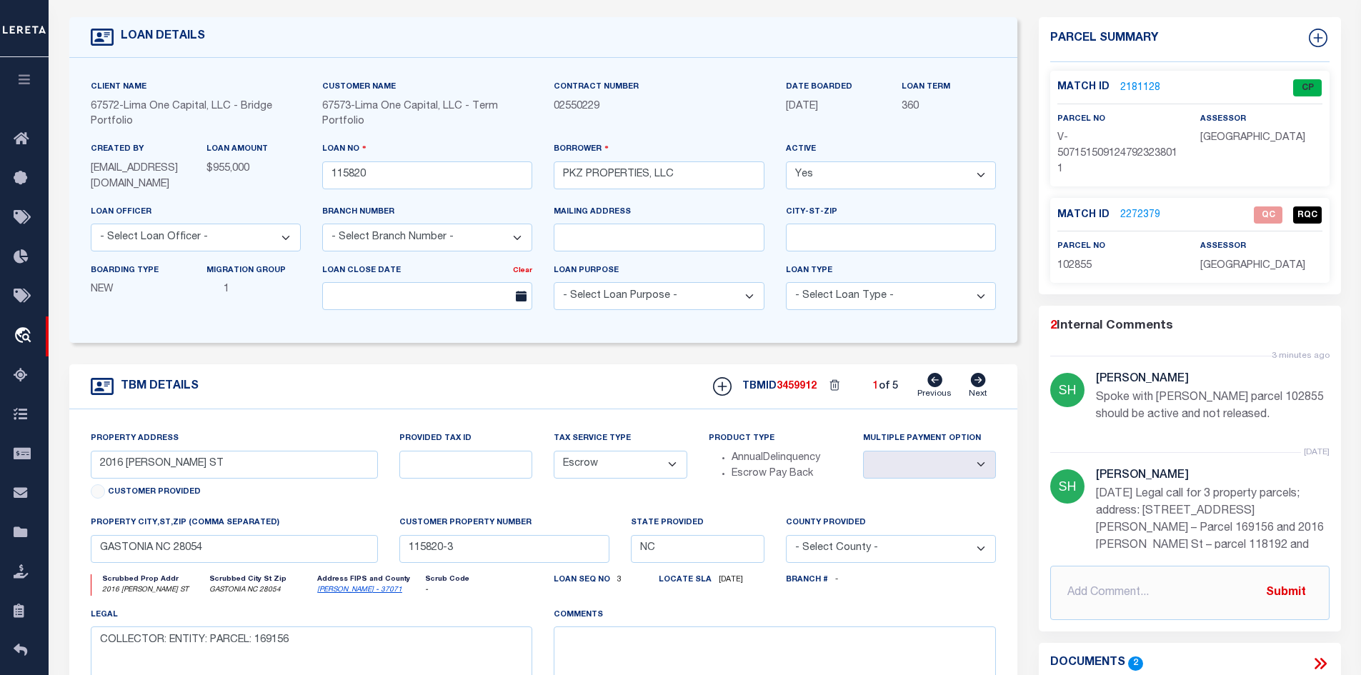
click at [973, 88] on link "2181128" at bounding box center [1140, 88] width 40 height 15
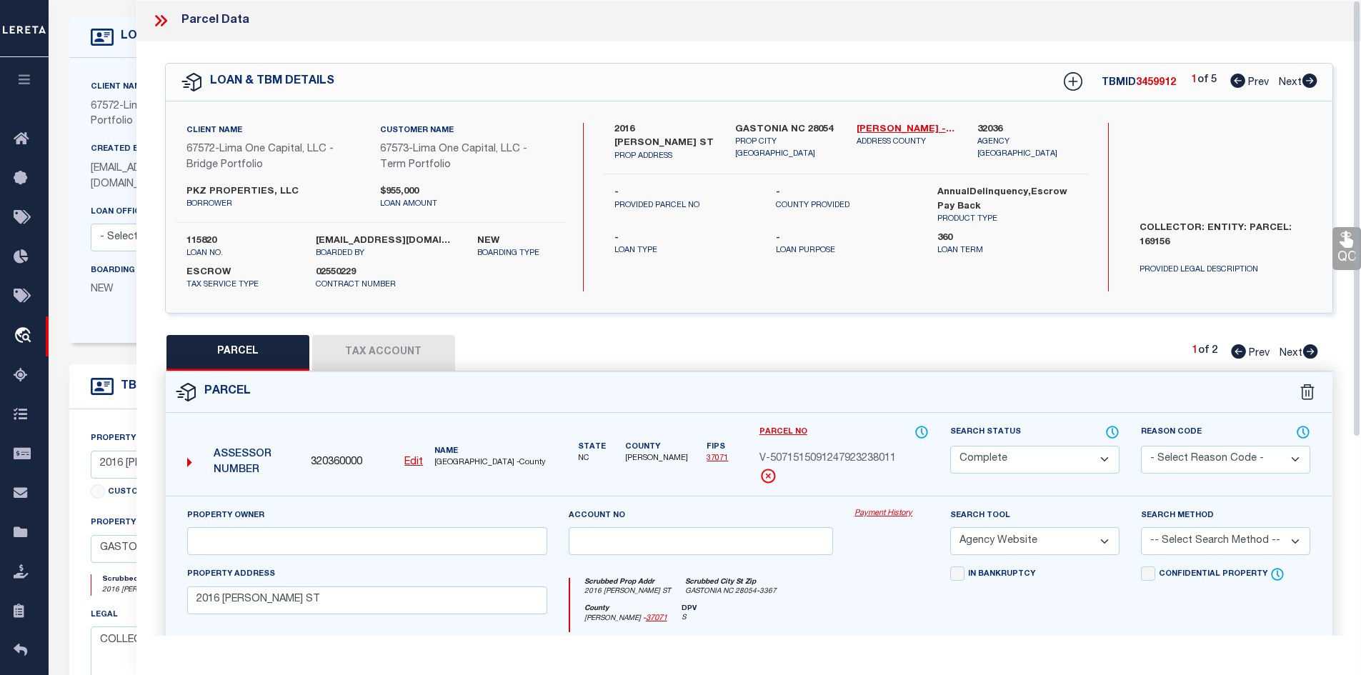
click at [163, 21] on icon at bounding box center [160, 20] width 19 height 19
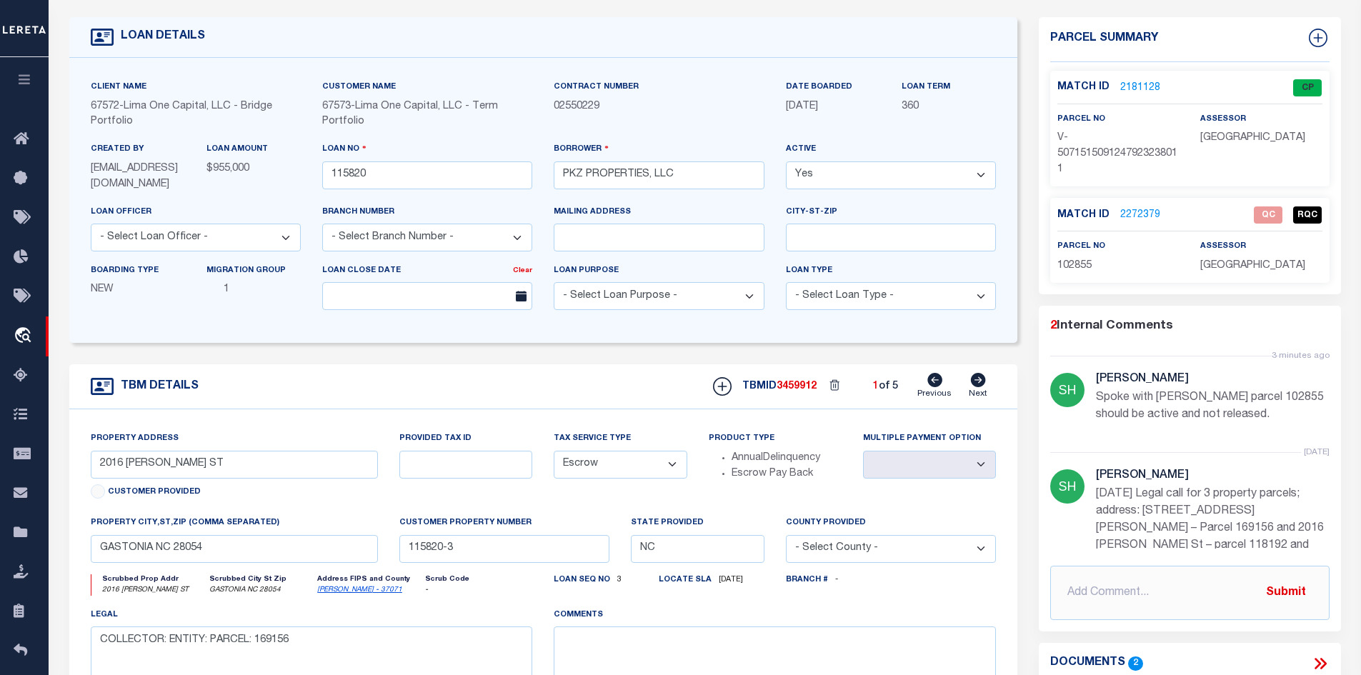
click at [973, 211] on link "2272379" at bounding box center [1140, 215] width 40 height 15
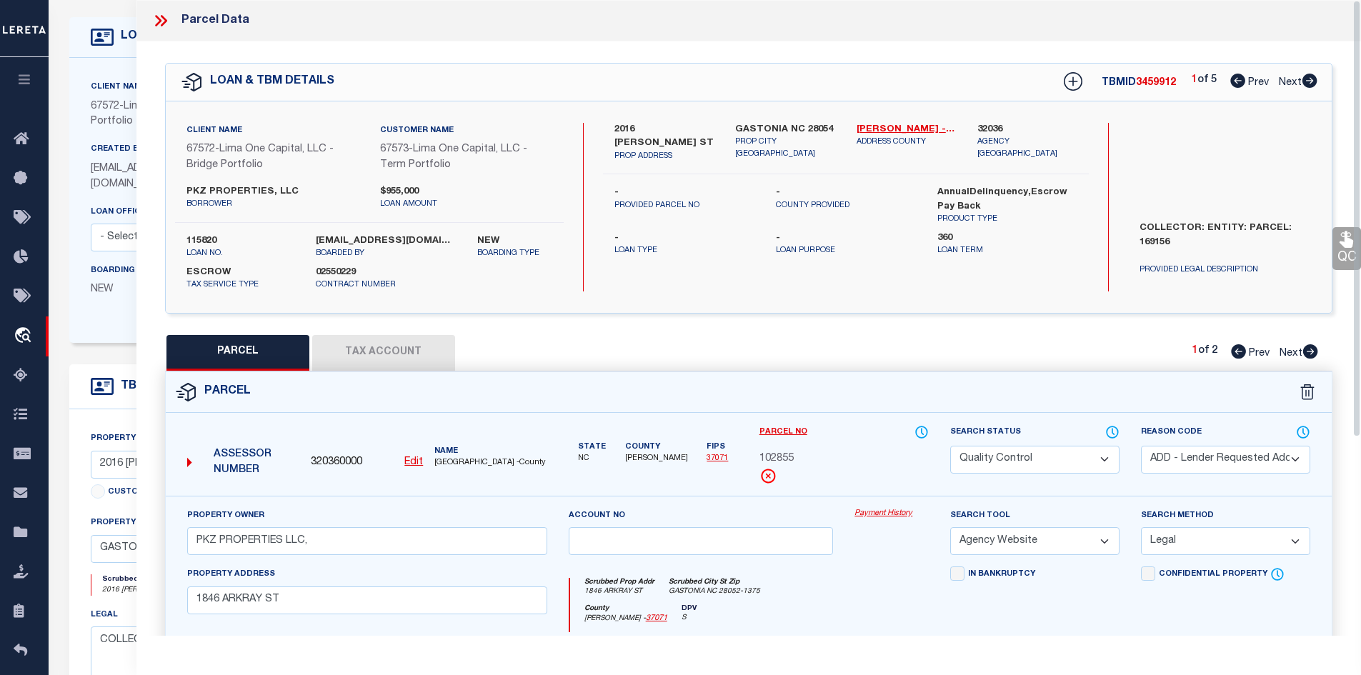
click at [348, 346] on button "Tax Account" at bounding box center [383, 353] width 143 height 36
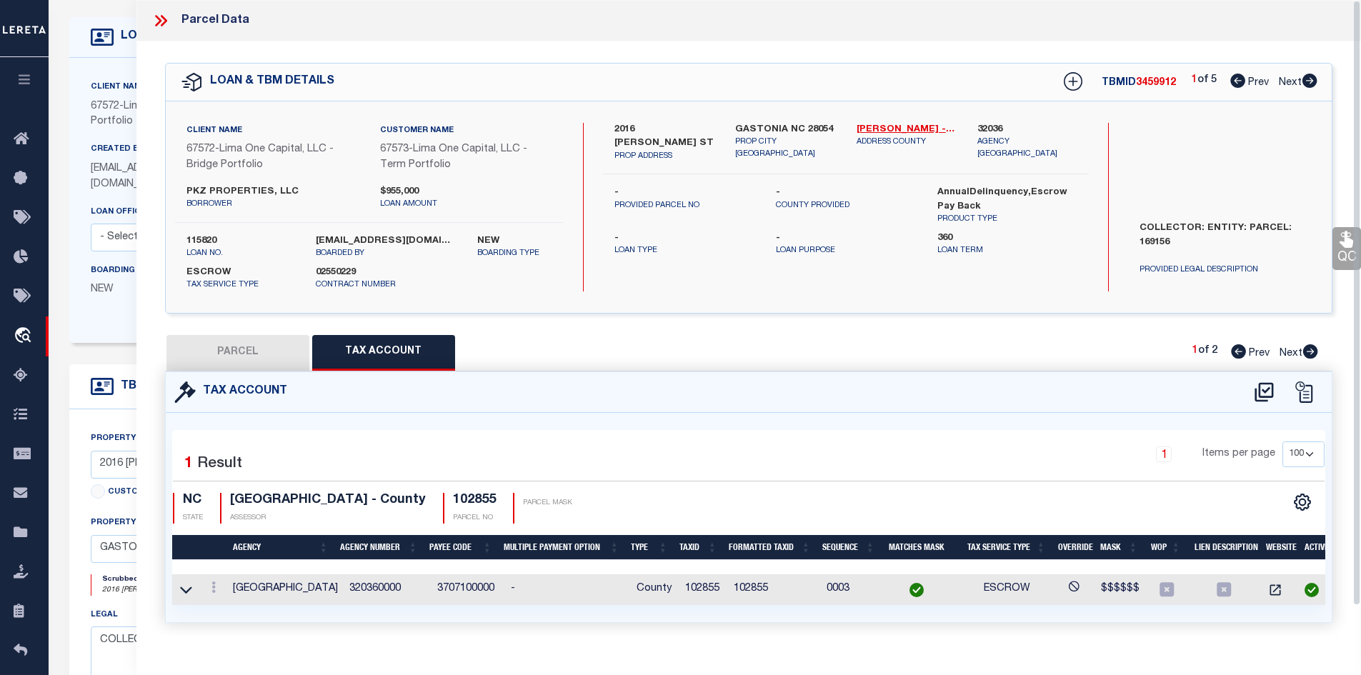
click at [229, 359] on button "PARCEL" at bounding box center [237, 353] width 143 height 36
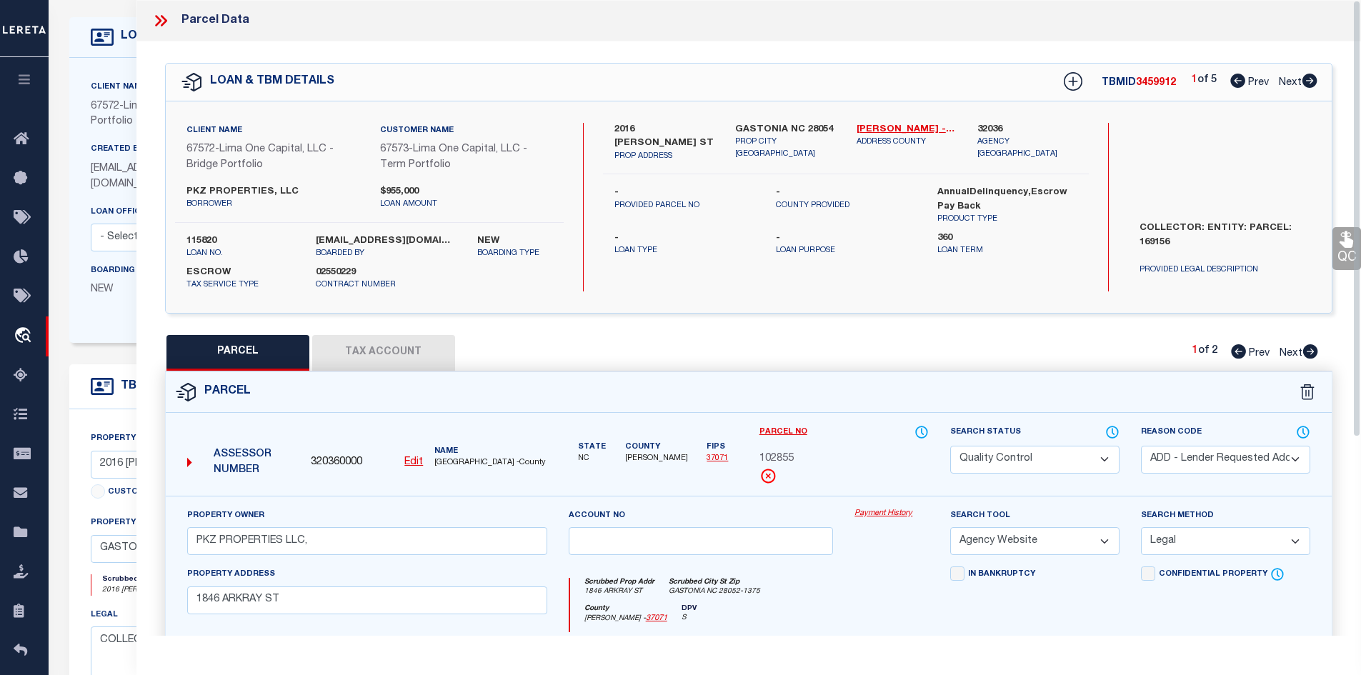
drag, startPoint x: 167, startPoint y: 24, endPoint x: 181, endPoint y: 38, distance: 19.7
click at [170, 26] on div at bounding box center [166, 20] width 30 height 19
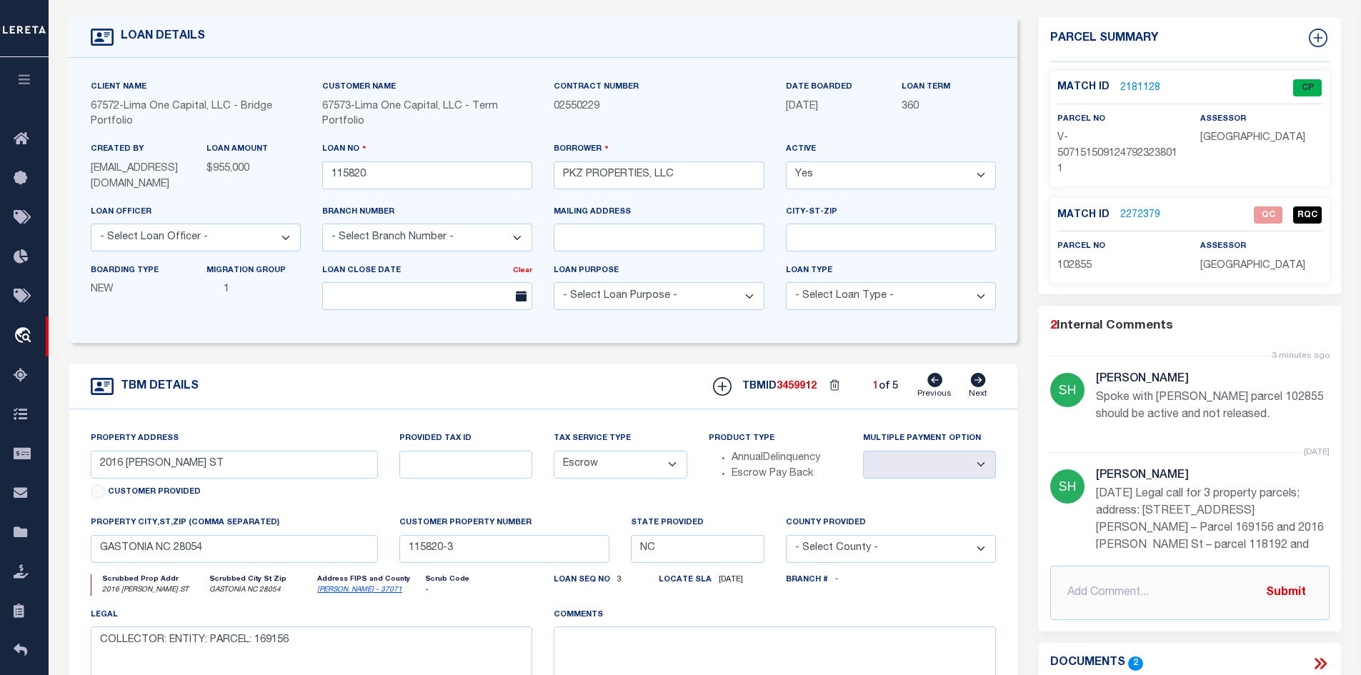
click at [973, 84] on link "2181128" at bounding box center [1140, 88] width 40 height 15
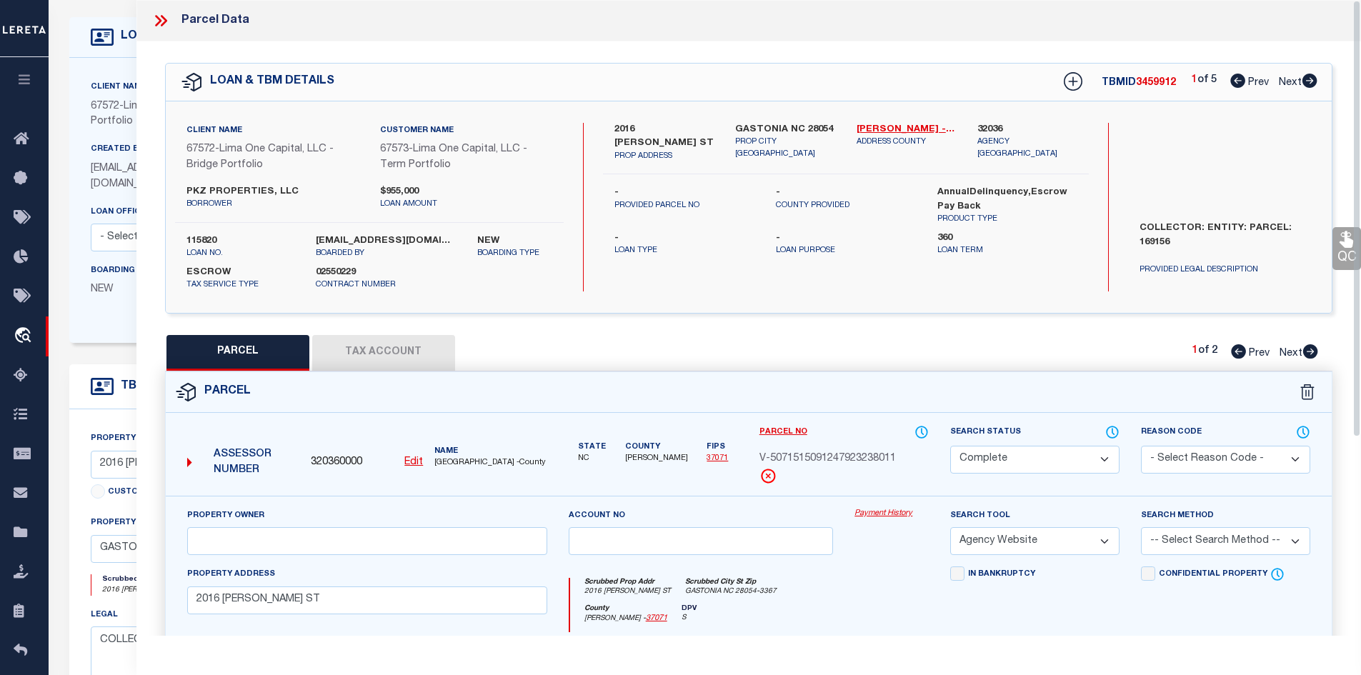
drag, startPoint x: 156, startPoint y: 20, endPoint x: 196, endPoint y: 76, distance: 69.2
click at [157, 20] on icon at bounding box center [160, 20] width 19 height 19
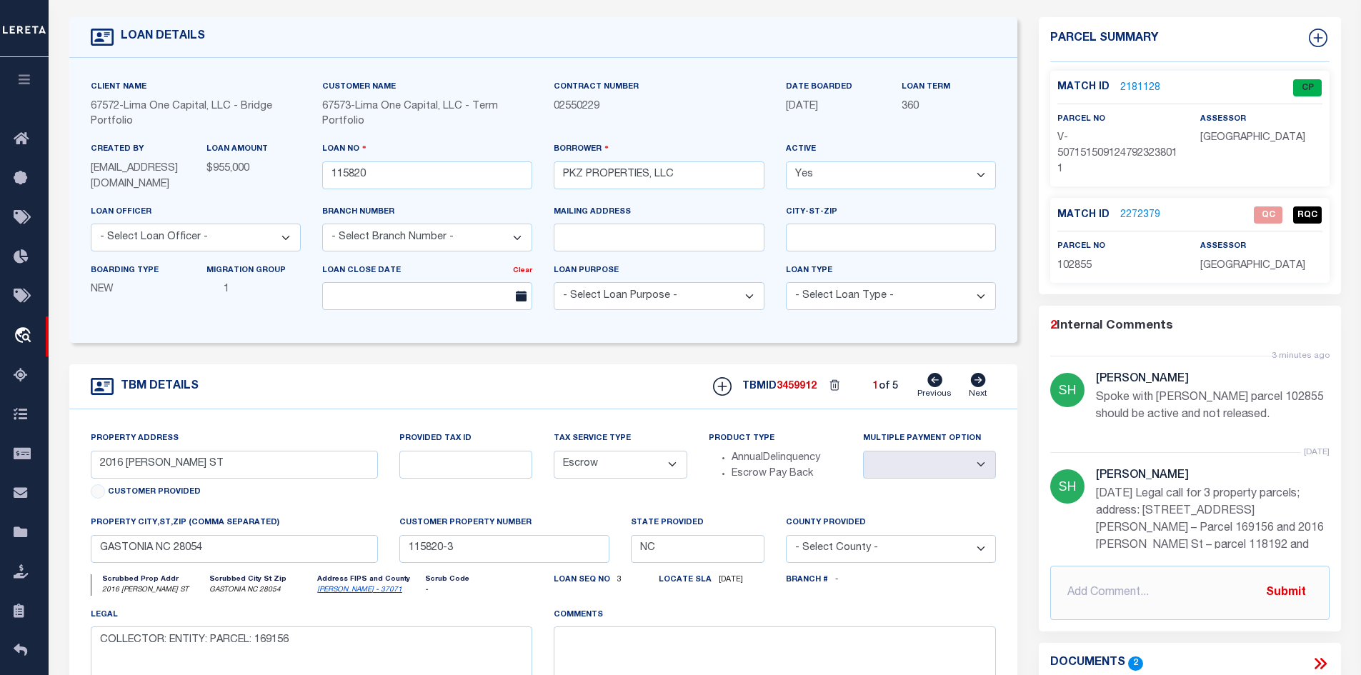
click at [341, 594] on link "[PERSON_NAME] - 37071" at bounding box center [359, 590] width 85 height 7
click at [973, 84] on link "2181128" at bounding box center [1140, 88] width 40 height 15
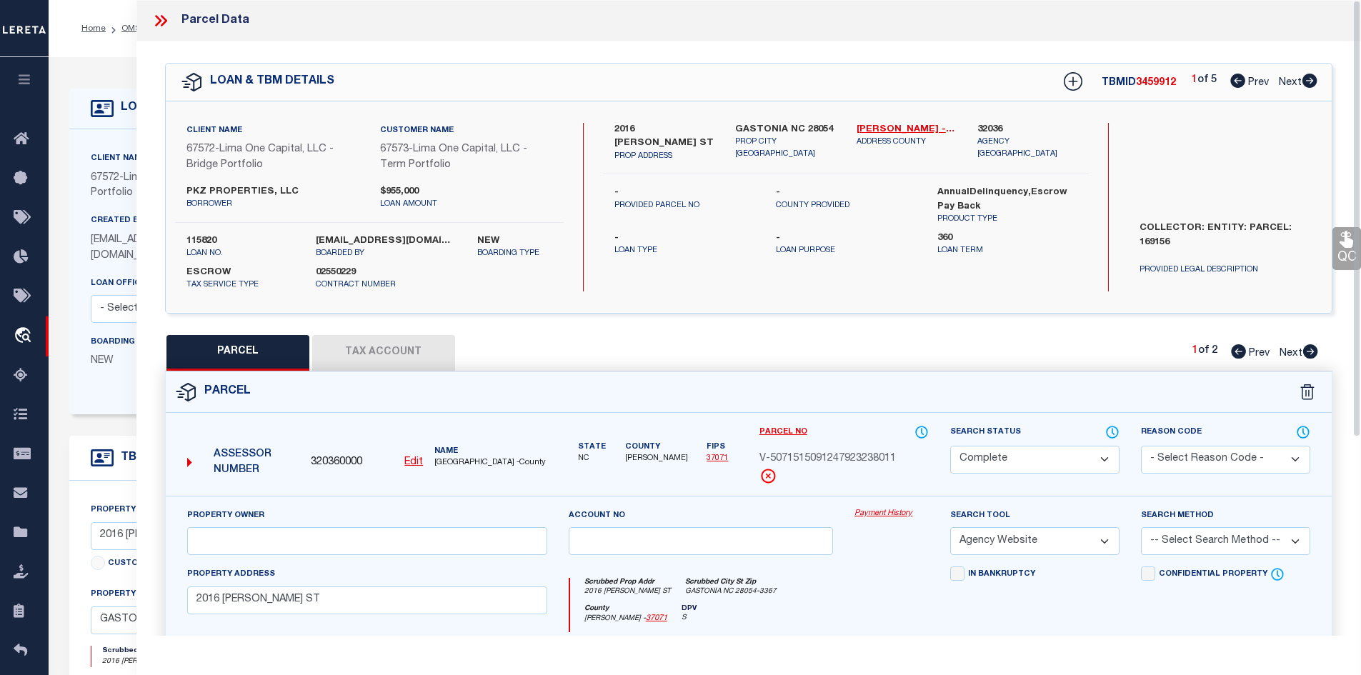
click at [163, 19] on icon at bounding box center [160, 20] width 19 height 19
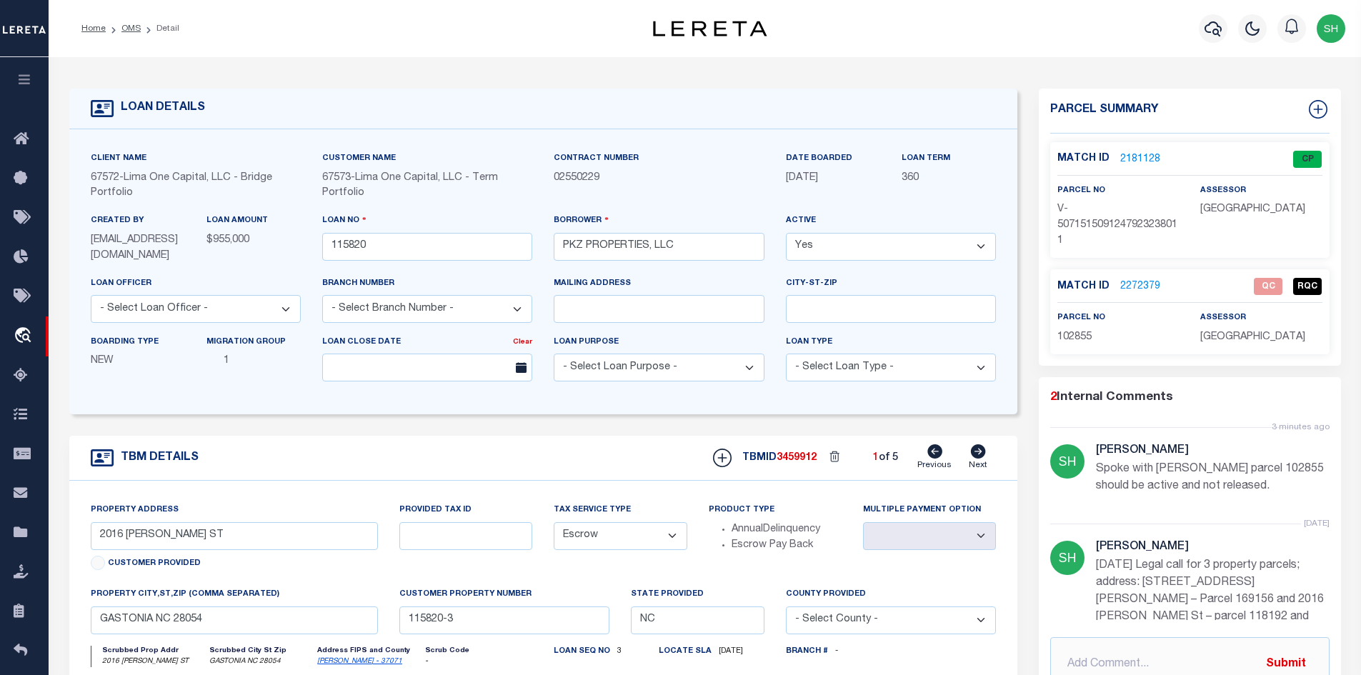
click at [973, 283] on link "2272379" at bounding box center [1140, 286] width 40 height 15
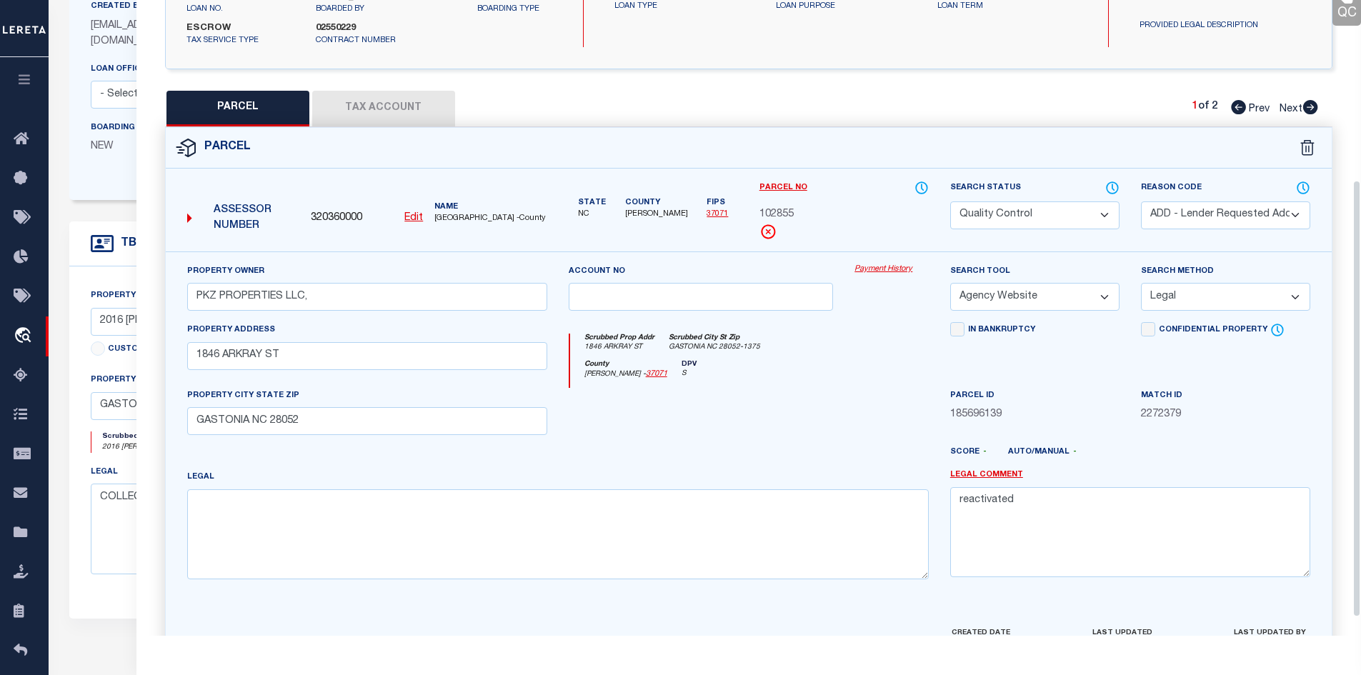
scroll to position [288, 0]
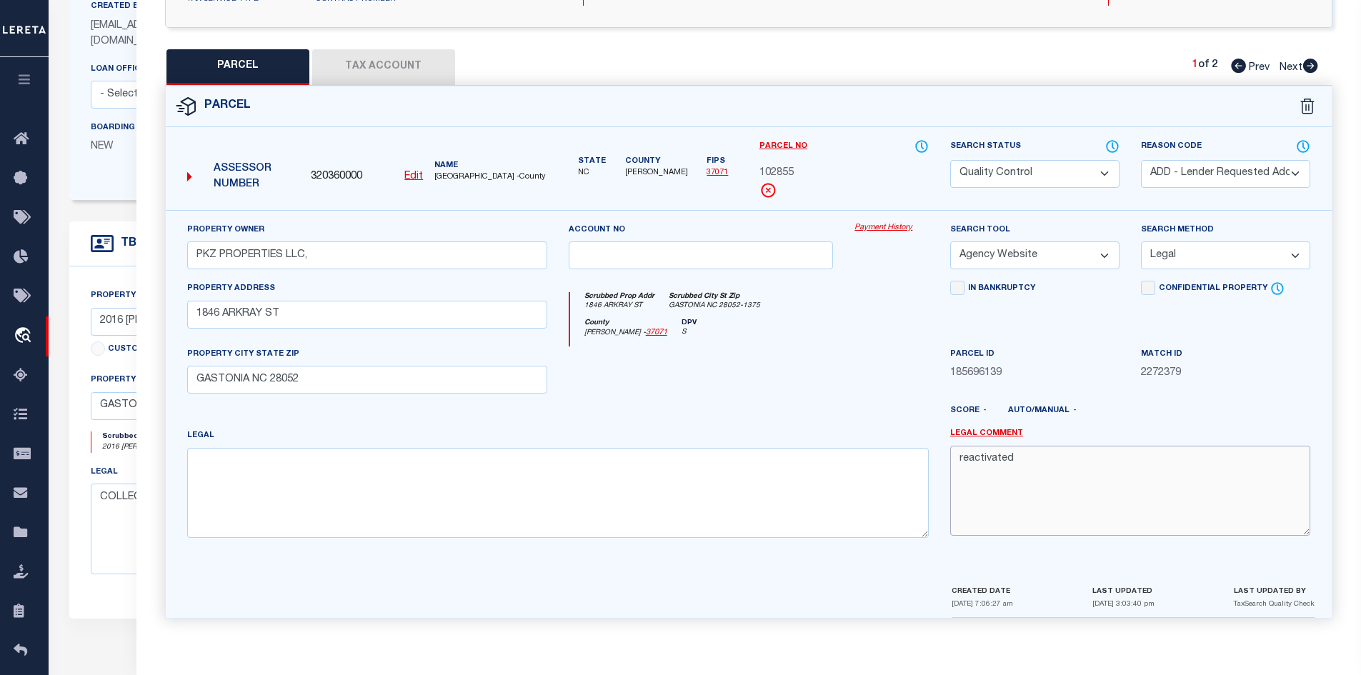
click at [957, 455] on textarea "reactivated" at bounding box center [1130, 491] width 360 height 90
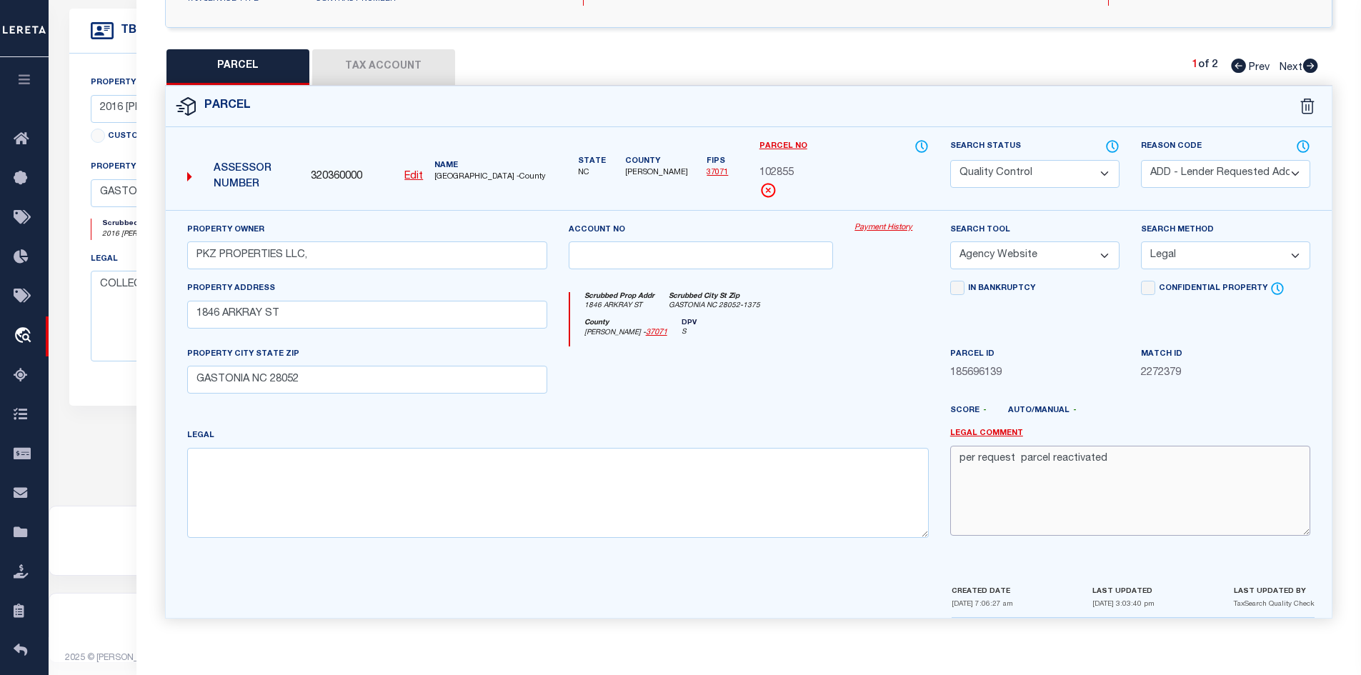
click at [973, 524] on textarea "per request parcel reactivated" at bounding box center [1130, 491] width 360 height 90
click at [973, 469] on textarea "per request parcel reactivated" at bounding box center [1130, 491] width 360 height 90
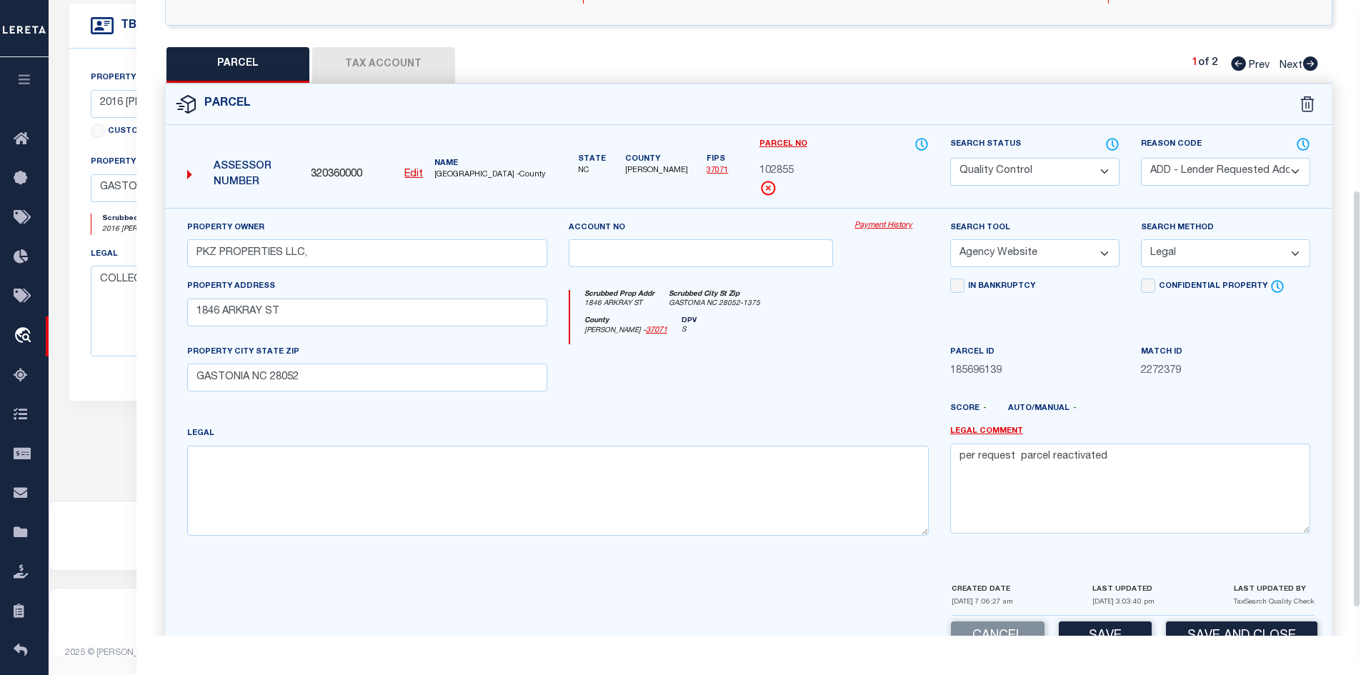
click at [813, 338] on div "County [PERSON_NAME] - 37071 DPV S" at bounding box center [749, 330] width 359 height 28
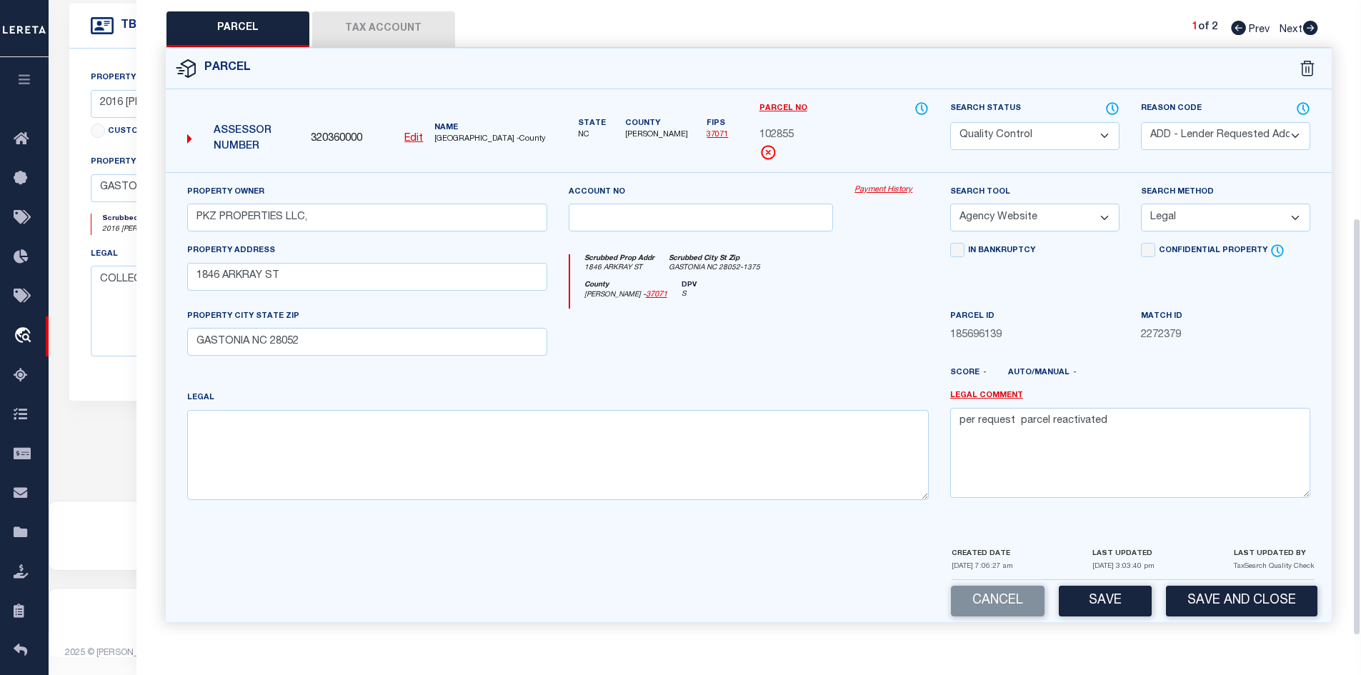
scroll to position [330, 0]
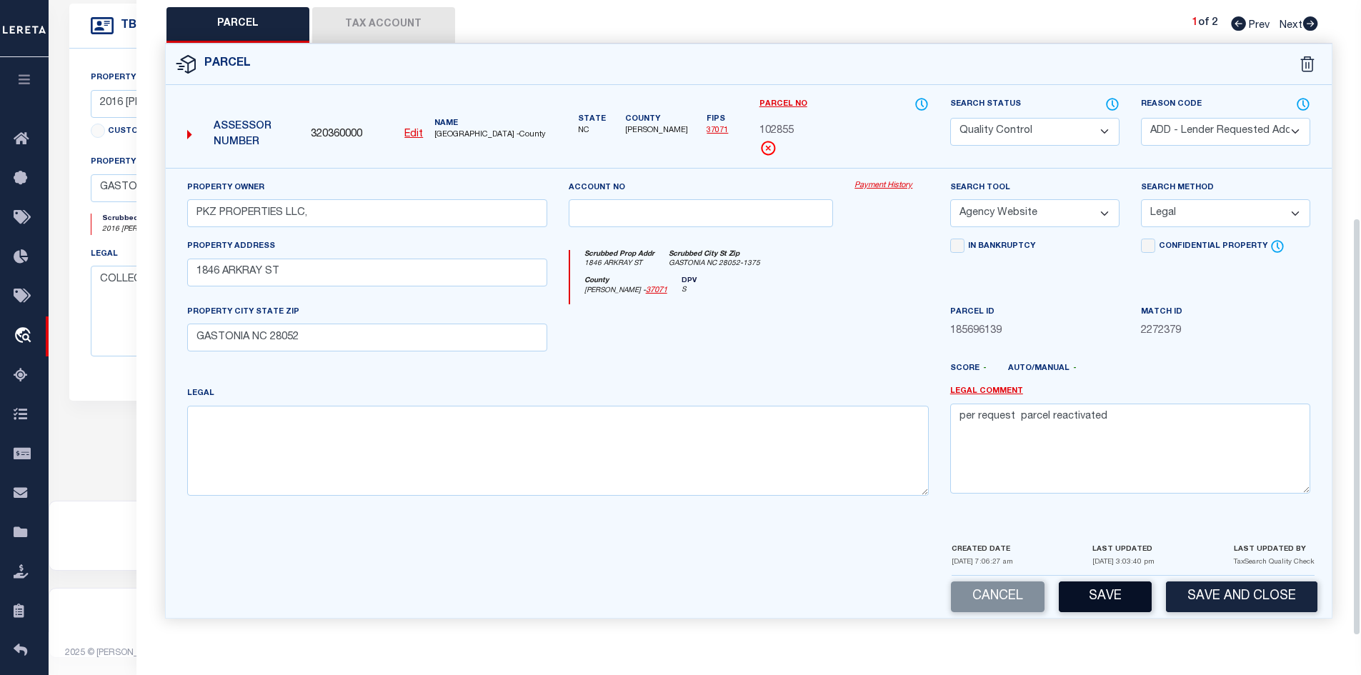
click at [973, 606] on button "Save" at bounding box center [1105, 597] width 93 height 31
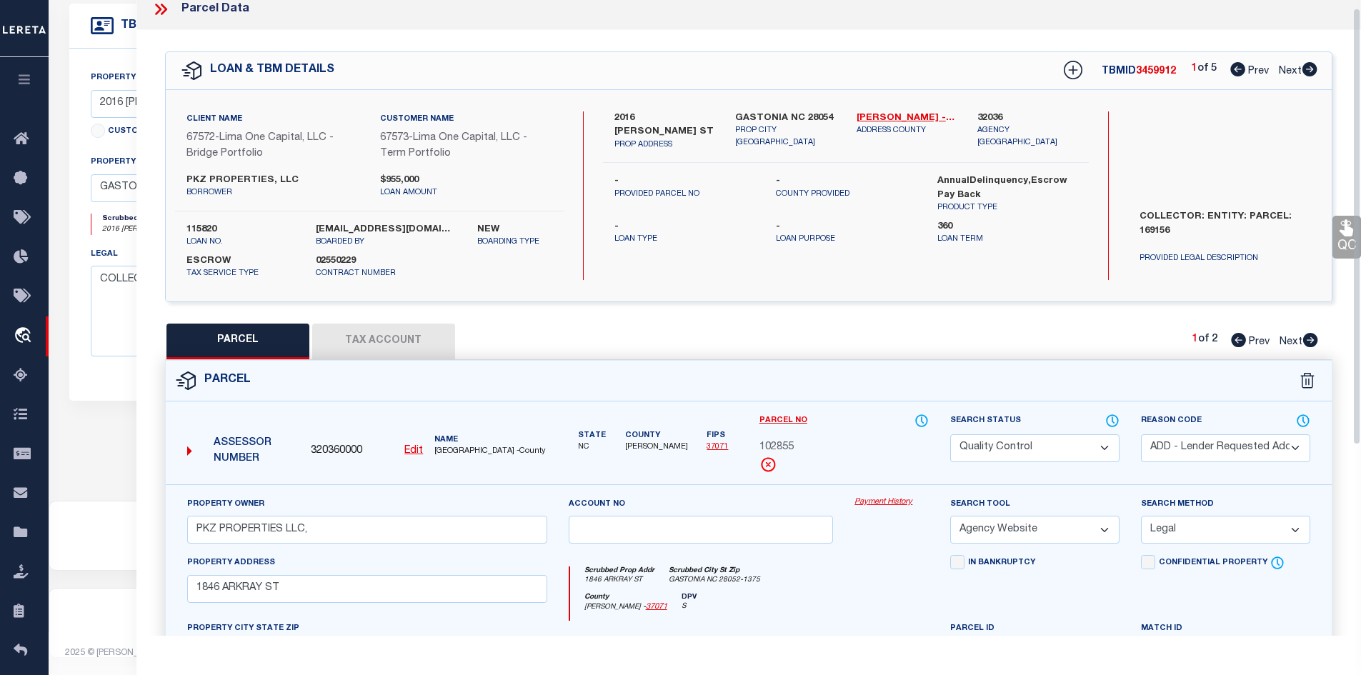
scroll to position [0, 0]
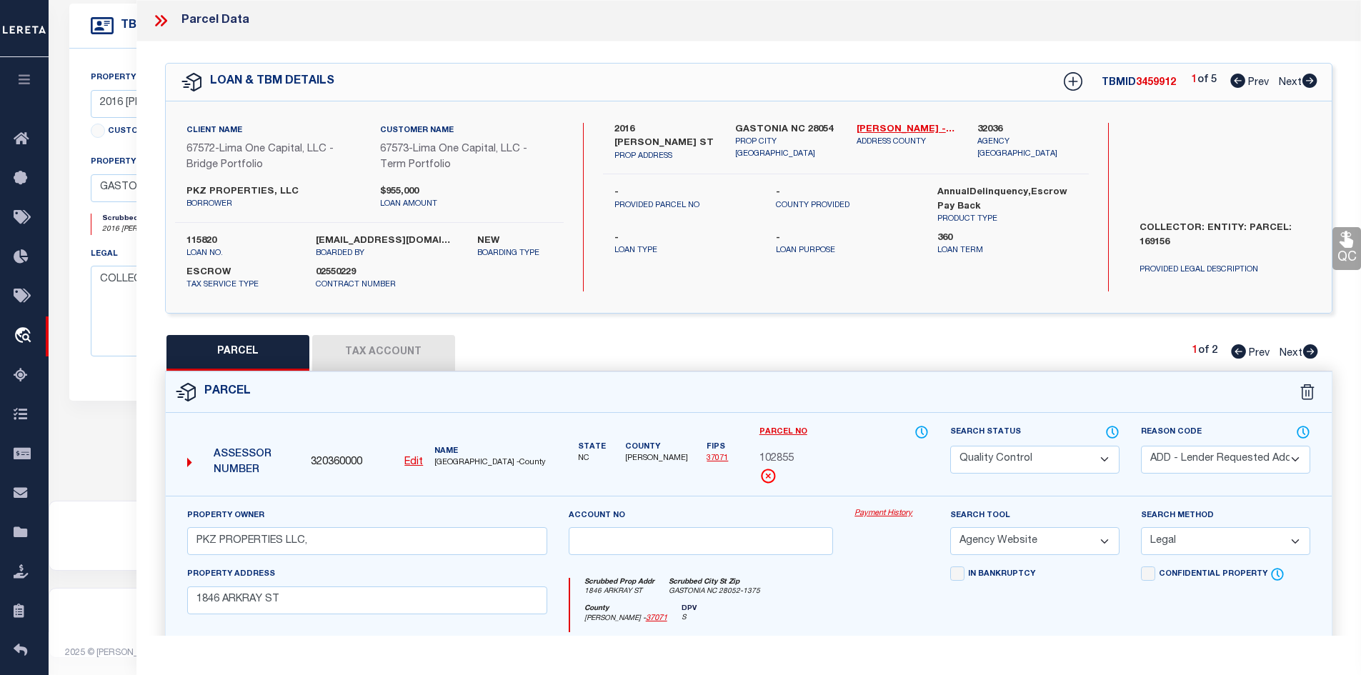
click at [157, 20] on icon at bounding box center [160, 20] width 19 height 19
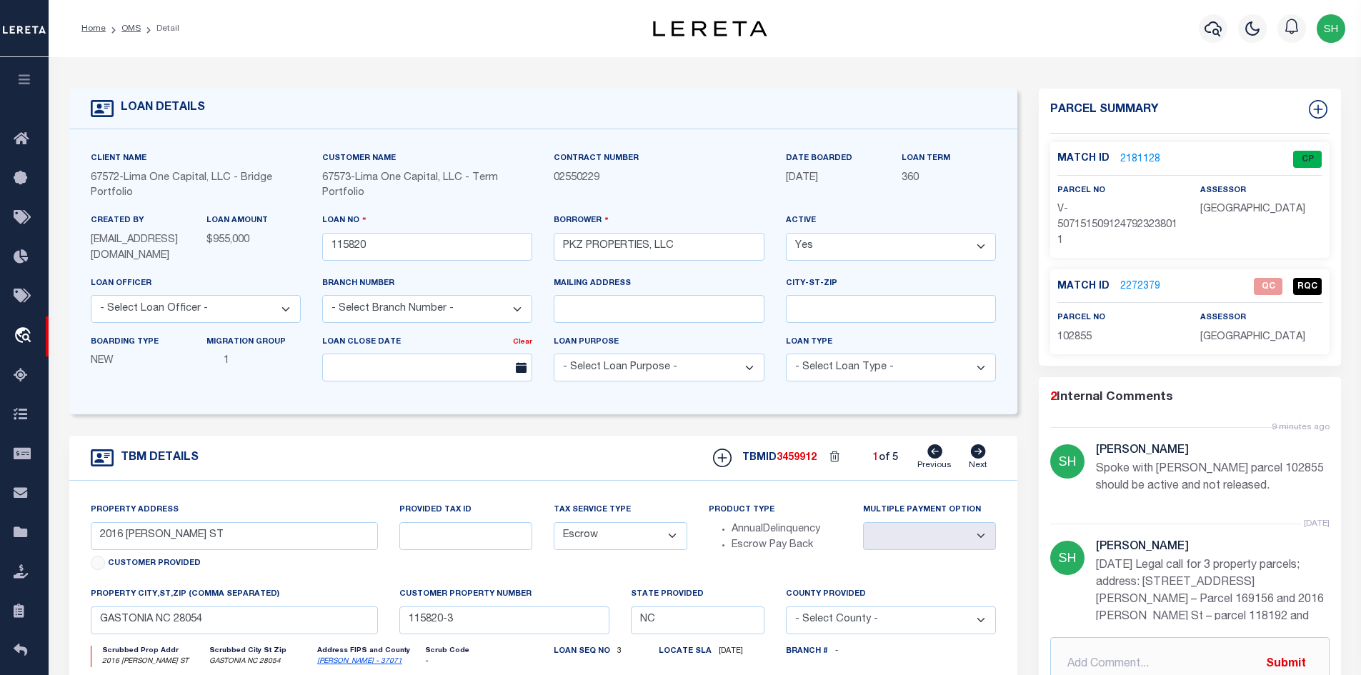
click at [119, 29] on li "OMS" at bounding box center [123, 28] width 35 height 13
click at [126, 31] on link "OMS" at bounding box center [130, 28] width 19 height 9
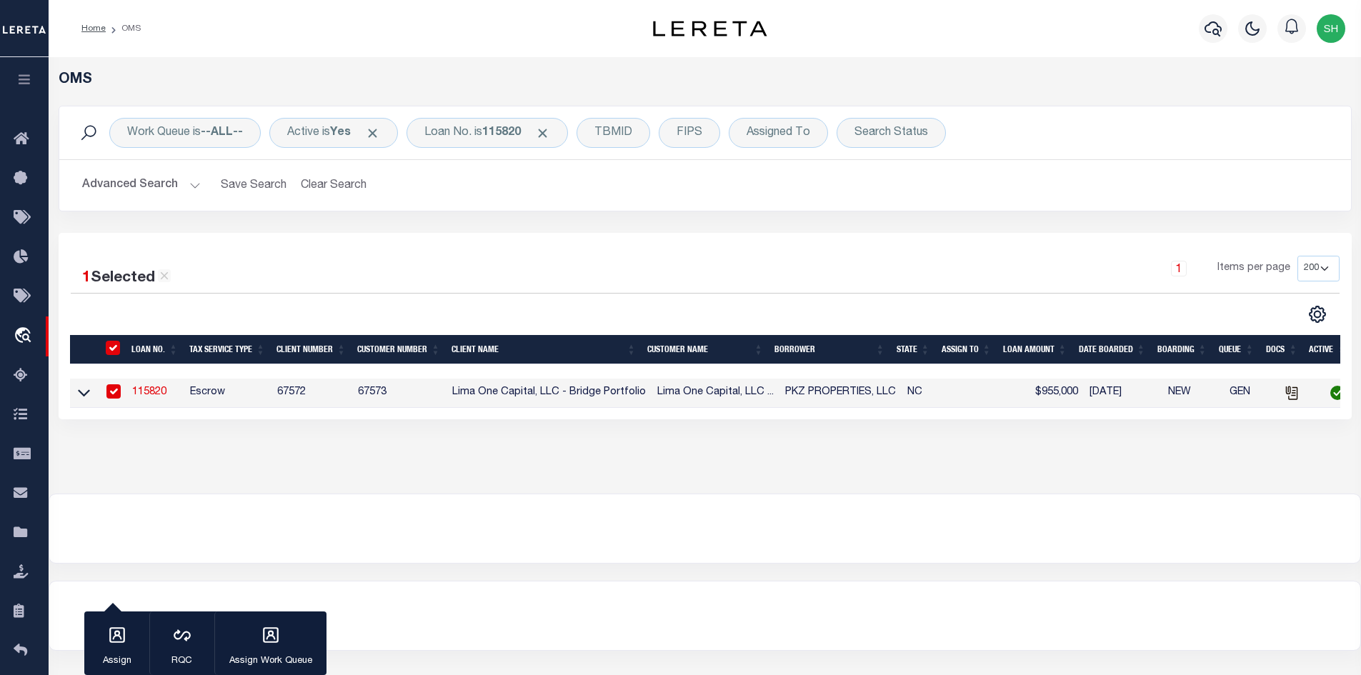
click at [476, 149] on div "Work Queue is --ALL-- Active is Yes Loan No. is 115820 TBMID FIPS Assigned To S…" at bounding box center [705, 132] width 1292 height 53
click at [492, 133] on b "115820" at bounding box center [501, 132] width 39 height 11
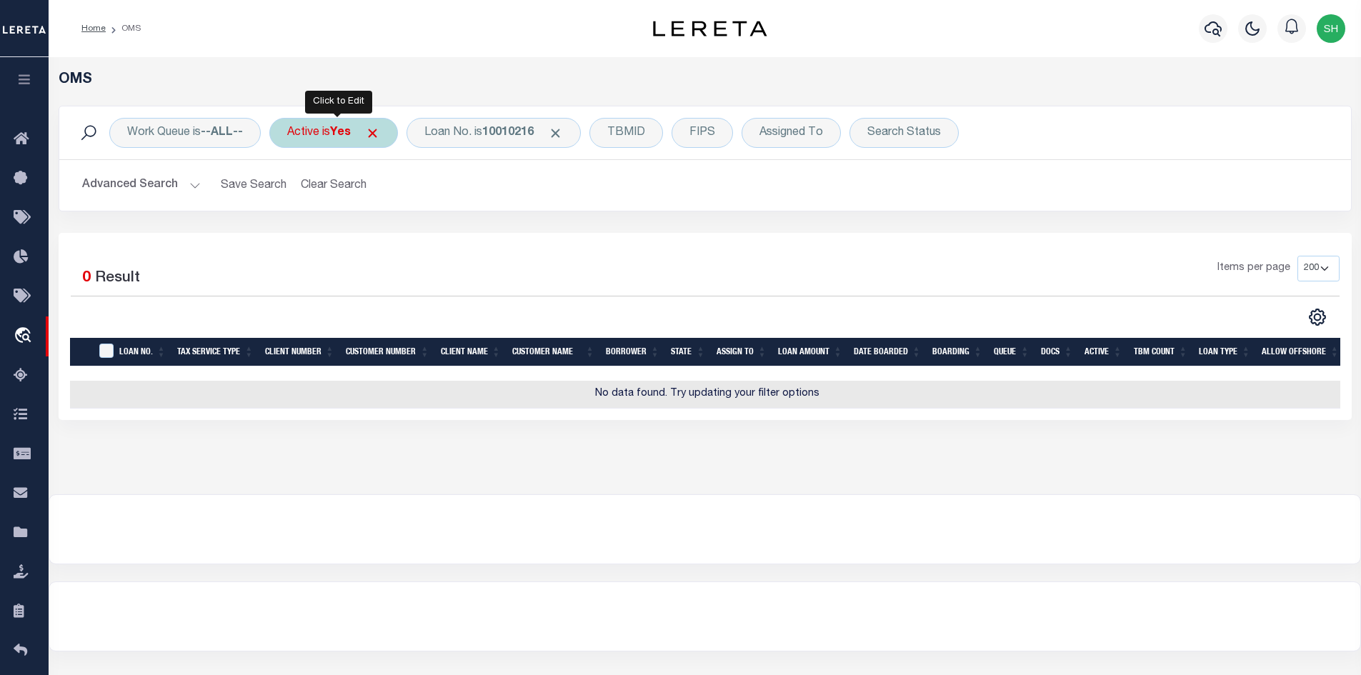
click at [350, 132] on b "Yes" at bounding box center [340, 132] width 21 height 11
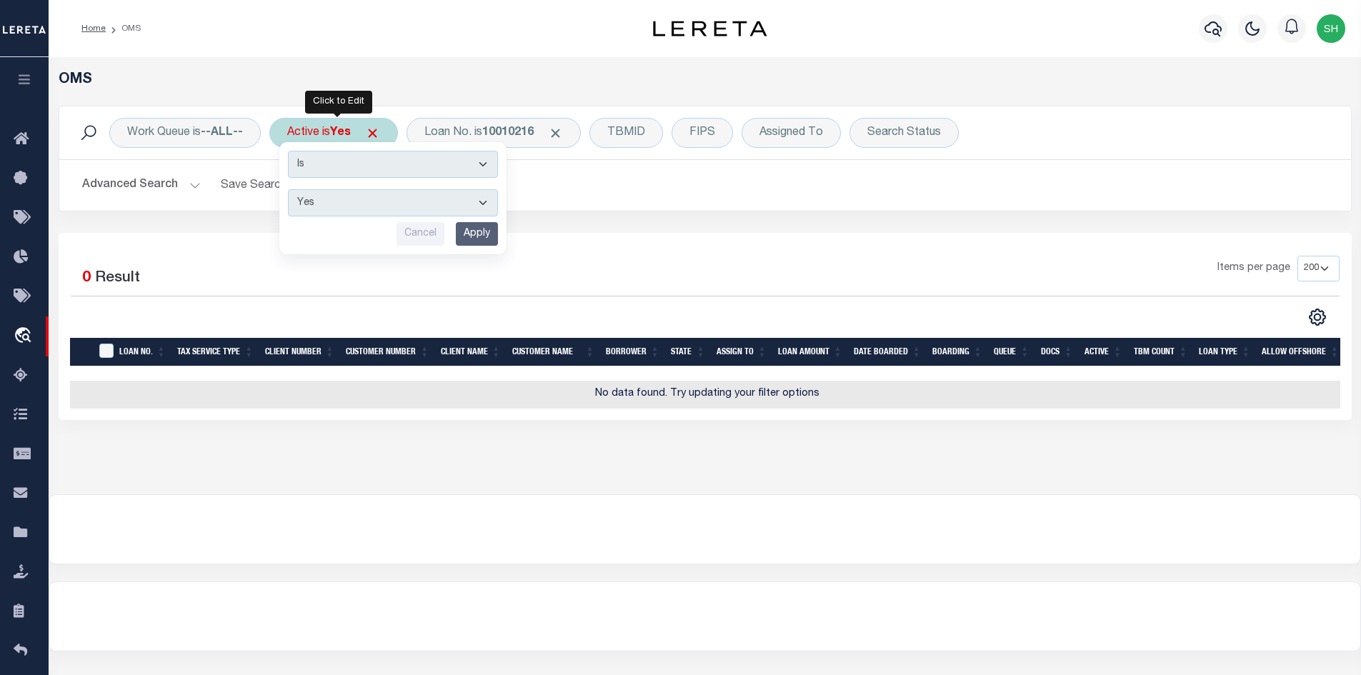
click at [348, 207] on select "Yes No" at bounding box center [393, 202] width 210 height 27
click at [290, 189] on select "Yes No" at bounding box center [393, 202] width 210 height 27
click at [496, 231] on input "Apply" at bounding box center [477, 234] width 42 height 24
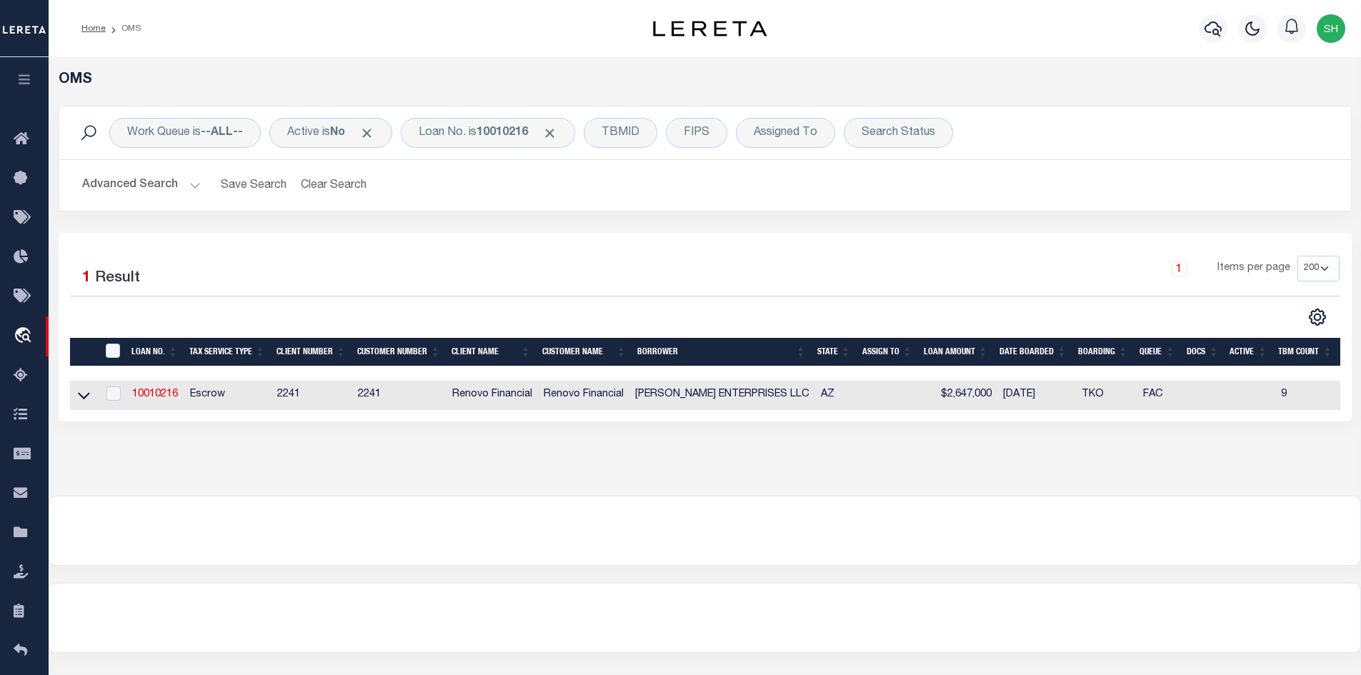
click at [164, 389] on td "10010216" at bounding box center [155, 395] width 58 height 29
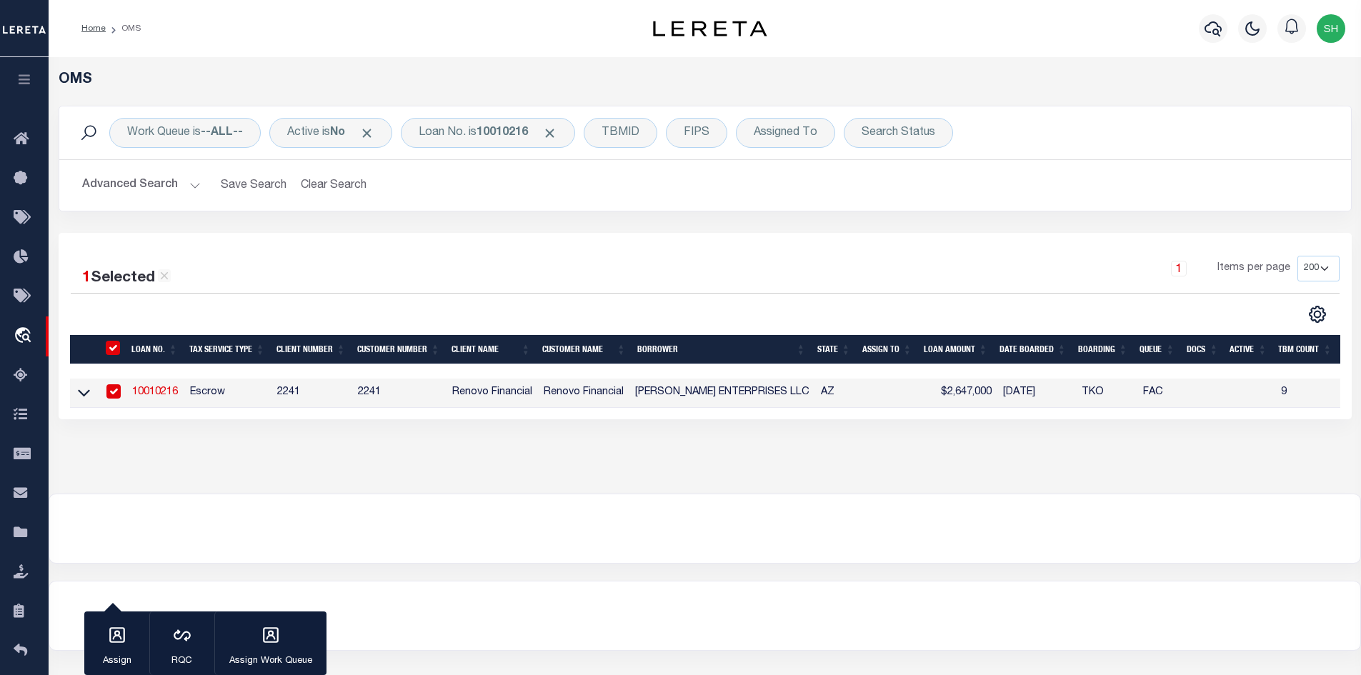
click at [166, 395] on link "10010216" at bounding box center [155, 392] width 46 height 10
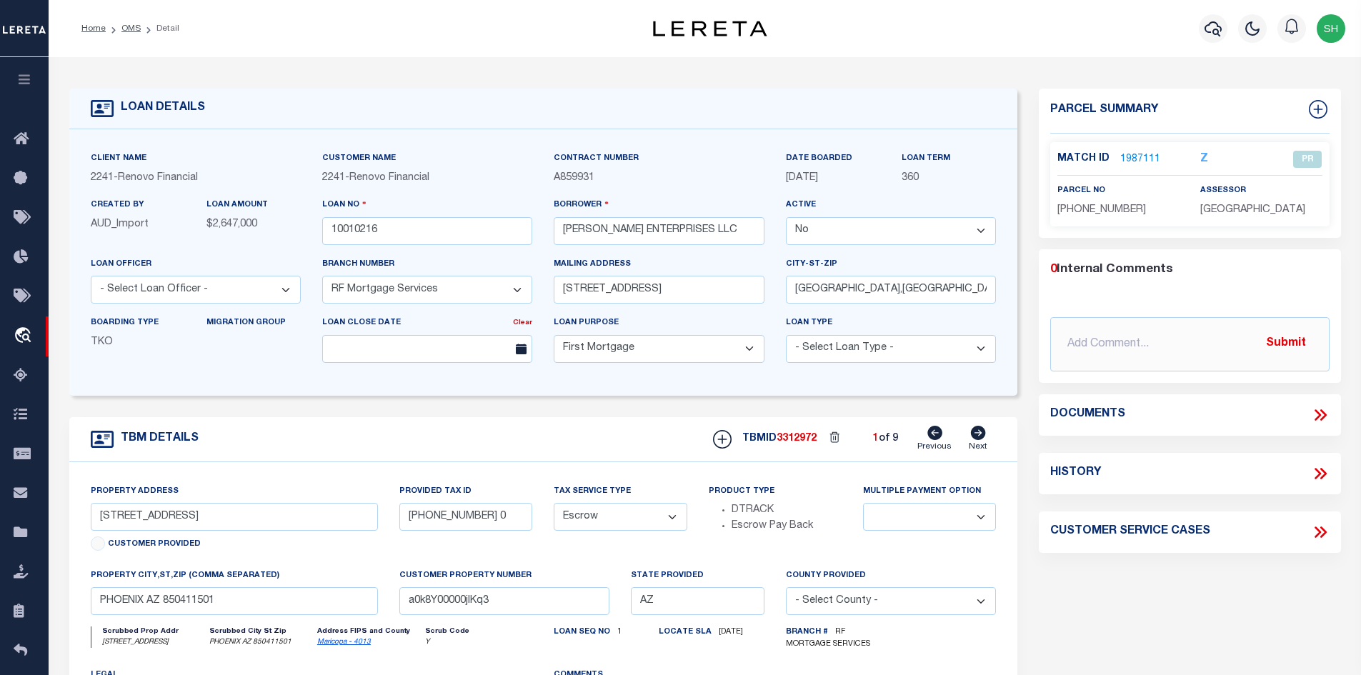
click at [863, 241] on select "Yes No" at bounding box center [891, 231] width 210 height 28
click at [792, 218] on select "Yes No" at bounding box center [891, 231] width 210 height 28
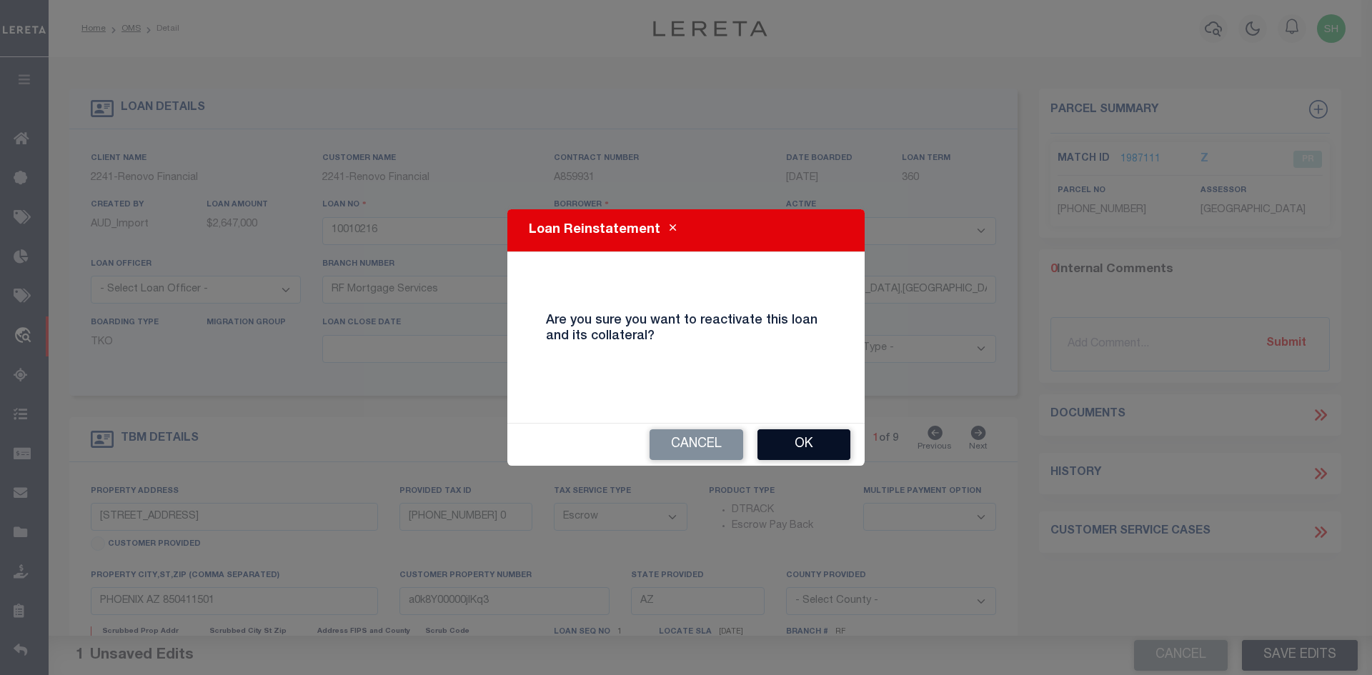
click at [804, 439] on button "Ok" at bounding box center [803, 444] width 93 height 31
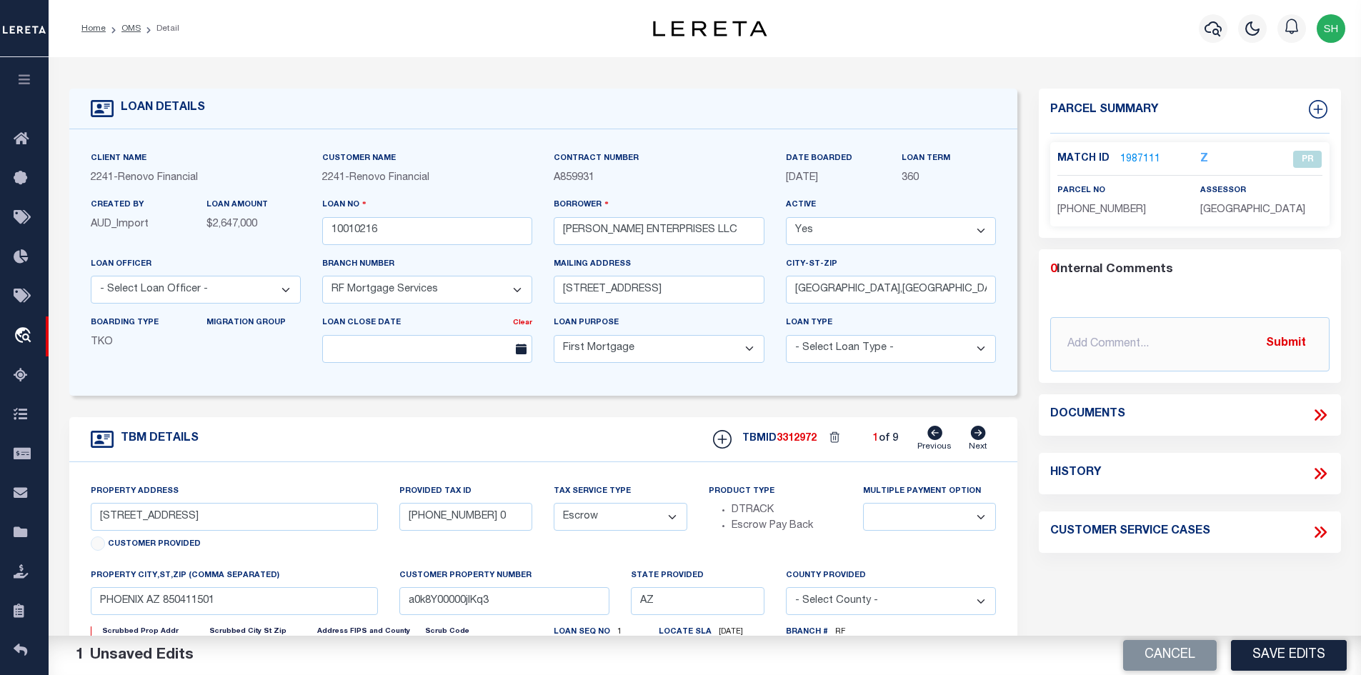
click at [973, 431] on icon at bounding box center [978, 433] width 15 height 14
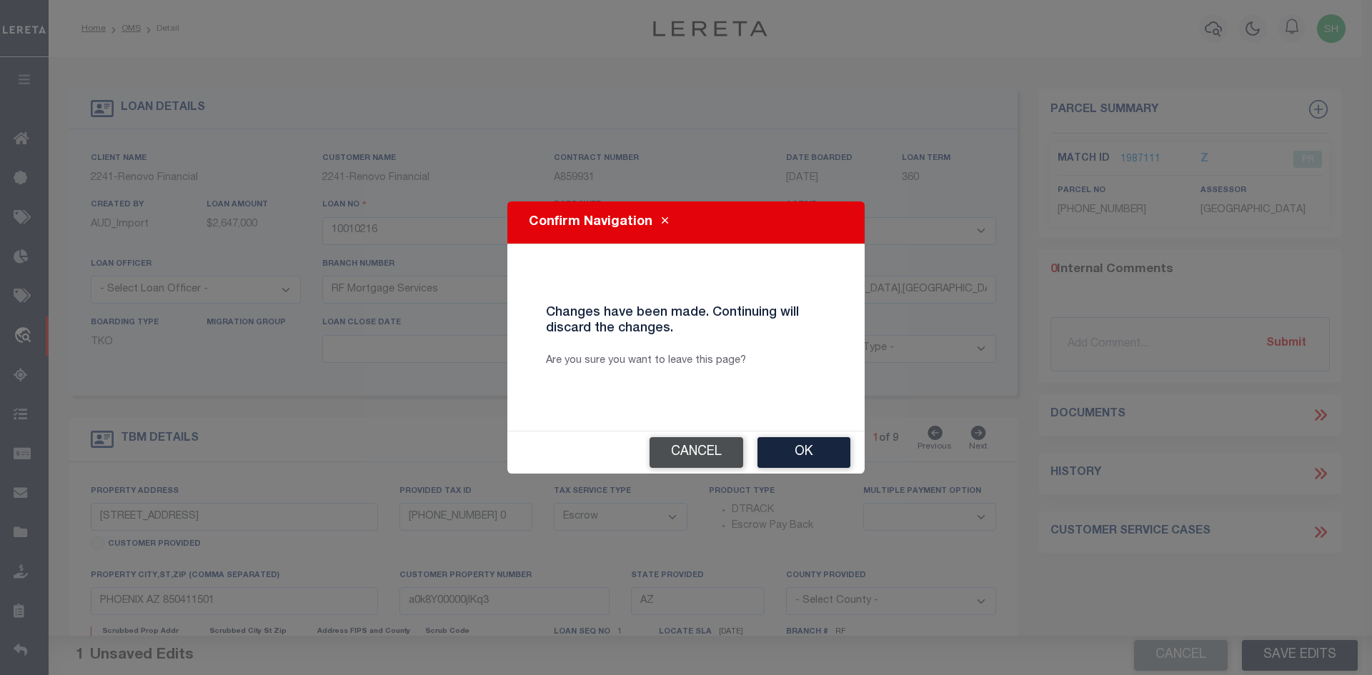
click at [675, 448] on button "Cancel" at bounding box center [696, 452] width 94 height 31
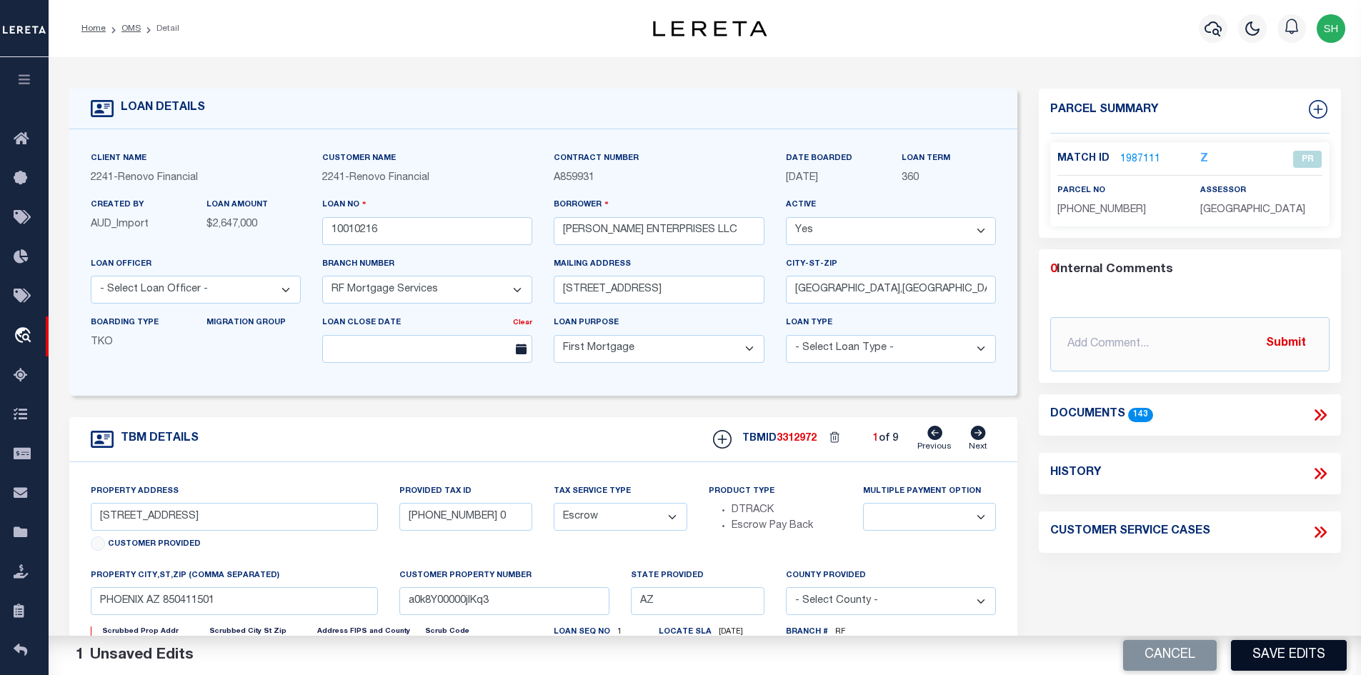
click at [973, 659] on button "Save Edits" at bounding box center [1289, 655] width 116 height 31
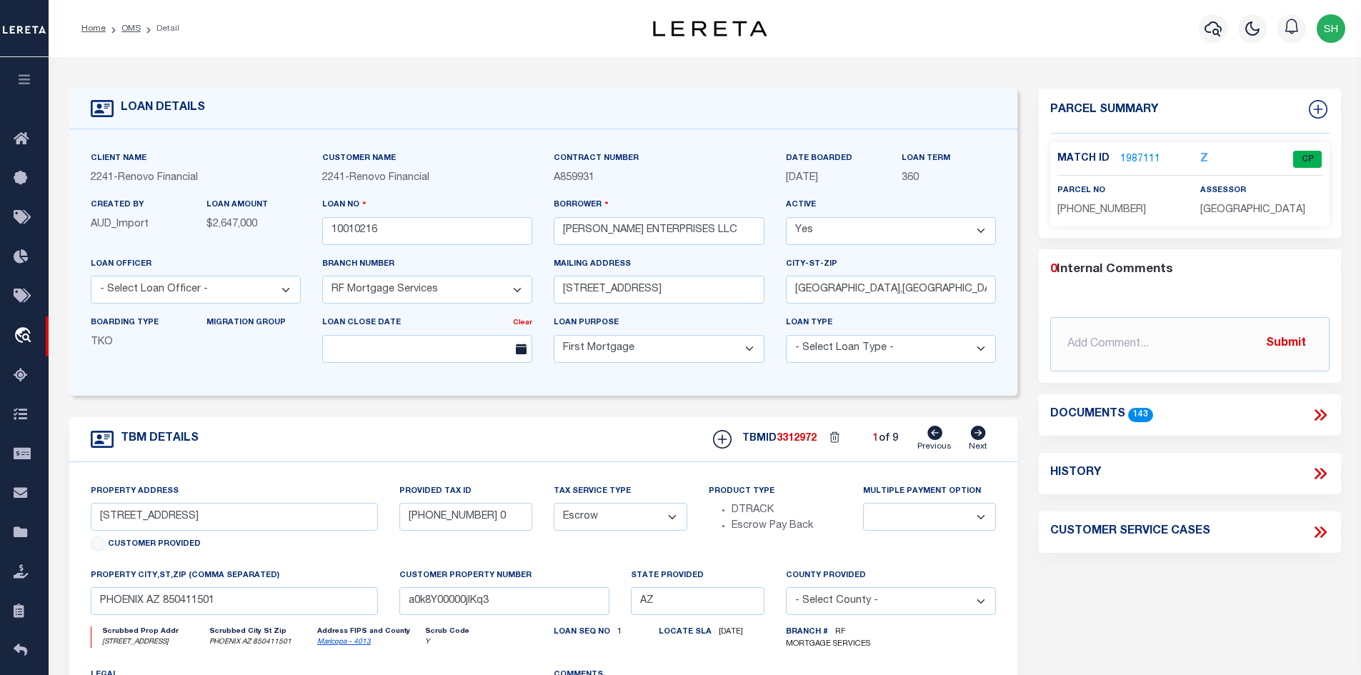
click at [973, 439] on icon at bounding box center [978, 433] width 15 height 14
click at [973, 434] on icon at bounding box center [978, 433] width 15 height 14
click at [931, 436] on icon at bounding box center [934, 433] width 15 height 14
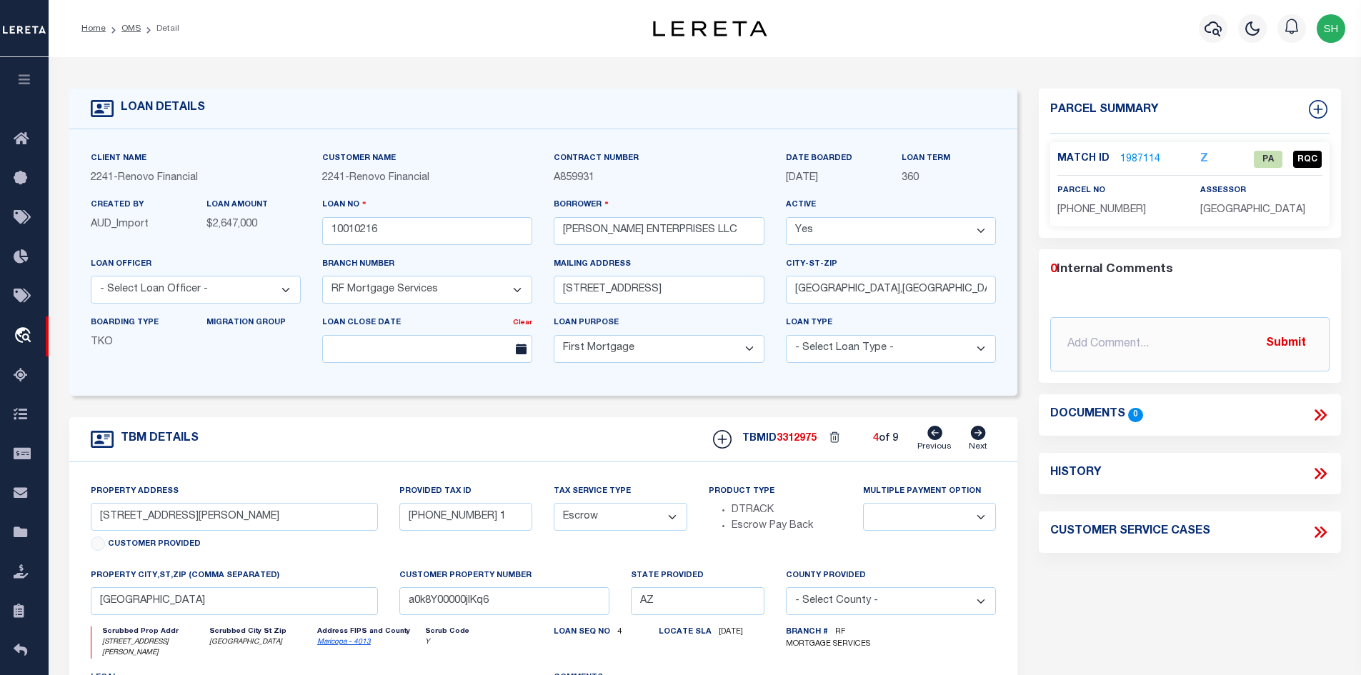
click at [934, 432] on icon at bounding box center [934, 433] width 15 height 14
click at [937, 432] on icon at bounding box center [934, 433] width 15 height 14
click at [973, 152] on link "1987111" at bounding box center [1140, 159] width 40 height 15
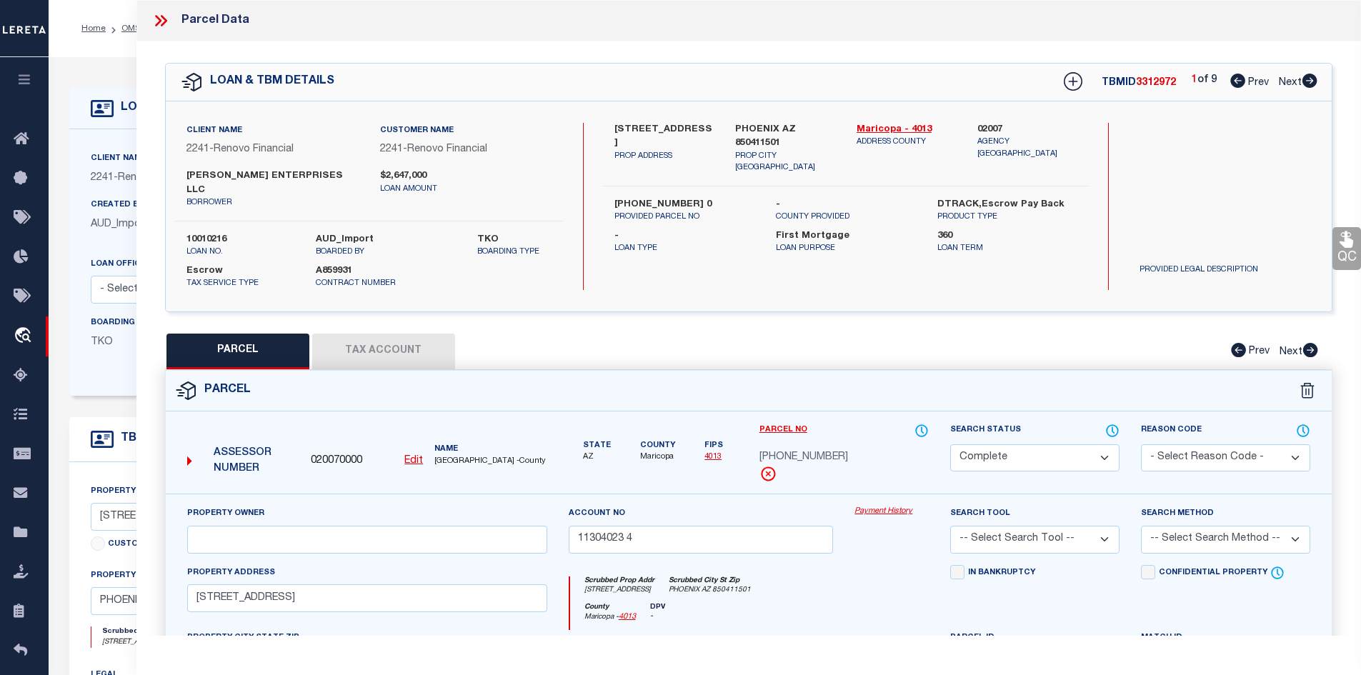
click at [973, 451] on select "Automated Search Bad Parcel Complete Duplicate Parcel High Dollar Reporting In …" at bounding box center [1034, 458] width 169 height 28
click at [950, 444] on select "Automated Search Bad Parcel Complete Duplicate Parcel High Dollar Reporting In …" at bounding box center [1034, 458] width 169 height 28
click at [973, 444] on select "- Select Reason Code - 099 - Other (Provide additional detail) ACT - Agency Cha…" at bounding box center [1225, 458] width 169 height 28
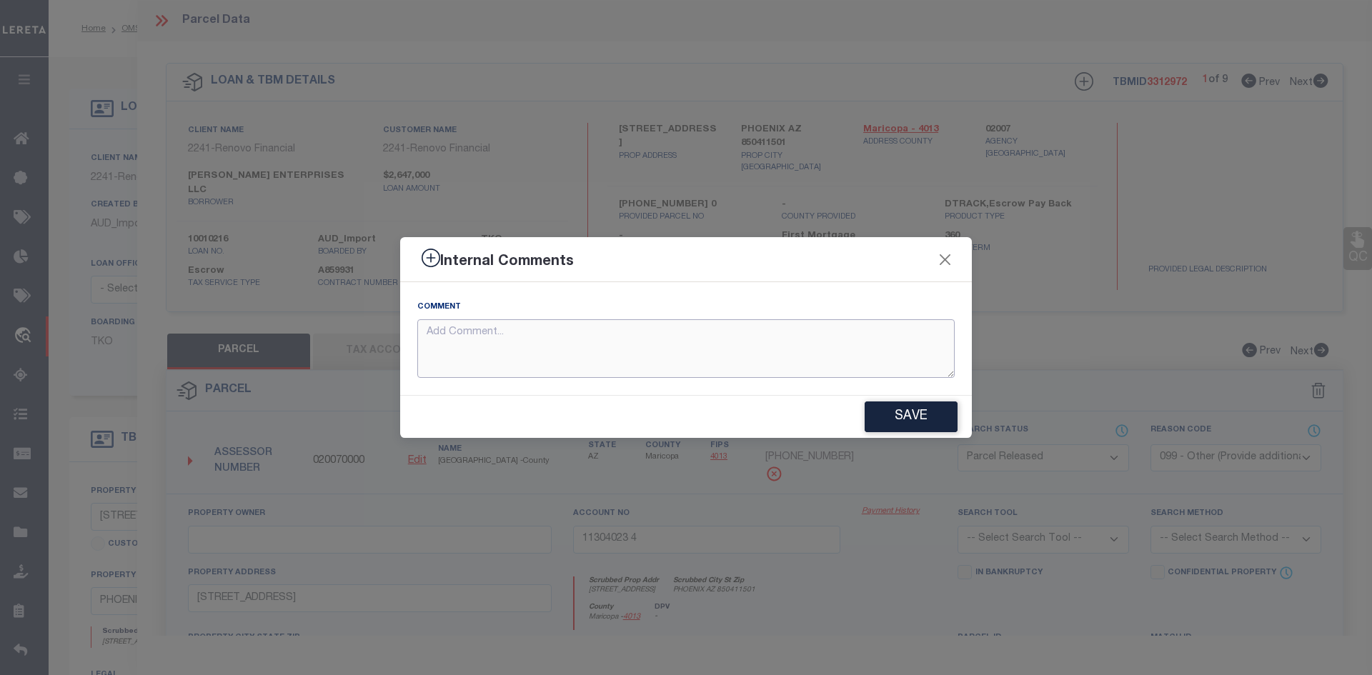
click at [524, 359] on textarea at bounding box center [685, 348] width 537 height 59
click at [904, 421] on button "Save" at bounding box center [910, 416] width 93 height 31
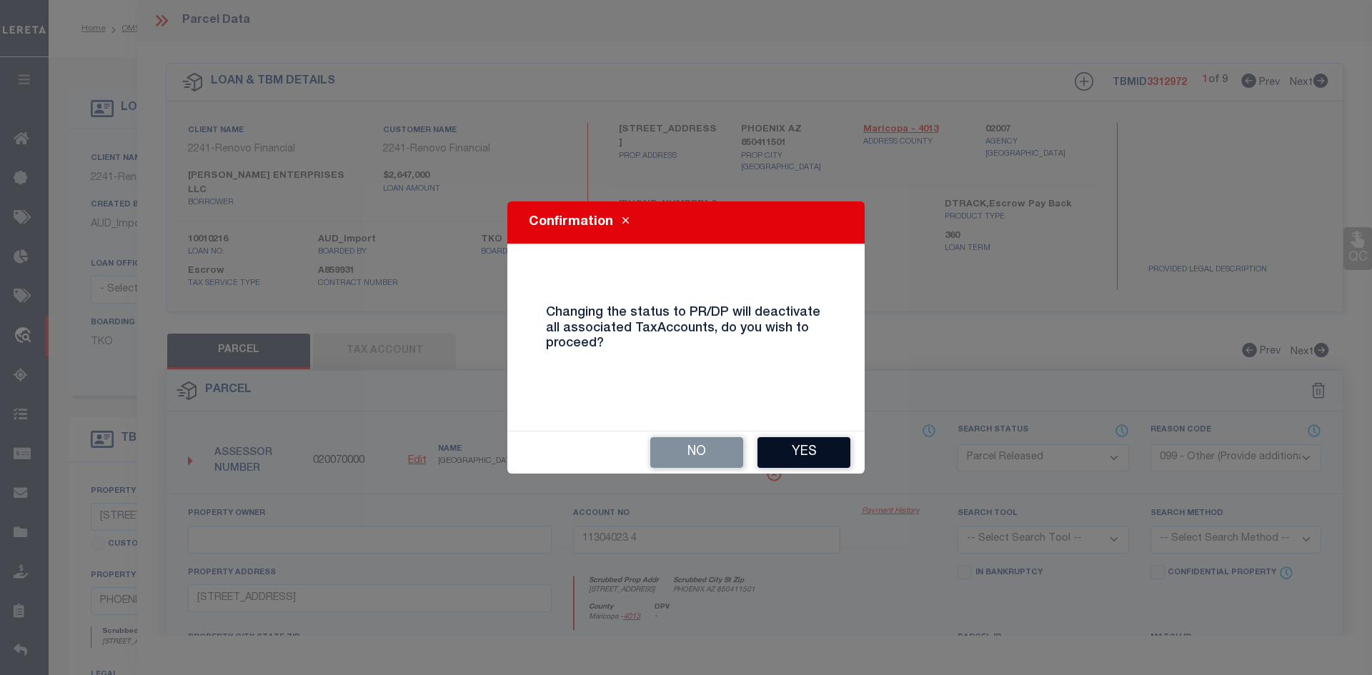
click at [803, 443] on button "Yes" at bounding box center [803, 452] width 93 height 31
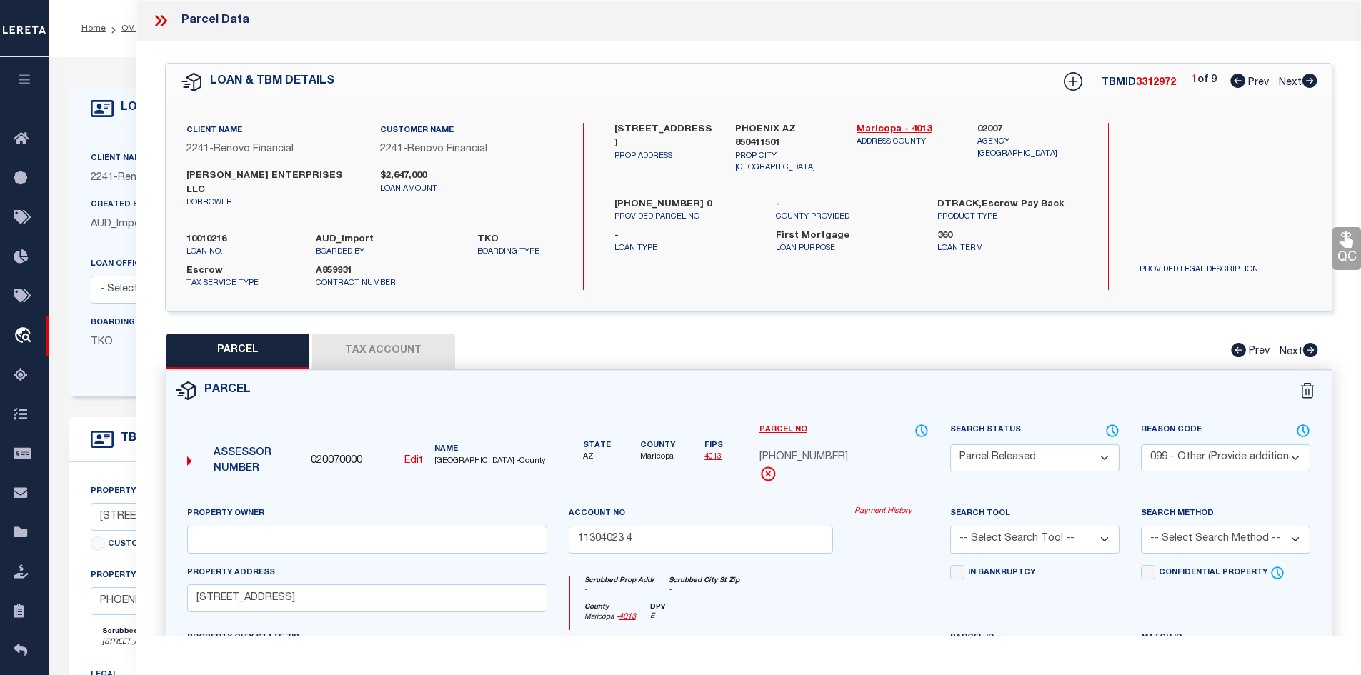
click at [973, 79] on icon at bounding box center [1310, 81] width 16 height 14
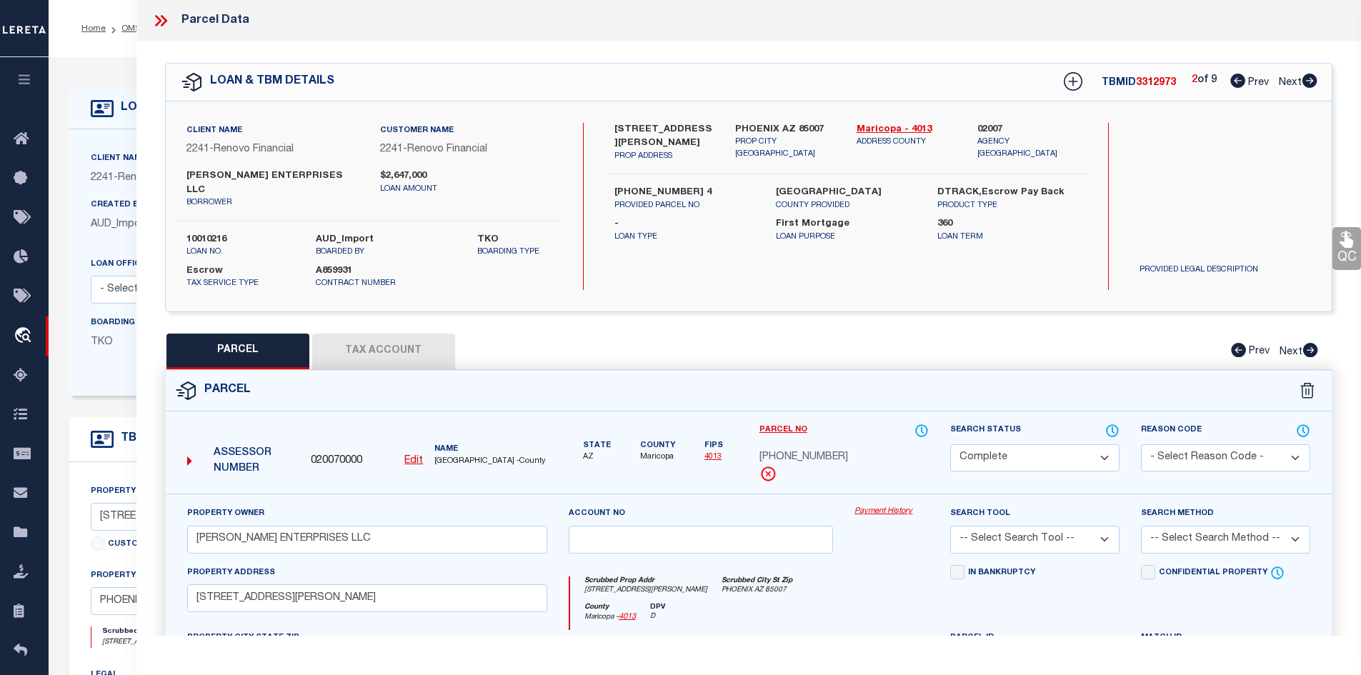
click at [973, 444] on select "Automated Search Bad Parcel Complete Duplicate Parcel High Dollar Reporting In …" at bounding box center [1034, 458] width 169 height 28
click at [950, 444] on select "Automated Search Bad Parcel Complete Duplicate Parcel High Dollar Reporting In …" at bounding box center [1034, 458] width 169 height 28
click at [973, 444] on select "- Select Reason Code - 099 - Other (Provide additional detail) ACT - Agency Cha…" at bounding box center [1225, 458] width 169 height 28
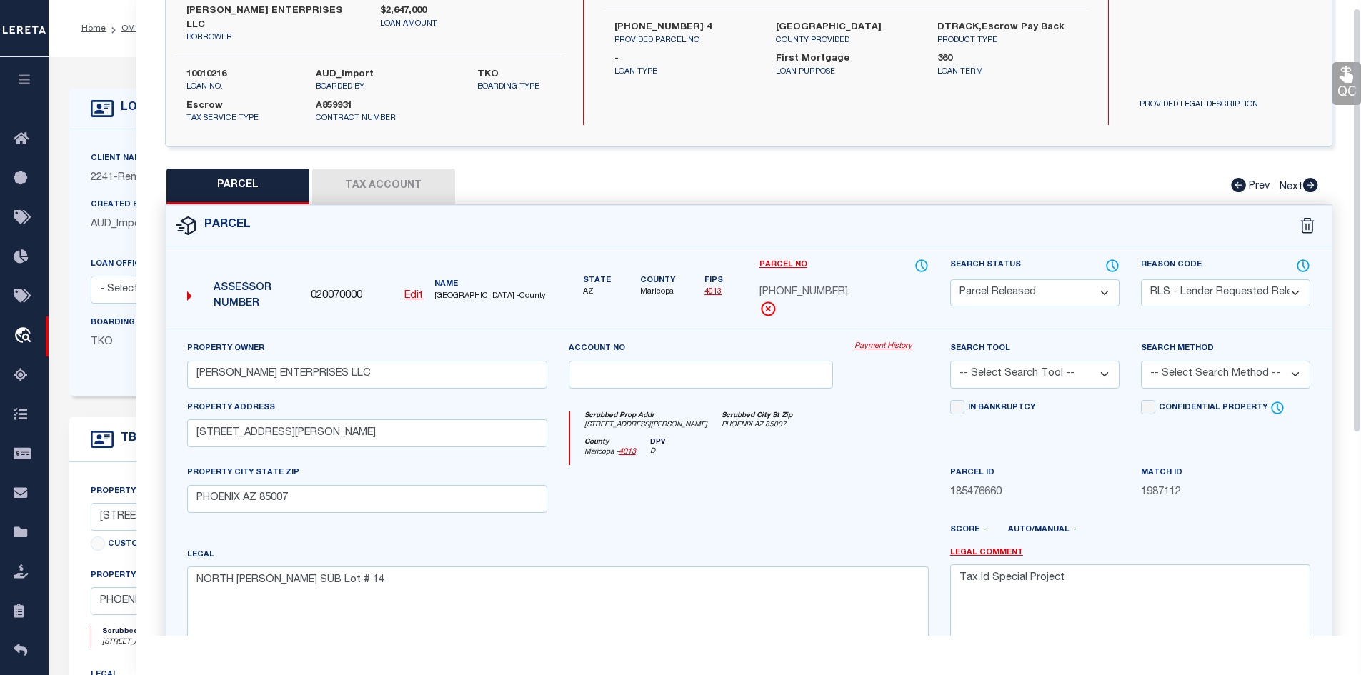
scroll to position [286, 0]
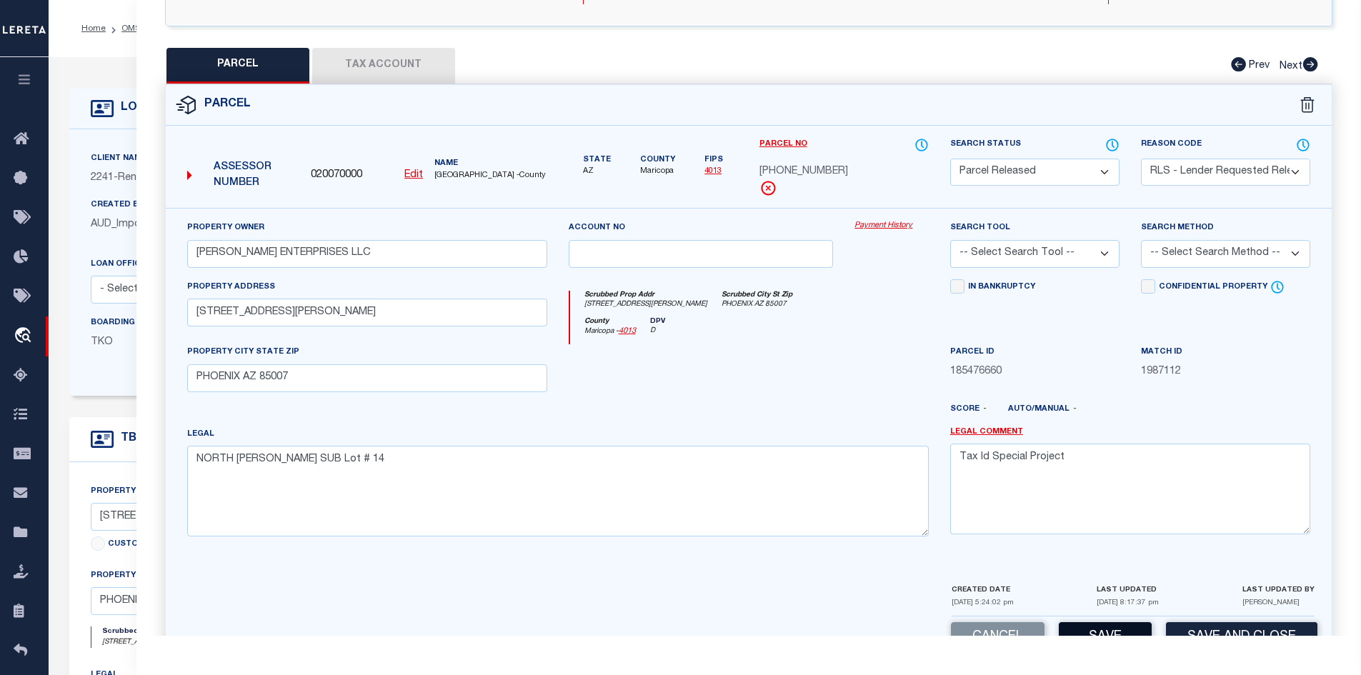
click at [973, 628] on button "Save" at bounding box center [1105, 637] width 93 height 31
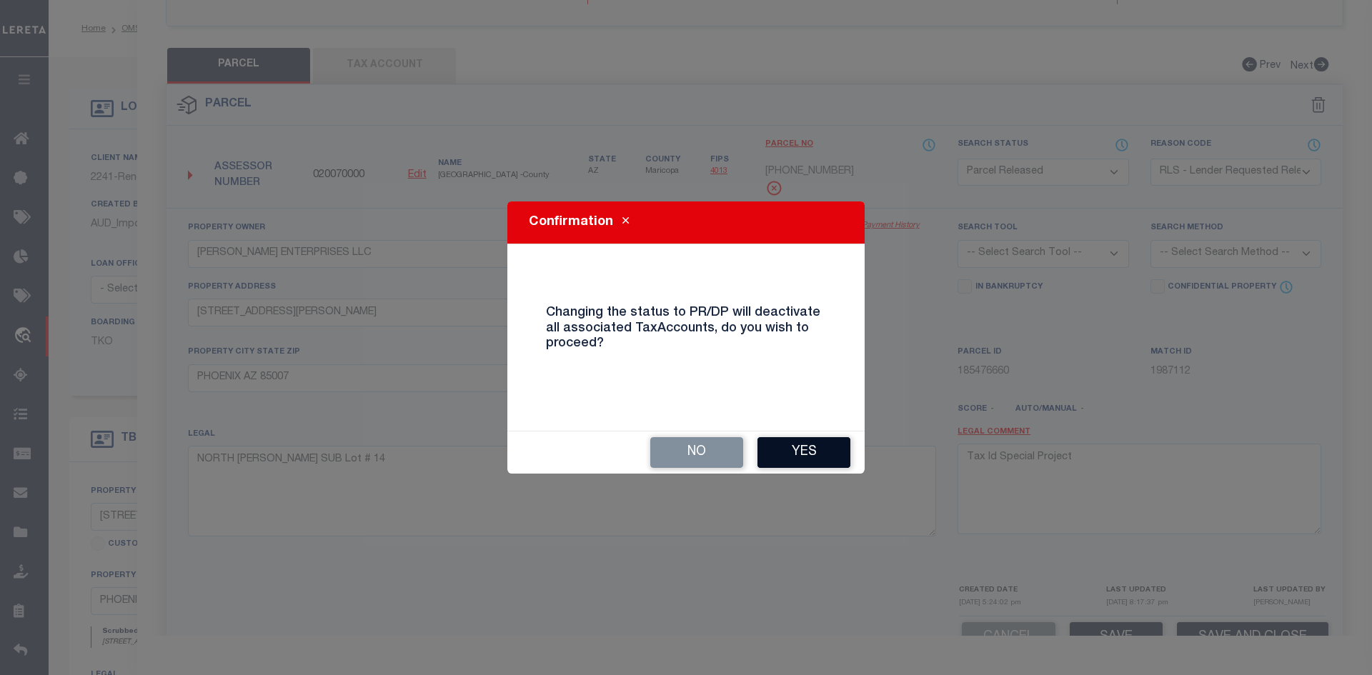
click at [819, 450] on button "Yes" at bounding box center [803, 452] width 93 height 31
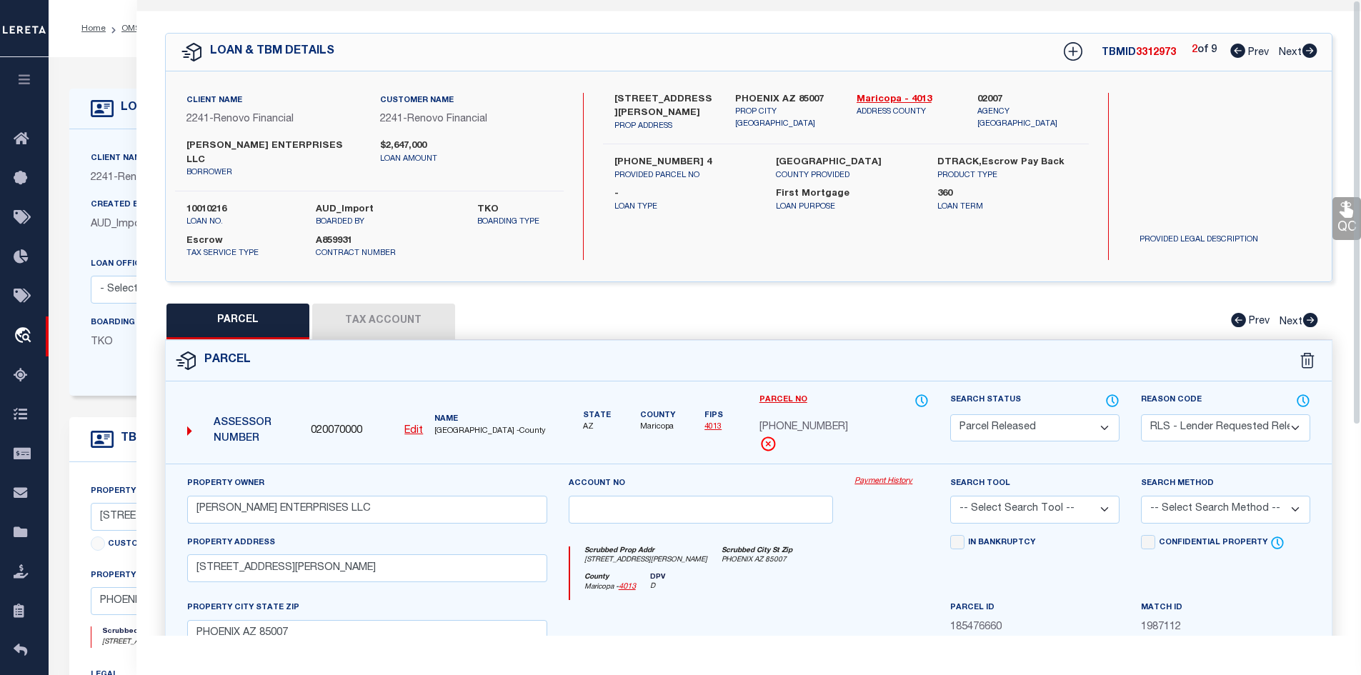
scroll to position [0, 0]
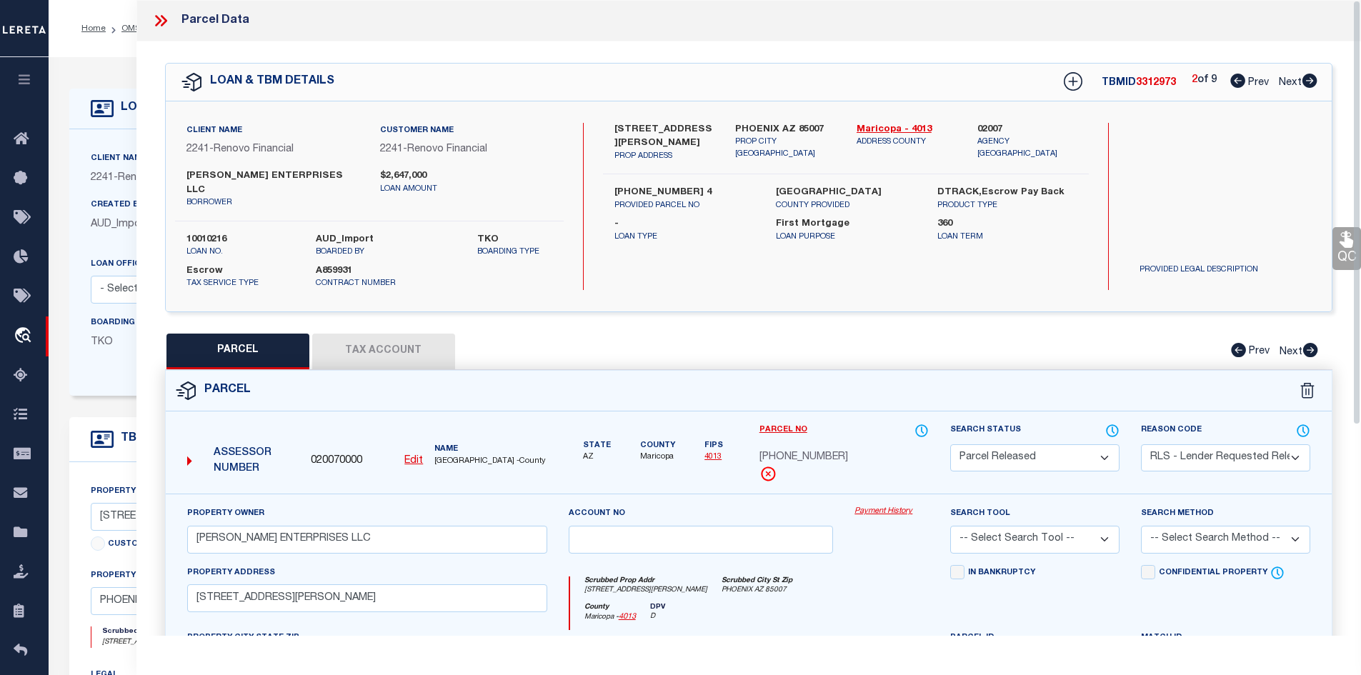
click at [973, 80] on icon at bounding box center [1309, 81] width 15 height 14
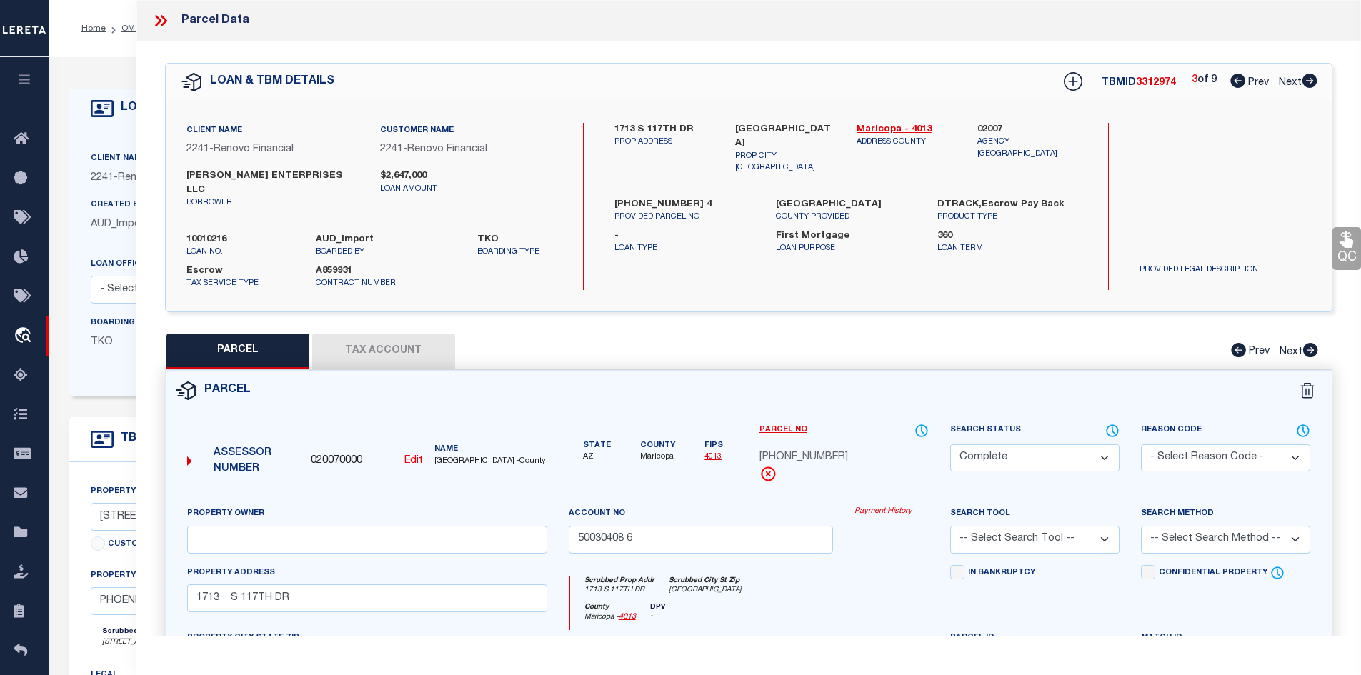
click at [973, 444] on select "Automated Search Bad Parcel Complete Duplicate Parcel High Dollar Reporting In …" at bounding box center [1034, 458] width 169 height 28
click at [950, 444] on select "Automated Search Bad Parcel Complete Duplicate Parcel High Dollar Reporting In …" at bounding box center [1034, 458] width 169 height 28
click at [973, 444] on select "- Select Reason Code - 099 - Other (Provide additional detail) ACT - Agency Cha…" at bounding box center [1225, 458] width 169 height 28
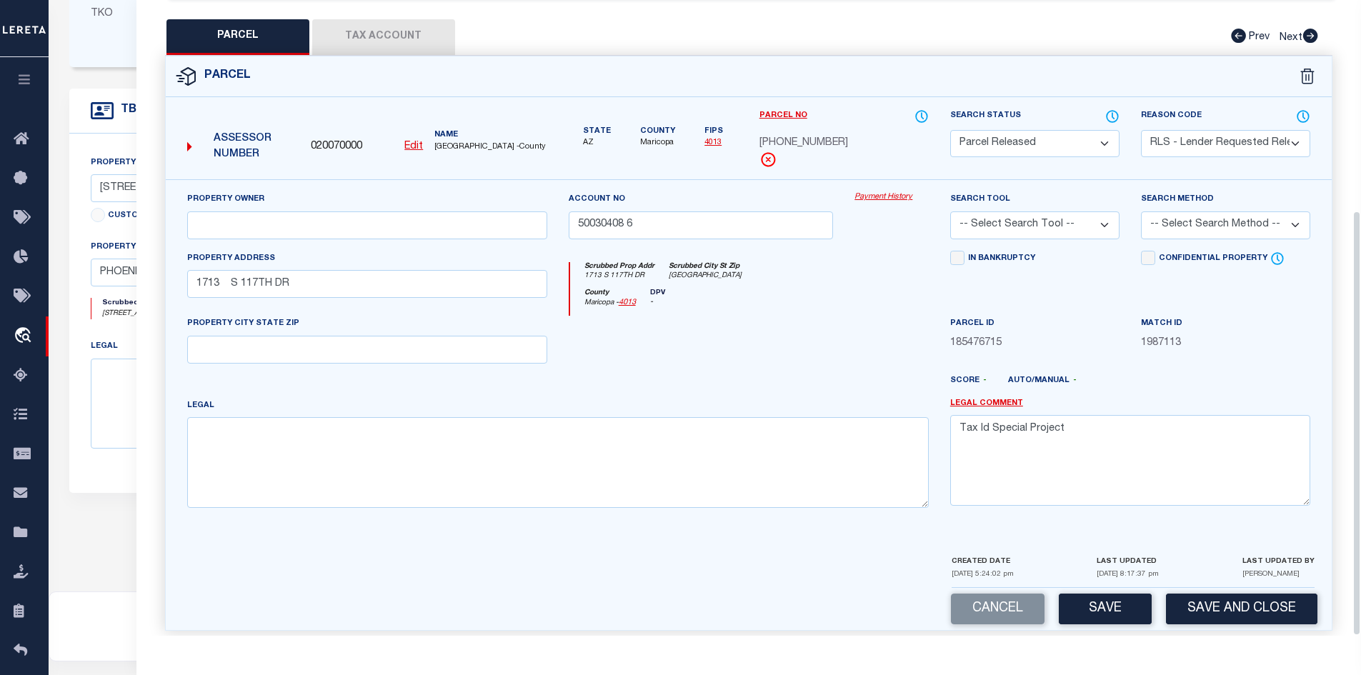
scroll to position [357, 0]
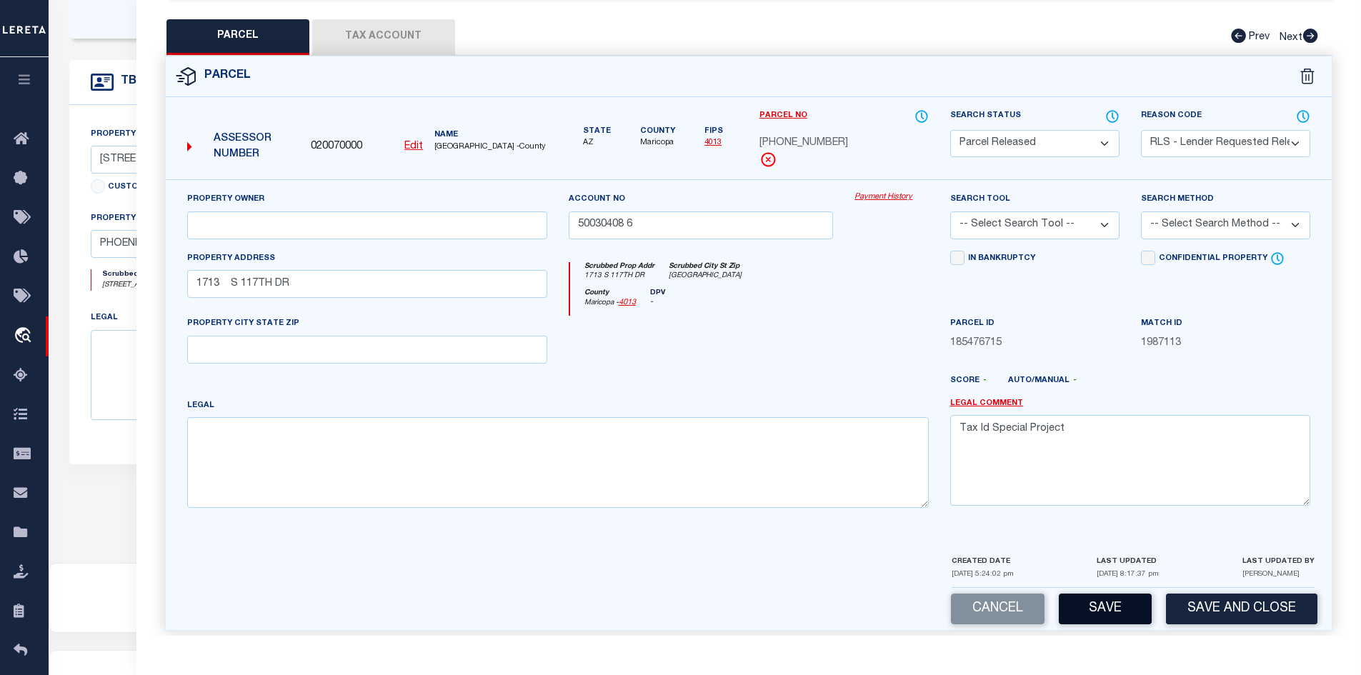
click at [973, 605] on button "Save" at bounding box center [1105, 609] width 93 height 31
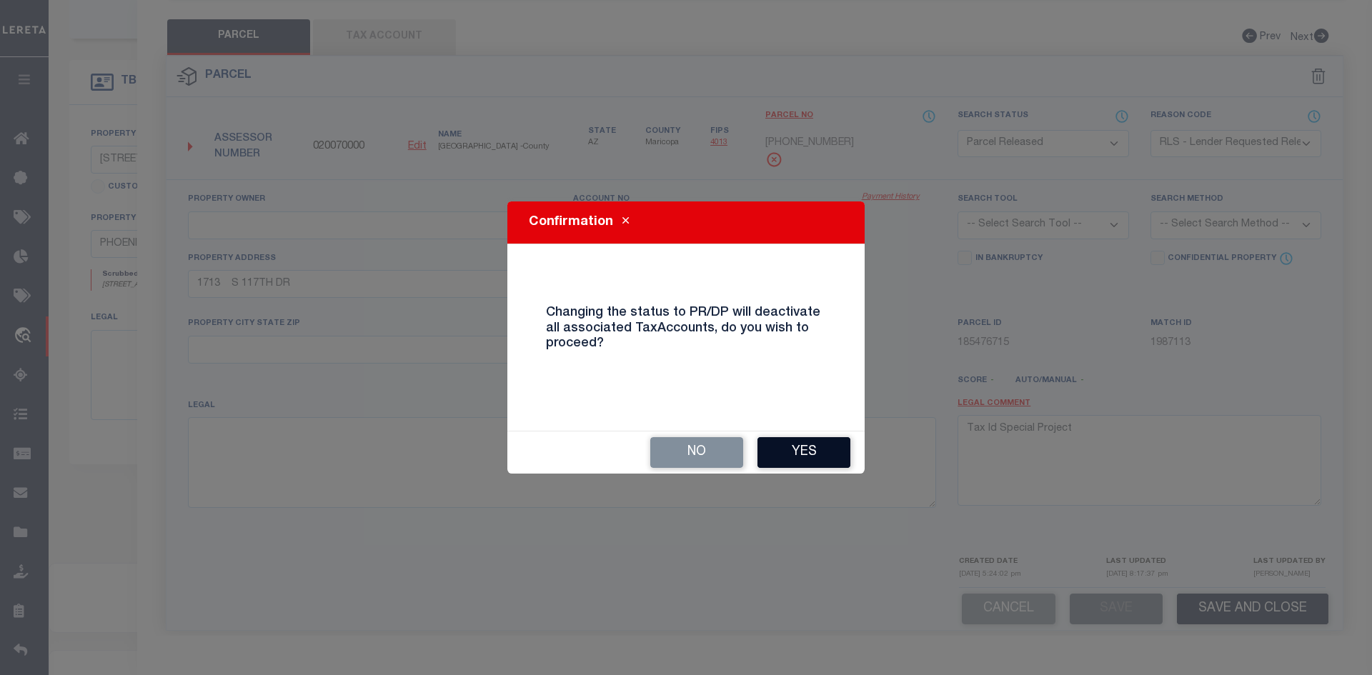
click at [799, 445] on button "Yes" at bounding box center [803, 452] width 93 height 31
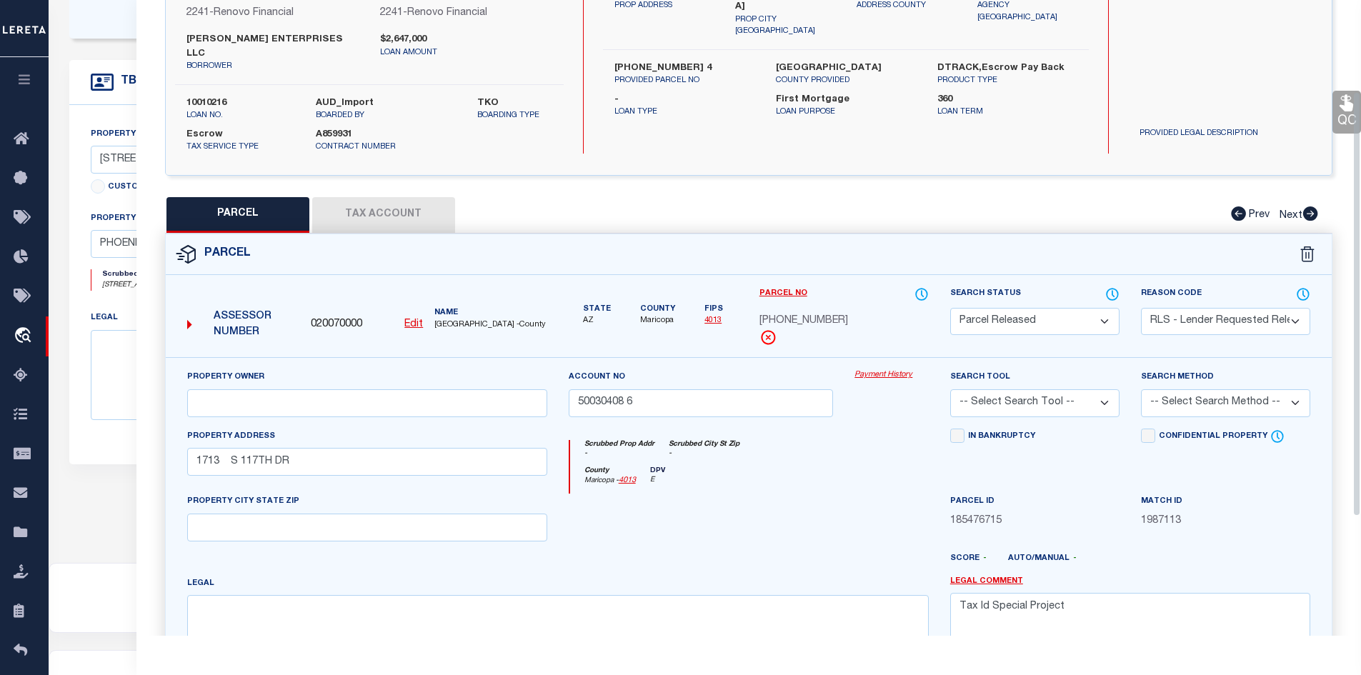
scroll to position [0, 0]
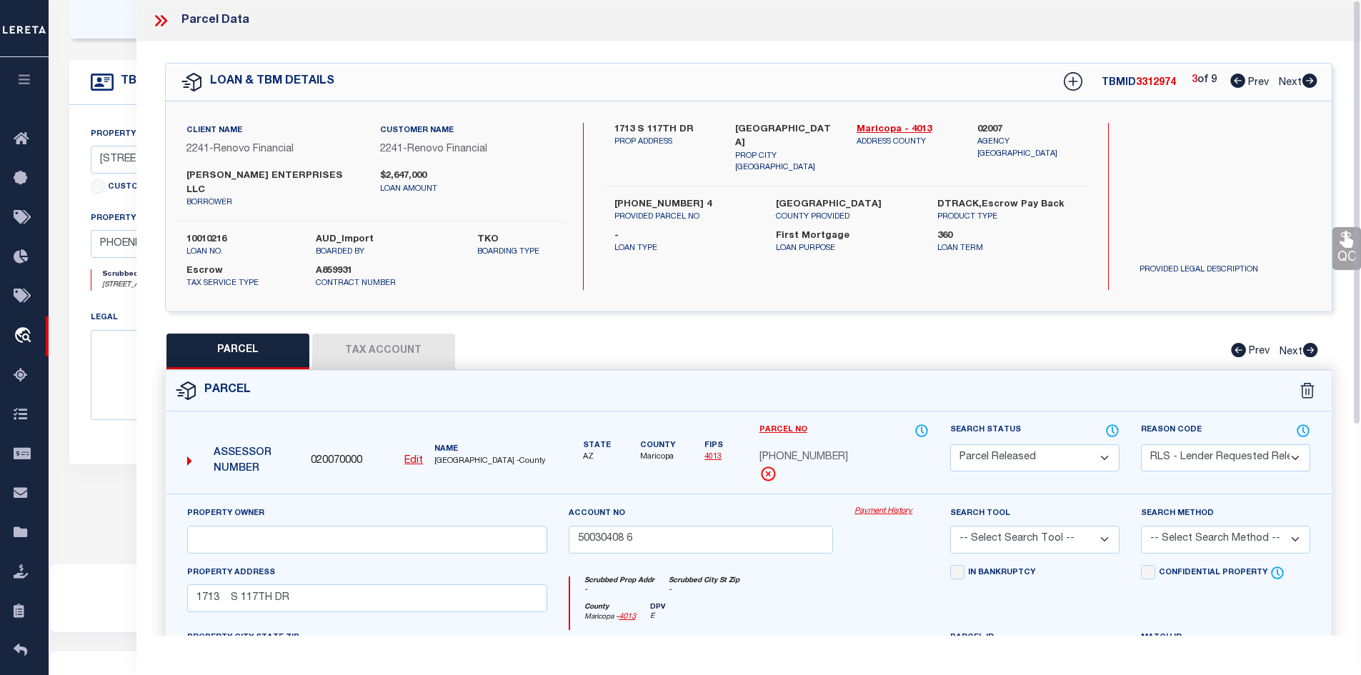
click at [973, 82] on icon at bounding box center [1310, 81] width 16 height 14
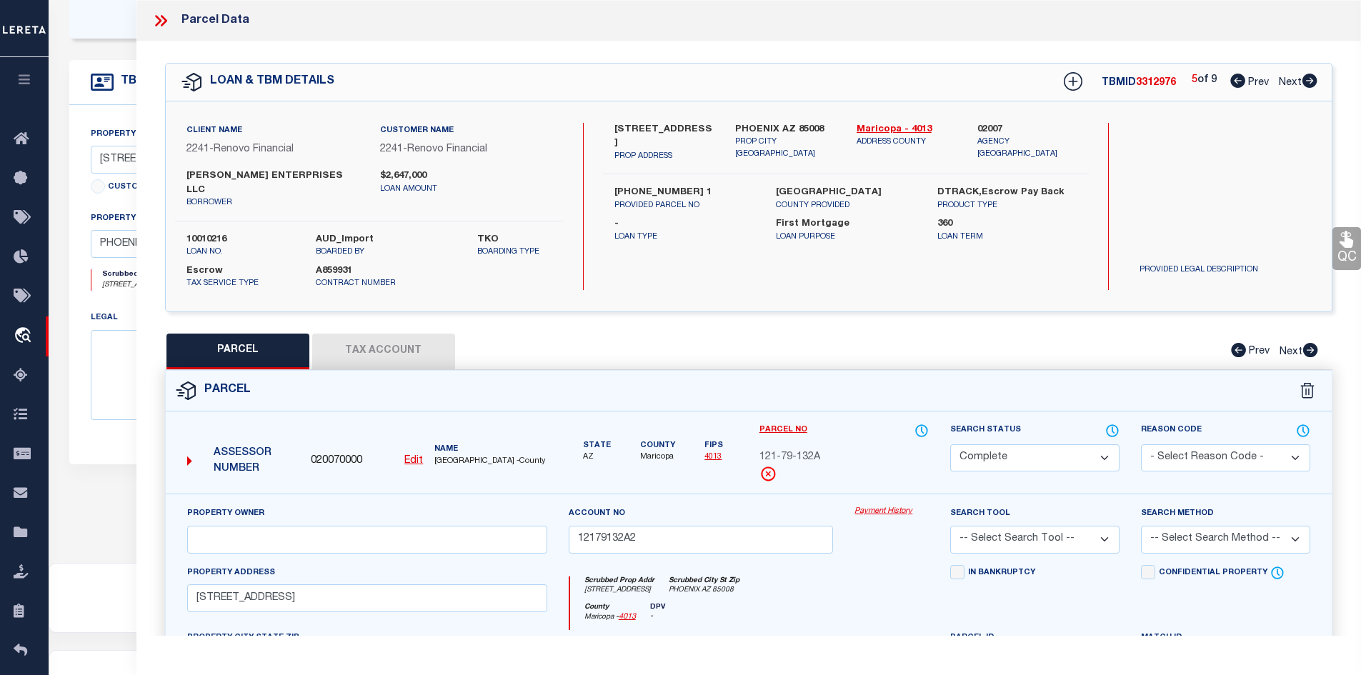
click at [973, 444] on select "Automated Search Bad Parcel Complete Duplicate Parcel High Dollar Reporting In …" at bounding box center [1034, 458] width 169 height 28
click at [950, 444] on select "Automated Search Bad Parcel Complete Duplicate Parcel High Dollar Reporting In …" at bounding box center [1034, 458] width 169 height 28
click at [973, 449] on select "- Select Reason Code - 099 - Other (Provide additional detail) ACT - Agency Cha…" at bounding box center [1225, 458] width 169 height 28
click at [973, 444] on select "- Select Reason Code - 099 - Other (Provide additional detail) ACT - Agency Cha…" at bounding box center [1225, 458] width 169 height 28
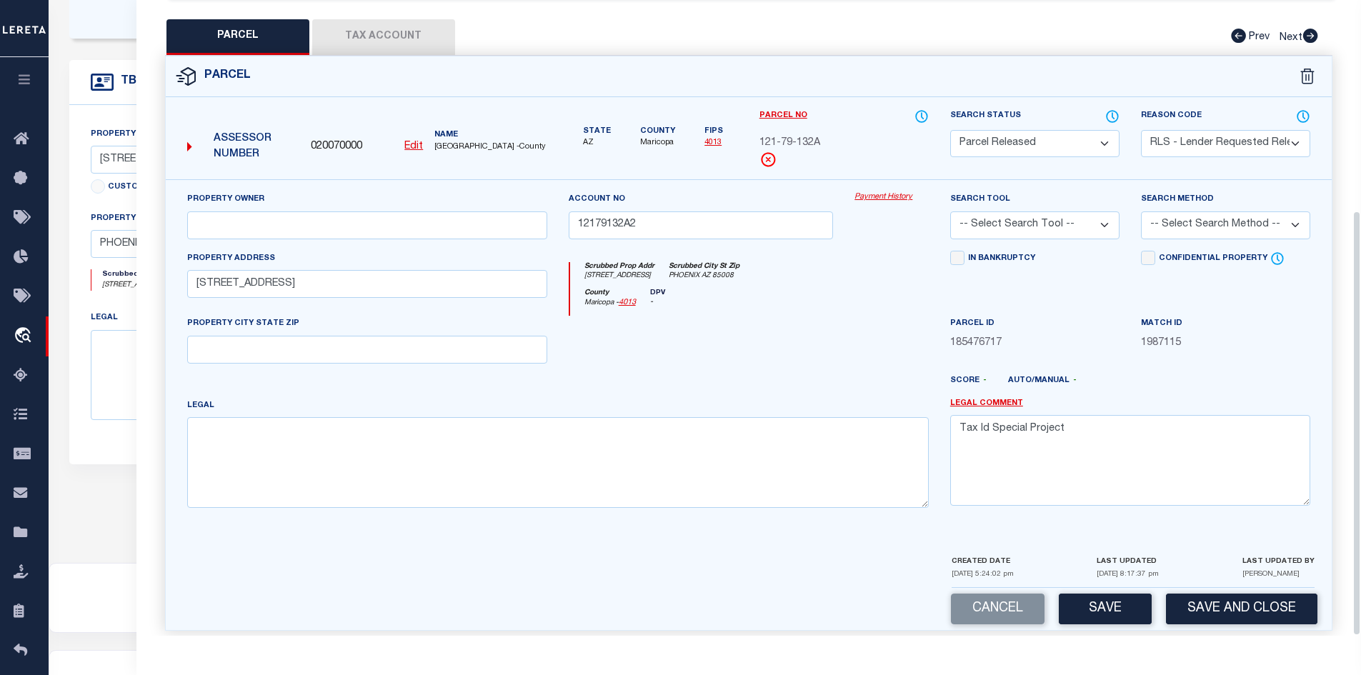
scroll to position [425, 0]
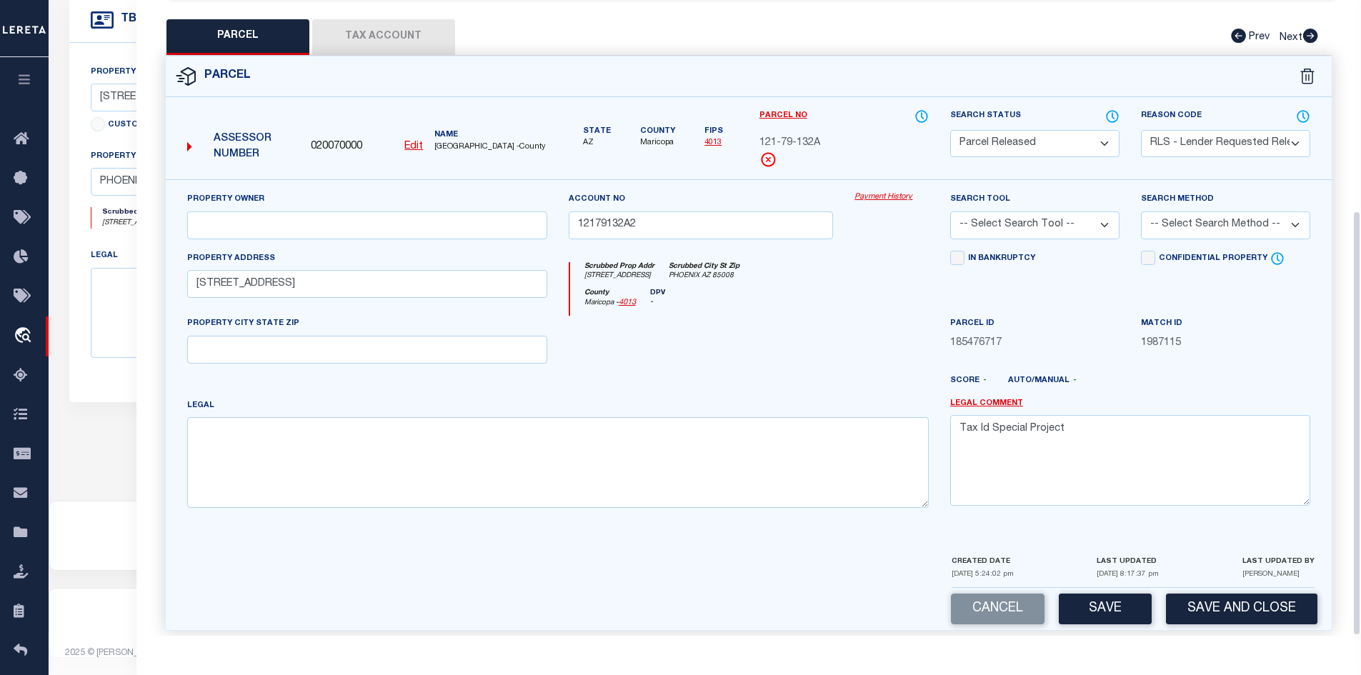
click at [973, 599] on button "Save" at bounding box center [1105, 609] width 93 height 31
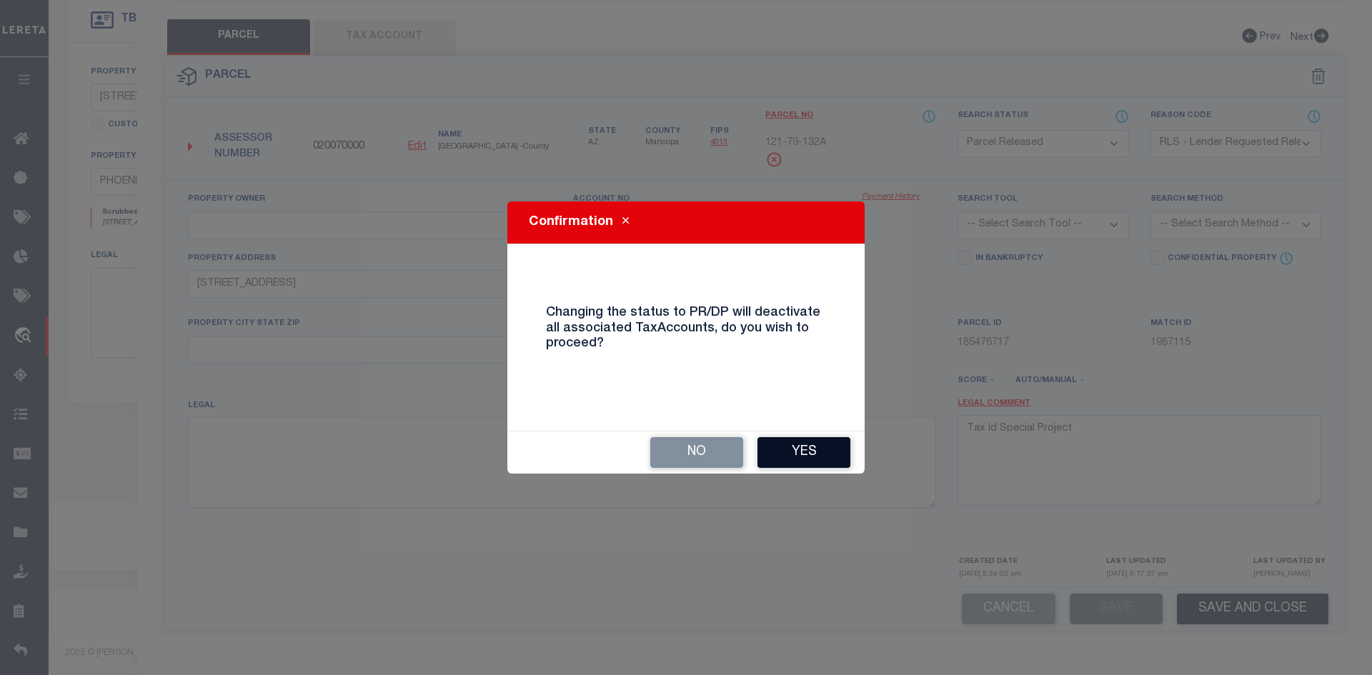
click at [812, 447] on button "Yes" at bounding box center [803, 452] width 93 height 31
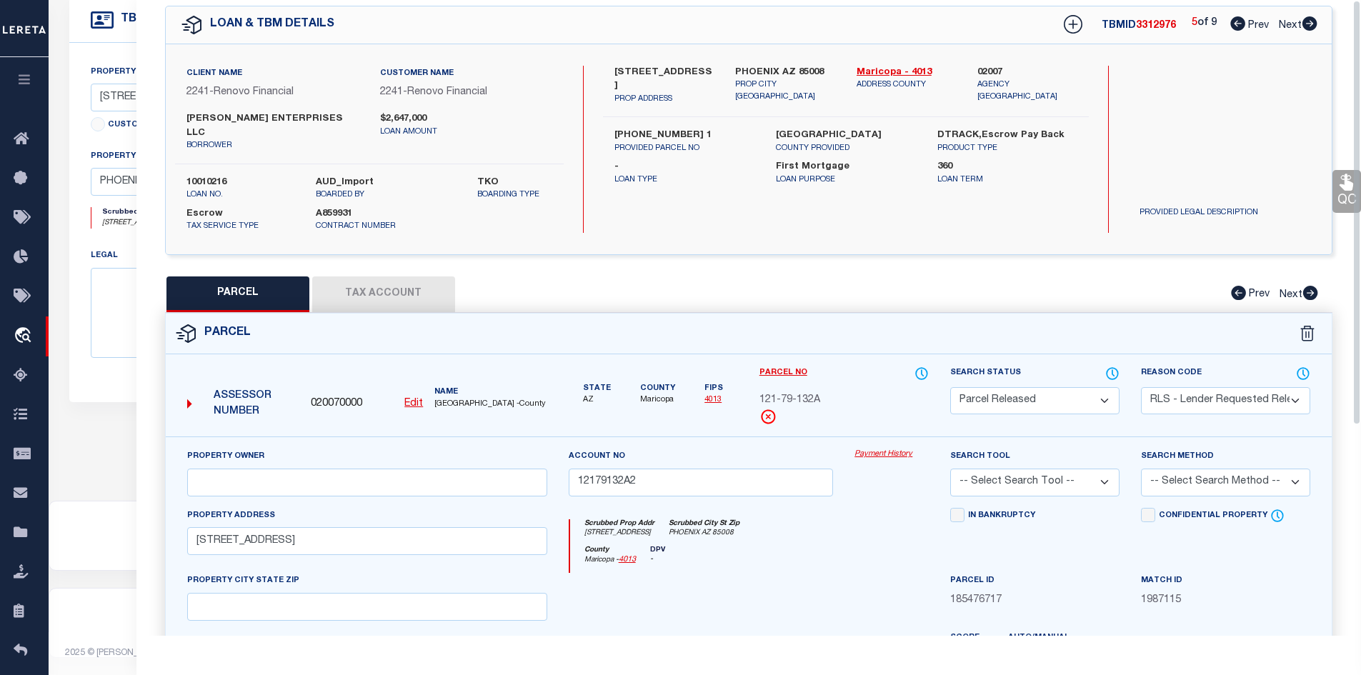
scroll to position [0, 0]
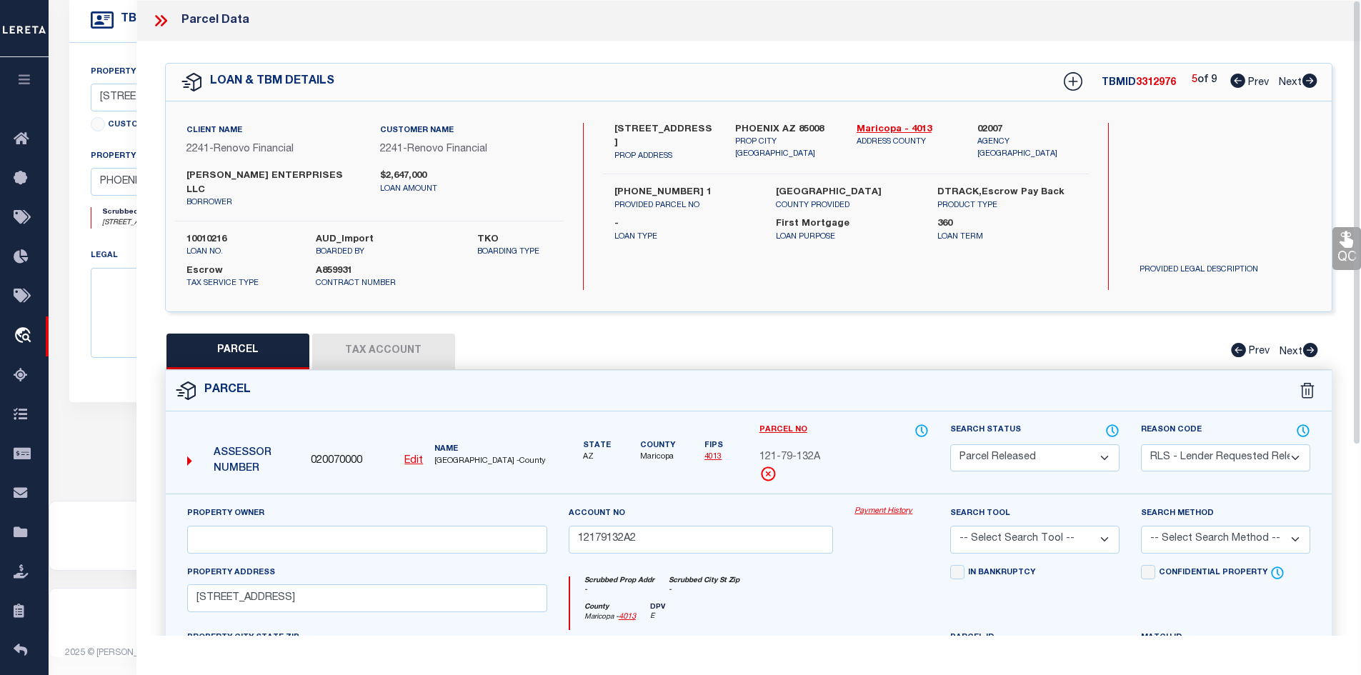
click at [973, 81] on icon at bounding box center [1309, 81] width 15 height 14
click at [973, 444] on select "Automated Search Bad Parcel Complete Duplicate Parcel High Dollar Reporting In …" at bounding box center [1034, 458] width 169 height 28
click at [950, 444] on select "Automated Search Bad Parcel Complete Duplicate Parcel High Dollar Reporting In …" at bounding box center [1034, 458] width 169 height 28
click at [973, 449] on select "- Select Reason Code - 099 - Other (Provide additional detail) ACT - Agency Cha…" at bounding box center [1225, 458] width 169 height 28
click at [973, 444] on select "- Select Reason Code - 099 - Other (Provide additional detail) ACT - Agency Cha…" at bounding box center [1225, 458] width 169 height 28
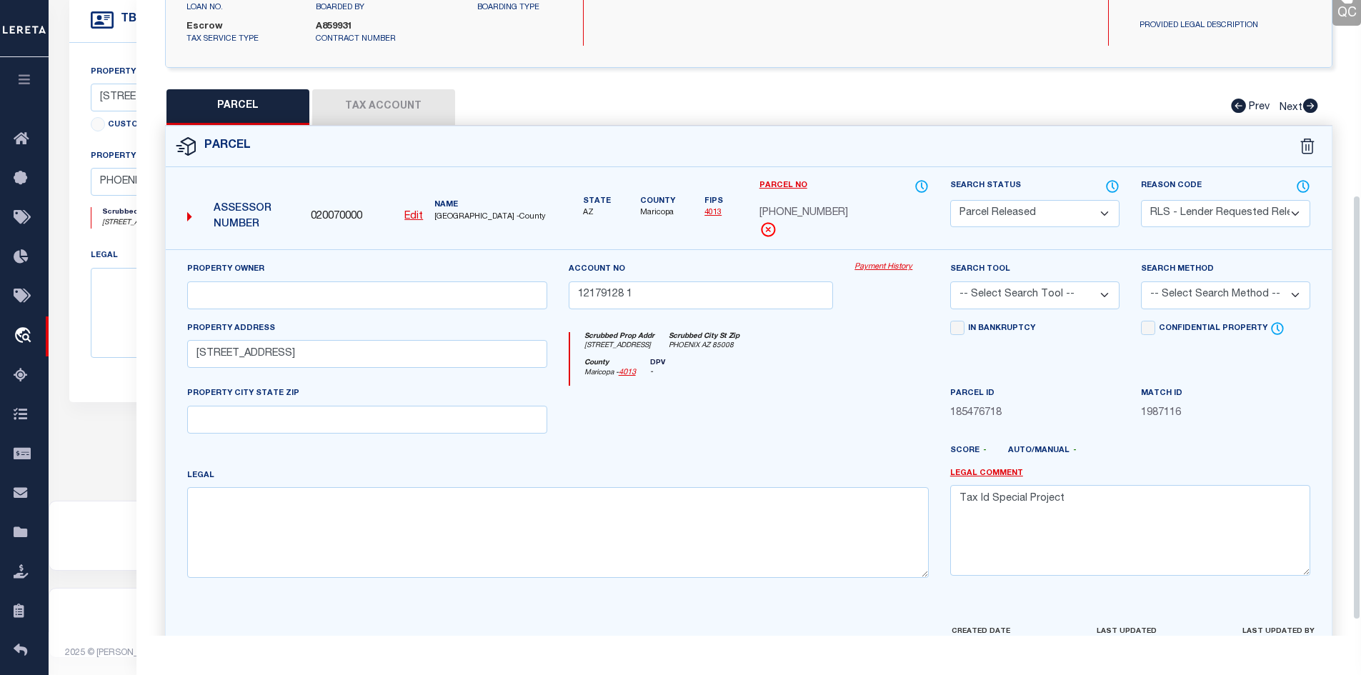
scroll to position [314, 0]
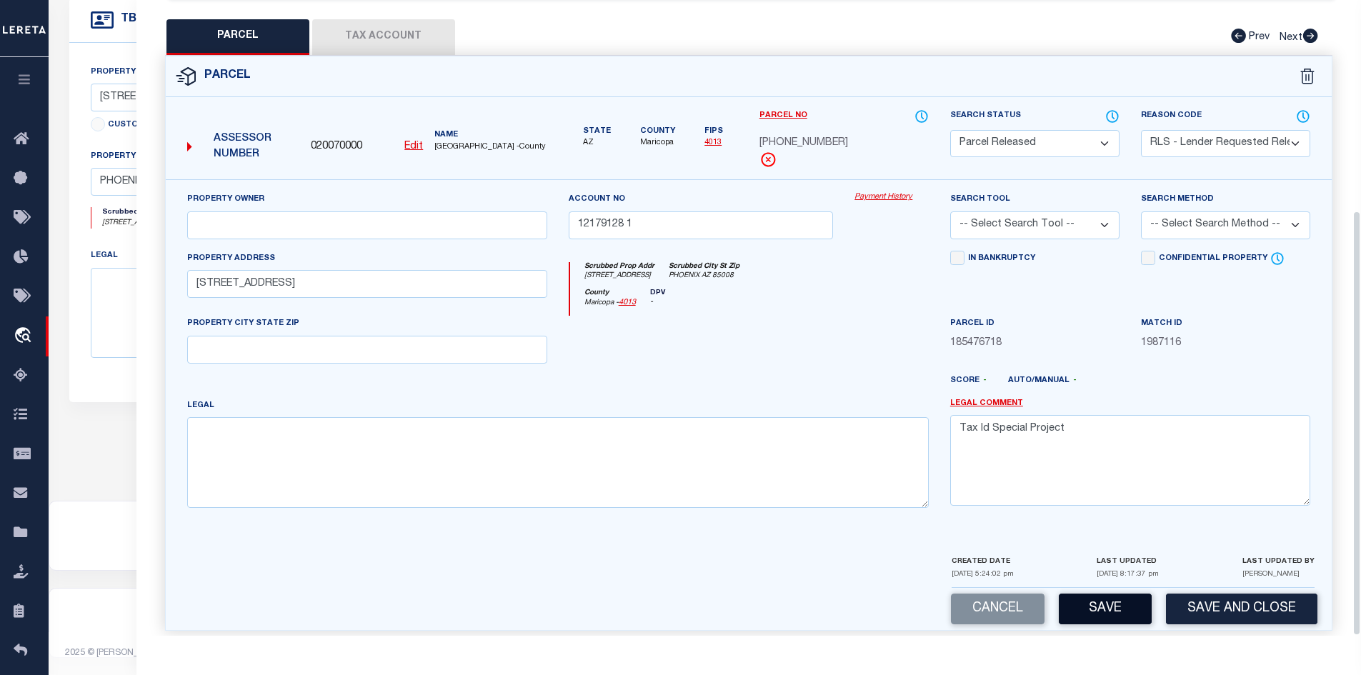
click at [973, 597] on button "Save" at bounding box center [1105, 609] width 93 height 31
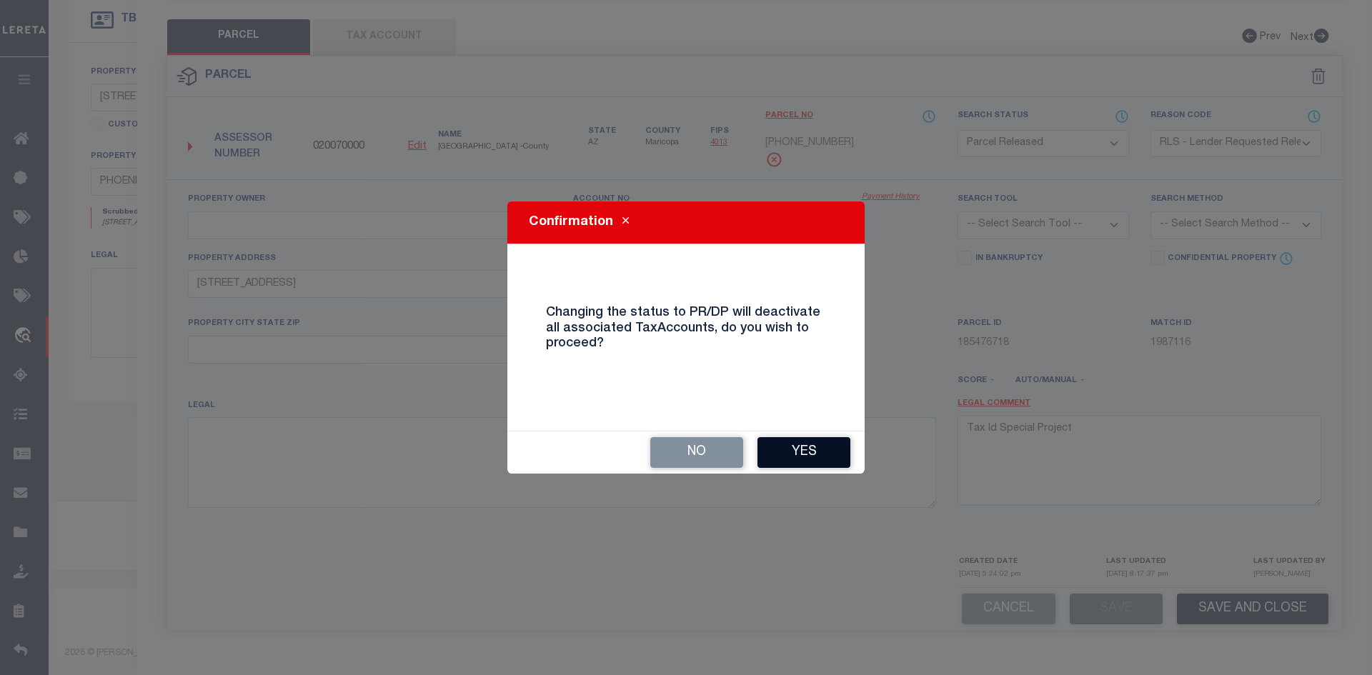
click at [813, 452] on button "Yes" at bounding box center [803, 452] width 93 height 31
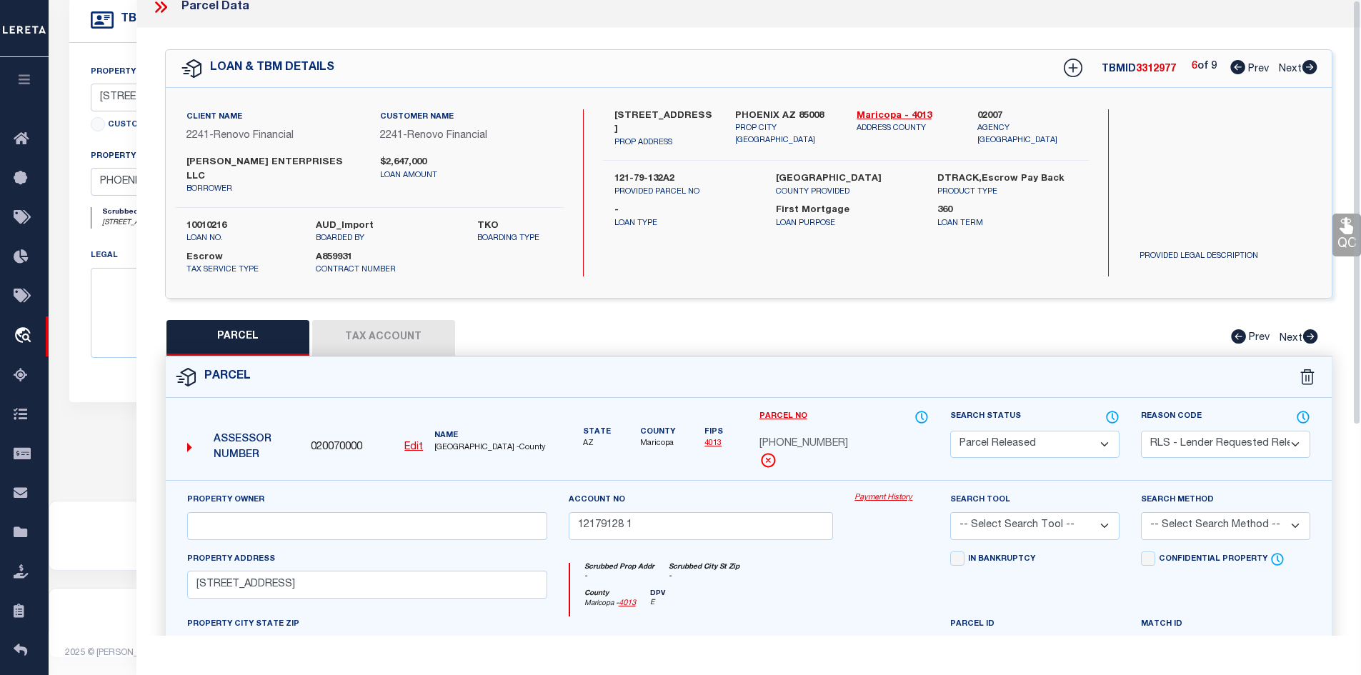
scroll to position [0, 0]
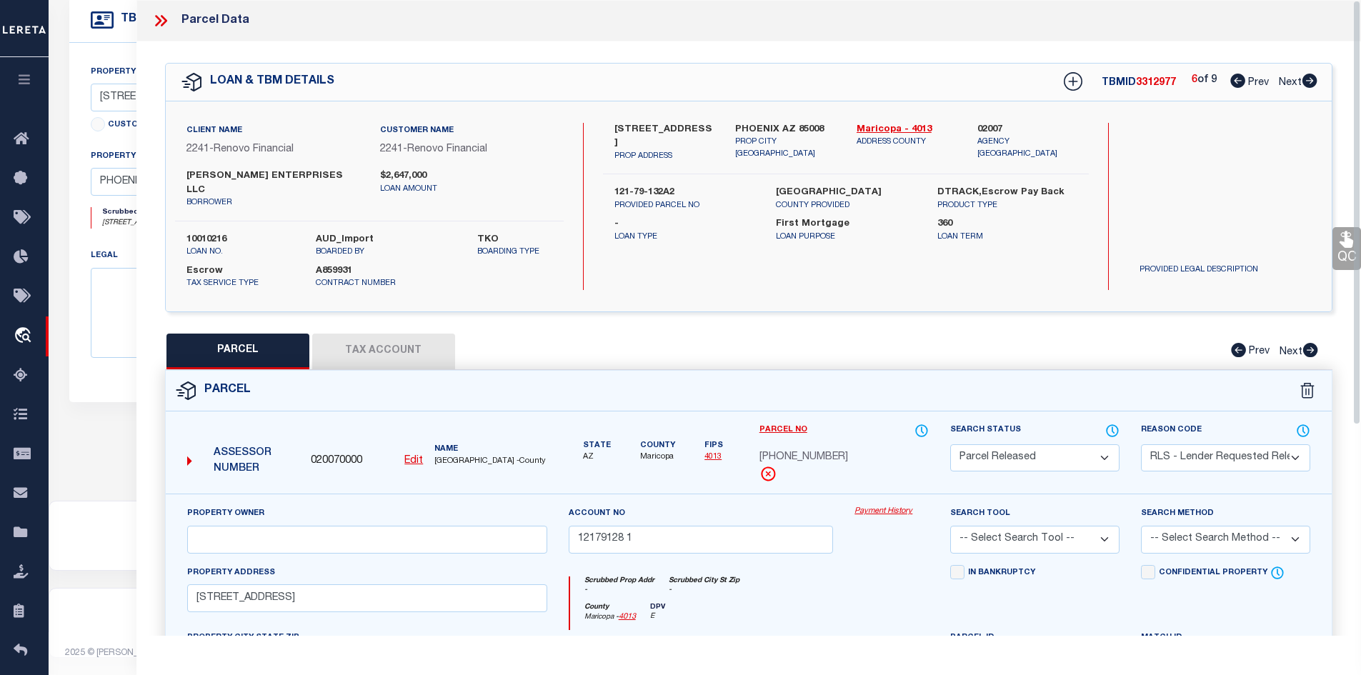
click at [973, 79] on icon at bounding box center [1309, 81] width 15 height 14
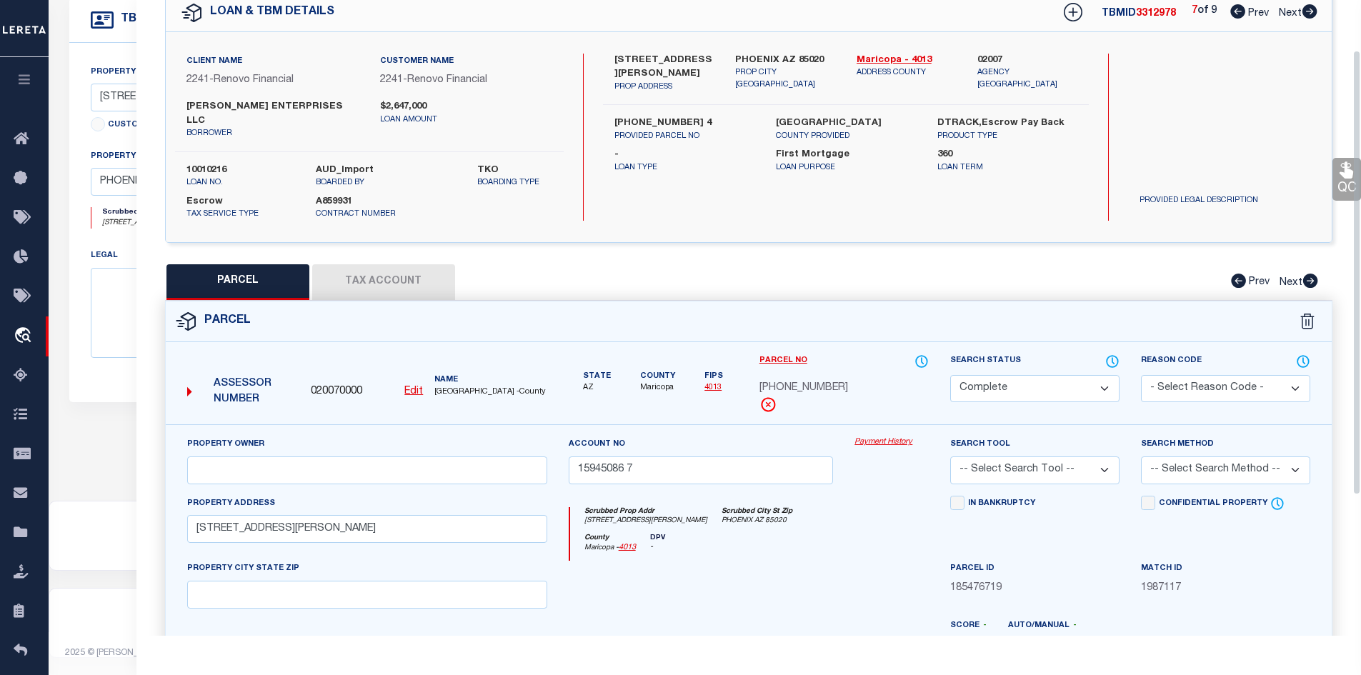
scroll to position [71, 0]
click at [973, 373] on select "Automated Search Bad Parcel Complete Duplicate Parcel High Dollar Reporting In …" at bounding box center [1034, 387] width 169 height 28
click at [950, 373] on select "Automated Search Bad Parcel Complete Duplicate Parcel High Dollar Reporting In …" at bounding box center [1034, 387] width 169 height 28
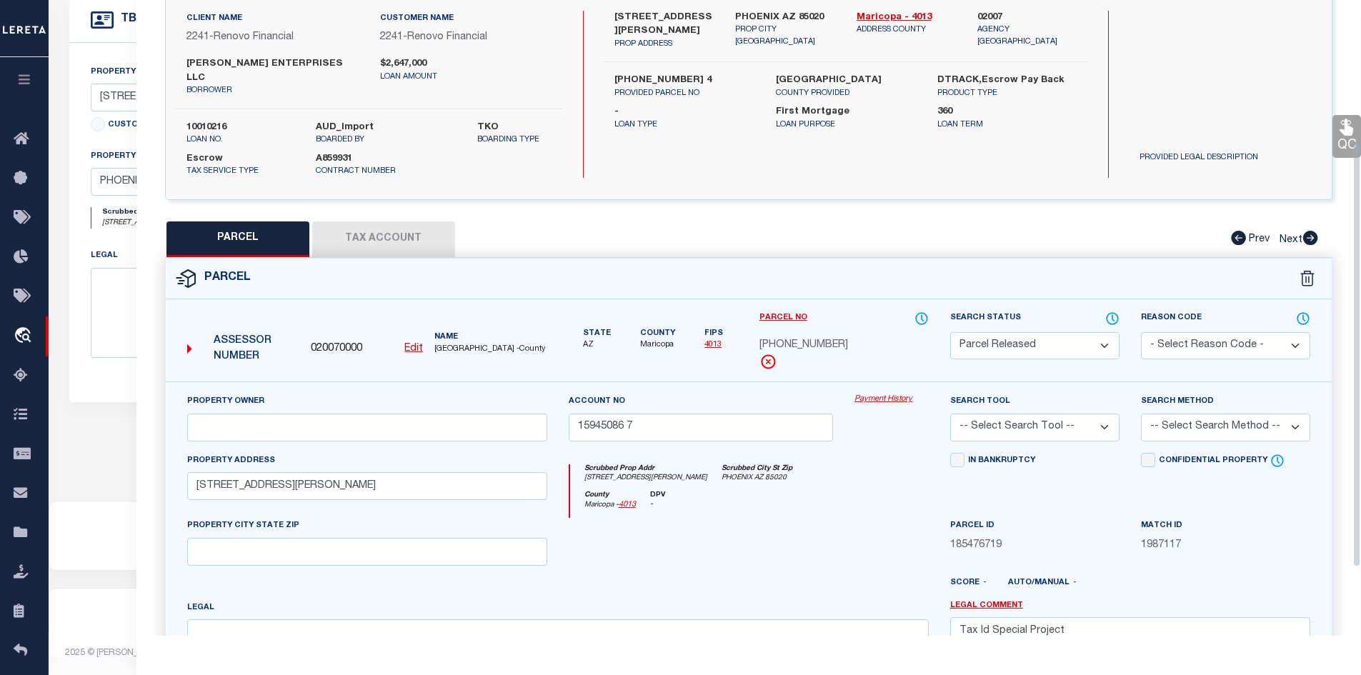
scroll to position [214, 0]
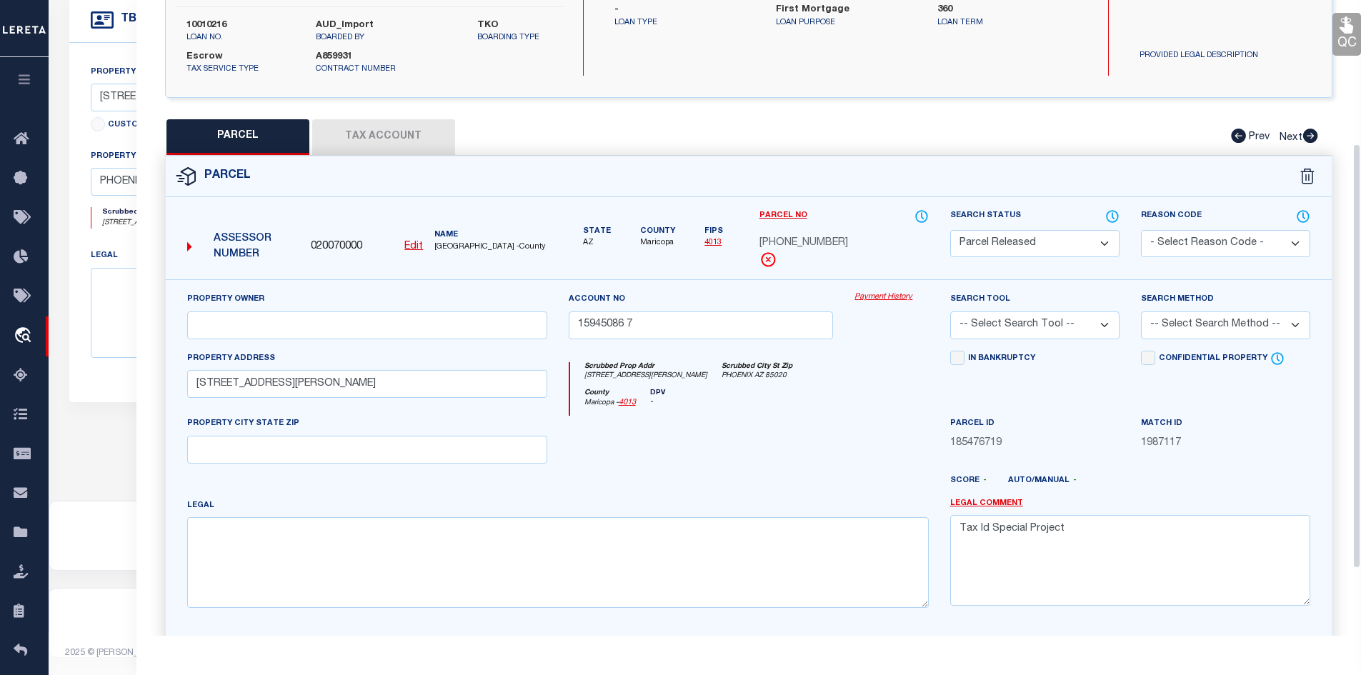
click at [973, 230] on select "- Select Reason Code - 099 - Other (Provide additional detail) ACT - Agency Cha…" at bounding box center [1225, 244] width 169 height 28
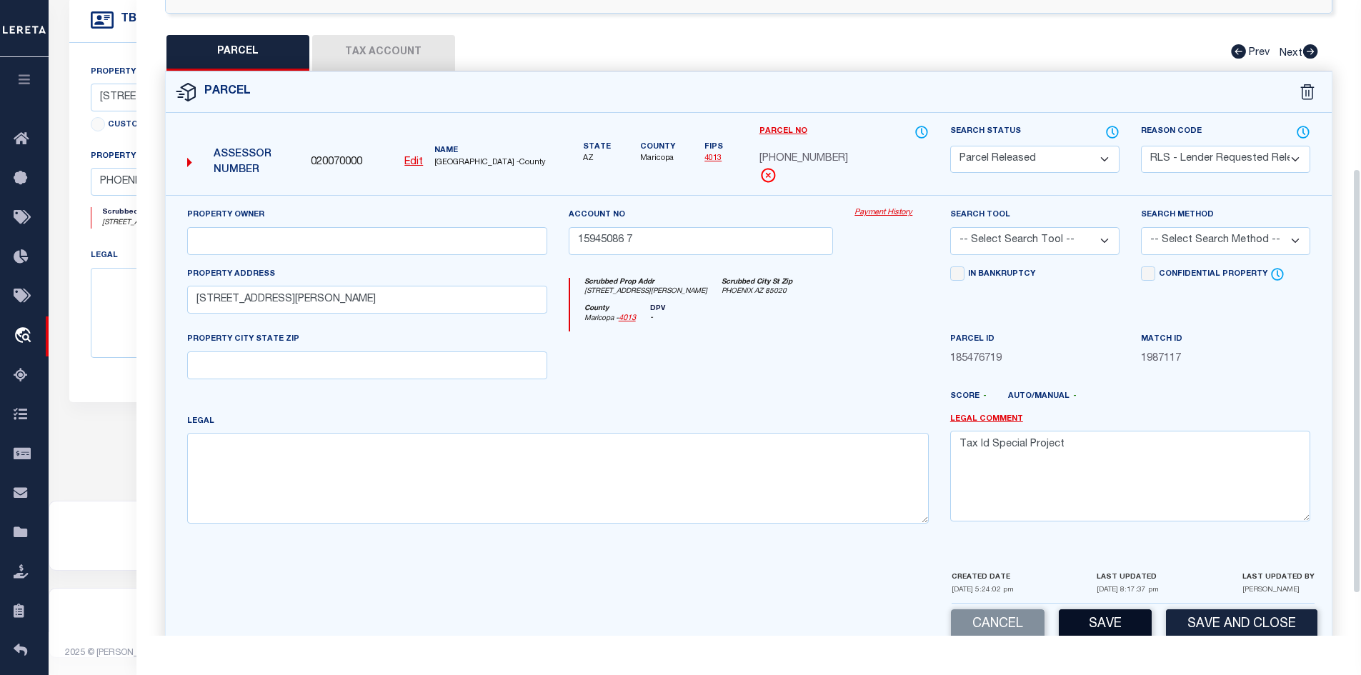
scroll to position [314, 0]
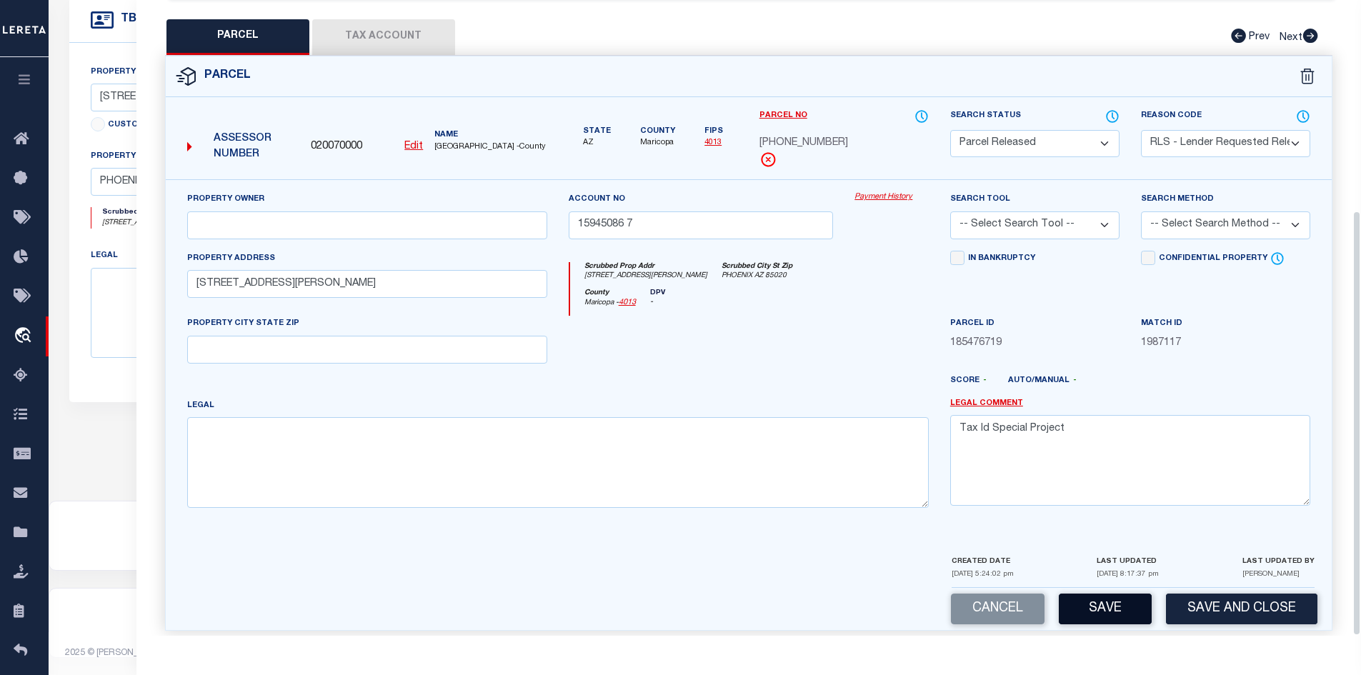
click at [973, 601] on button "Save" at bounding box center [1105, 609] width 93 height 31
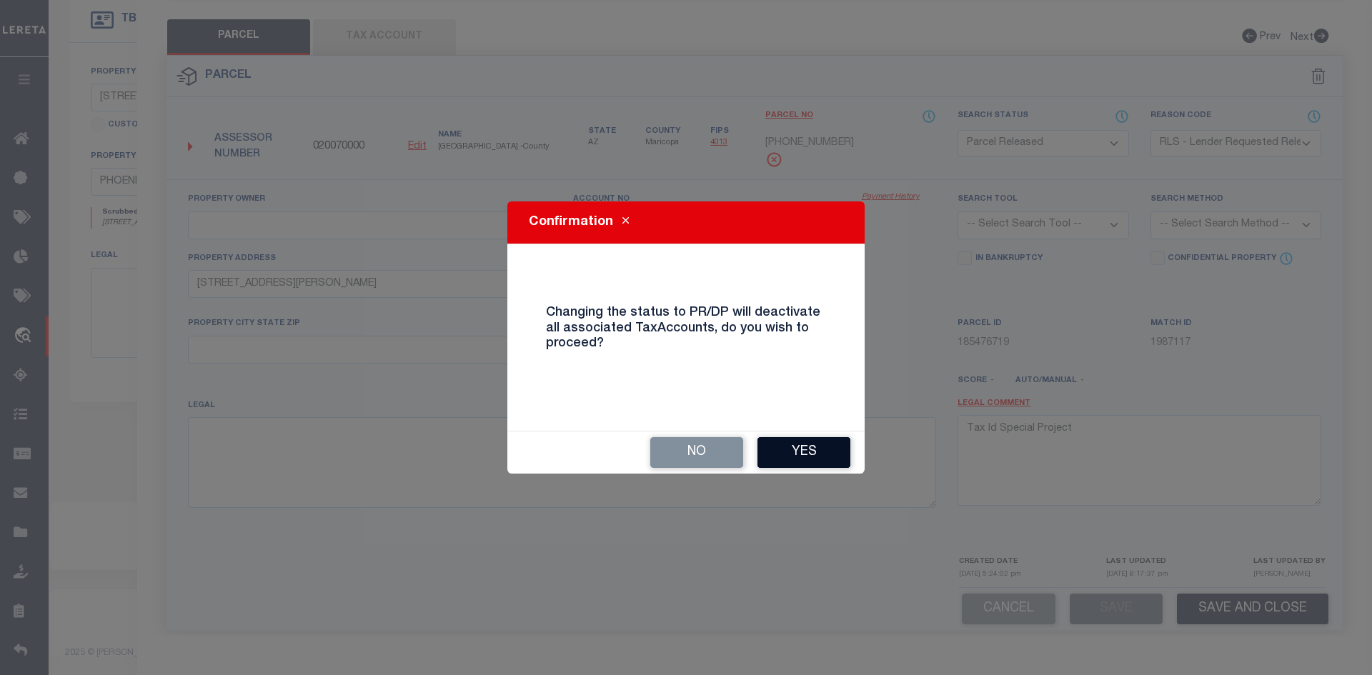
click at [776, 447] on button "Yes" at bounding box center [803, 452] width 93 height 31
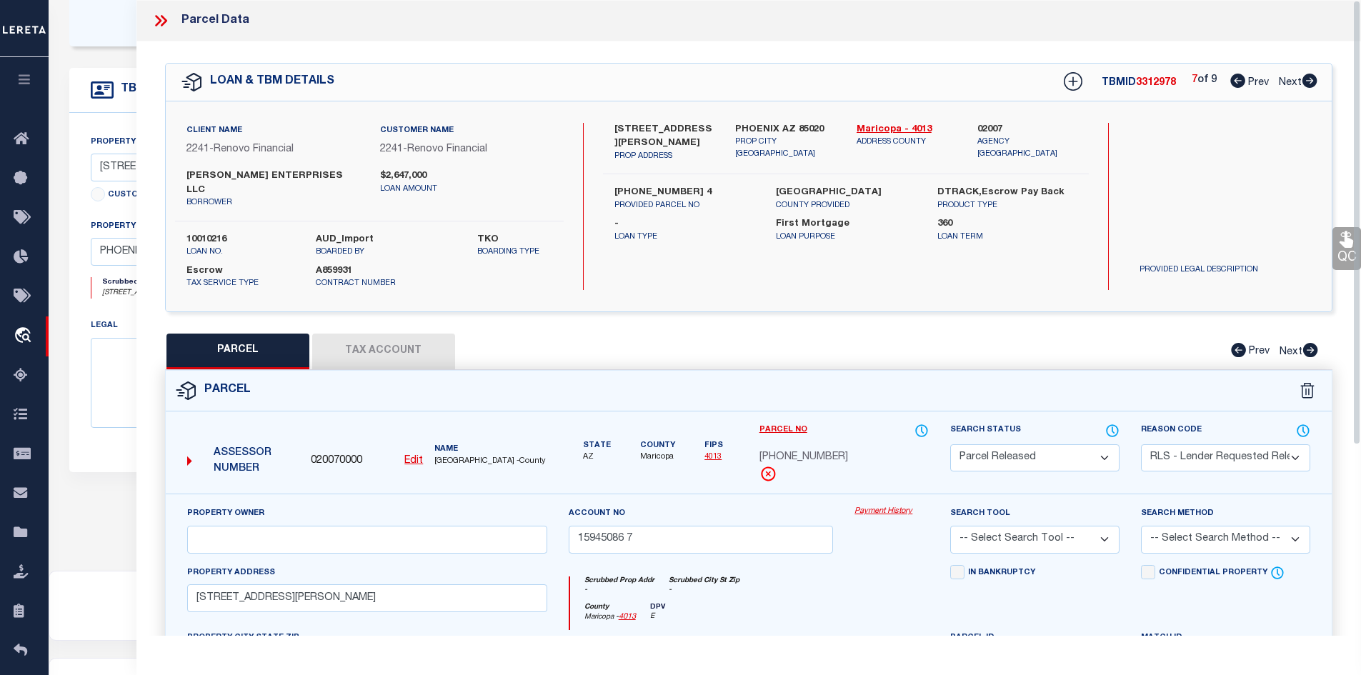
scroll to position [0, 0]
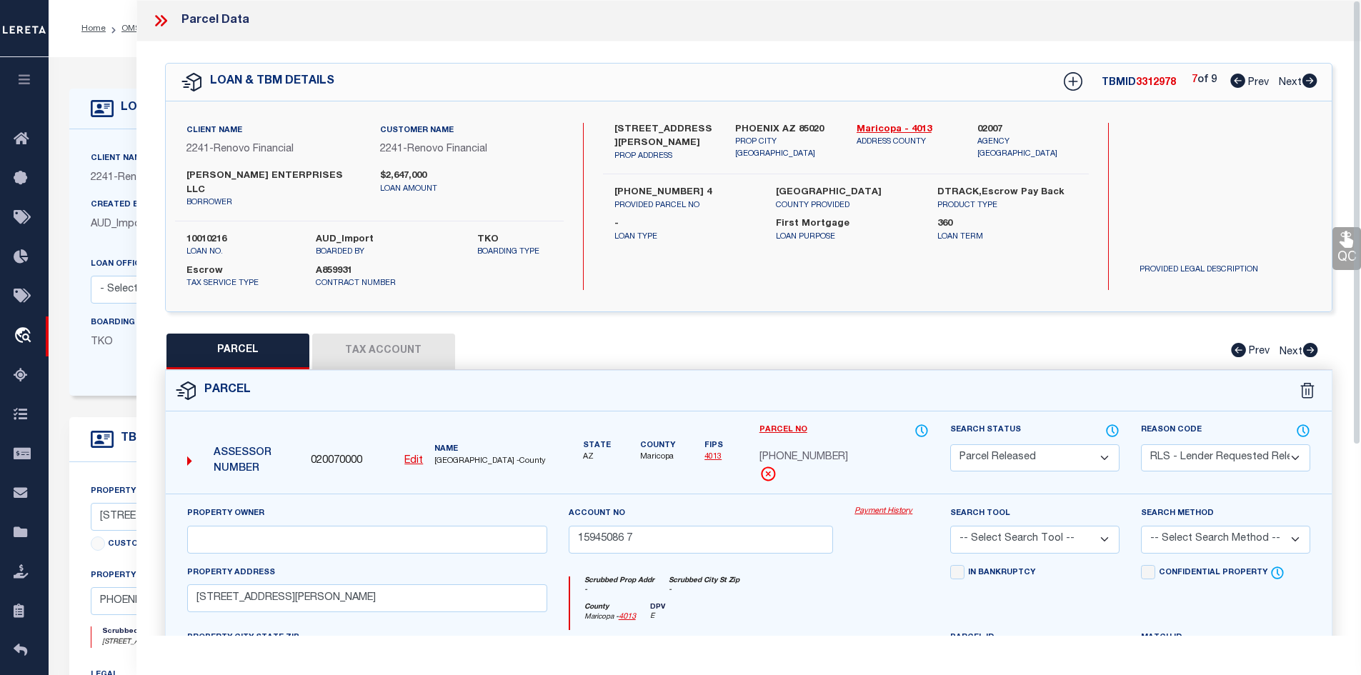
click at [159, 23] on icon at bounding box center [158, 20] width 6 height 11
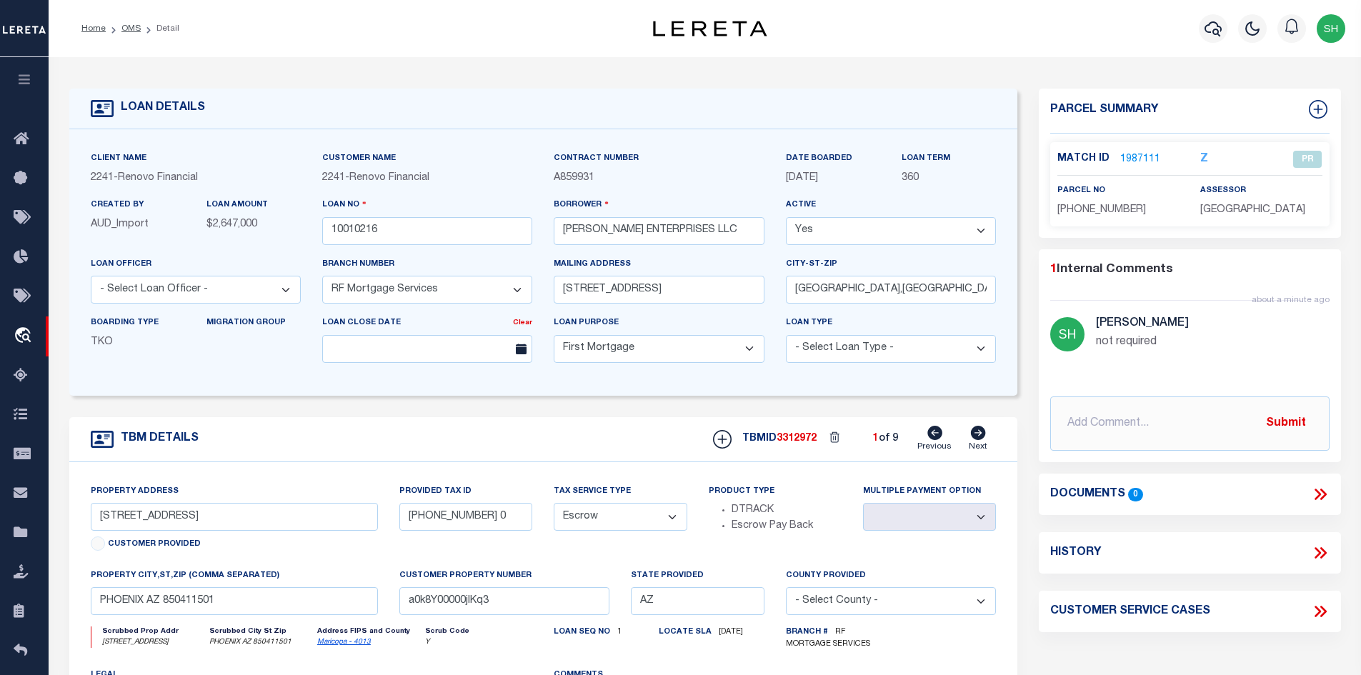
click at [973, 430] on icon at bounding box center [978, 433] width 15 height 14
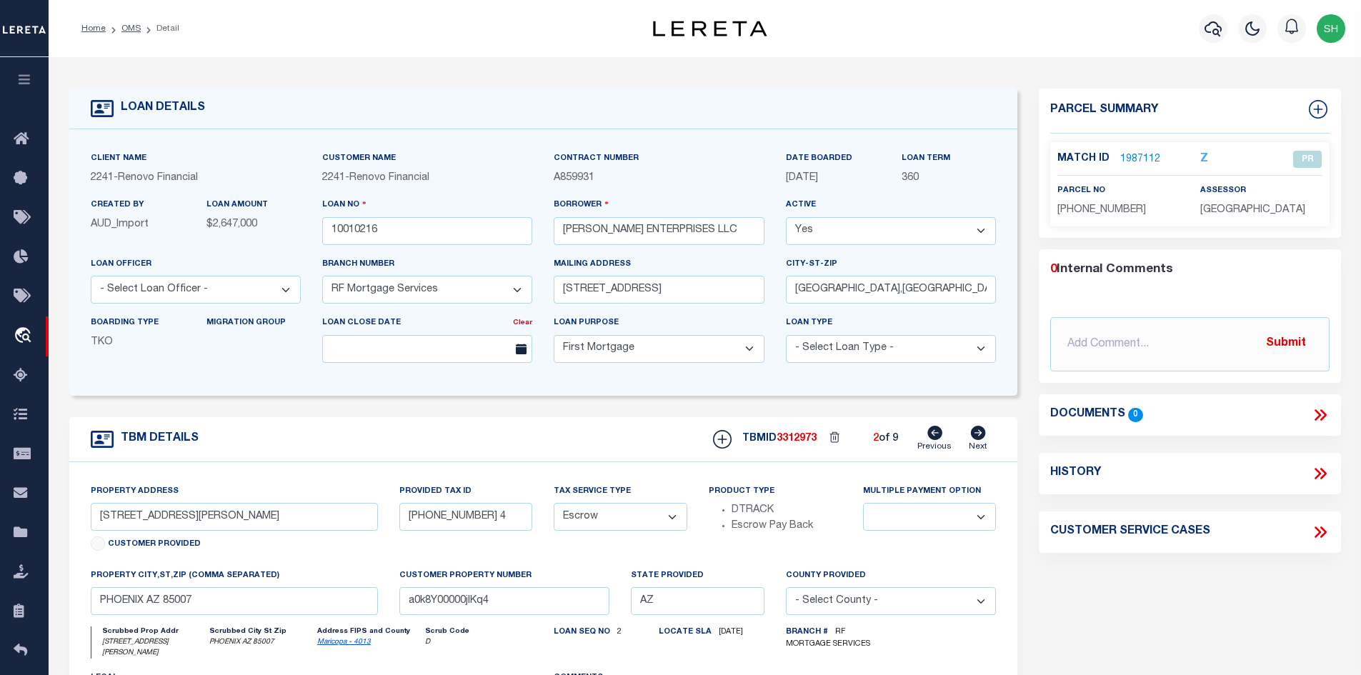
click at [973, 430] on icon at bounding box center [978, 433] width 15 height 14
click at [129, 27] on link "OMS" at bounding box center [130, 28] width 19 height 9
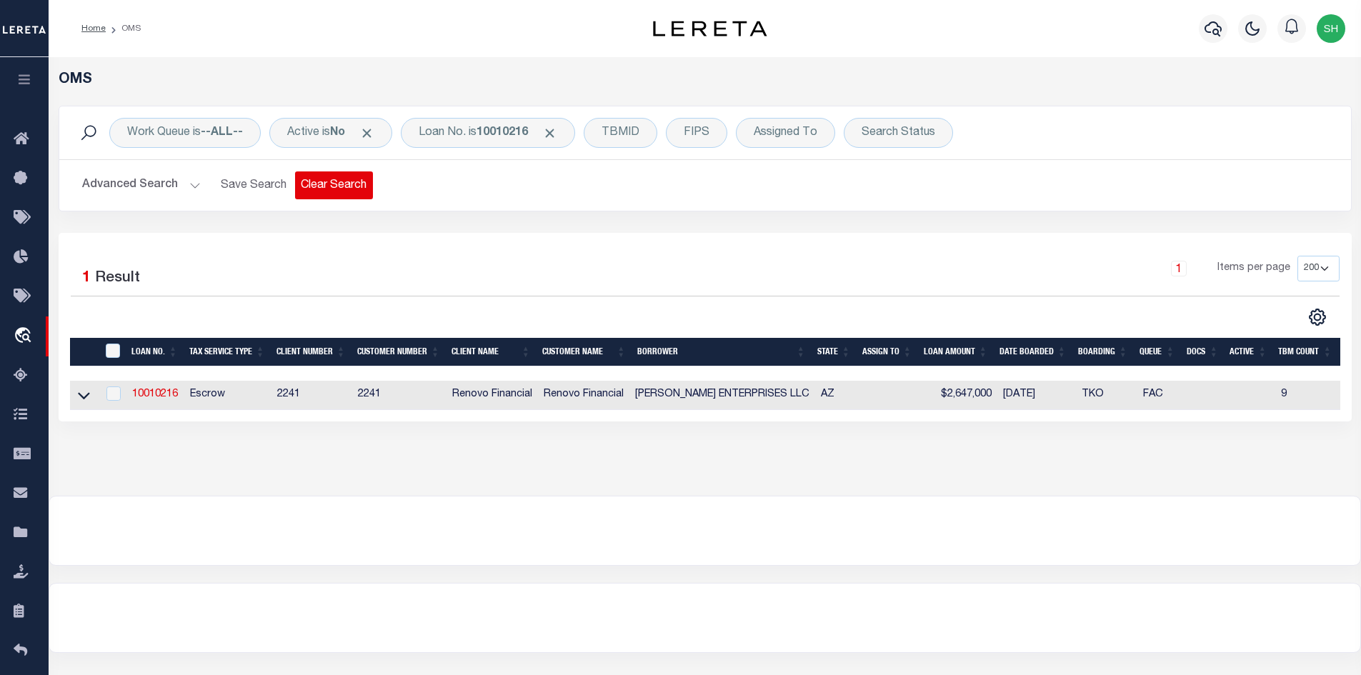
click at [342, 189] on button "Clear Search" at bounding box center [334, 185] width 78 height 28
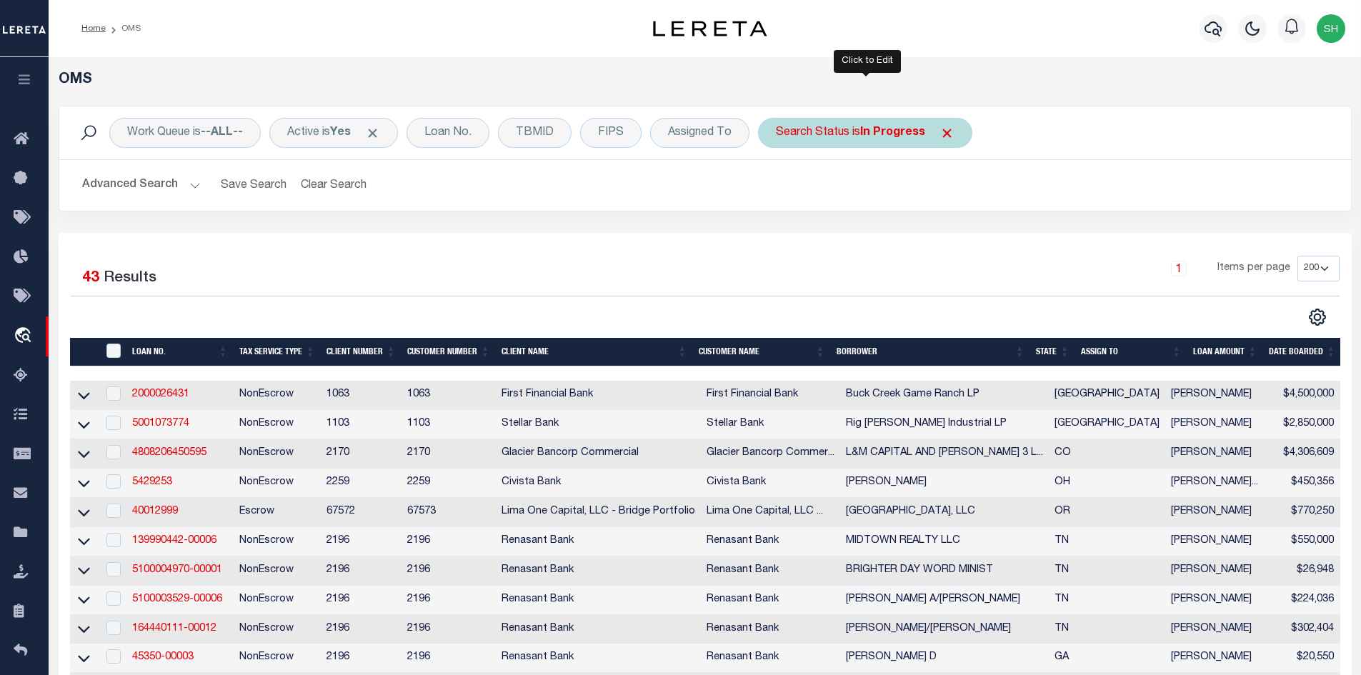
click at [795, 124] on div "Search Status is In Progress" at bounding box center [865, 133] width 214 height 30
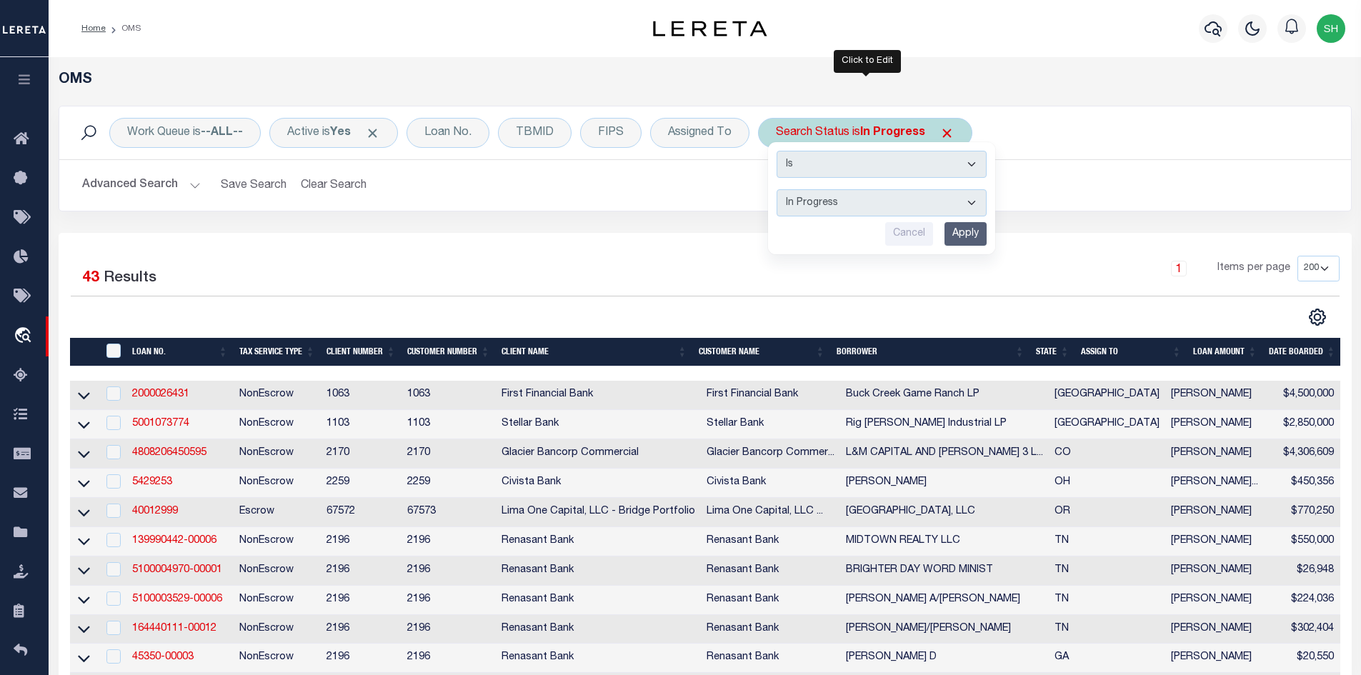
click at [839, 204] on select "Automated Search Bad Parcel Complete Duplicate Parcel High Dollar Reporting In …" at bounding box center [882, 202] width 210 height 27
click at [777, 189] on select "Automated Search Bad Parcel Complete Duplicate Parcel High Dollar Reporting In …" at bounding box center [882, 202] width 210 height 27
click at [951, 237] on input "Apply" at bounding box center [965, 234] width 42 height 24
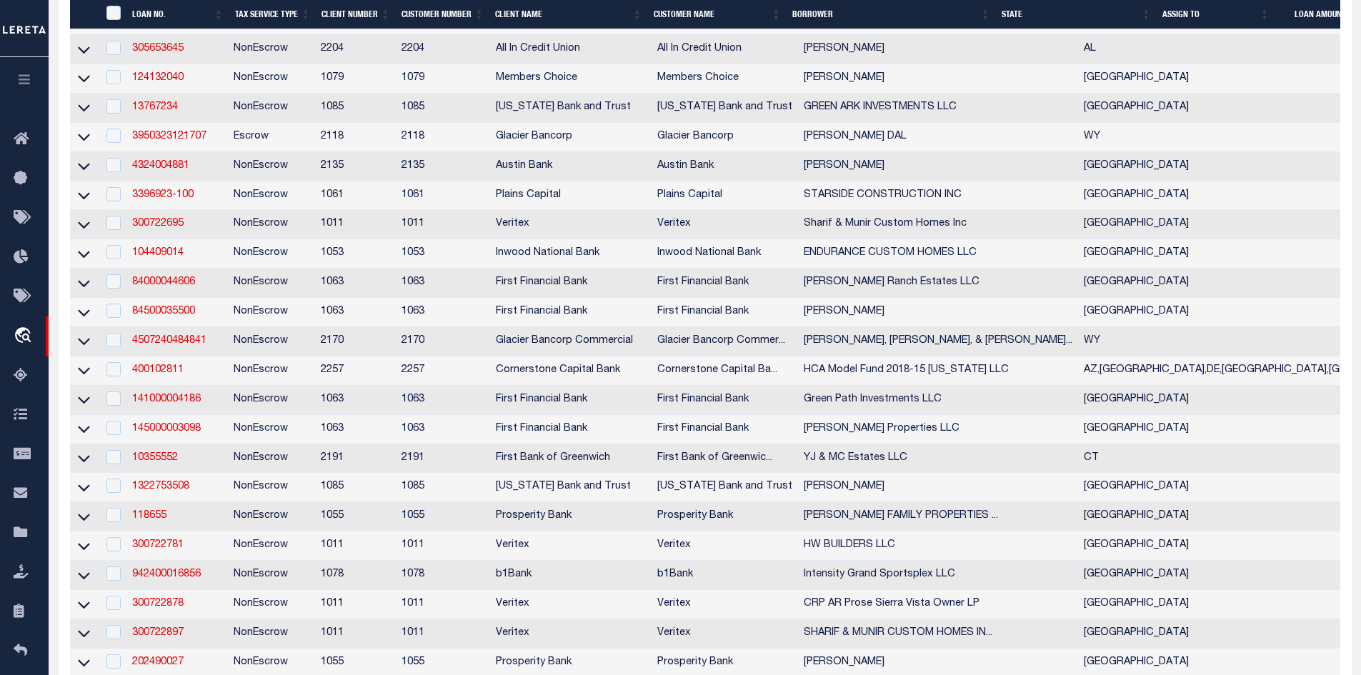
scroll to position [1143, 0]
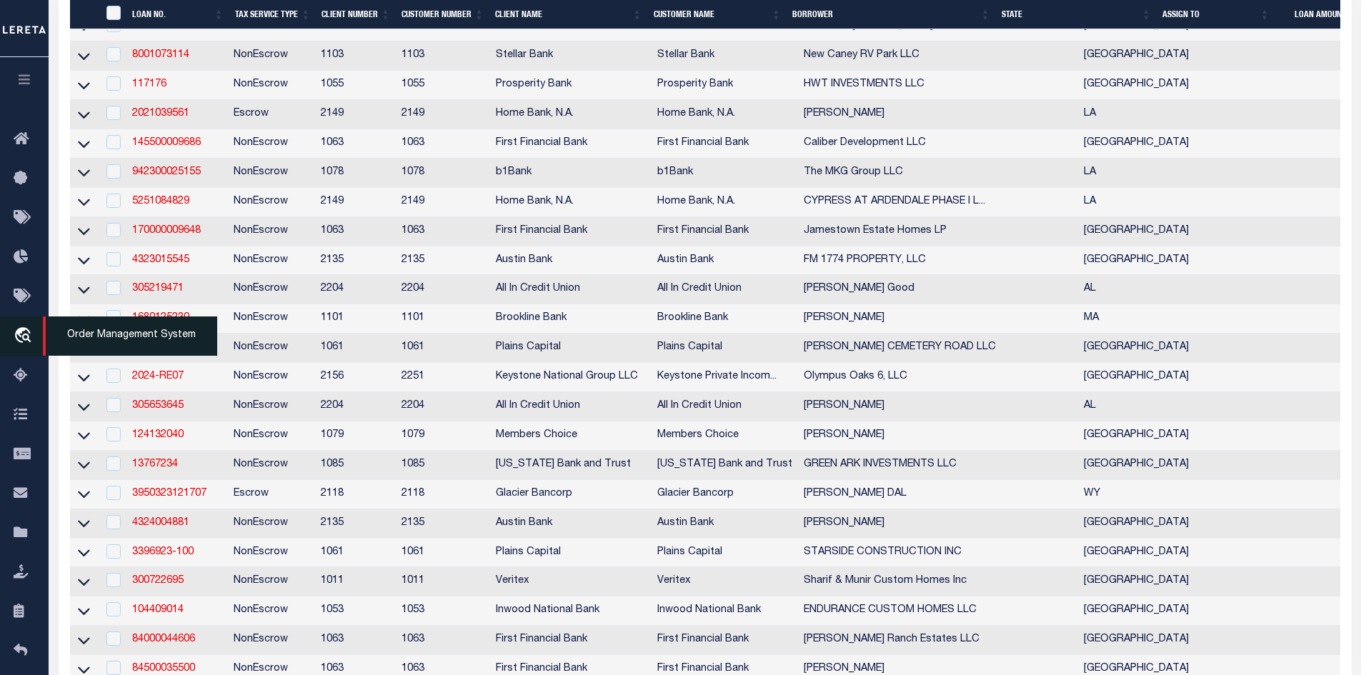
click at [90, 340] on span "Order Management System" at bounding box center [130, 335] width 174 height 39
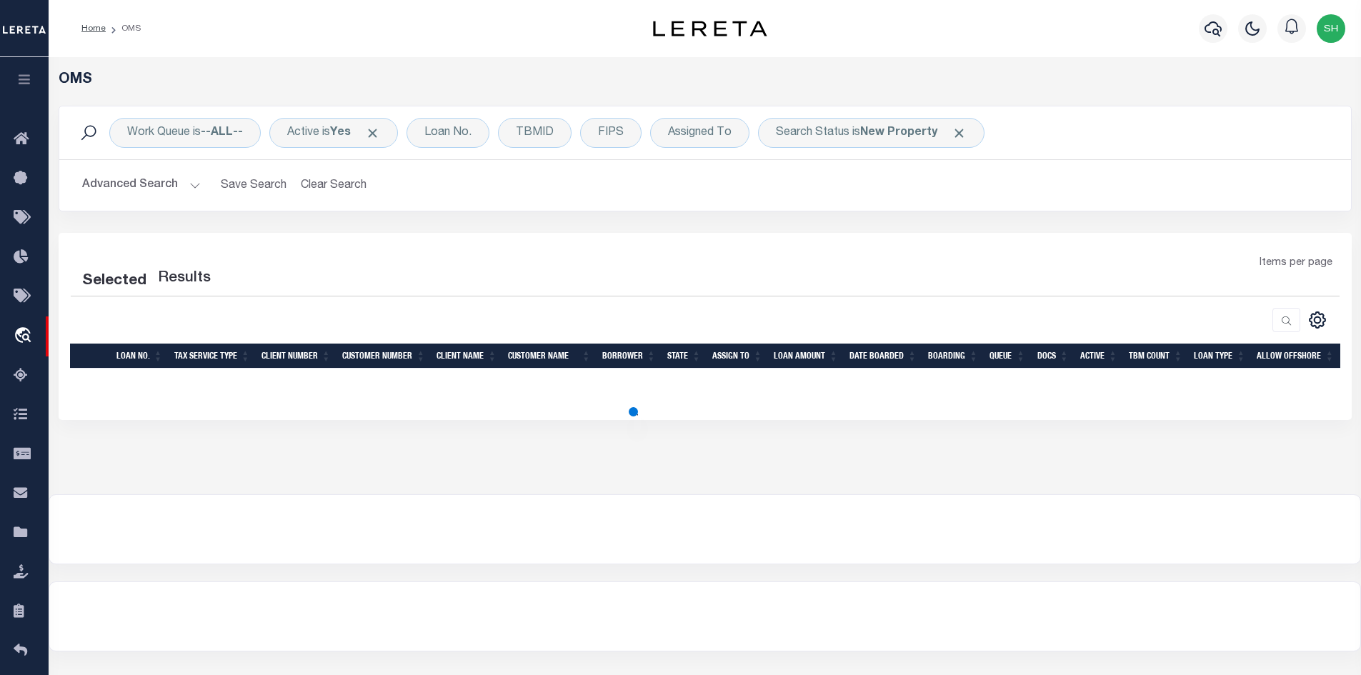
select select "200"
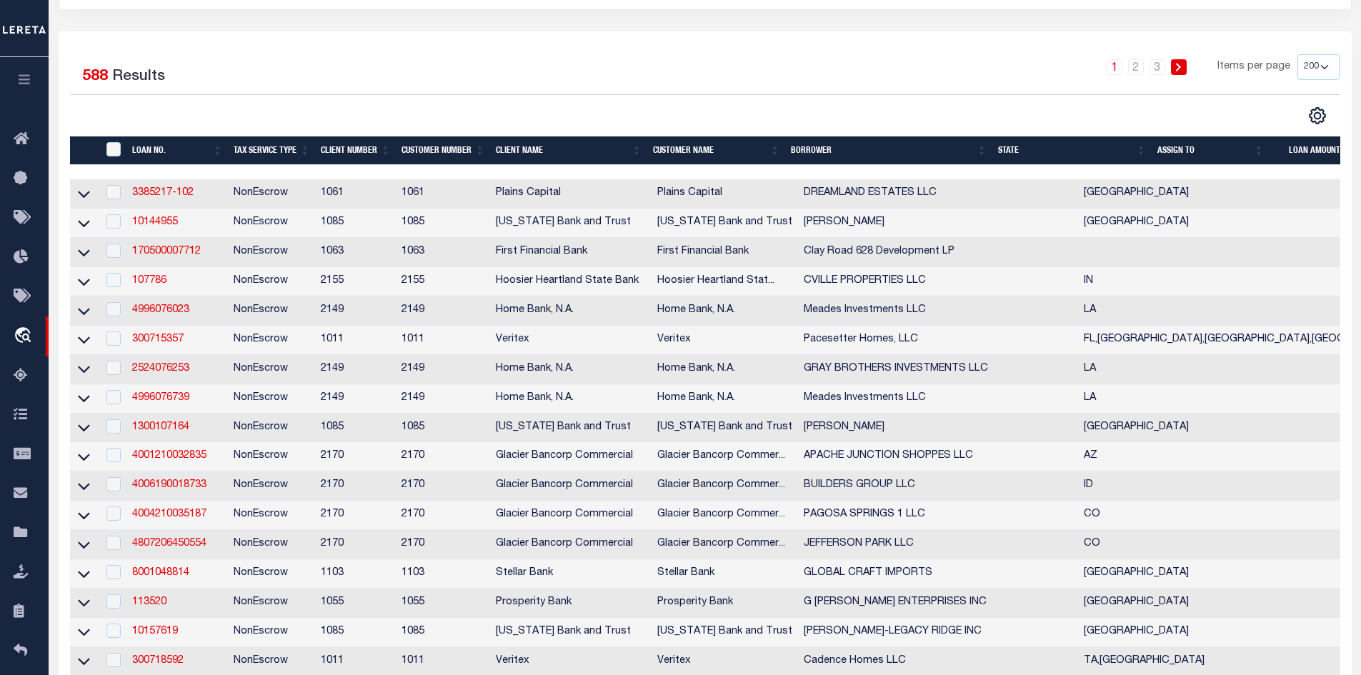
scroll to position [71, 0]
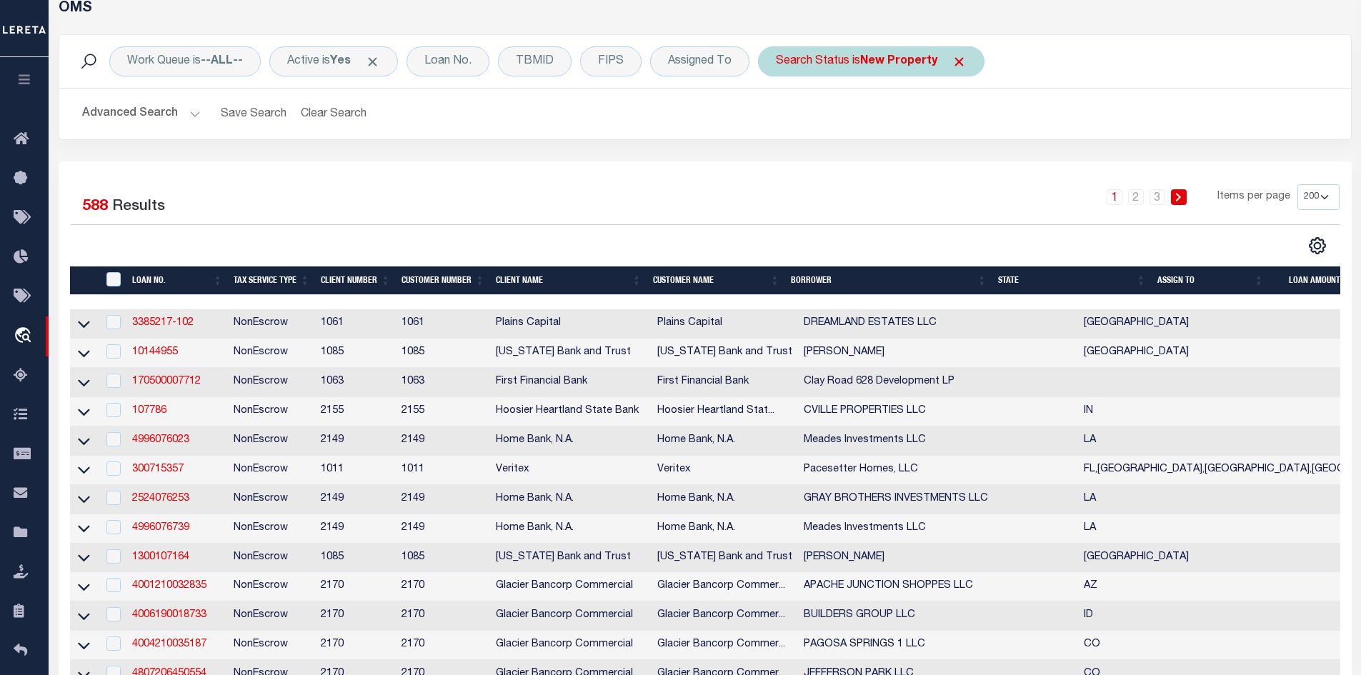
click at [948, 55] on div "Search Status is New Property" at bounding box center [871, 61] width 226 height 30
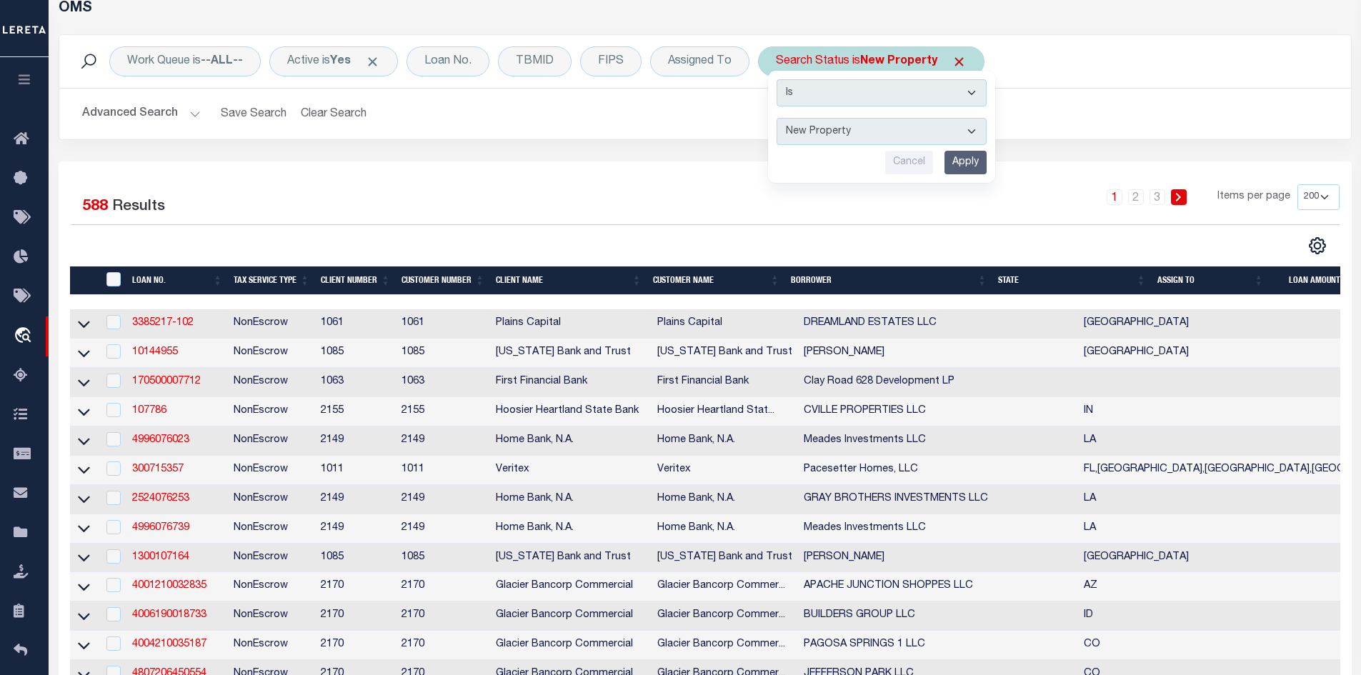
click at [822, 129] on select "Automated Search Bad Parcel Complete Duplicate Parcel High Dollar Reporting In …" at bounding box center [882, 131] width 210 height 27
select select "IP"
click at [777, 118] on select "Automated Search Bad Parcel Complete Duplicate Parcel High Dollar Reporting In …" at bounding box center [882, 131] width 210 height 27
click at [968, 163] on input "Apply" at bounding box center [965, 163] width 42 height 24
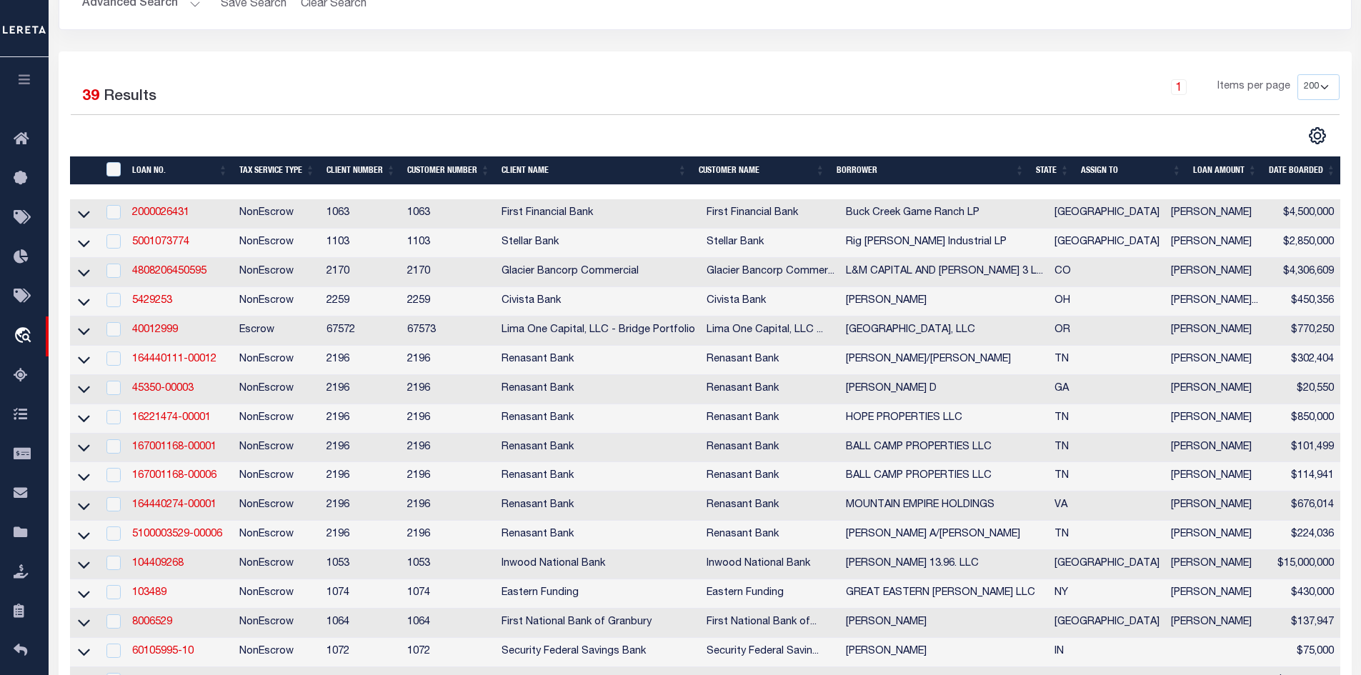
scroll to position [286, 0]
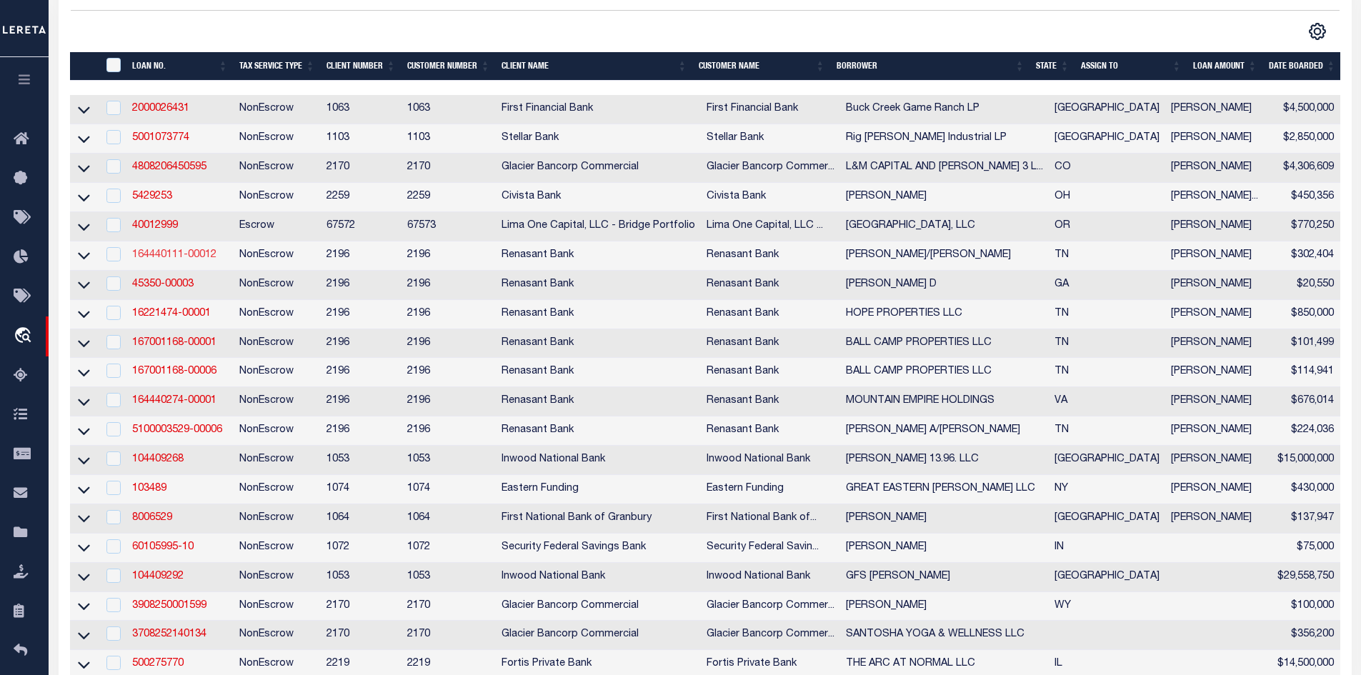
click at [177, 260] on link "164440111-00012" at bounding box center [174, 255] width 84 height 10
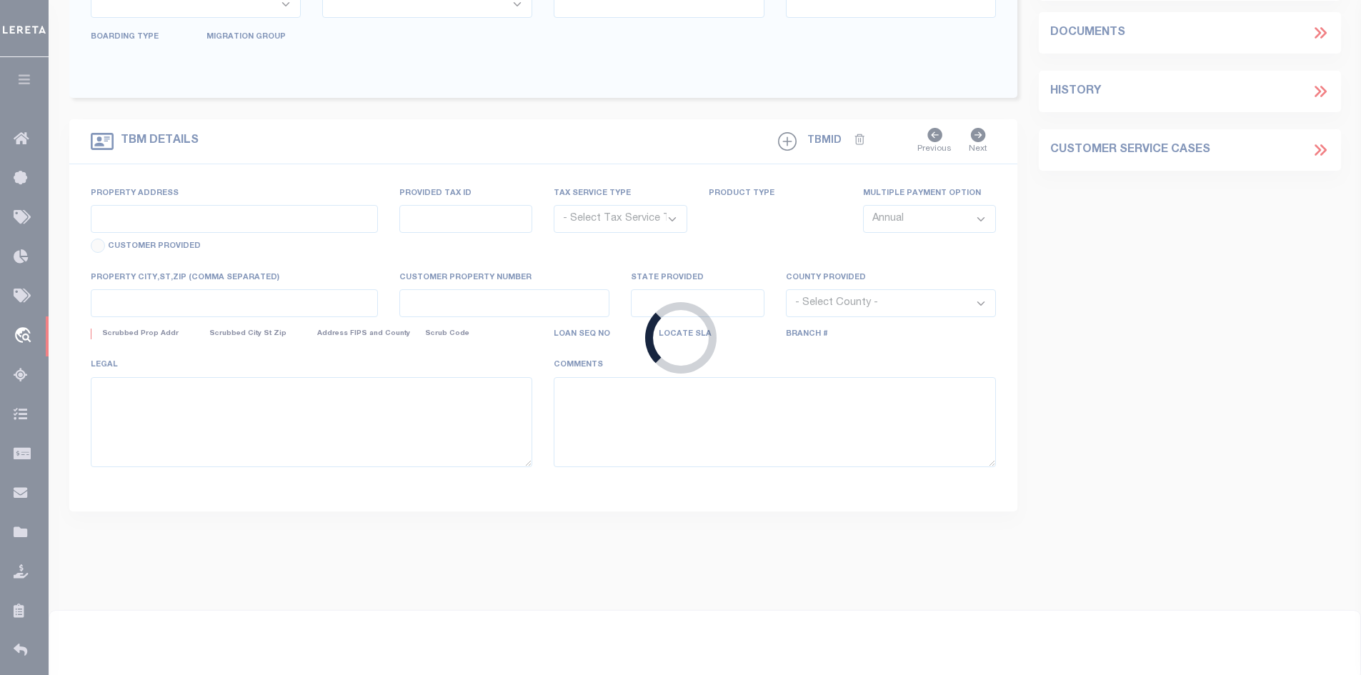
type input "164440111-00012"
type input "[PERSON_NAME]/[PERSON_NAME]"
select select
select select "100"
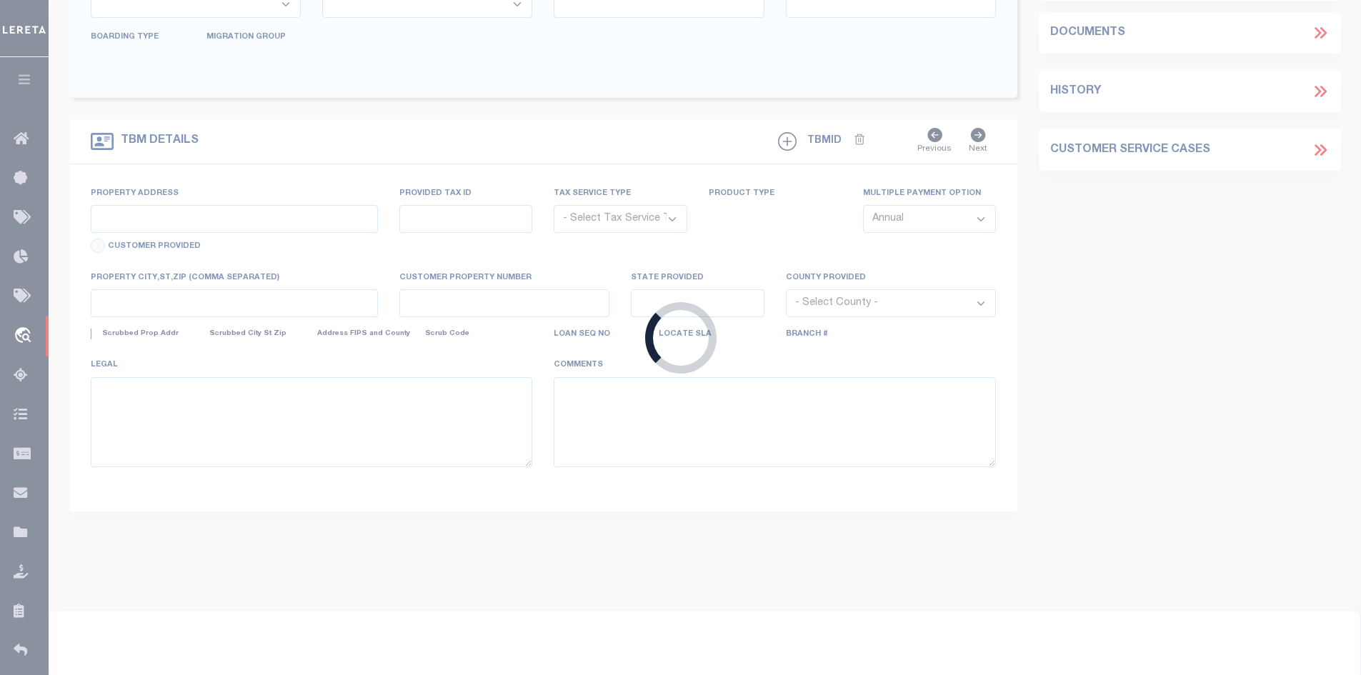
select select "NonEscrow"
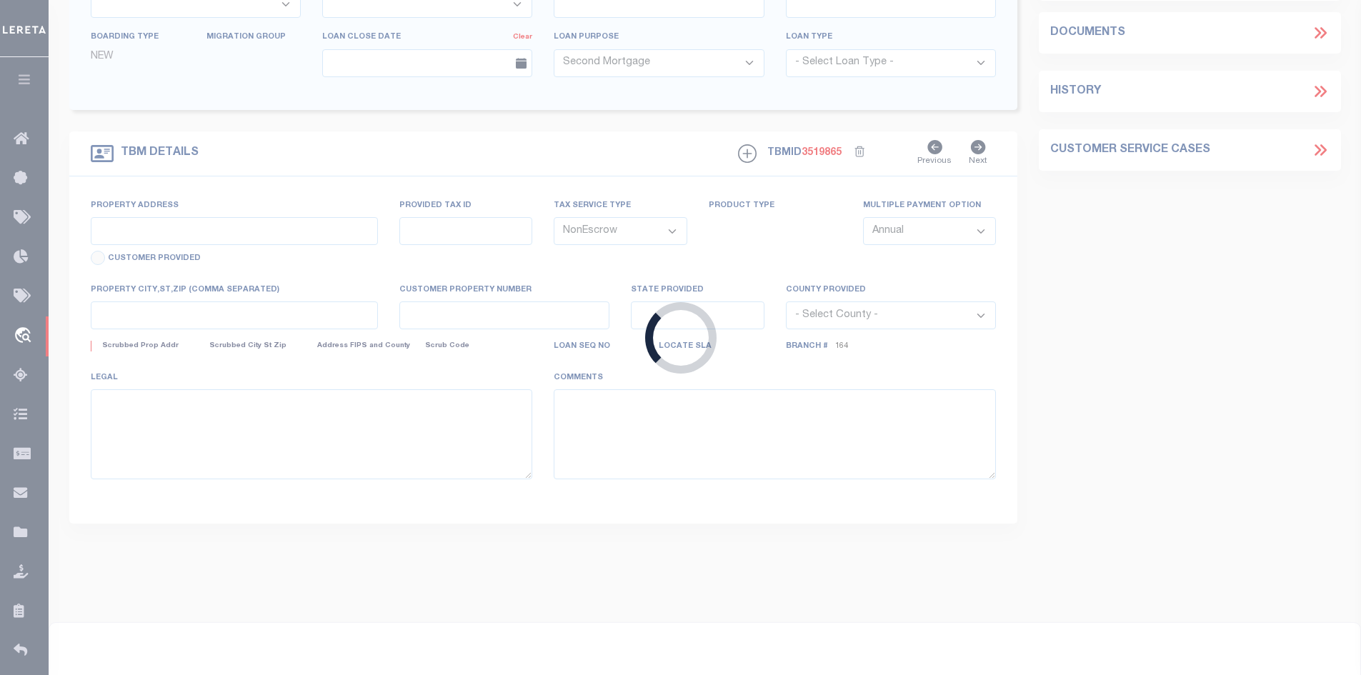
type input "577 ENGLISH STREET UNIT B2"
select select
type input "BRISTOL TN 37620"
type input "TN"
select select
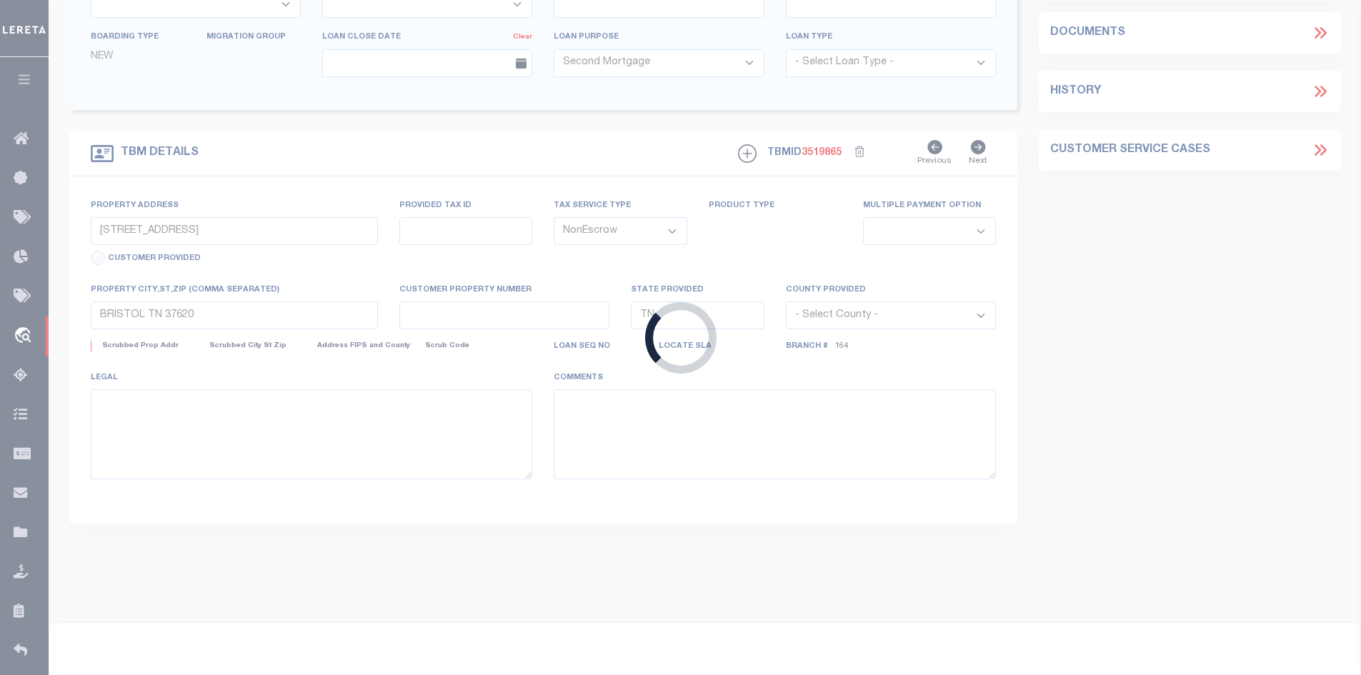
select select "164191"
select select "5109"
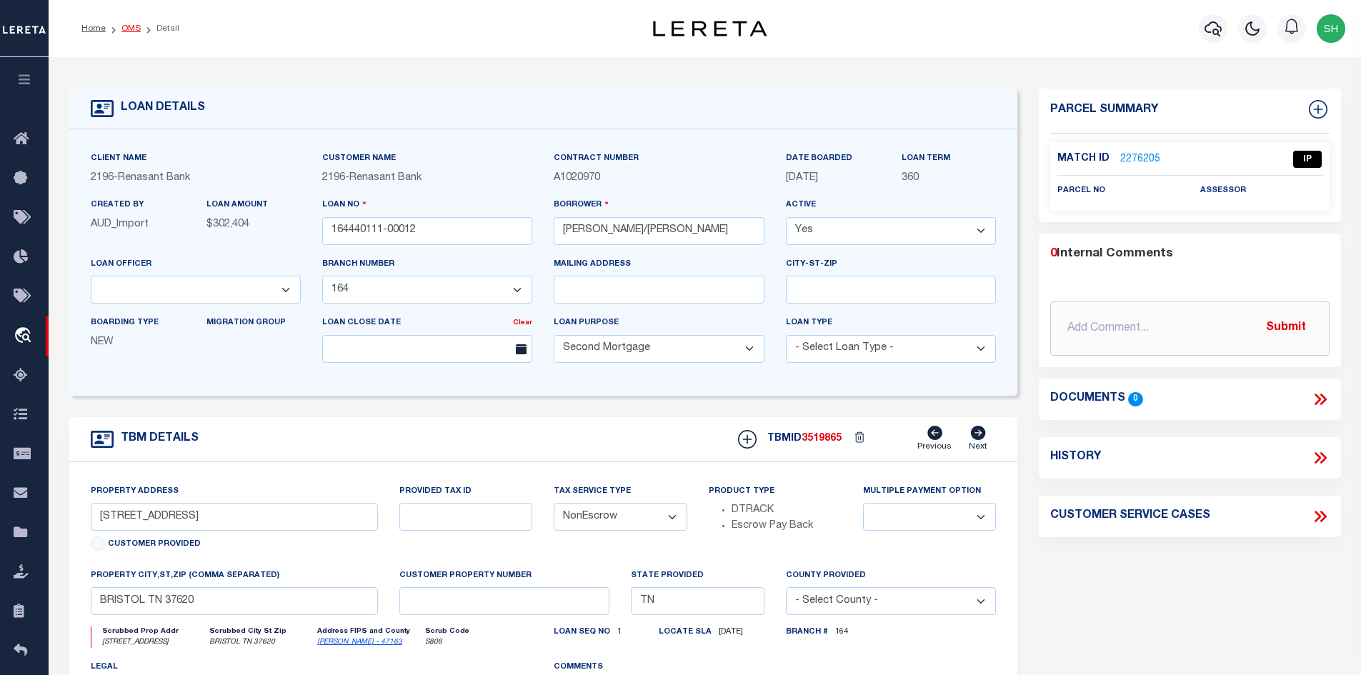
click at [129, 28] on link "OMS" at bounding box center [130, 28] width 19 height 9
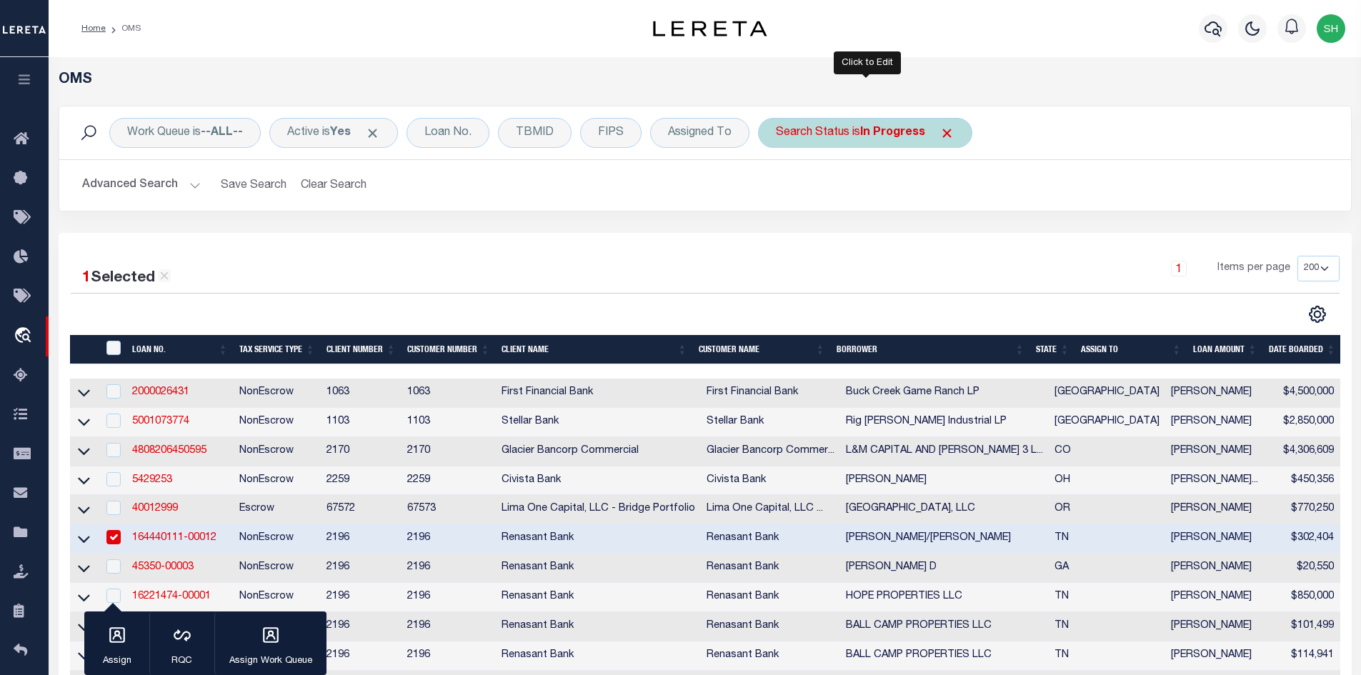
click at [822, 142] on div "Search Status is In Progress" at bounding box center [865, 133] width 214 height 30
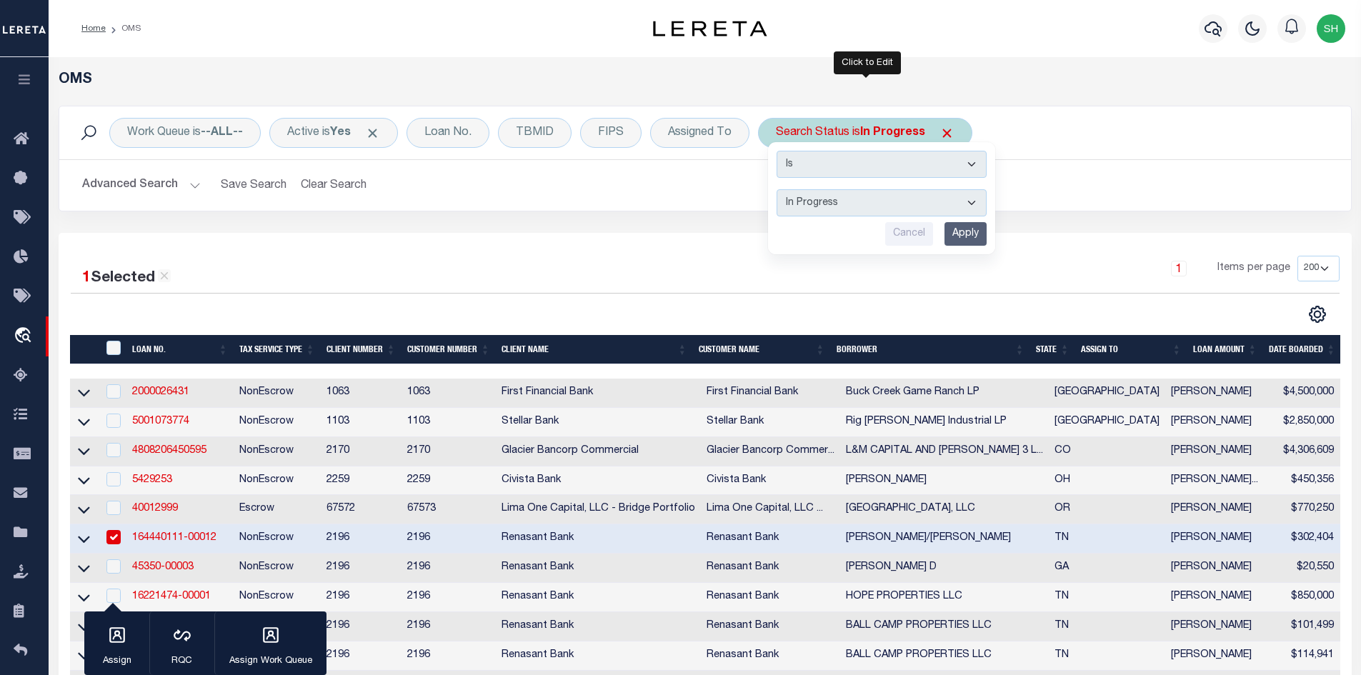
click at [814, 204] on select "Automated Search Bad Parcel Complete Duplicate Parcel High Dollar Reporting In …" at bounding box center [882, 202] width 210 height 27
select select "NP"
click at [777, 189] on select "Automated Search Bad Parcel Complete Duplicate Parcel High Dollar Reporting In …" at bounding box center [882, 202] width 210 height 27
click at [972, 238] on input "Apply" at bounding box center [965, 234] width 42 height 24
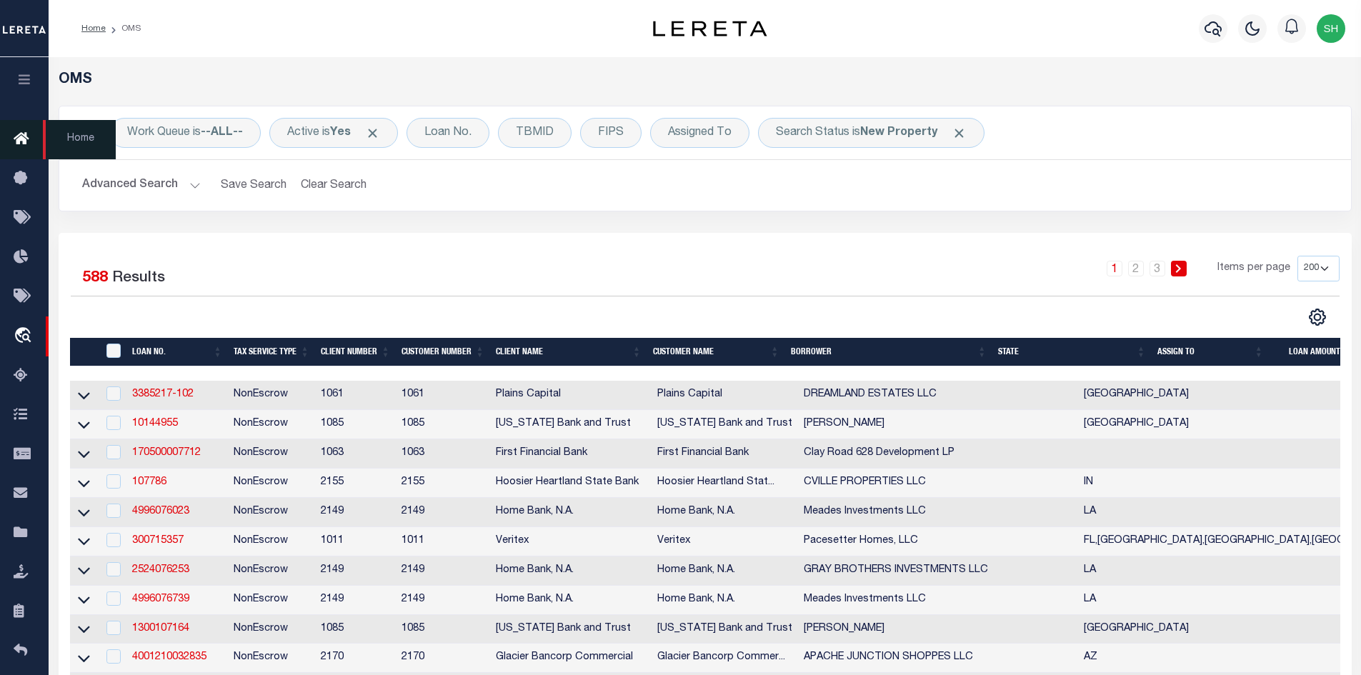
click at [36, 141] on link "Home" at bounding box center [24, 139] width 49 height 39
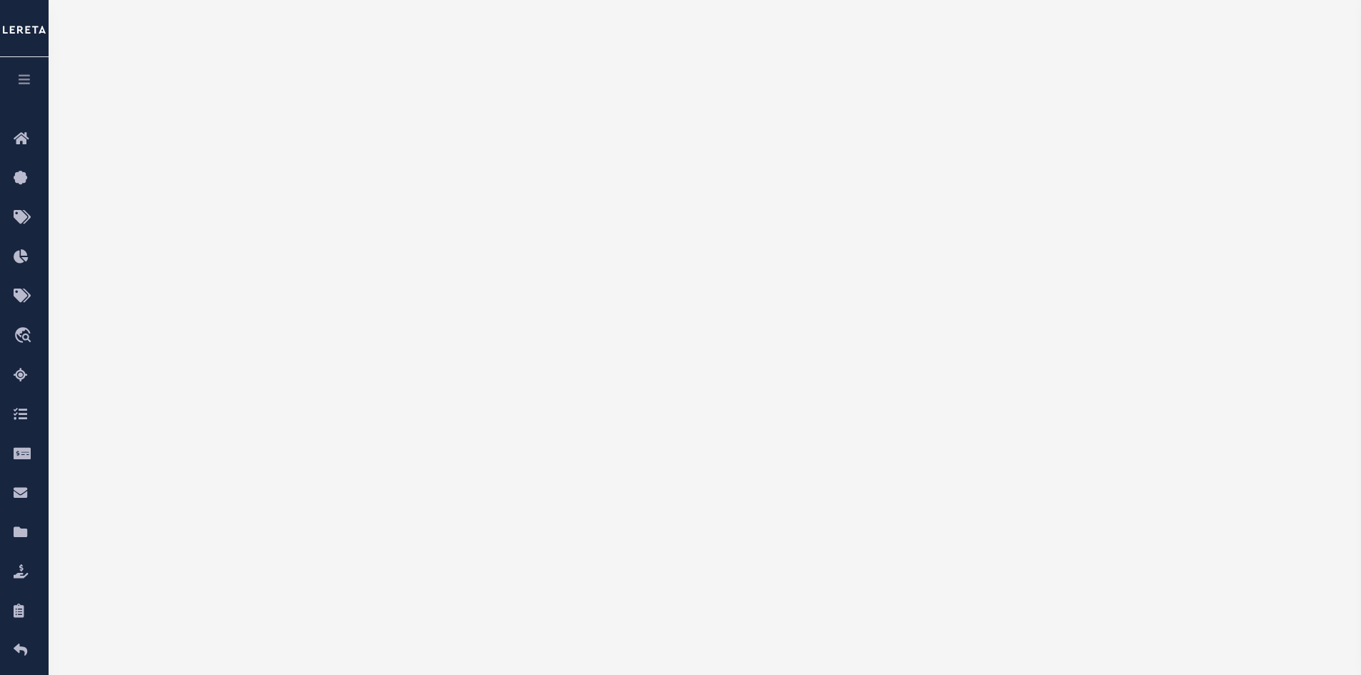
scroll to position [220, 0]
